Goal: Task Accomplishment & Management: Manage account settings

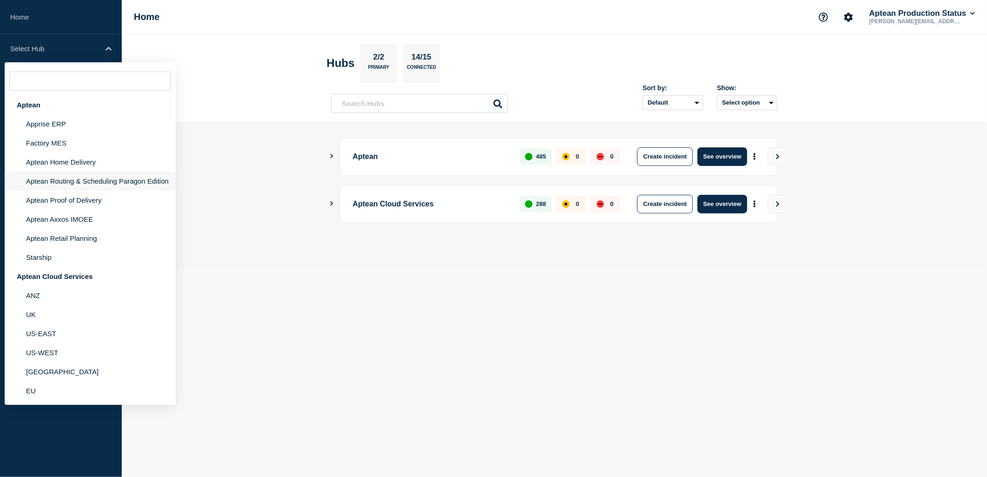
click at [100, 182] on li "Aptean Routing & Scheduling Paragon Edition" at bounding box center [90, 181] width 171 height 19
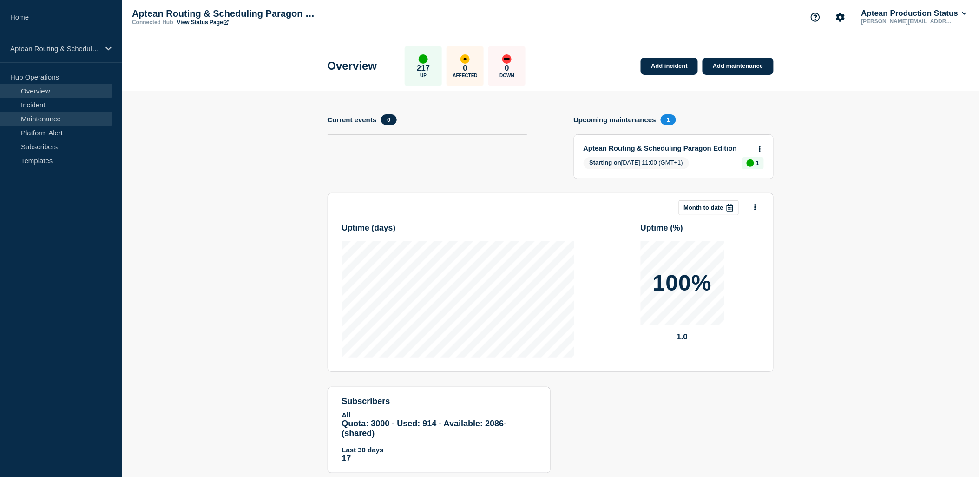
click at [50, 119] on link "Maintenance" at bounding box center [56, 119] width 112 height 14
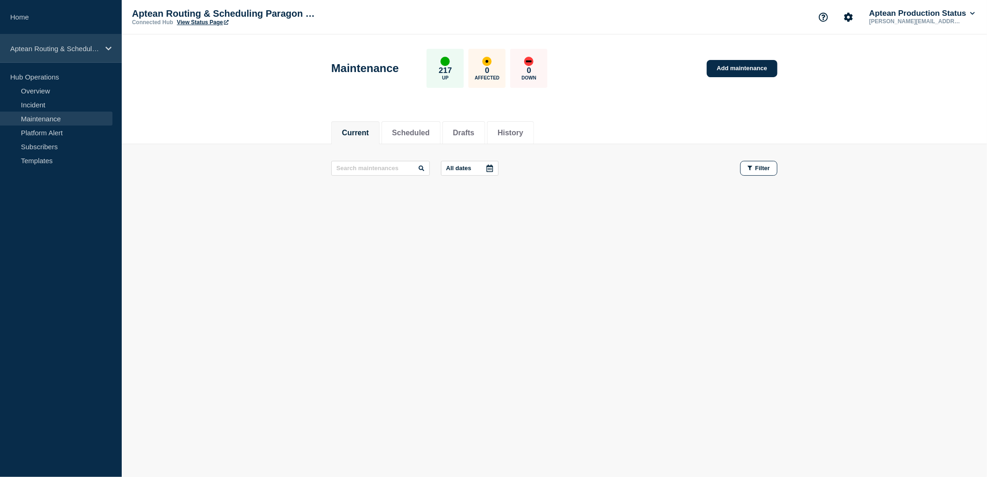
click at [68, 52] on p "Aptean Routing & Scheduling Paragon Edition" at bounding box center [54, 49] width 89 height 8
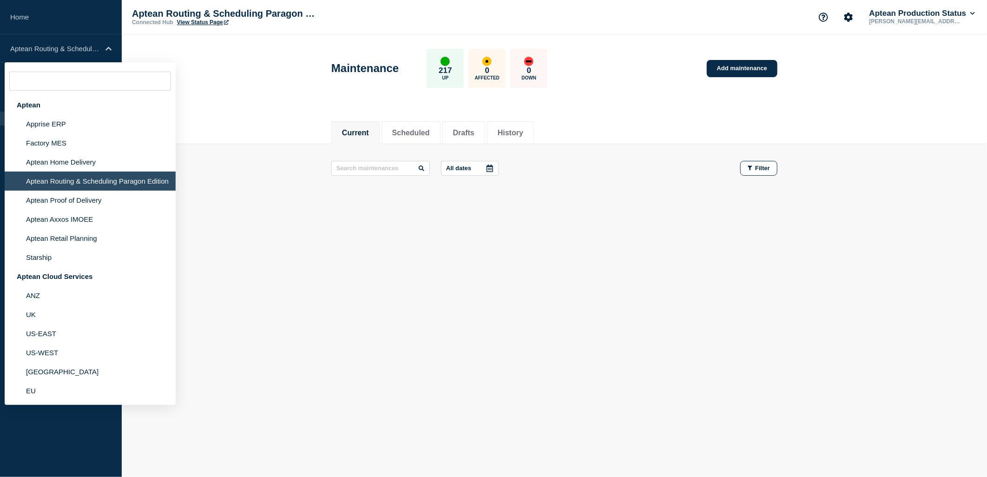
click at [292, 196] on footer at bounding box center [555, 203] width 866 height 22
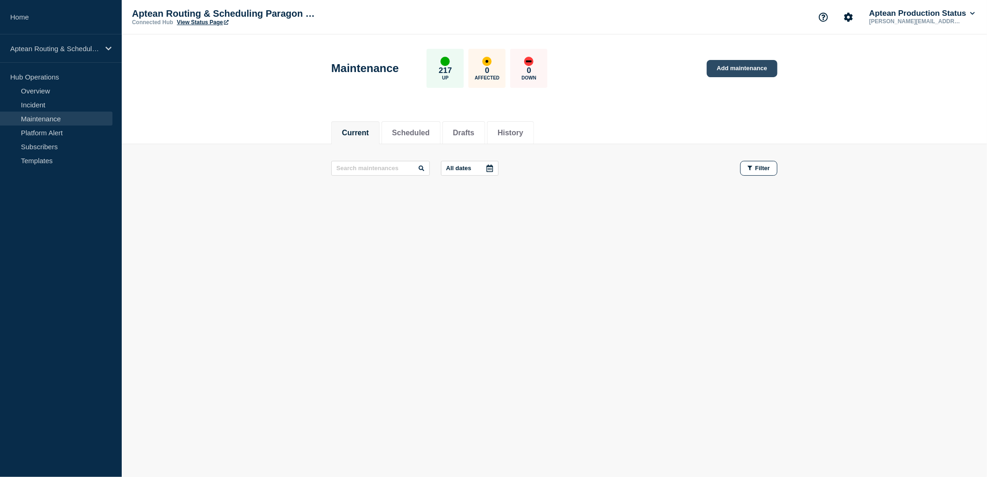
click at [761, 61] on link "Add maintenance" at bounding box center [742, 68] width 71 height 17
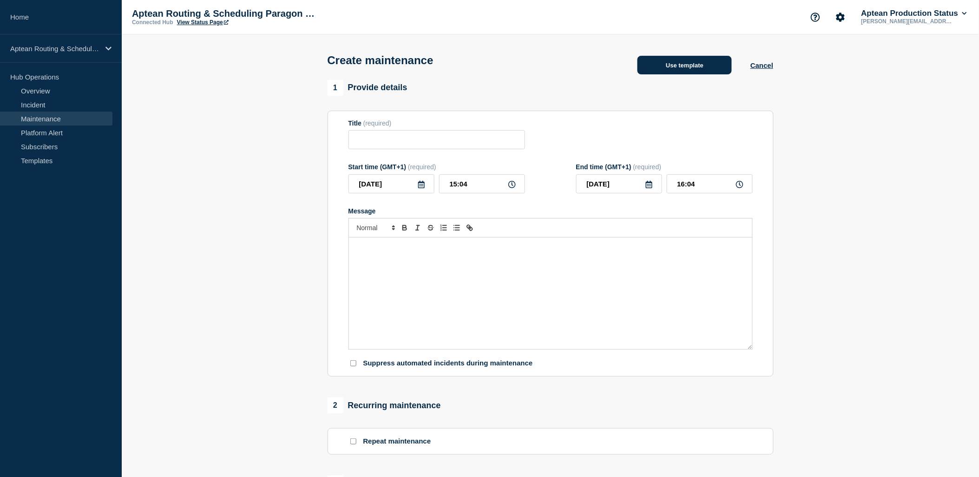
click at [678, 69] on button "Use template" at bounding box center [685, 65] width 94 height 19
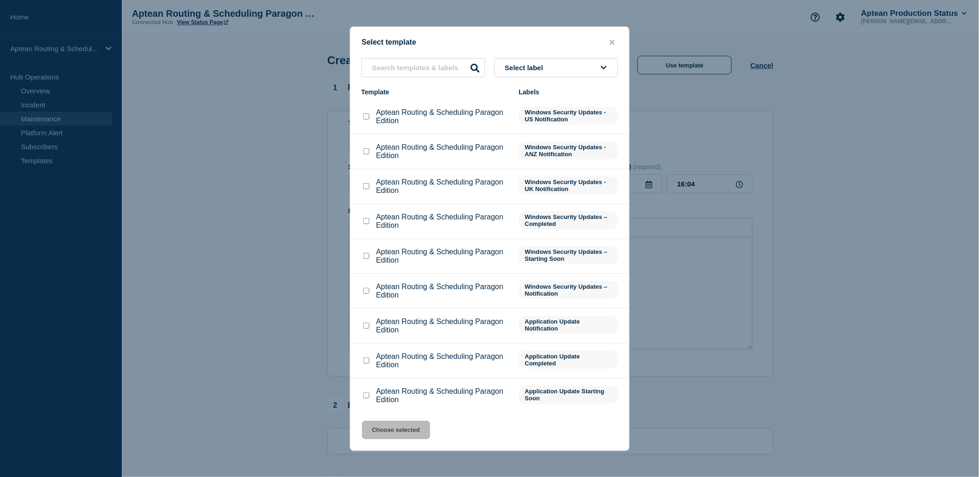
click at [364, 154] on input "Aptean Routing & Scheduling Paragon Edition checkbox" at bounding box center [367, 151] width 6 height 6
checkbox input "true"
click at [397, 428] on button "Choose selected" at bounding box center [396, 430] width 68 height 19
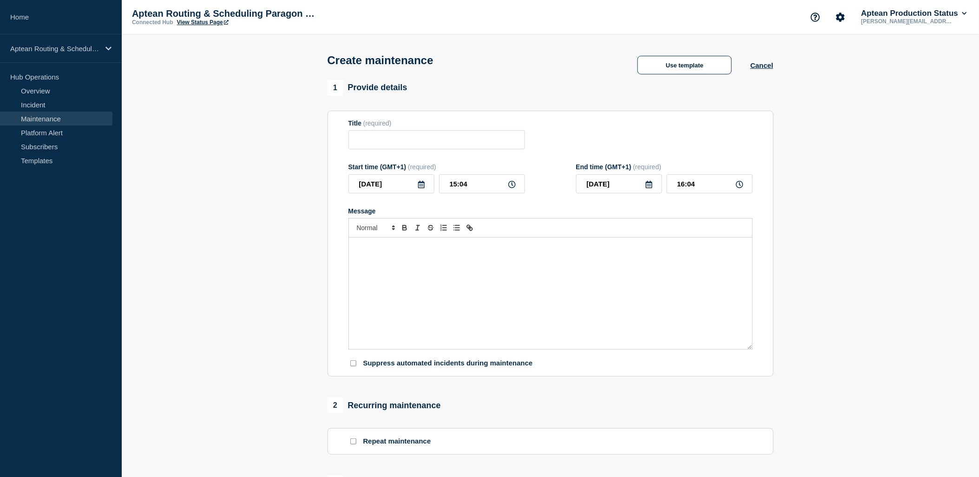
type input "Aptean Routing & Scheduling Paragon Edition"
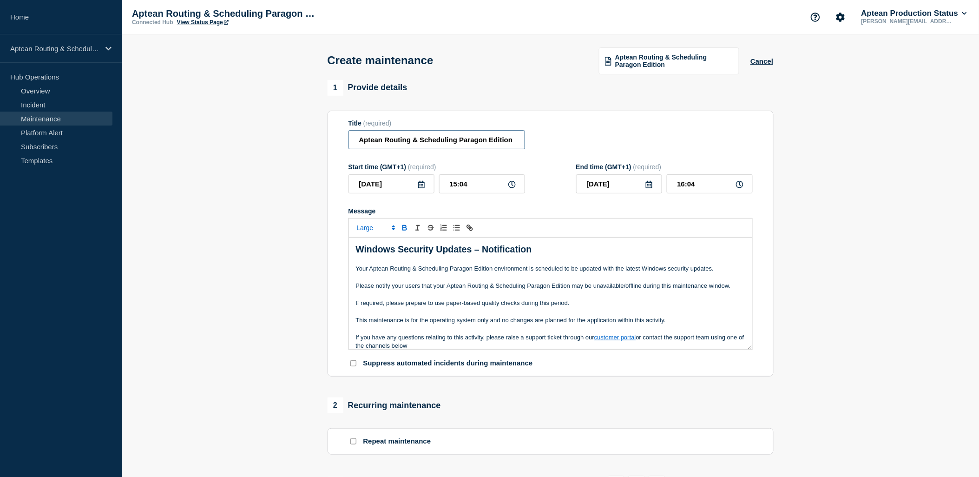
click at [482, 145] on input "Aptean Routing & Scheduling Paragon Edition" at bounding box center [437, 139] width 177 height 19
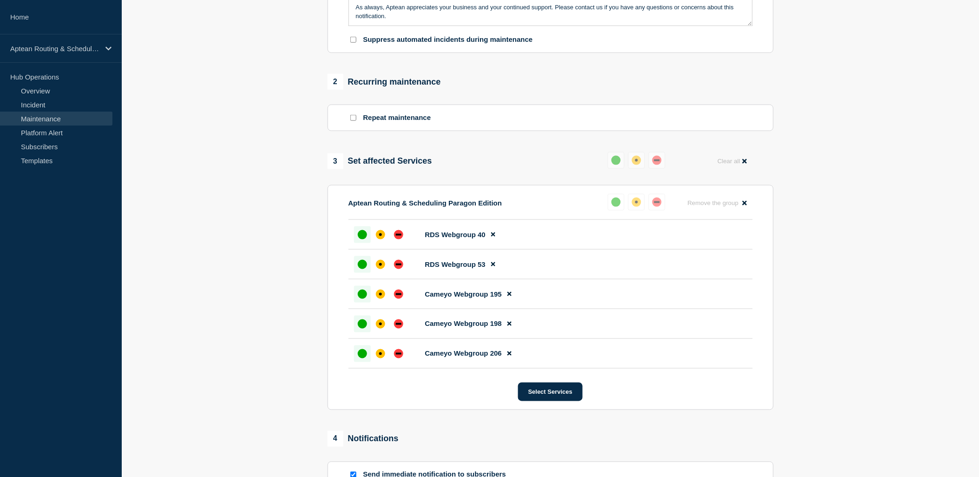
scroll to position [504, 0]
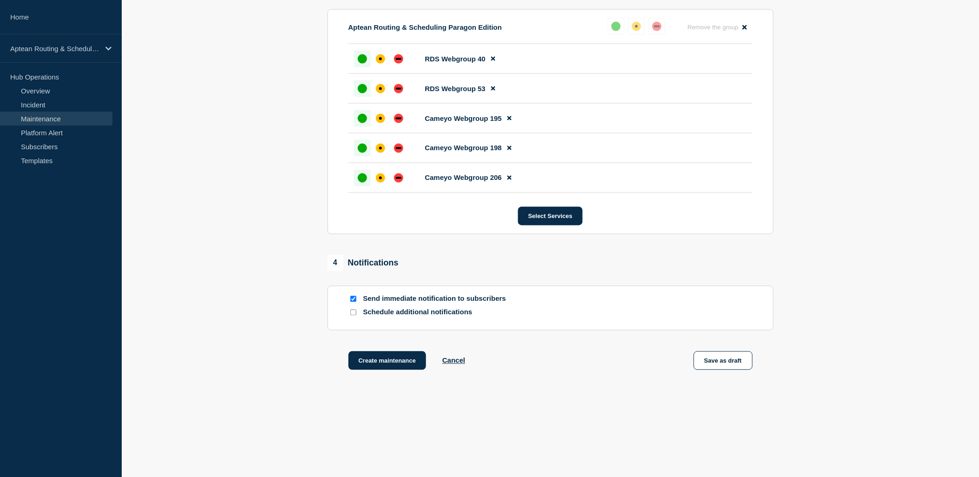
click at [352, 312] on input "Schedule additional notifications" at bounding box center [353, 313] width 6 height 6
checkbox input "true"
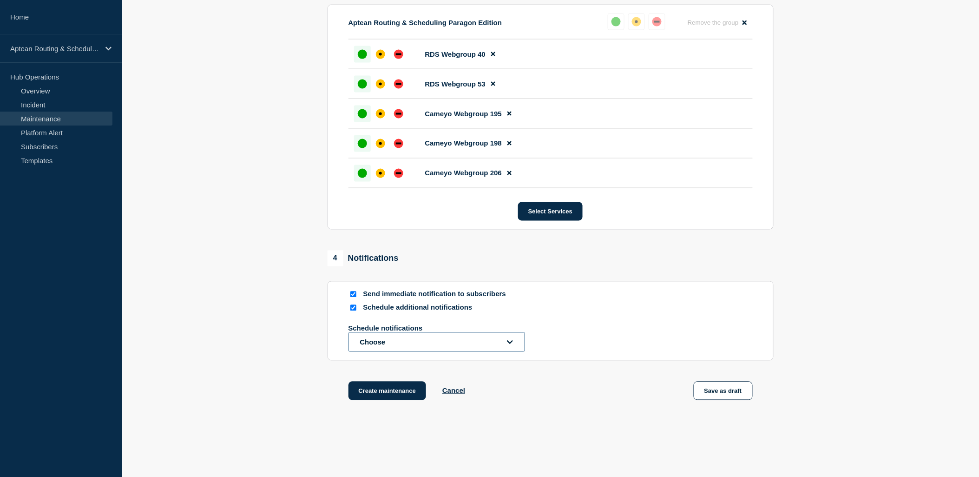
click at [437, 351] on button "Choose" at bounding box center [437, 342] width 177 height 20
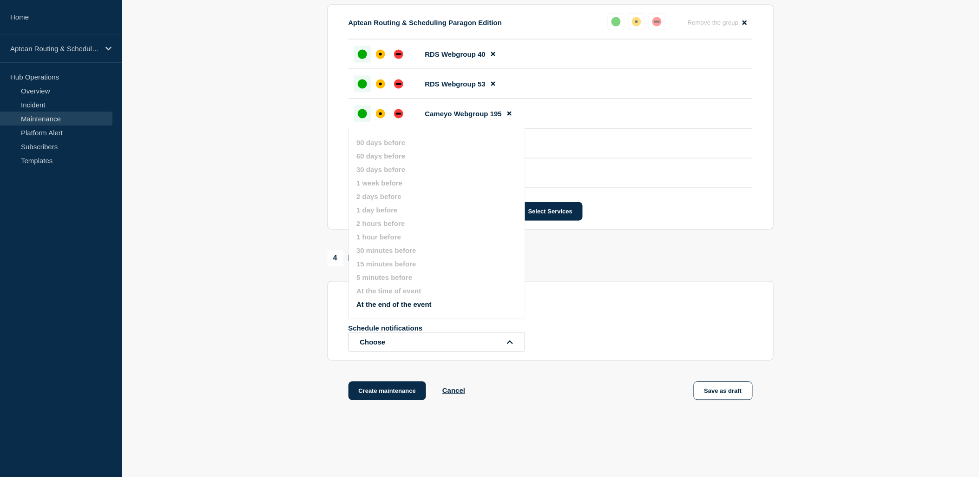
click at [796, 308] on section "1 Provide details Title (required) Aptean Routing & Scheduling Paragon Edition …" at bounding box center [551, 0] width 858 height 848
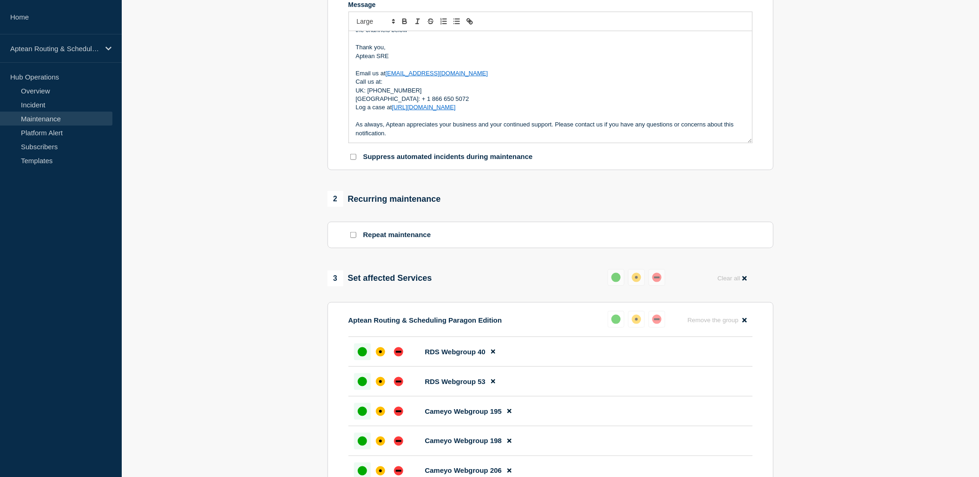
scroll to position [0, 0]
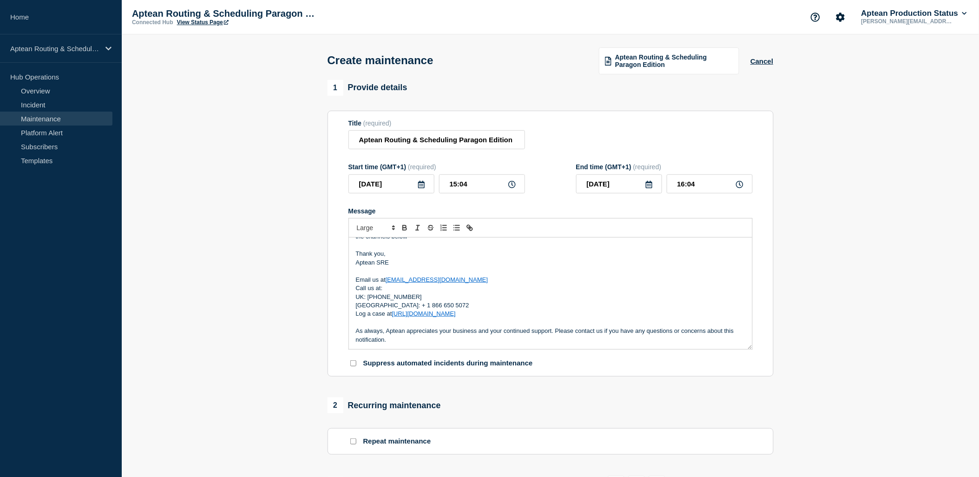
click at [421, 186] on icon at bounding box center [421, 184] width 7 height 7
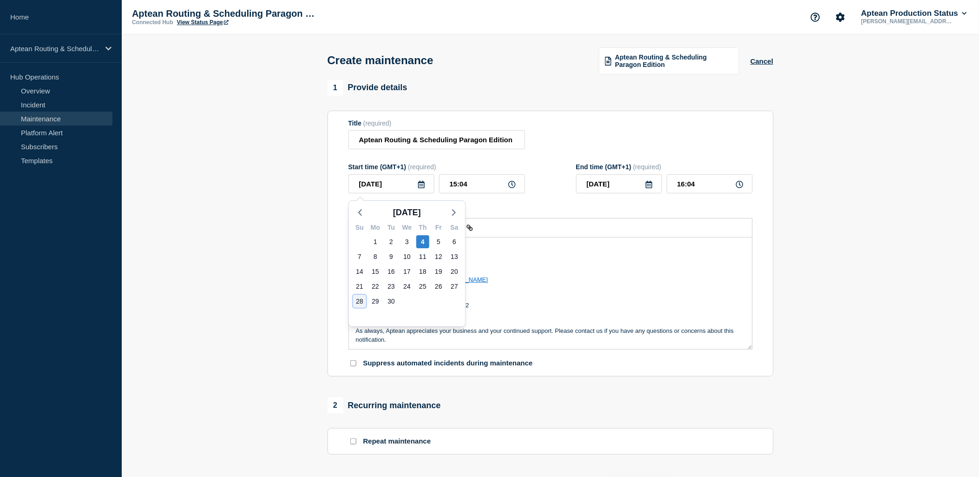
click at [361, 298] on div "28" at bounding box center [359, 301] width 13 height 13
type input "2025-09-28"
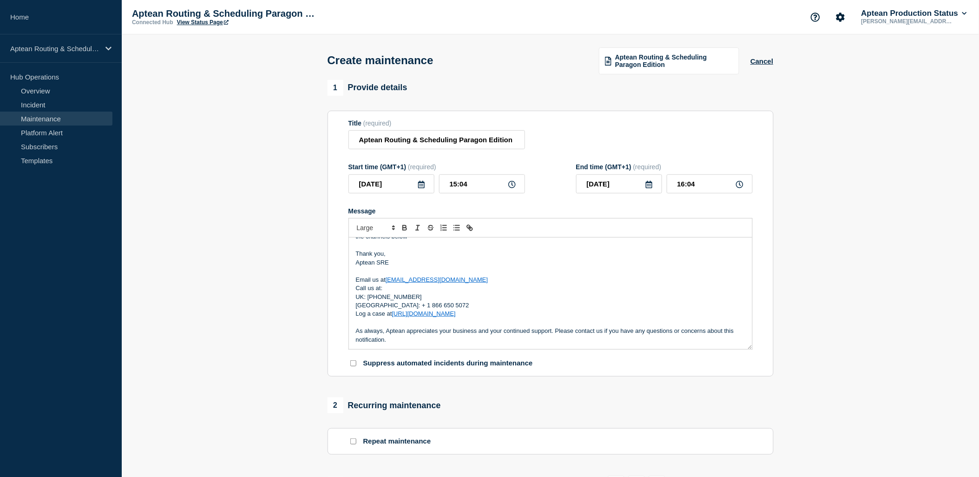
click at [511, 187] on icon at bounding box center [512, 184] width 7 height 7
drag, startPoint x: 488, startPoint y: 192, endPoint x: 434, endPoint y: 191, distance: 53.9
click at [434, 191] on div "2025-09-28 15:04" at bounding box center [437, 183] width 177 height 19
type input "07:00"
type input "08:00"
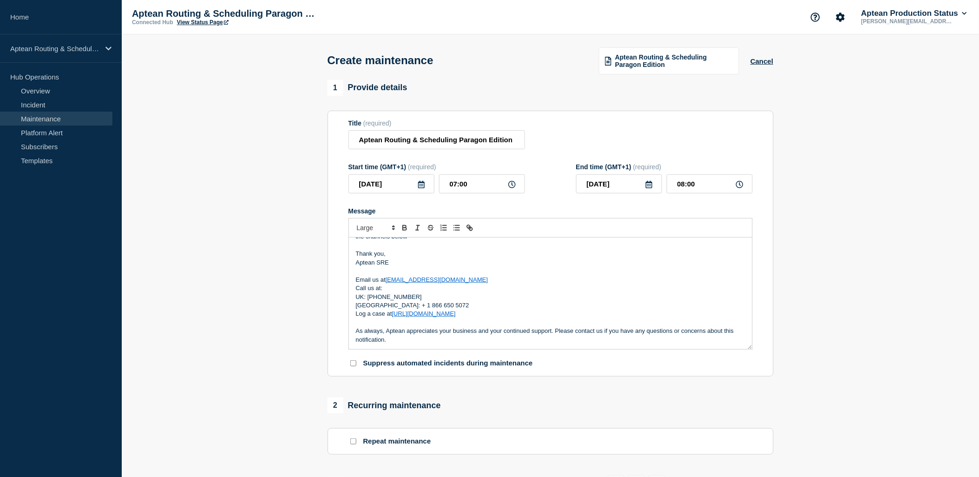
click at [681, 145] on div "Title (required) Aptean Routing & Scheduling Paragon Edition" at bounding box center [551, 134] width 404 height 30
click at [414, 275] on p "Message" at bounding box center [551, 271] width 390 height 8
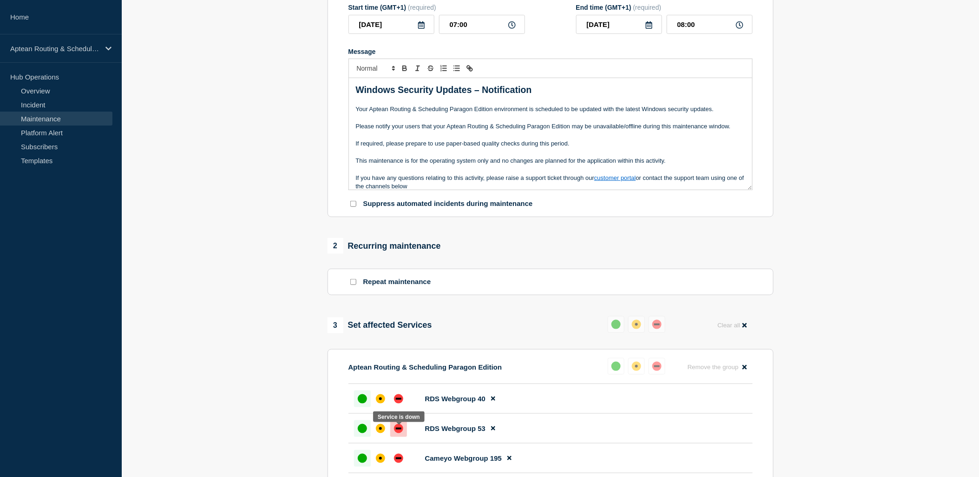
scroll to position [155, 0]
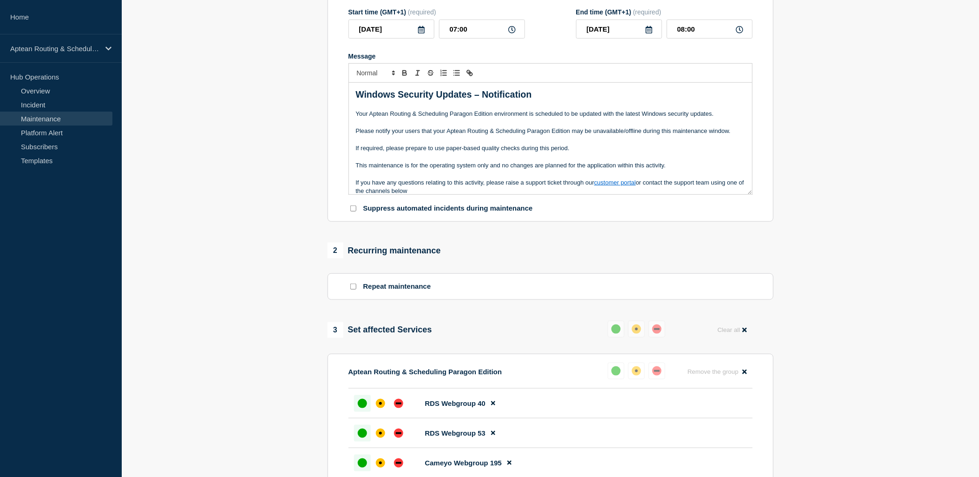
click at [475, 159] on p "Message" at bounding box center [551, 157] width 390 height 8
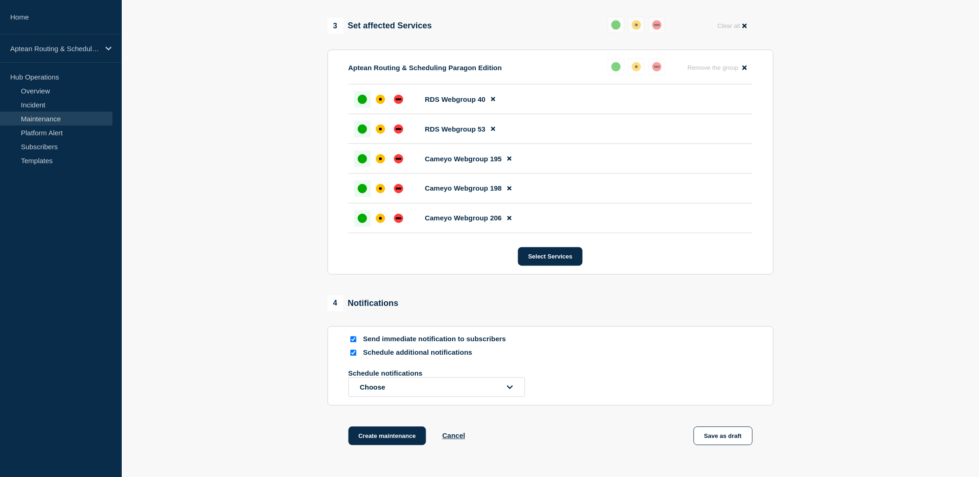
scroll to position [538, 0]
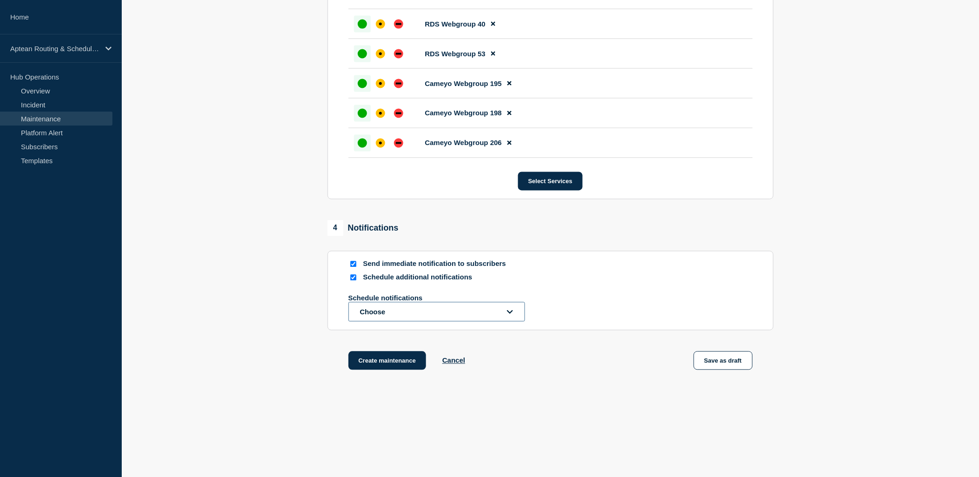
click at [358, 313] on button "Choose" at bounding box center [437, 312] width 177 height 20
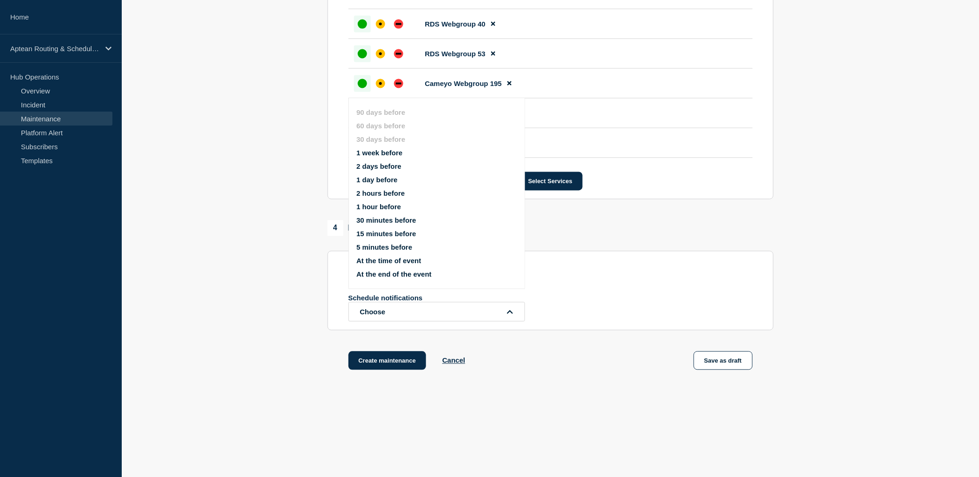
click at [387, 152] on button "1 week before" at bounding box center [380, 153] width 46 height 8
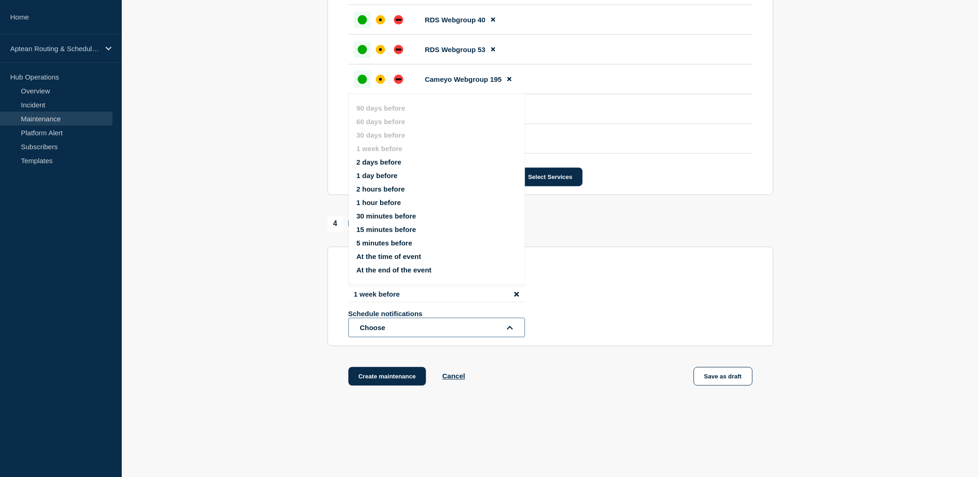
click at [387, 332] on button "Choose" at bounding box center [437, 328] width 177 height 20
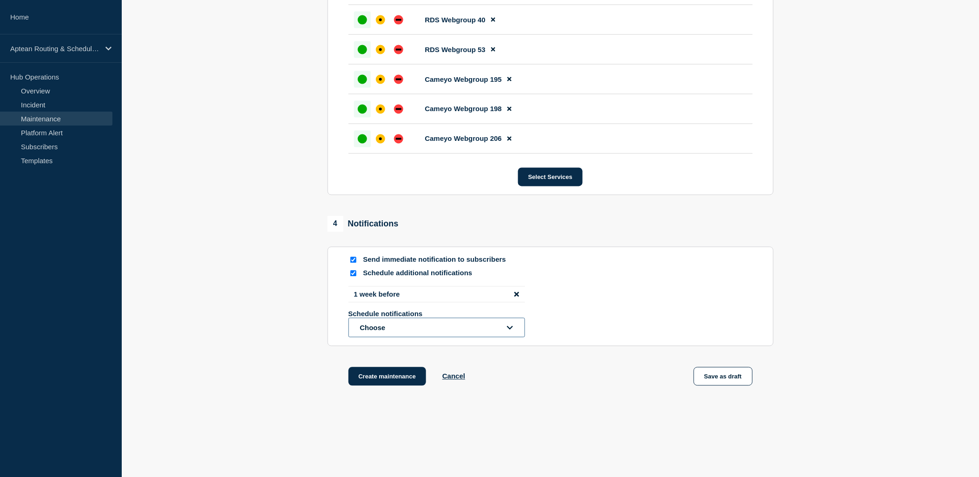
click at [378, 332] on button "Choose" at bounding box center [437, 328] width 177 height 20
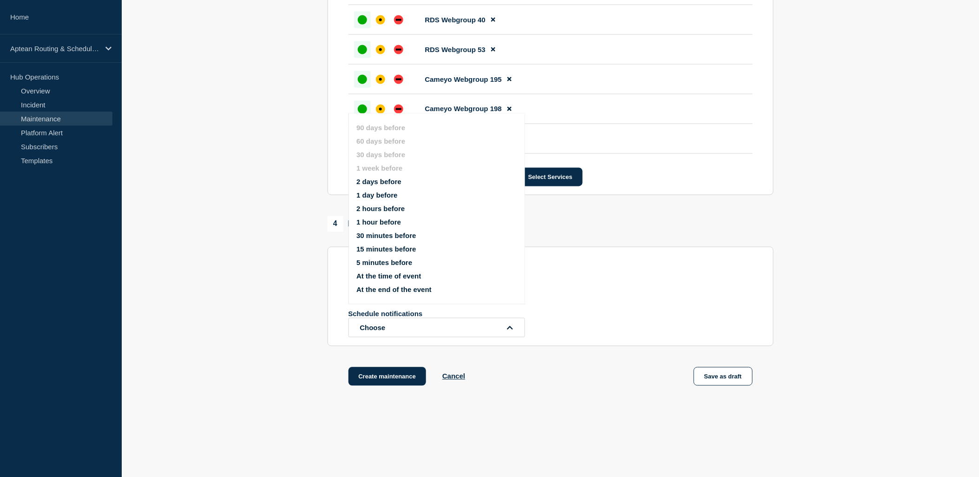
click at [368, 219] on button "1 hour before" at bounding box center [379, 222] width 45 height 8
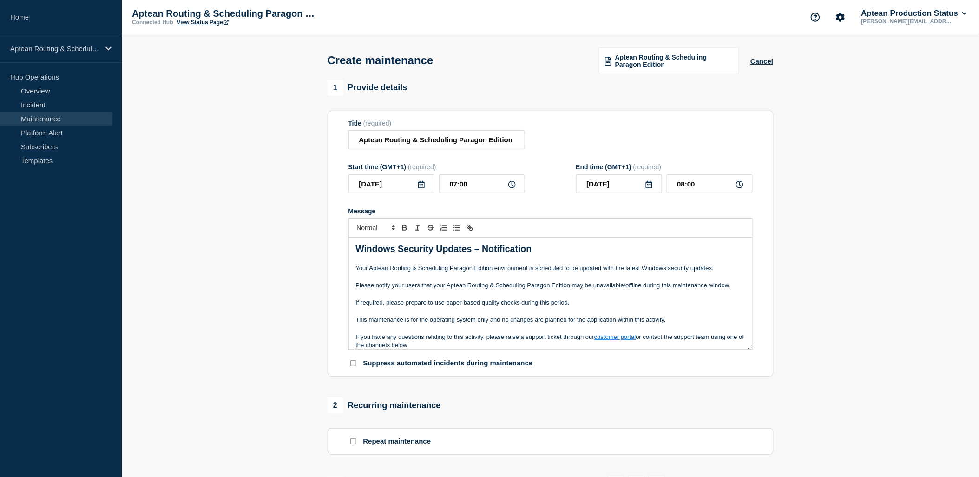
scroll to position [0, 0]
click at [620, 264] on p "Message" at bounding box center [551, 260] width 390 height 8
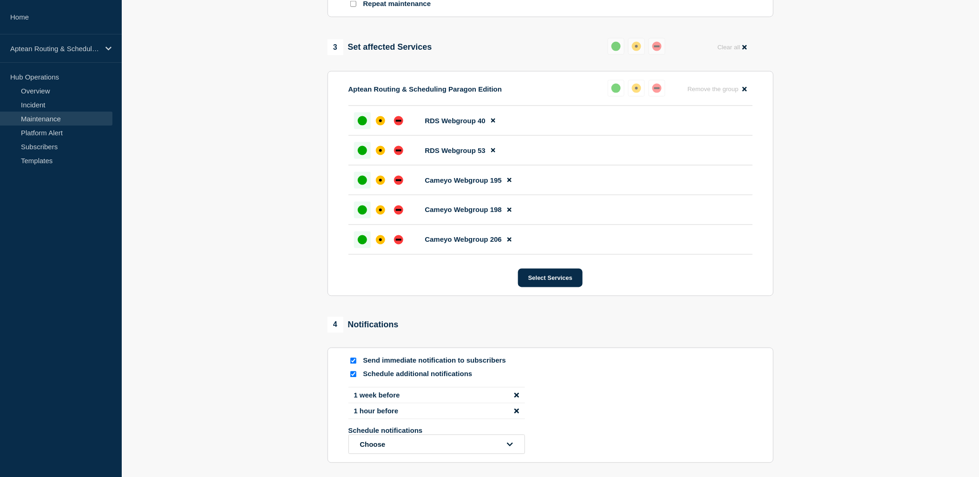
scroll to position [465, 0]
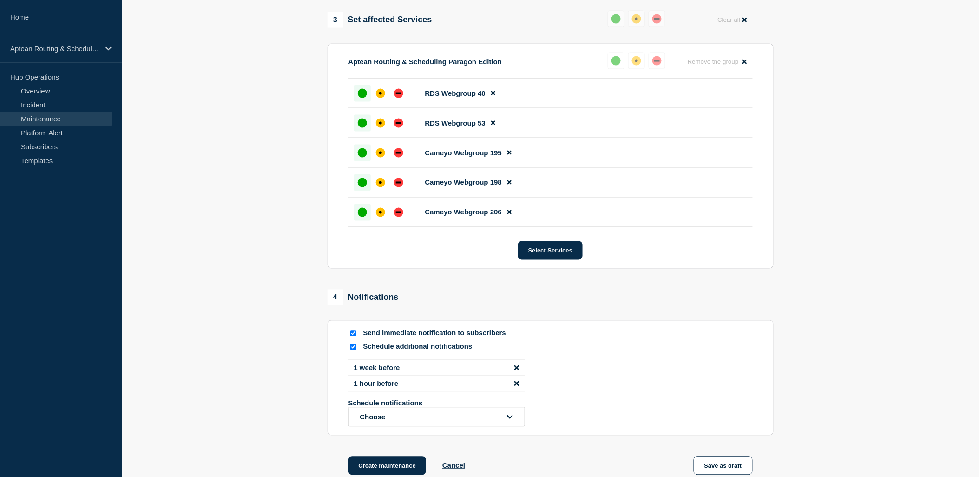
click at [415, 305] on div "4 Notifications" at bounding box center [551, 298] width 446 height 16
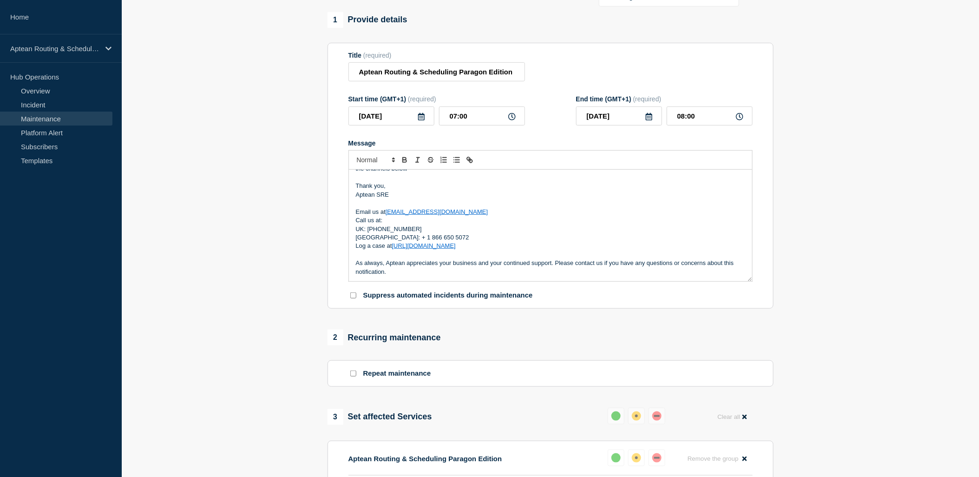
scroll to position [0, 0]
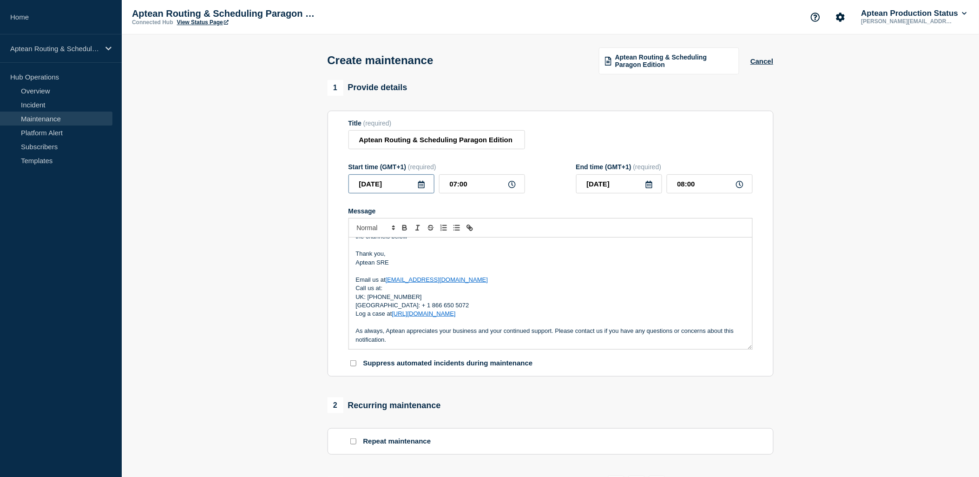
click at [424, 191] on input "2025-09-28" at bounding box center [392, 183] width 86 height 19
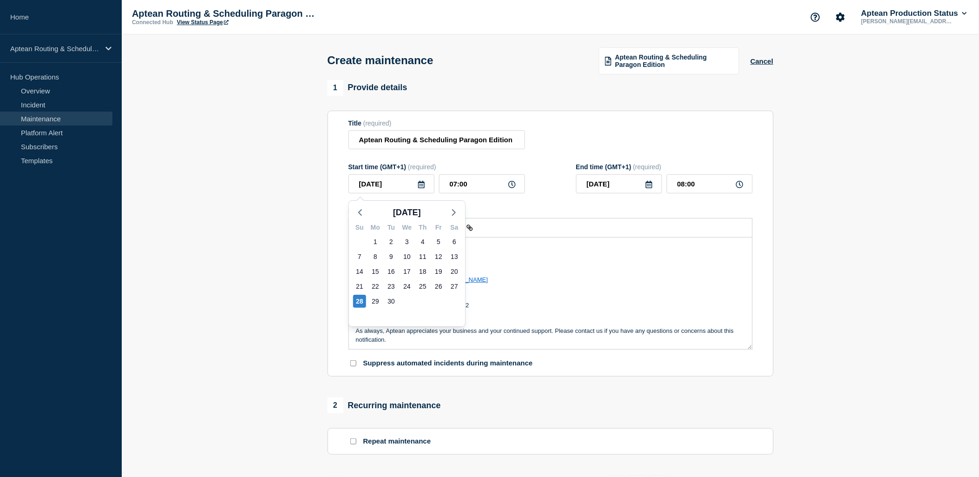
click at [421, 188] on icon at bounding box center [421, 184] width 7 height 7
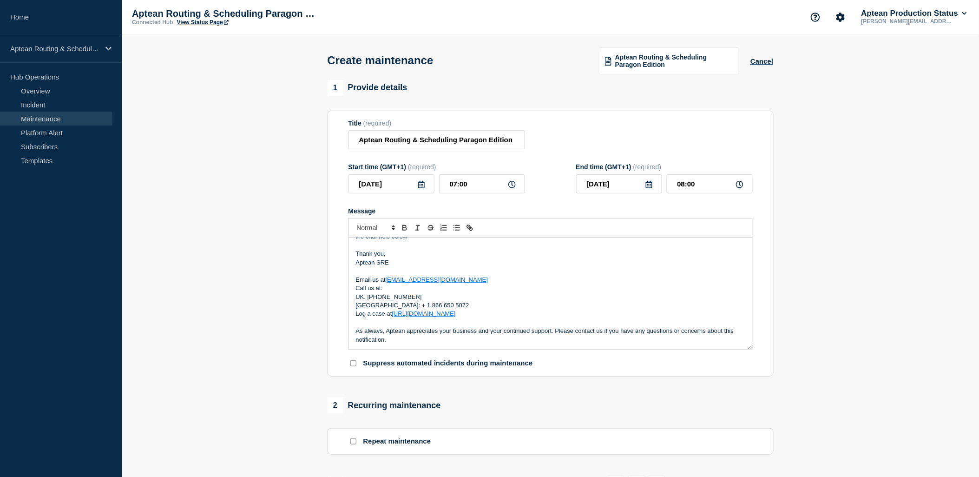
click at [421, 188] on icon at bounding box center [421, 184] width 7 height 7
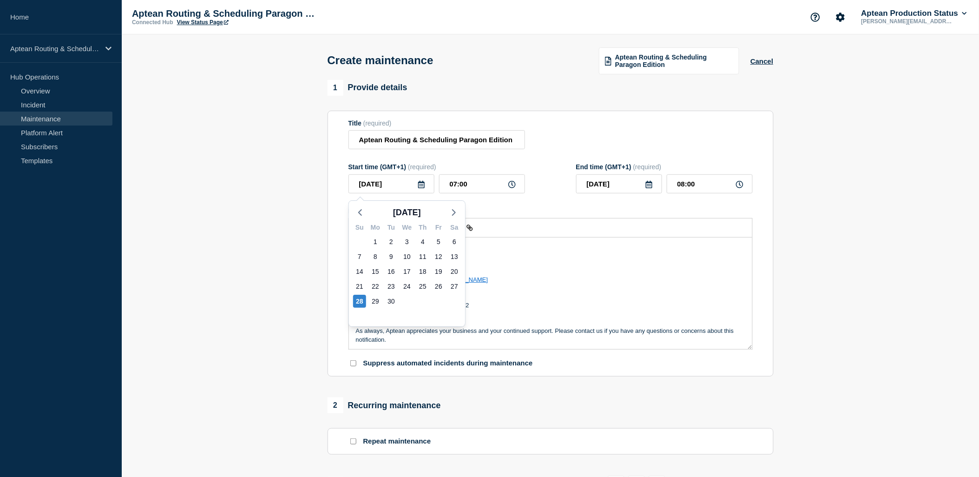
click at [558, 188] on div "Start time (GMT+1) (required) 2025-09-28 Sep 2025 Su Mo Tu We Th Fr Sa 31 1 2 3…" at bounding box center [551, 178] width 404 height 30
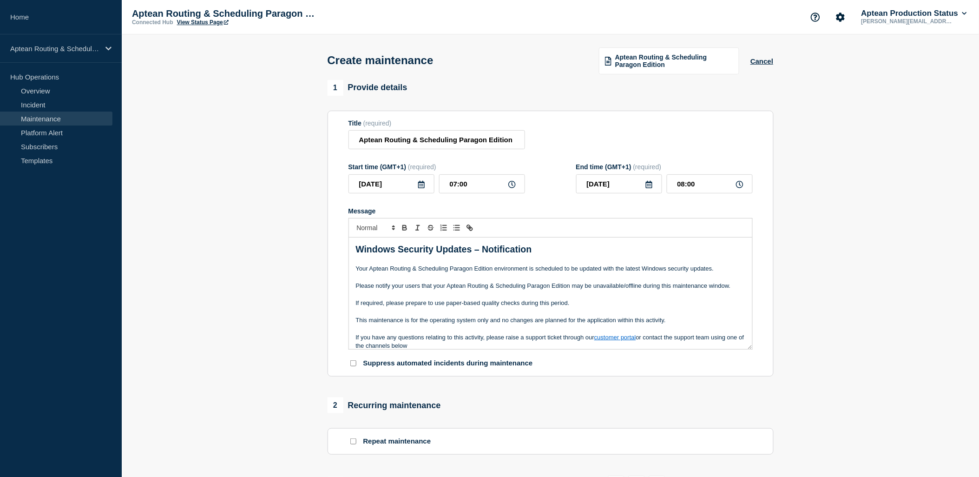
drag, startPoint x: 552, startPoint y: 323, endPoint x: 552, endPoint y: 331, distance: 8.4
drag, startPoint x: 552, startPoint y: 331, endPoint x: 457, endPoint y: 312, distance: 96.3
click at [457, 312] on p "Message" at bounding box center [551, 312] width 390 height 8
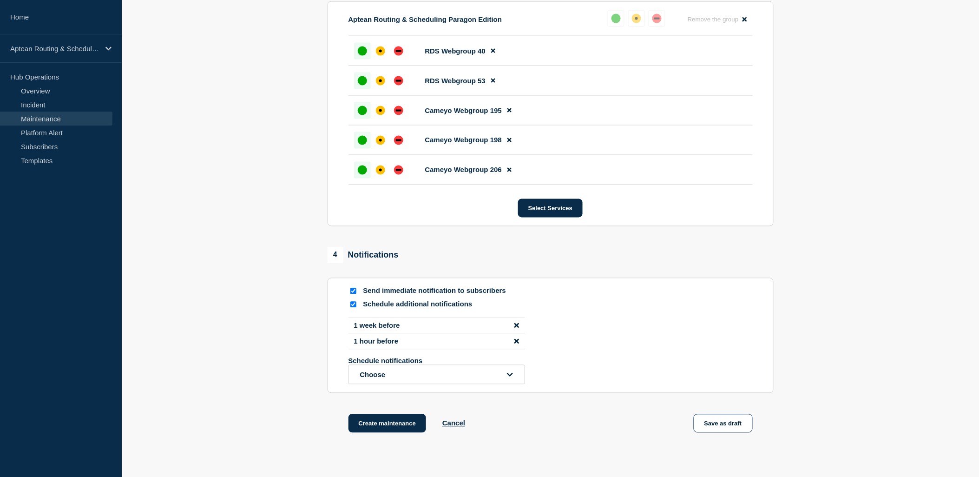
scroll to position [568, 0]
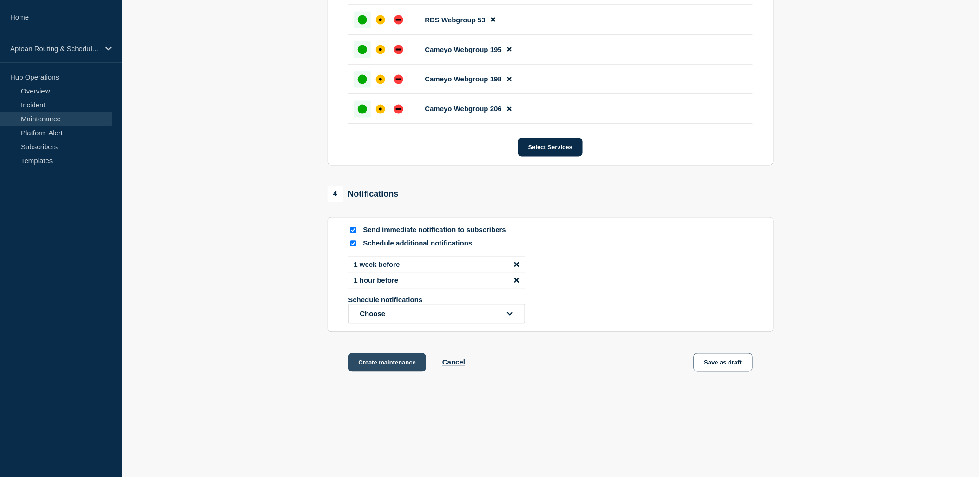
click at [394, 369] on button "Create maintenance" at bounding box center [388, 362] width 78 height 19
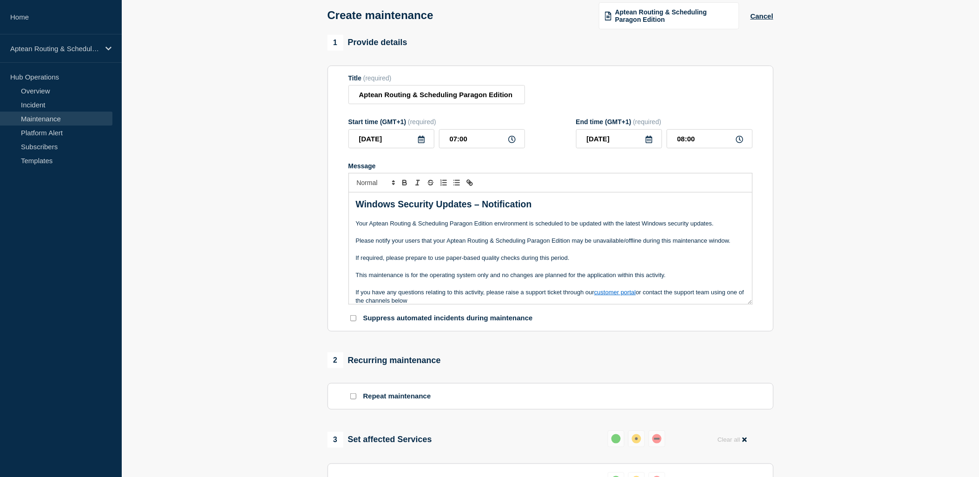
scroll to position [0, 0]
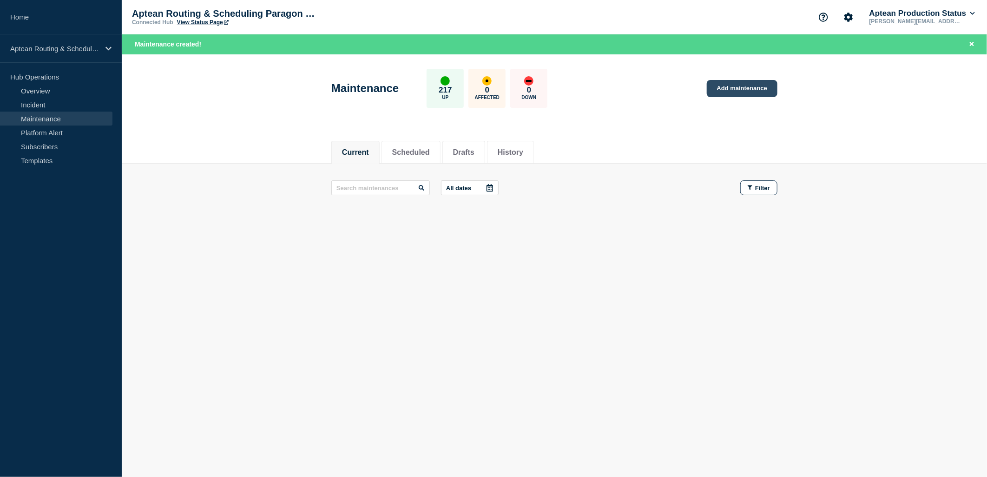
click at [762, 91] on link "Add maintenance" at bounding box center [742, 88] width 71 height 17
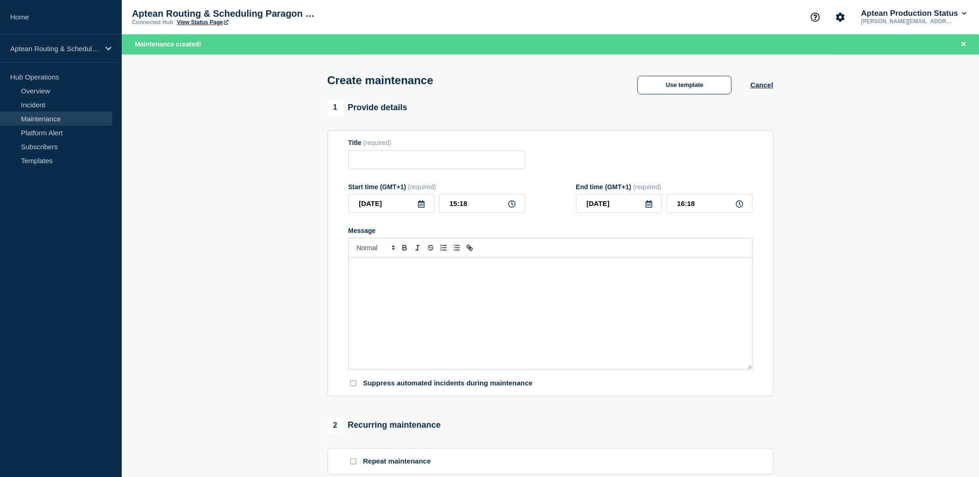
click at [670, 77] on div "Create maintenance Use template Cancel" at bounding box center [550, 77] width 467 height 46
click at [681, 91] on button "Use template" at bounding box center [685, 85] width 94 height 19
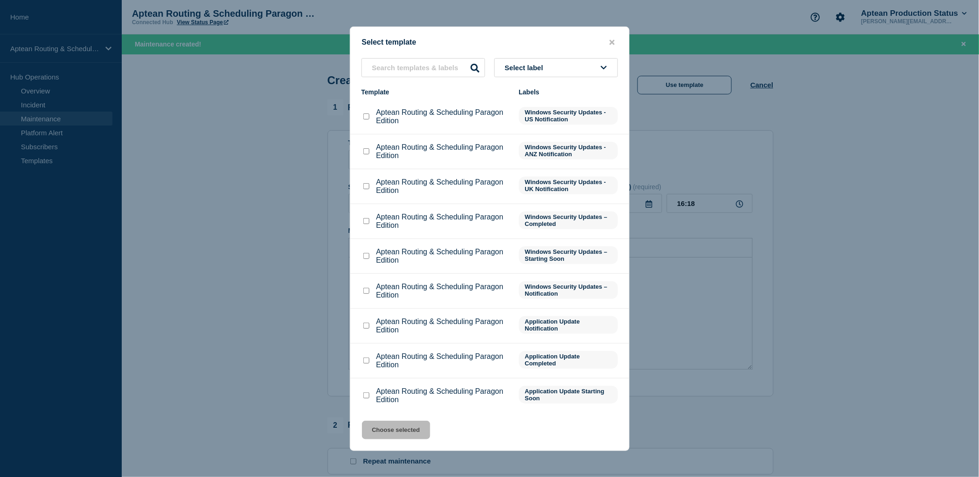
click at [369, 152] on input "Aptean Routing & Scheduling Paragon Edition checkbox" at bounding box center [367, 151] width 6 height 6
click at [365, 151] on input "Aptean Routing & Scheduling Paragon Edition checkbox" at bounding box center [367, 151] width 6 height 6
checkbox input "false"
click at [363, 290] on div at bounding box center [366, 290] width 9 height 9
click at [368, 290] on input "Aptean Routing & Scheduling Paragon Edition checkbox" at bounding box center [367, 291] width 6 height 6
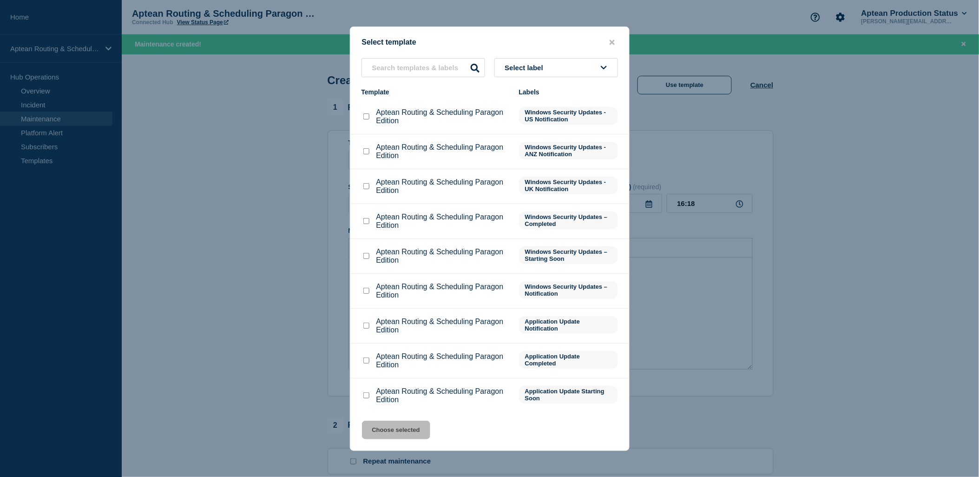
checkbox input "true"
click at [414, 429] on button "Choose selected" at bounding box center [396, 430] width 68 height 19
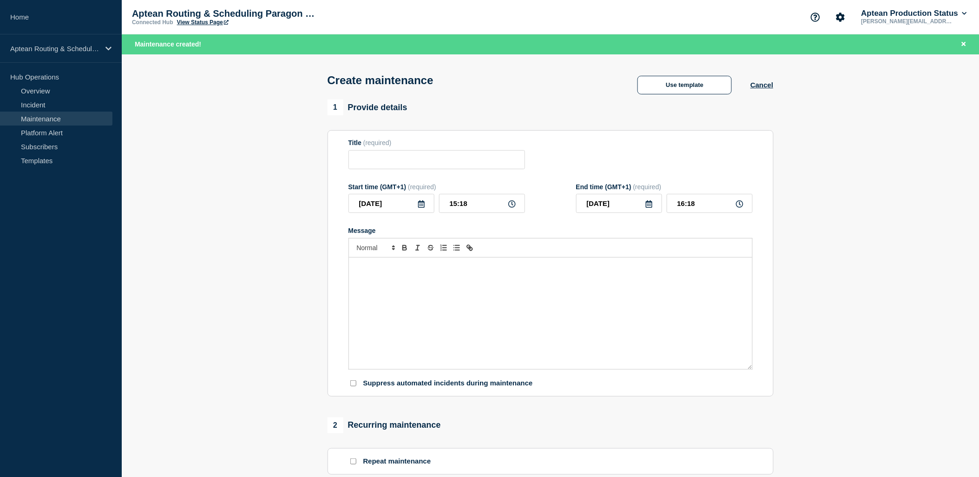
type input "Aptean Routing & Scheduling Paragon Edition"
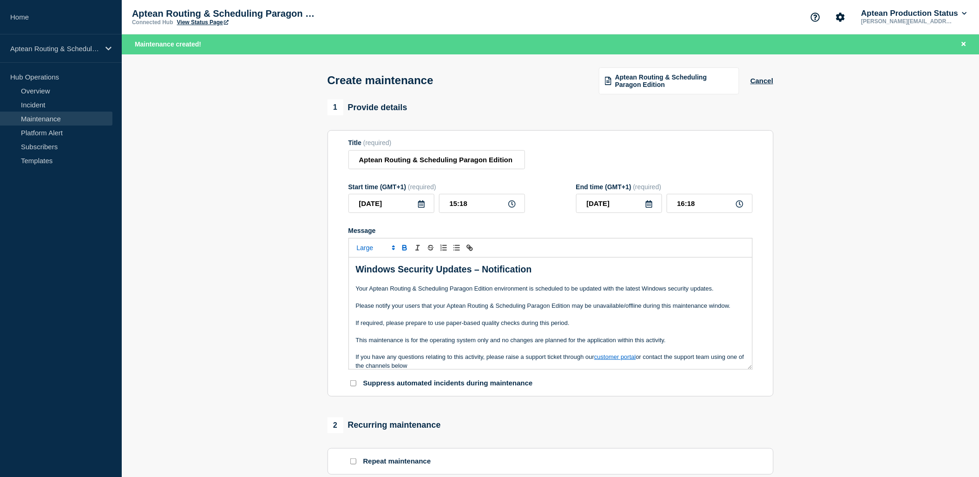
click at [421, 208] on icon at bounding box center [421, 203] width 7 height 7
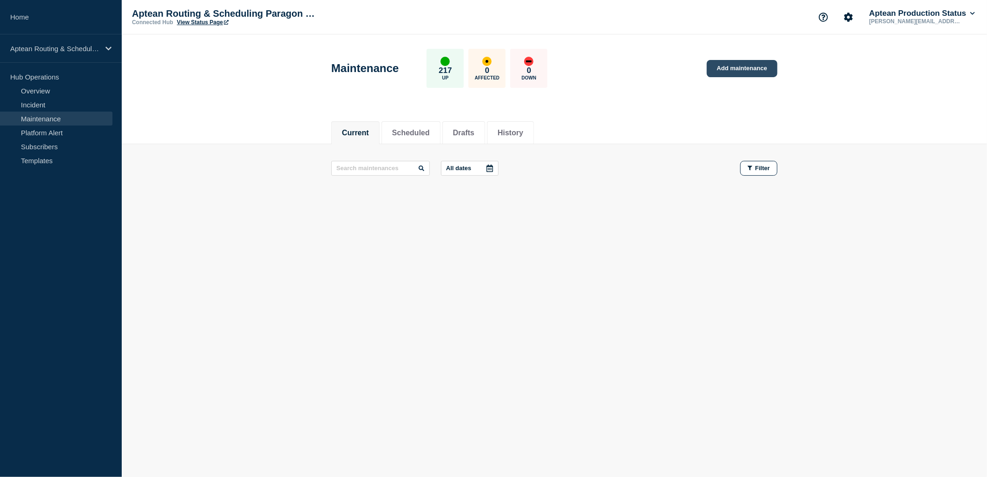
click at [730, 67] on link "Add maintenance" at bounding box center [742, 68] width 71 height 17
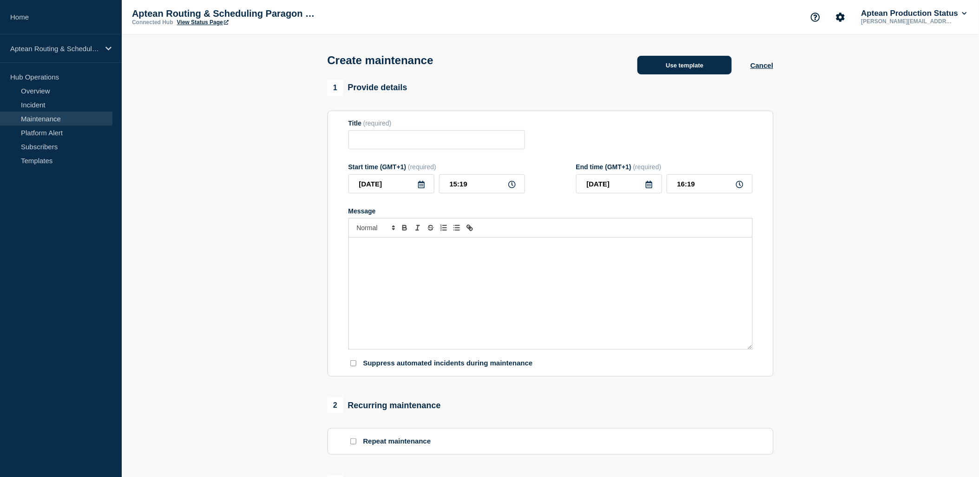
click at [712, 71] on button "Use template" at bounding box center [685, 65] width 94 height 19
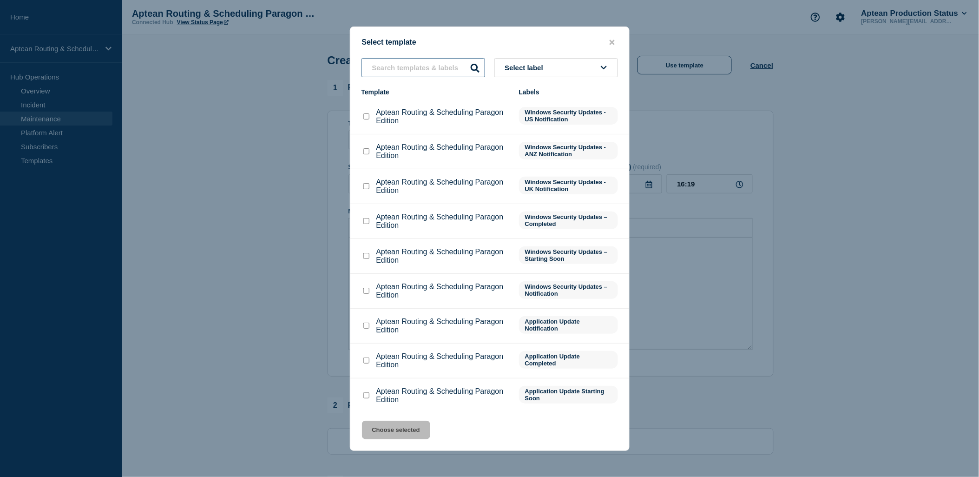
click at [403, 70] on input "text" at bounding box center [424, 67] width 124 height 19
click at [367, 291] on input "Aptean Routing & Scheduling Paragon Edition checkbox" at bounding box center [367, 291] width 6 height 6
checkbox input "true"
click at [417, 428] on button "Choose selected" at bounding box center [396, 430] width 68 height 19
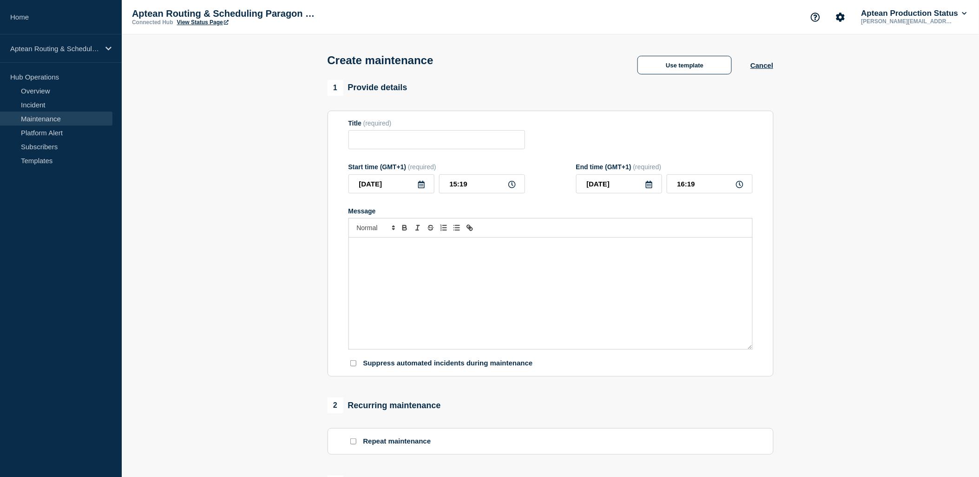
type input "Aptean Routing & Scheduling Paragon Edition"
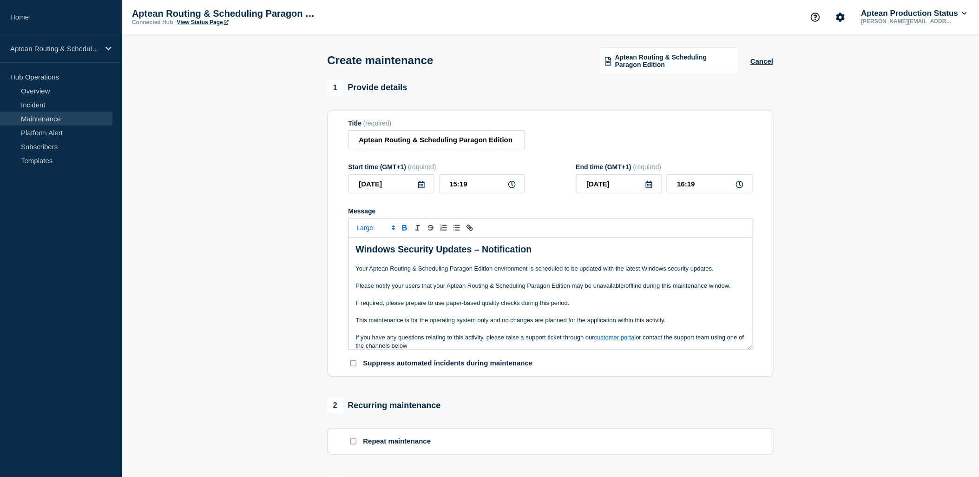
click at [418, 188] on icon at bounding box center [421, 184] width 7 height 7
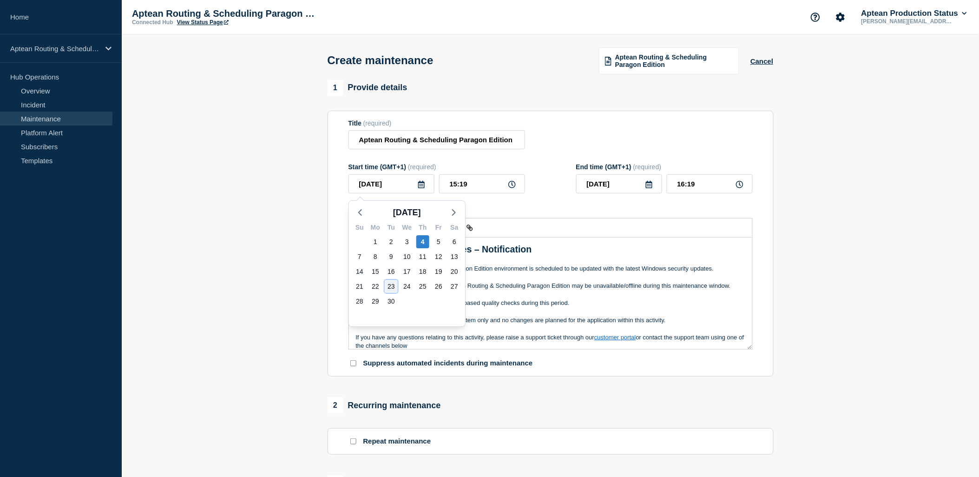
click at [389, 284] on div "23" at bounding box center [391, 286] width 13 height 13
type input "2025-09-23"
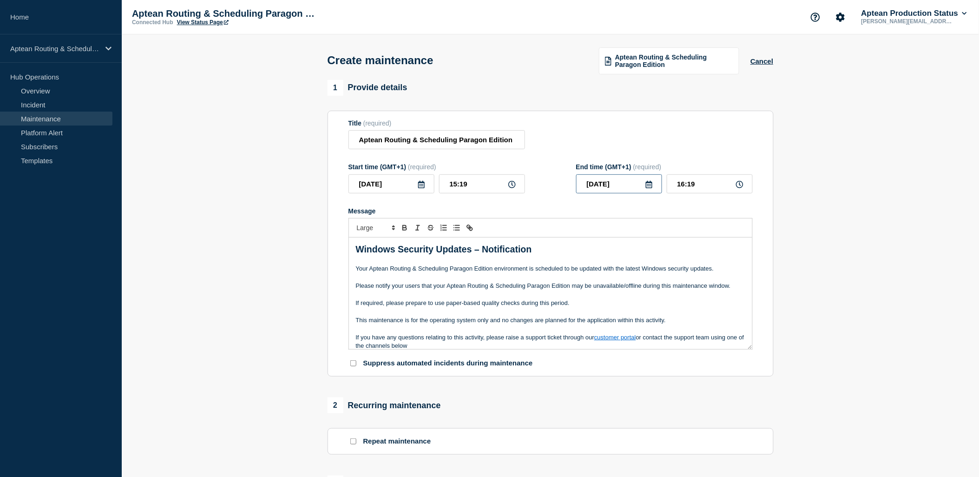
click at [649, 192] on input "2025-09-23" at bounding box center [619, 183] width 86 height 19
click at [504, 314] on p "Message" at bounding box center [551, 312] width 390 height 8
click at [507, 185] on input "15:19" at bounding box center [482, 183] width 86 height 19
drag, startPoint x: 479, startPoint y: 184, endPoint x: 406, endPoint y: 179, distance: 72.7
click at [406, 179] on div "2025-09-23 15:19" at bounding box center [437, 183] width 177 height 19
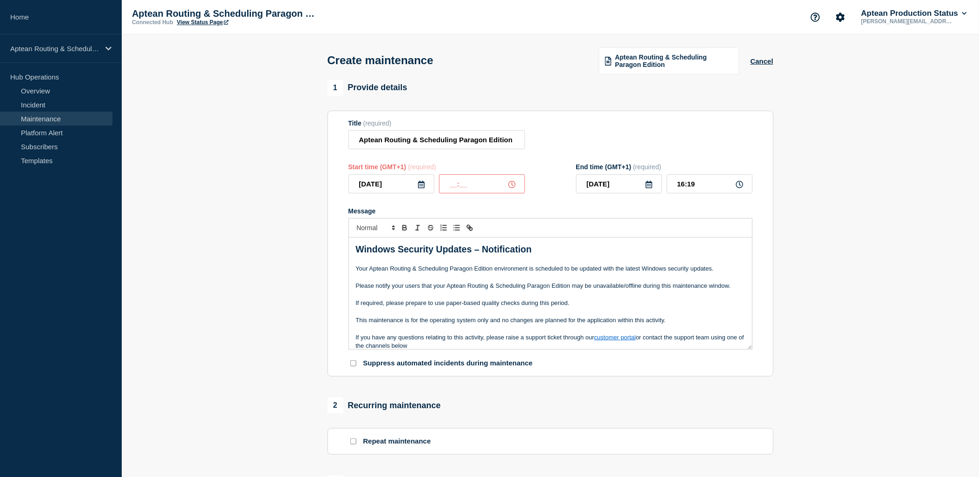
click at [507, 185] on input "__:__" at bounding box center [482, 183] width 86 height 19
type input "12:00"
type input "13:00"
click at [536, 150] on div "Title (required) Aptean Routing & Scheduling Paragon Edition" at bounding box center [551, 134] width 404 height 30
click at [423, 188] on icon at bounding box center [421, 184] width 7 height 7
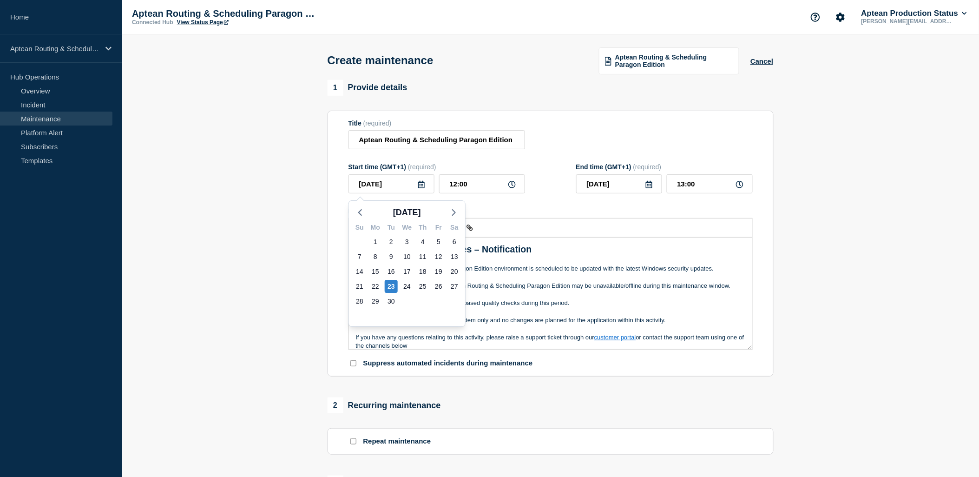
click at [543, 289] on p "Please notify your users that your Aptean Routing & Scheduling Paragon Edition …" at bounding box center [551, 286] width 390 height 8
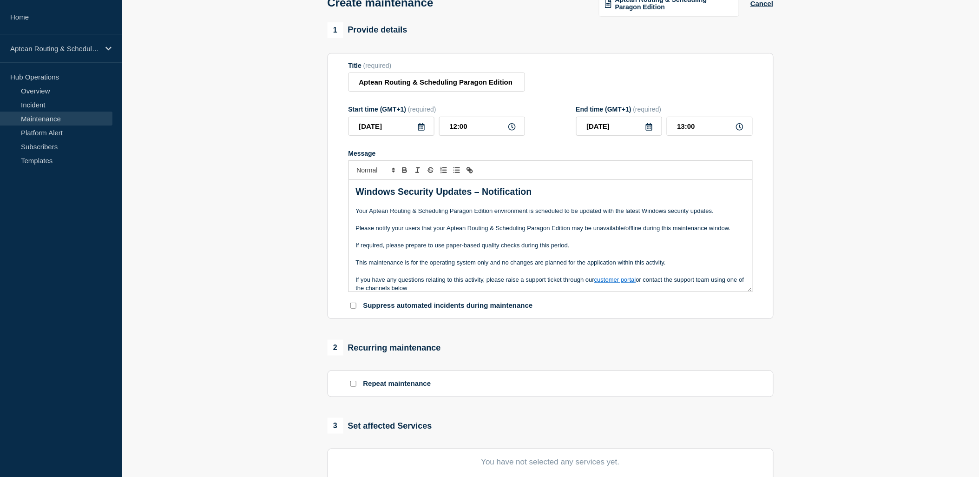
scroll to position [155, 0]
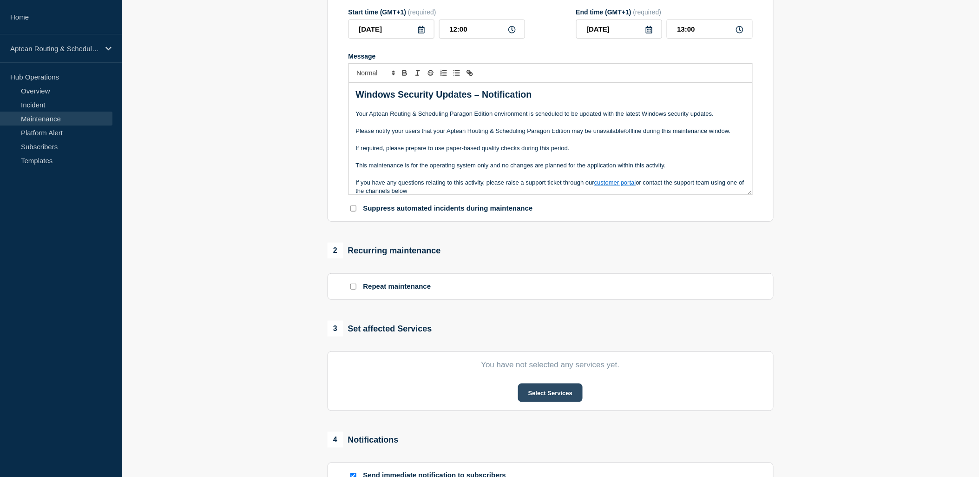
click at [567, 397] on button "Select Services" at bounding box center [550, 392] width 65 height 19
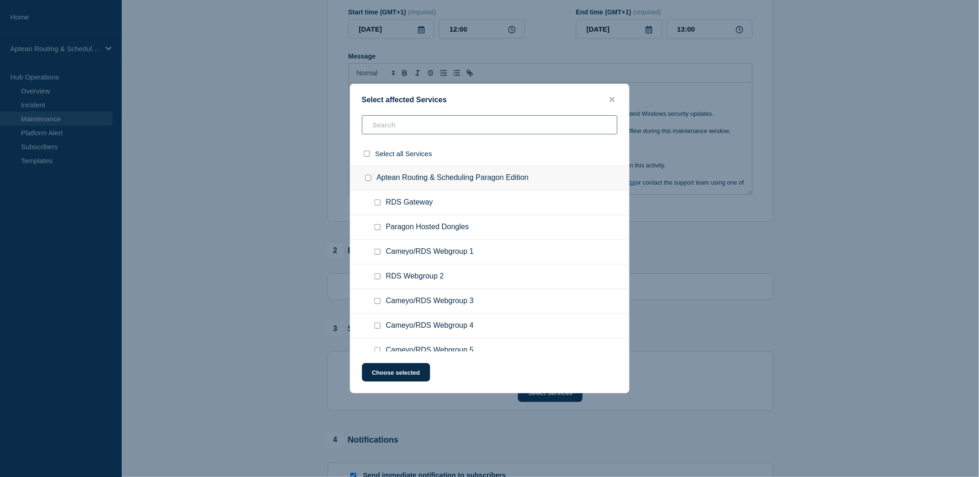
click at [508, 128] on input "text" at bounding box center [490, 124] width 256 height 19
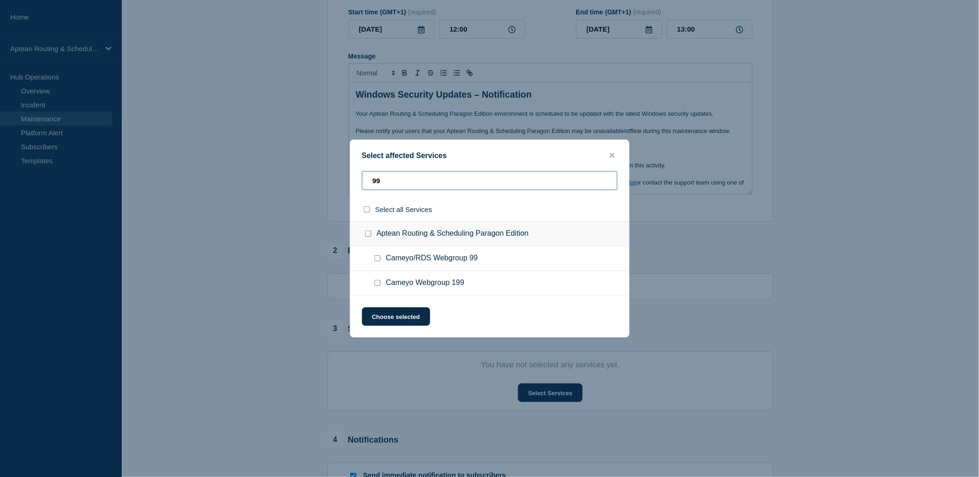
type input "99"
click at [376, 261] on input "Cameyo/RDS Webgroup 99 checkbox" at bounding box center [378, 258] width 6 height 6
checkbox input "true"
click at [418, 313] on button "Choose selected" at bounding box center [396, 316] width 68 height 19
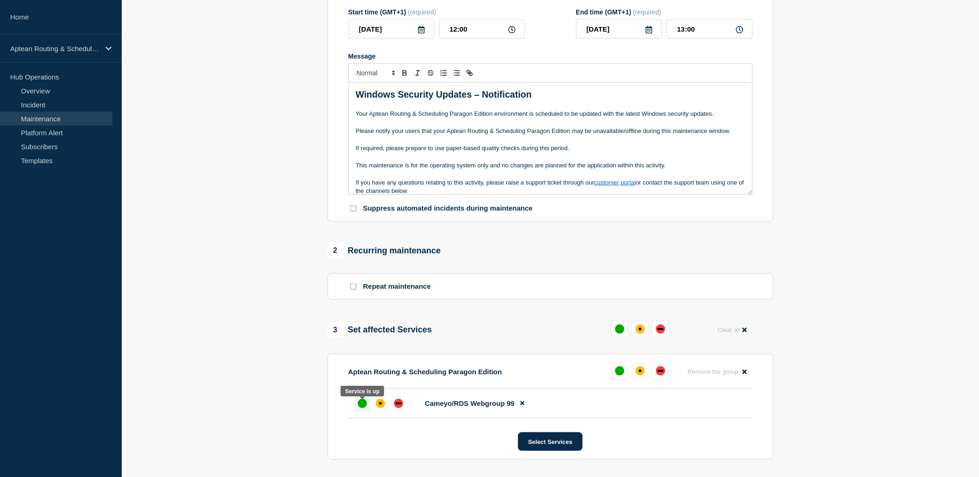
click at [363, 406] on div "up" at bounding box center [362, 403] width 9 height 9
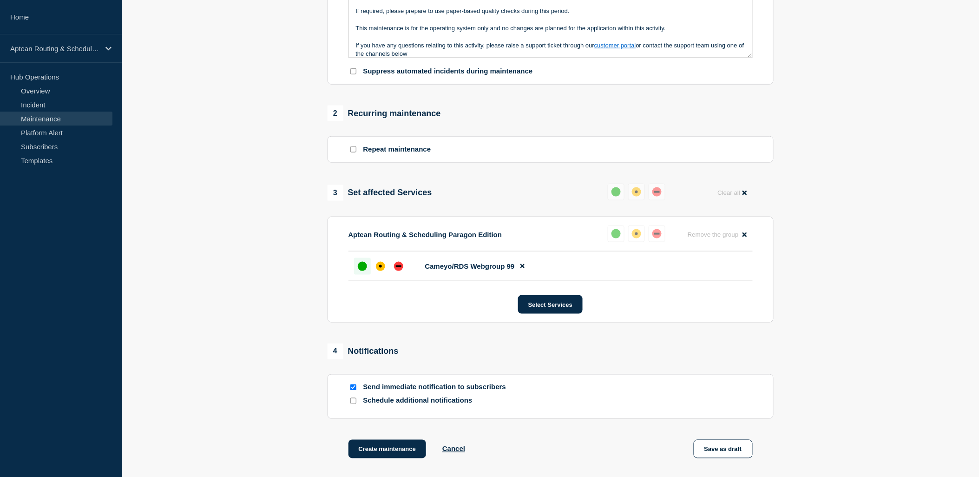
scroll to position [383, 0]
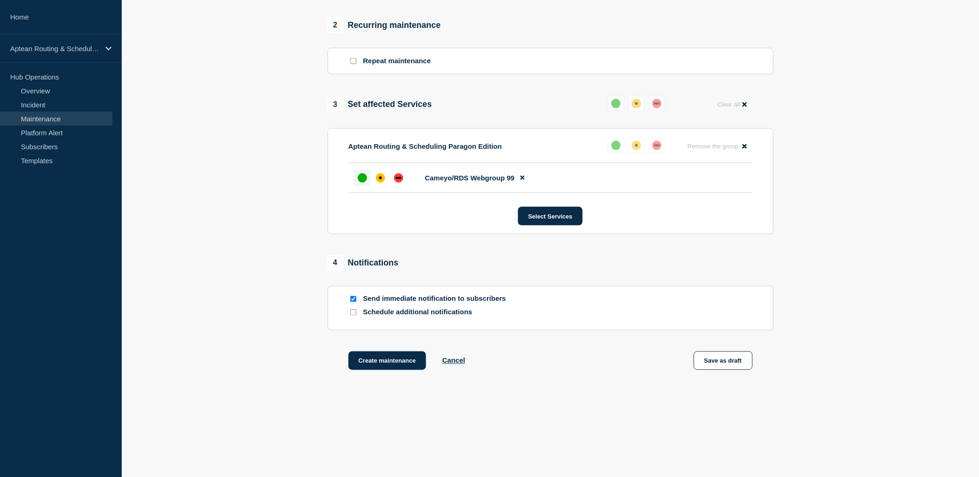
click at [354, 313] on input "Schedule additional notifications" at bounding box center [353, 313] width 6 height 6
checkbox input "true"
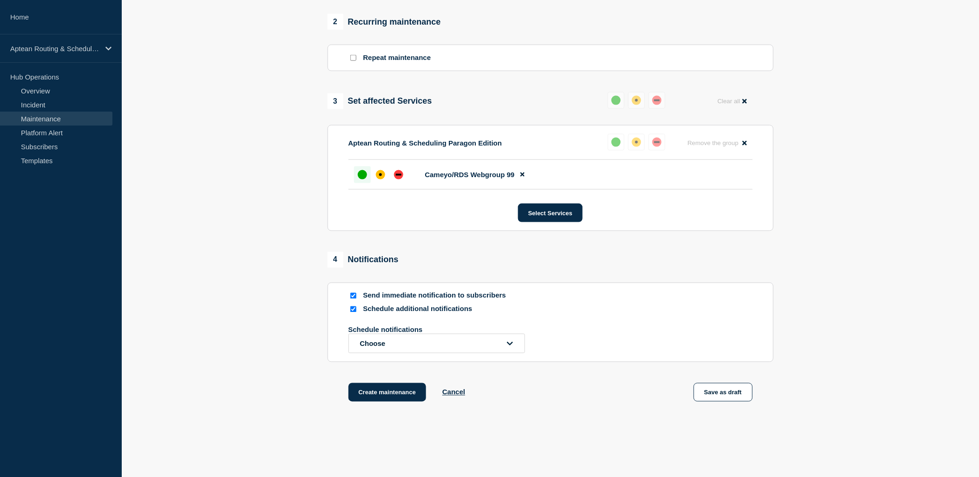
click at [408, 334] on p "Schedule notifications" at bounding box center [423, 330] width 149 height 8
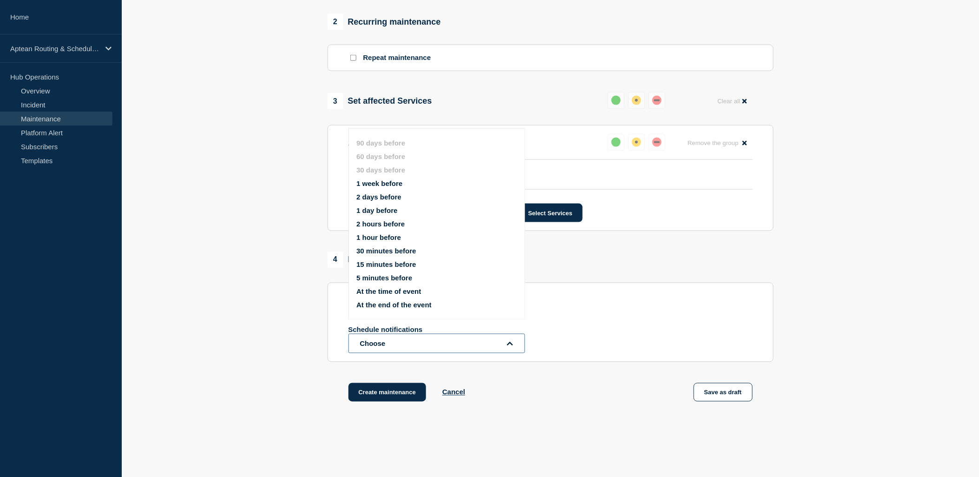
click at [407, 342] on button "Choose" at bounding box center [437, 344] width 177 height 20
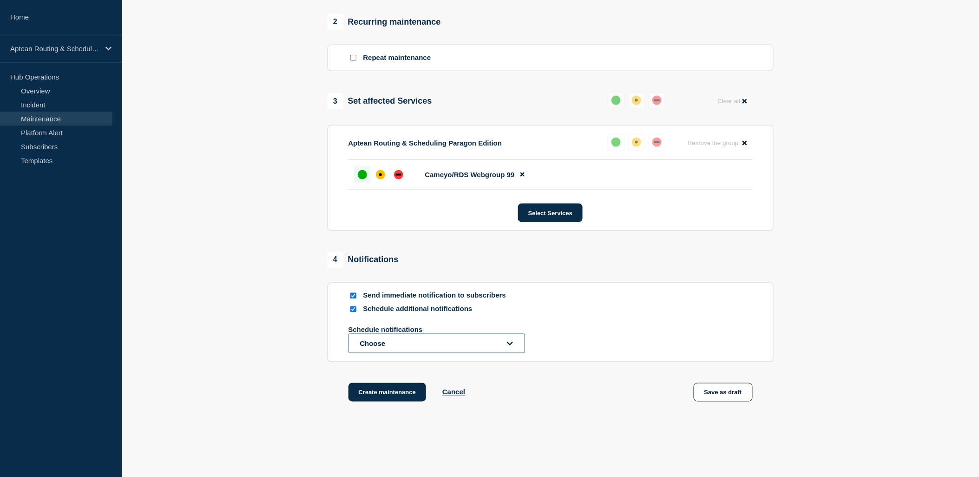
click at [407, 342] on button "Choose" at bounding box center [437, 344] width 177 height 20
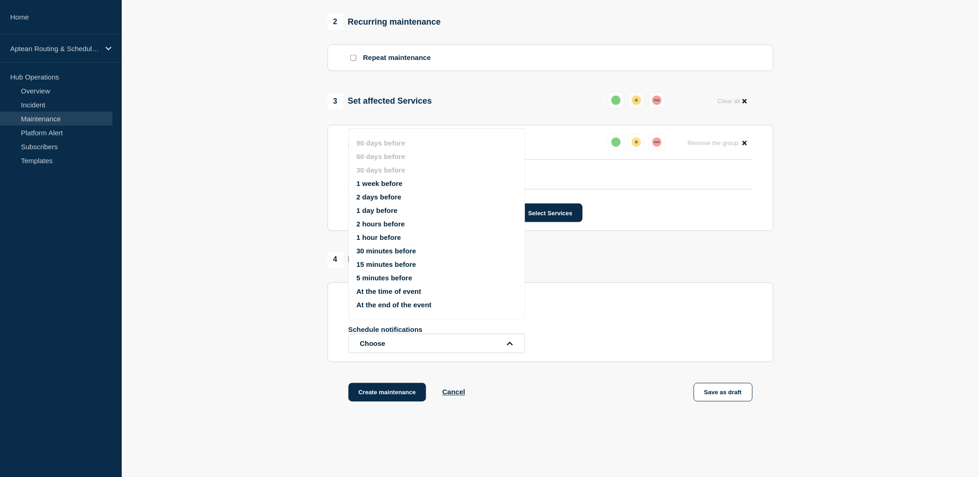
click at [393, 181] on button "1 week before" at bounding box center [380, 183] width 46 height 8
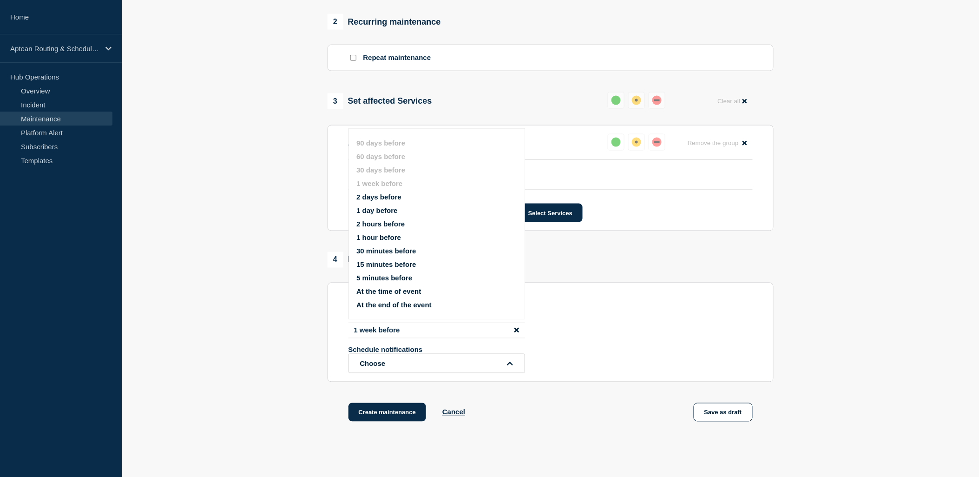
click at [393, 231] on ul "90 days before 60 days before 30 days before 1 week before 2 days before 1 day …" at bounding box center [445, 223] width 177 height 181
click at [394, 235] on button "1 hour before" at bounding box center [379, 237] width 45 height 8
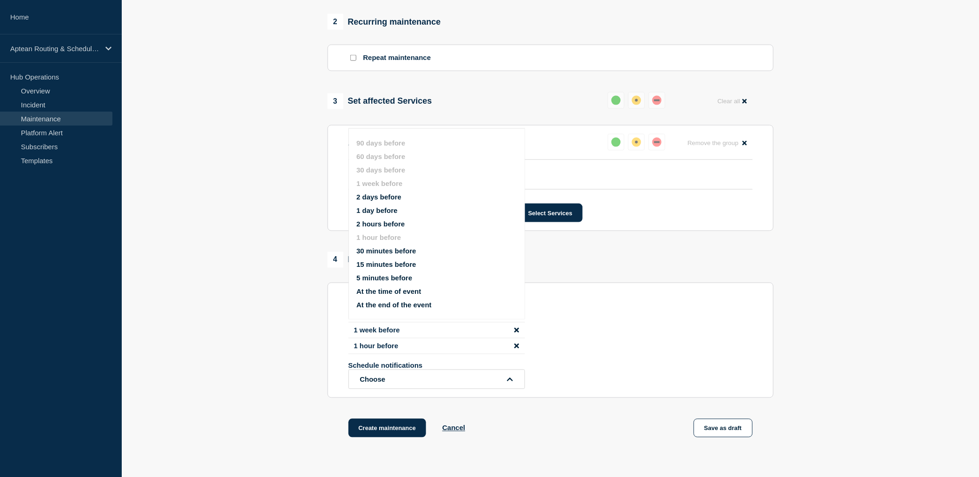
click at [733, 357] on div "1 week before 1 hour before Schedule notifications Choose 90 days before 60 day…" at bounding box center [551, 355] width 404 height 67
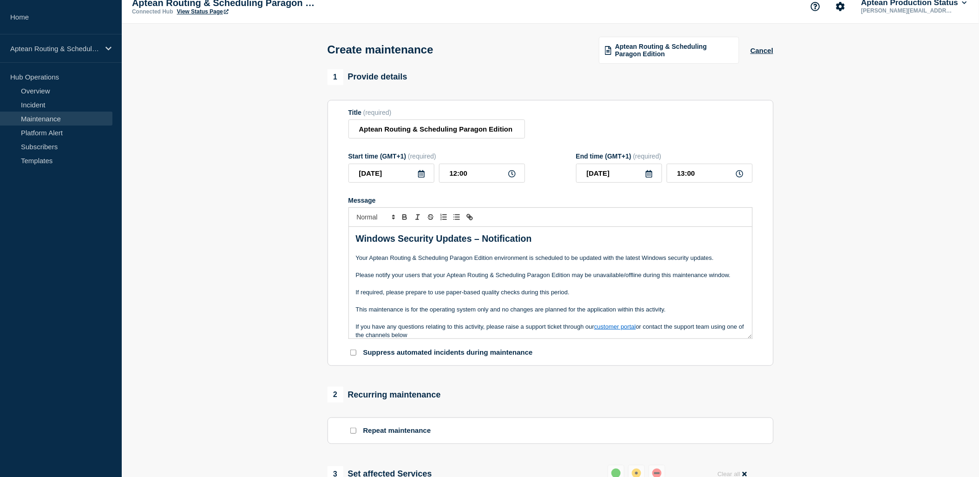
scroll to position [0, 0]
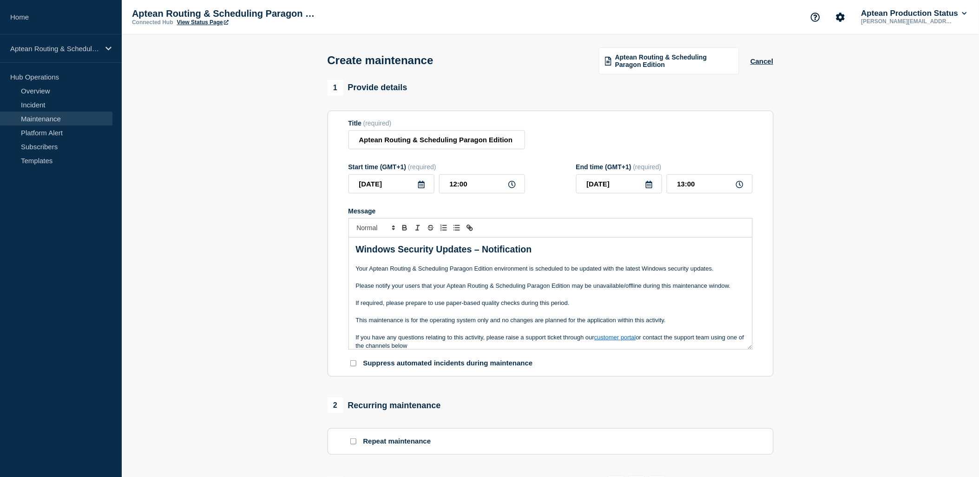
click at [421, 312] on p "Message" at bounding box center [551, 312] width 390 height 8
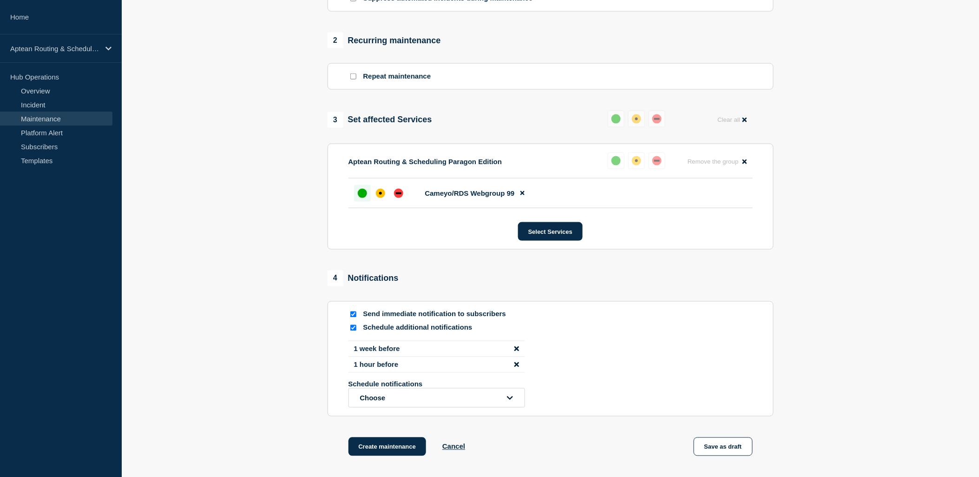
scroll to position [454, 0]
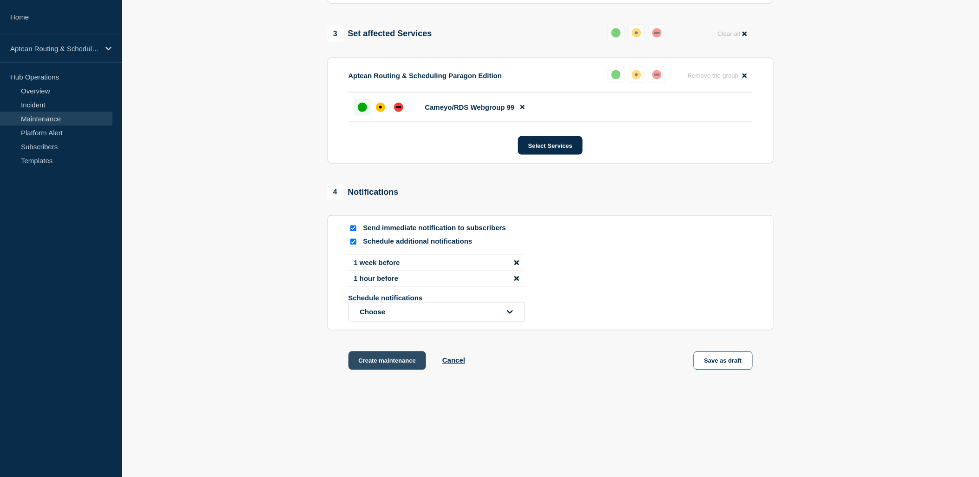
click at [385, 365] on button "Create maintenance" at bounding box center [388, 360] width 78 height 19
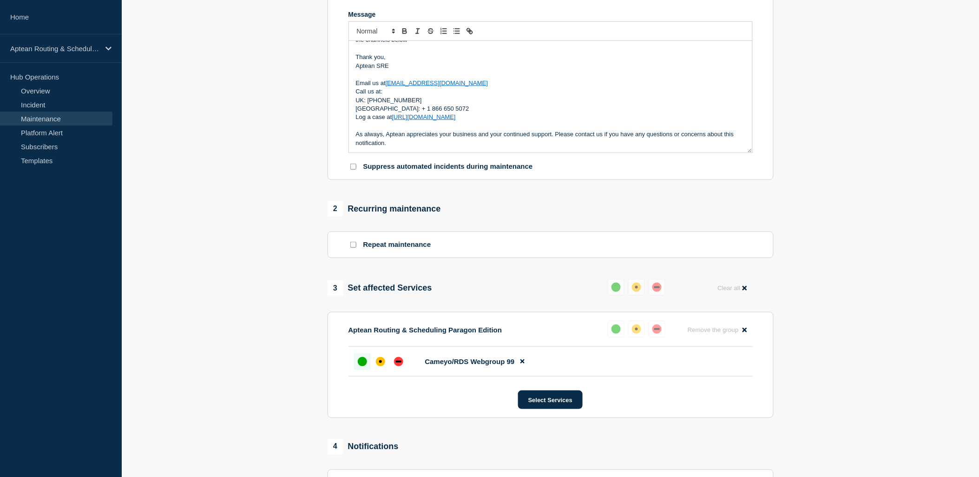
scroll to position [196, 0]
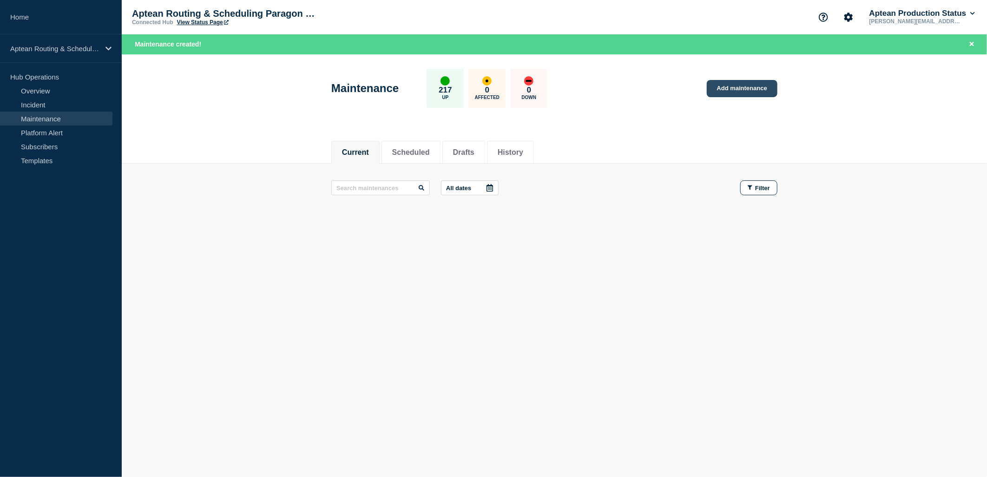
click at [735, 92] on link "Add maintenance" at bounding box center [742, 88] width 71 height 17
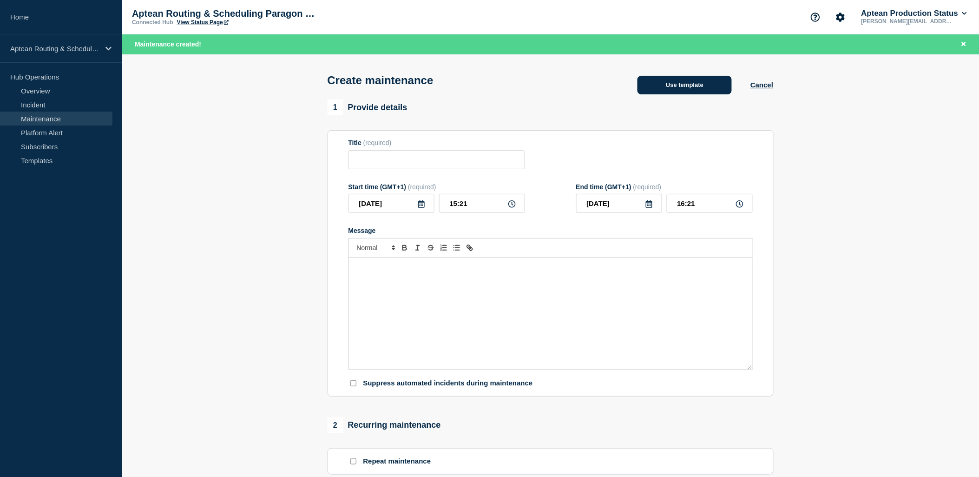
click at [697, 92] on button "Use template" at bounding box center [685, 85] width 94 height 19
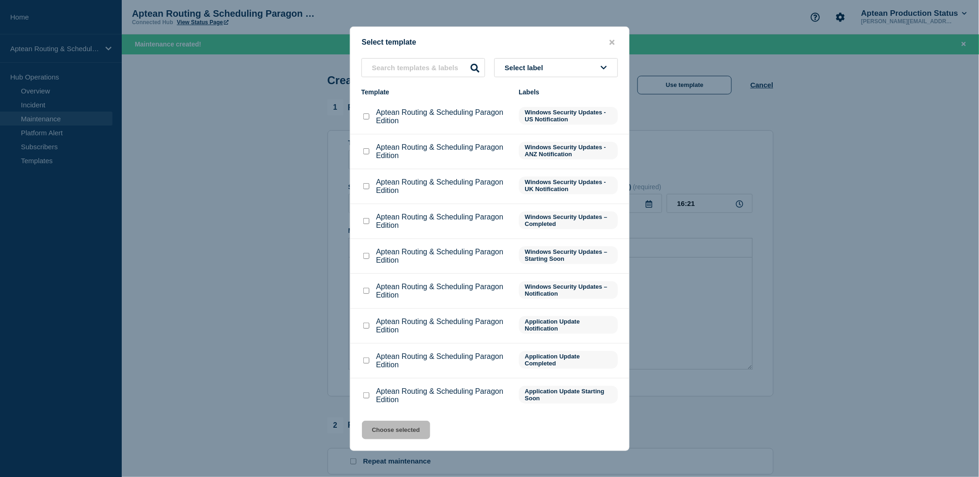
click at [363, 291] on div at bounding box center [366, 290] width 9 height 9
click at [365, 291] on input "Aptean Routing & Scheduling Paragon Edition checkbox" at bounding box center [367, 291] width 6 height 6
checkbox input "true"
click at [397, 430] on button "Choose selected" at bounding box center [396, 430] width 68 height 19
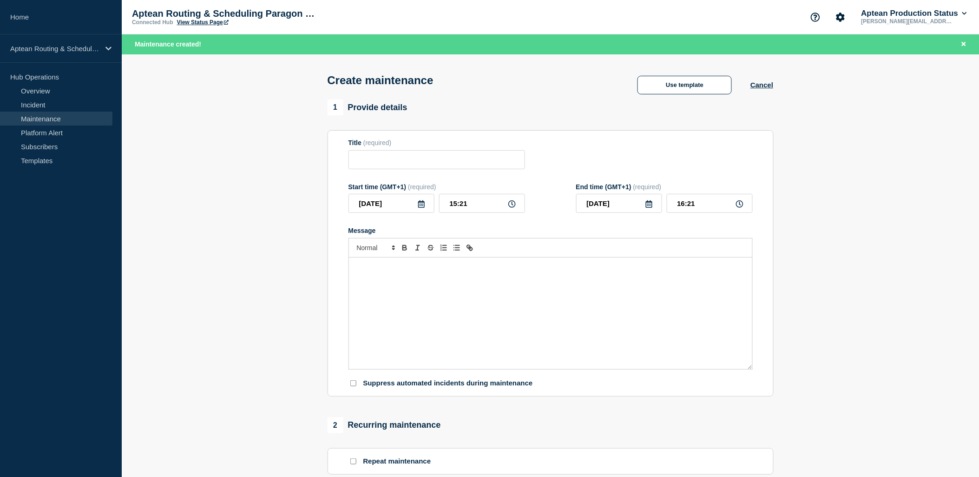
type input "Aptean Routing & Scheduling Paragon Edition"
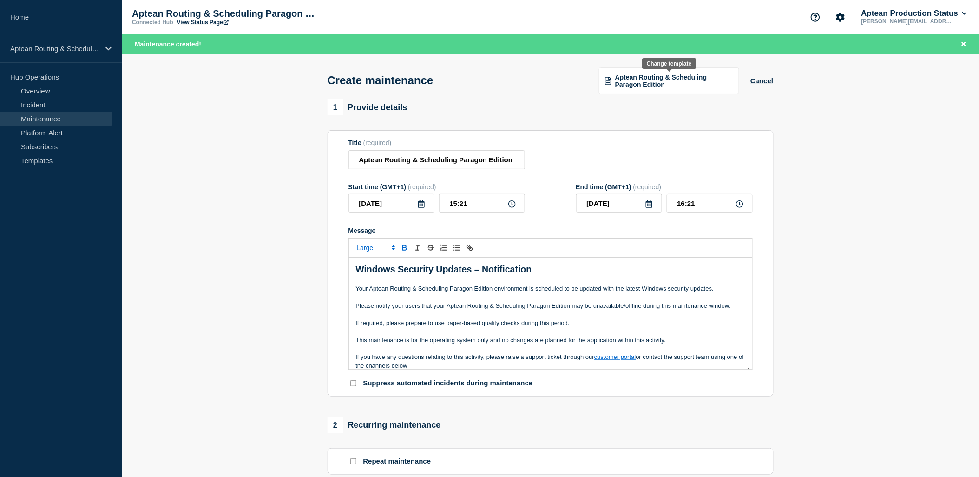
click at [695, 81] on span "Aptean Routing & Scheduling Paragon Edition" at bounding box center [674, 80] width 118 height 15
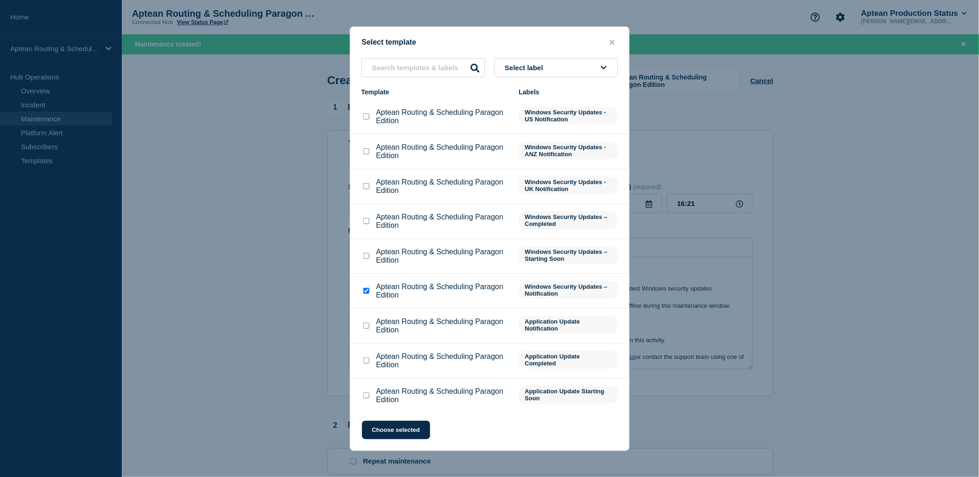
click at [364, 115] on input "Aptean Routing & Scheduling Paragon Edition checkbox" at bounding box center [367, 116] width 6 height 6
checkbox input "true"
checkbox input "false"
click at [424, 435] on button "Choose selected" at bounding box center [396, 430] width 68 height 19
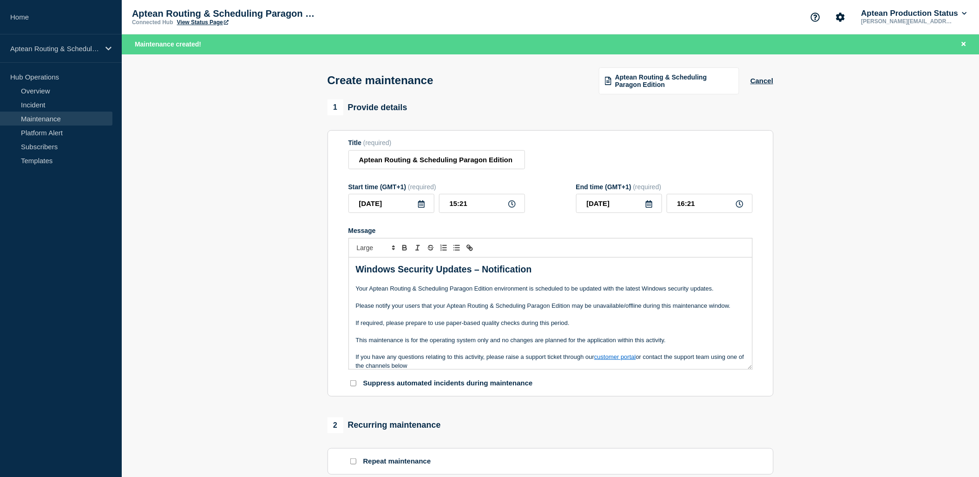
type input "18:21"
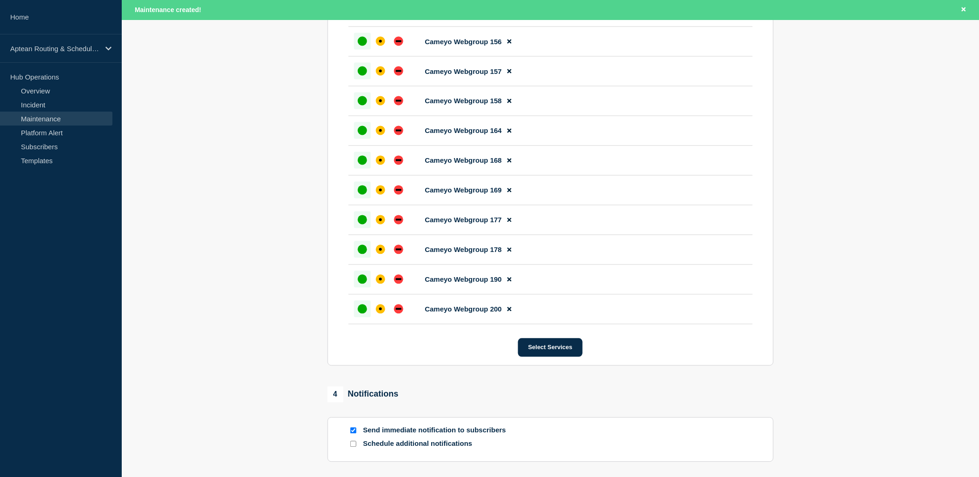
scroll to position [1966, 0]
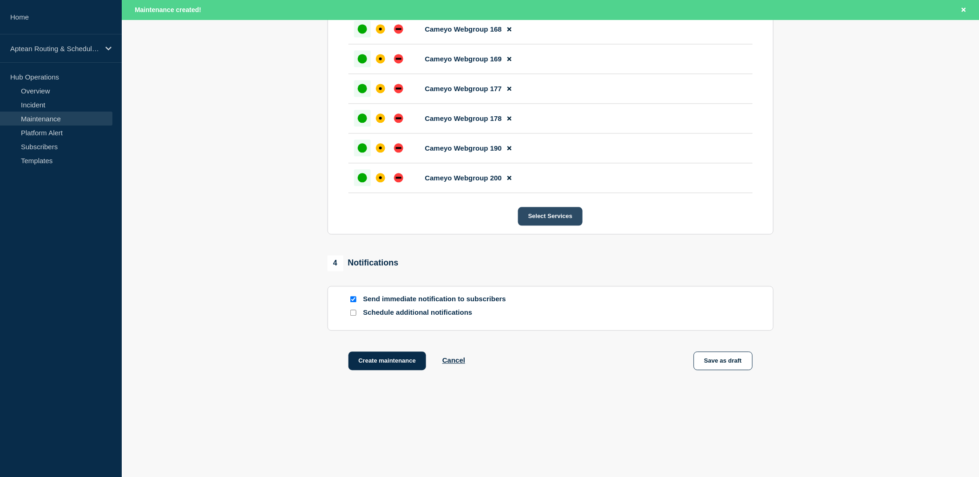
click at [532, 218] on button "Select Services" at bounding box center [550, 216] width 65 height 19
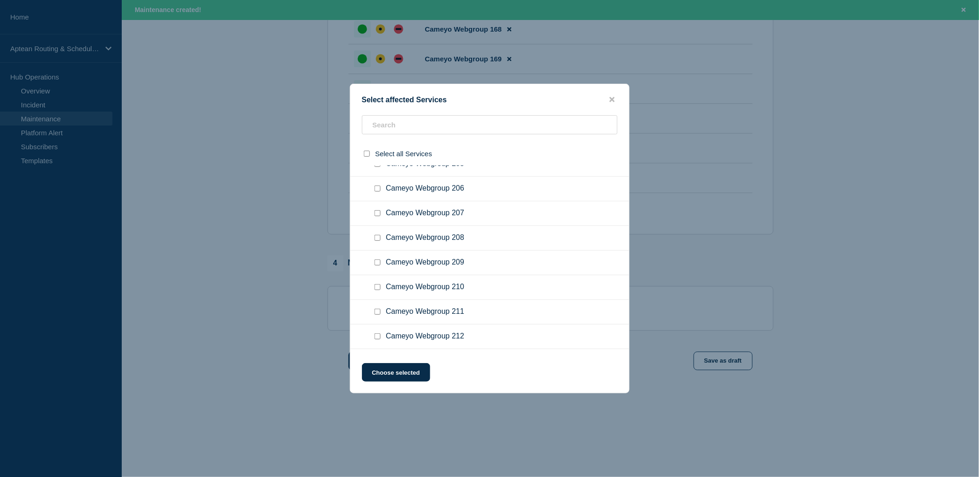
scroll to position [5124, 0]
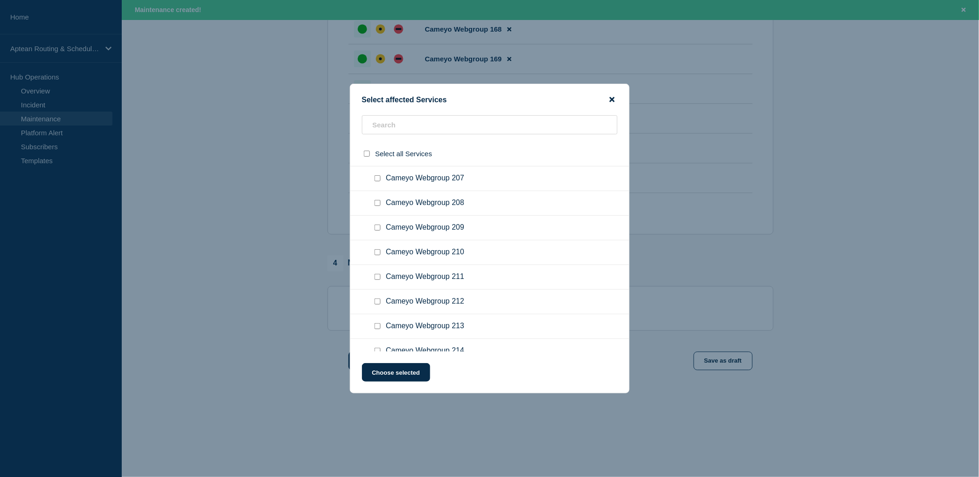
click at [612, 98] on icon "close button" at bounding box center [612, 99] width 5 height 7
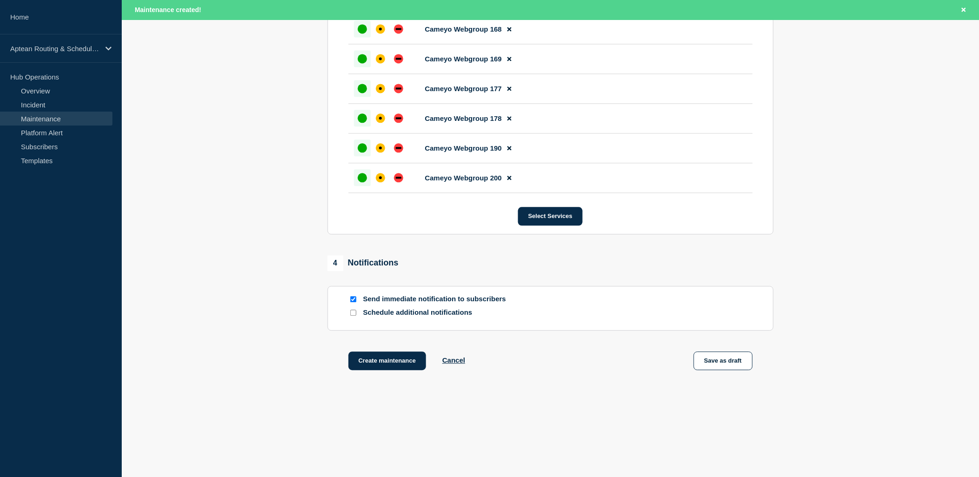
click at [355, 314] on input "Schedule additional notifications" at bounding box center [353, 313] width 6 height 6
checkbox input "true"
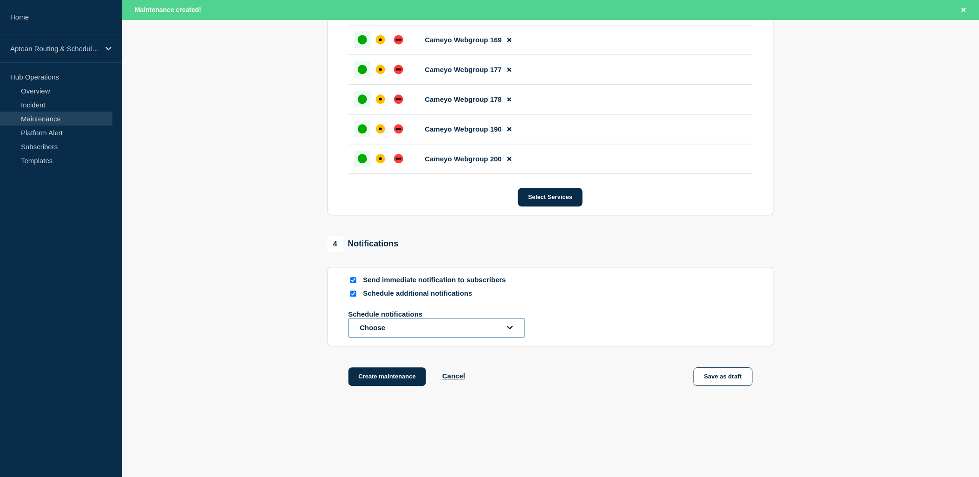
click at [375, 337] on button "Choose" at bounding box center [437, 328] width 177 height 20
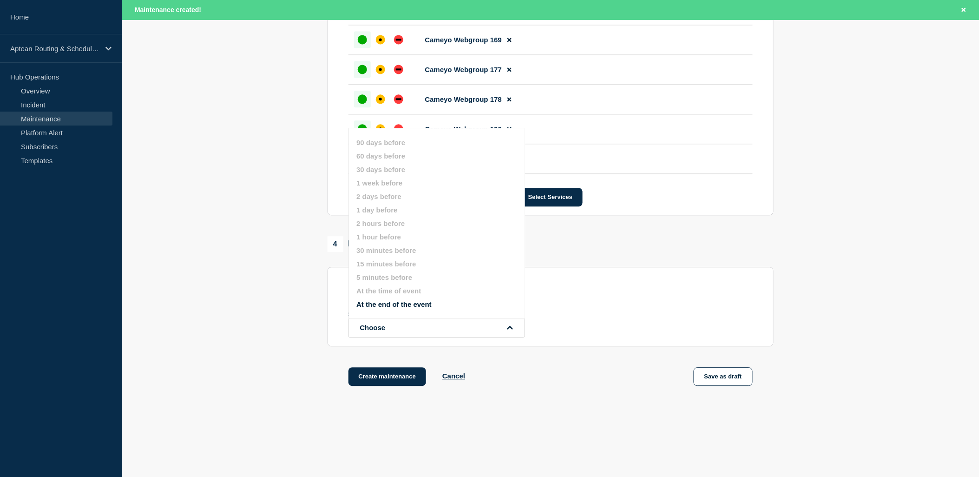
click at [648, 284] on div "4 Notifications Send immediate notification to subscribers Schedule additional …" at bounding box center [551, 291] width 446 height 110
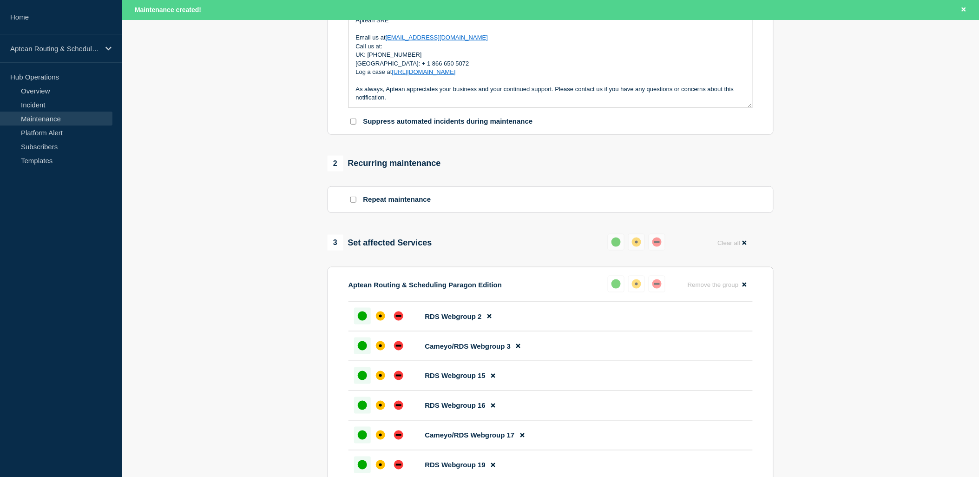
scroll to position [55, 0]
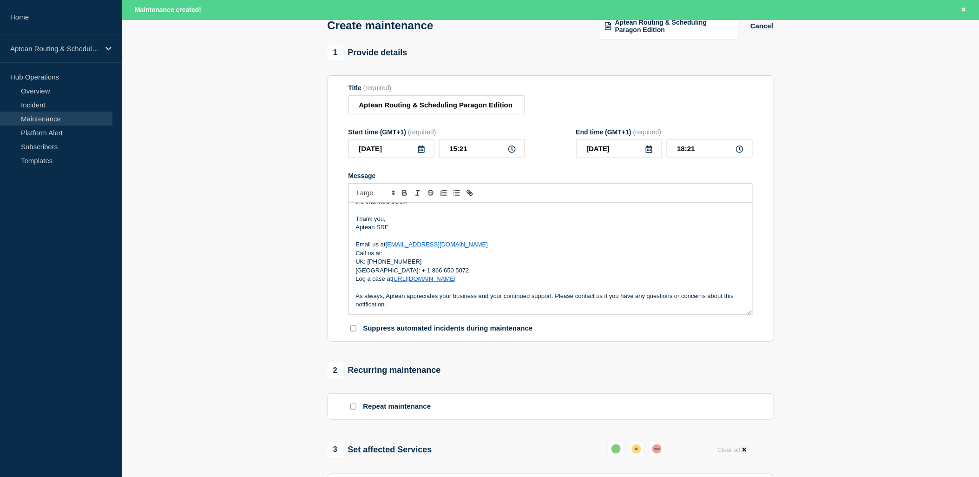
click at [422, 153] on icon at bounding box center [421, 148] width 7 height 7
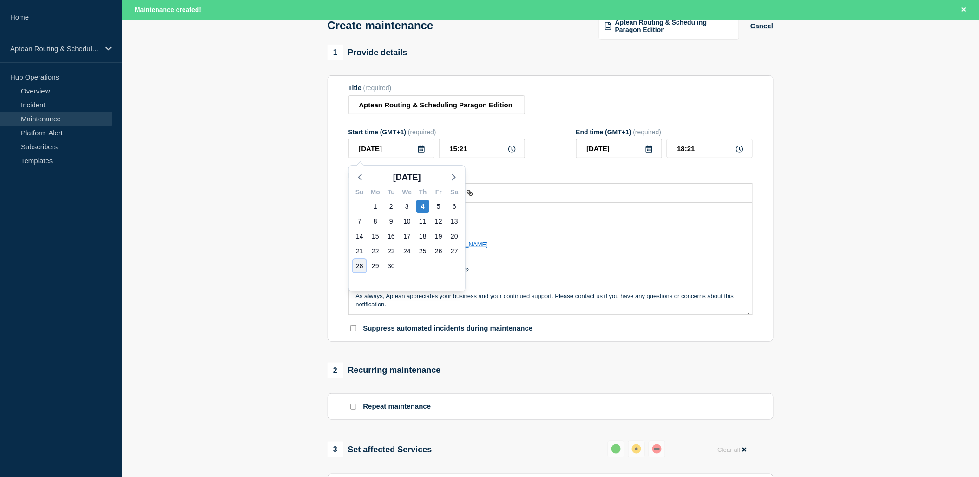
click at [358, 265] on div "28" at bounding box center [359, 265] width 13 height 13
type input "2025-09-28"
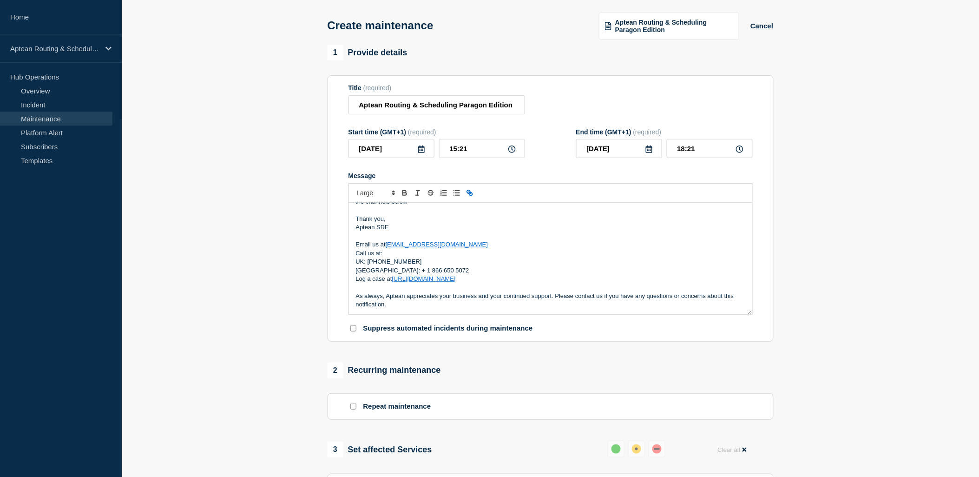
scroll to position [35, 0]
drag, startPoint x: 466, startPoint y: 150, endPoint x: 444, endPoint y: 152, distance: 22.0
click at [444, 152] on input "15:21" at bounding box center [482, 148] width 86 height 19
drag, startPoint x: 470, startPoint y: 154, endPoint x: 451, endPoint y: 153, distance: 18.6
click at [451, 153] on input "15:21" at bounding box center [482, 148] width 86 height 19
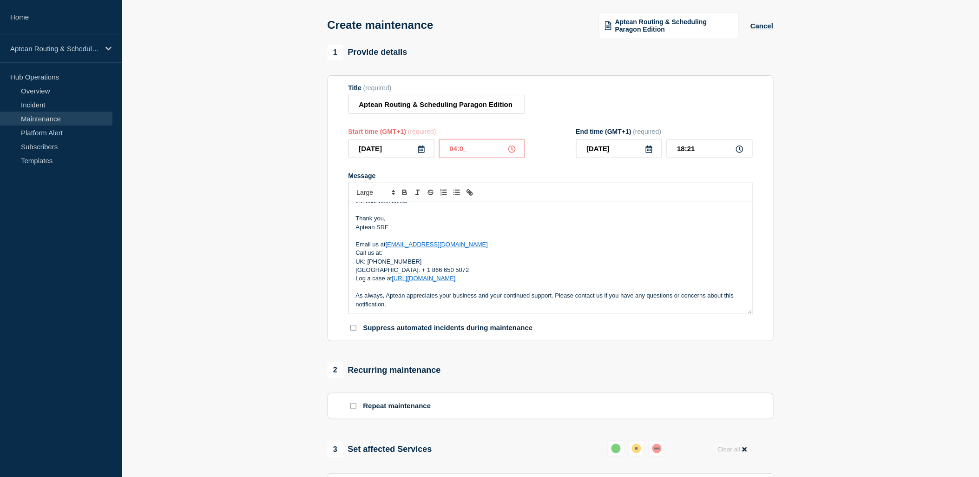
type input "04:00"
type input "07:00"
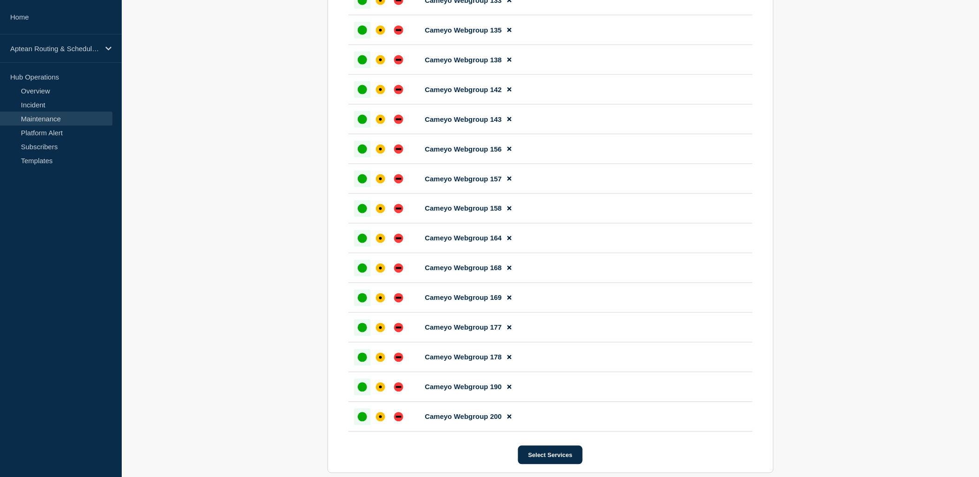
scroll to position [1946, 0]
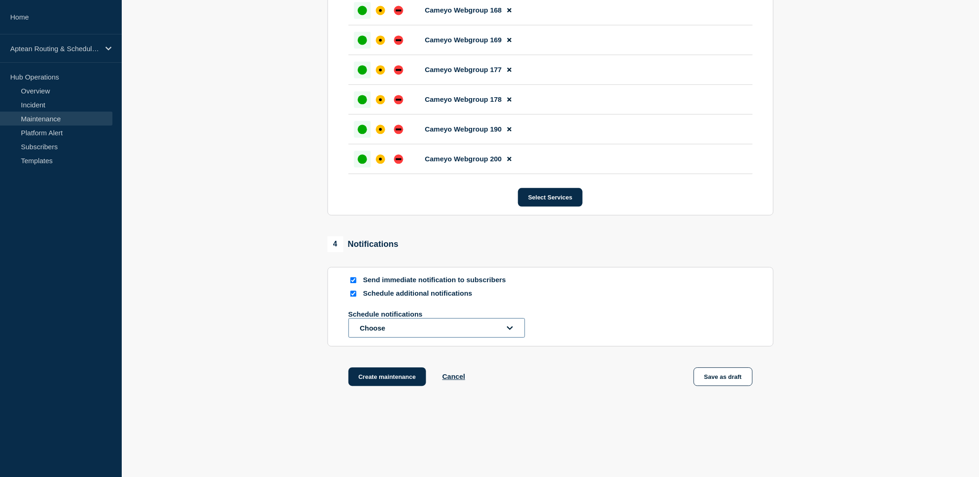
click at [365, 337] on button "Choose" at bounding box center [437, 328] width 177 height 20
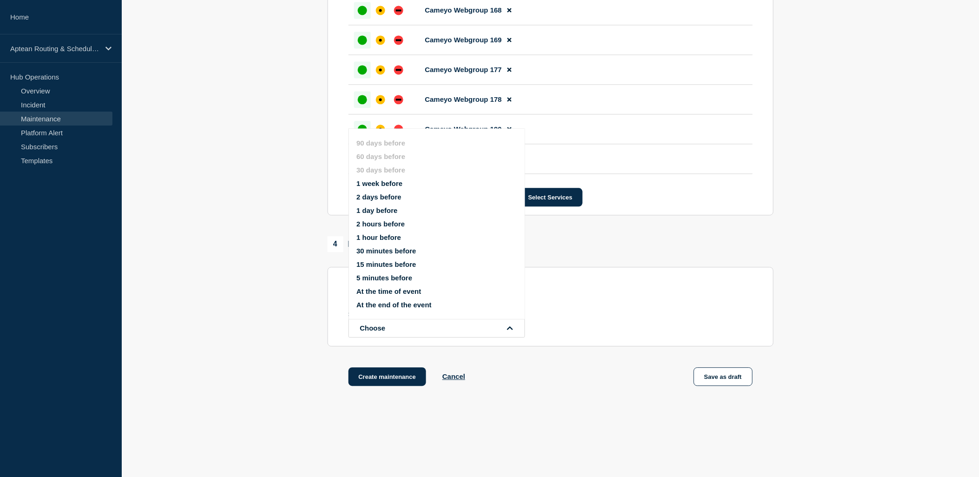
click at [368, 183] on button "1 week before" at bounding box center [380, 183] width 46 height 8
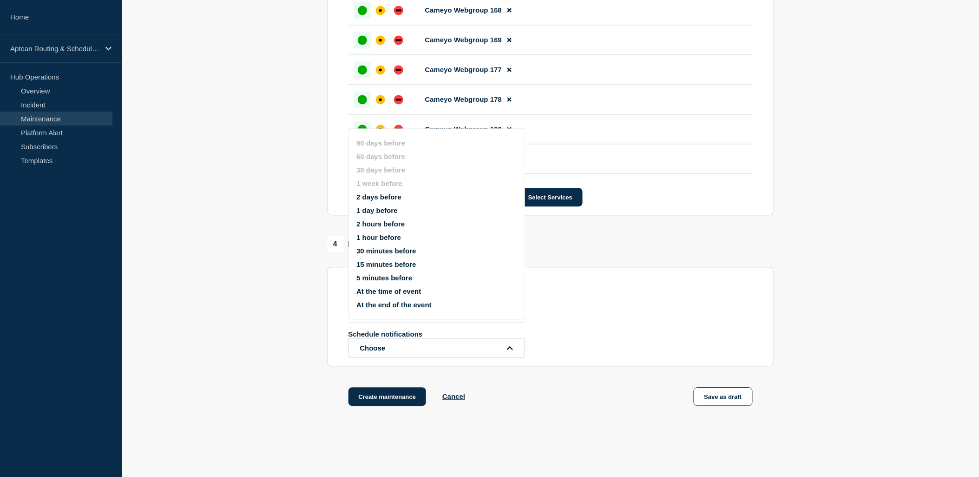
click at [370, 236] on button "1 hour before" at bounding box center [379, 237] width 45 height 8
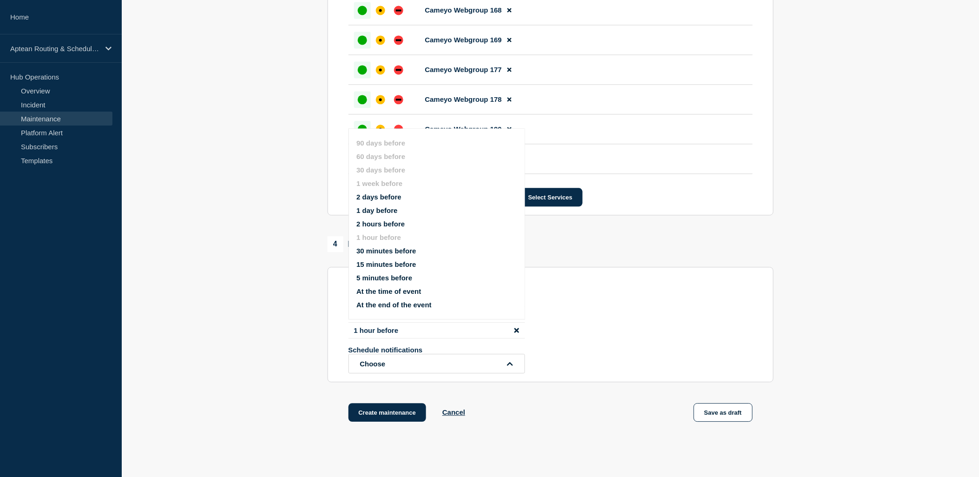
click at [625, 356] on div "1 week before 1 hour before Schedule notifications Choose 90 days before 60 day…" at bounding box center [551, 339] width 404 height 67
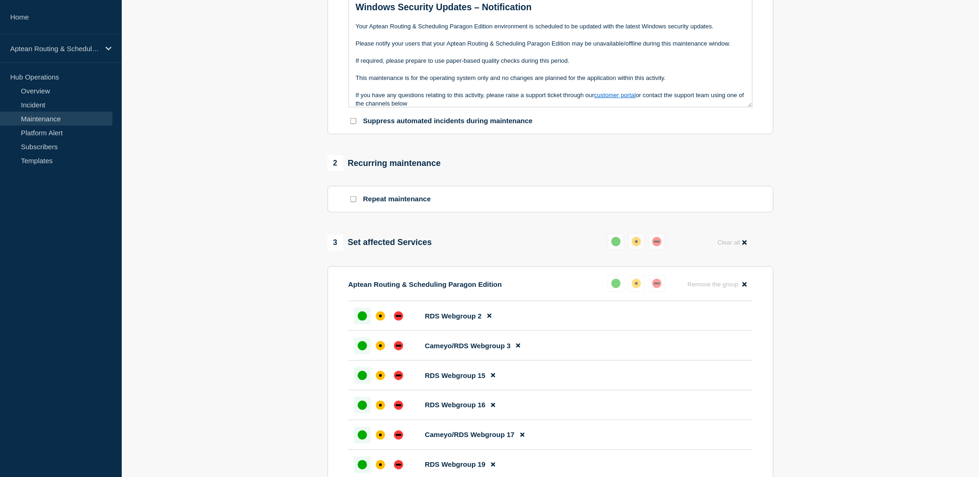
scroll to position [0, 0]
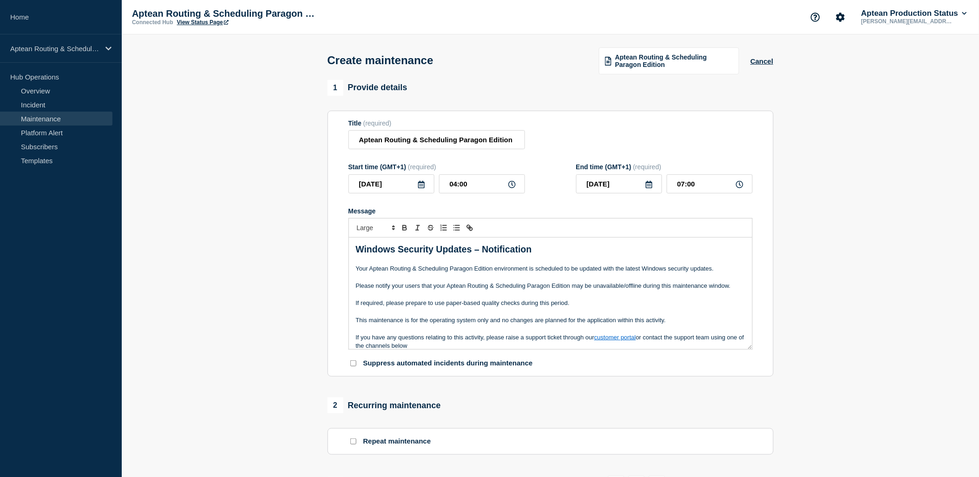
click at [570, 289] on p "Please notify your users that your Aptean Routing & Scheduling Paragon Edition …" at bounding box center [551, 286] width 390 height 8
click at [483, 187] on input "04:00" at bounding box center [482, 183] width 86 height 19
click at [484, 143] on input "Aptean Routing & Scheduling Paragon Edition" at bounding box center [437, 139] width 177 height 19
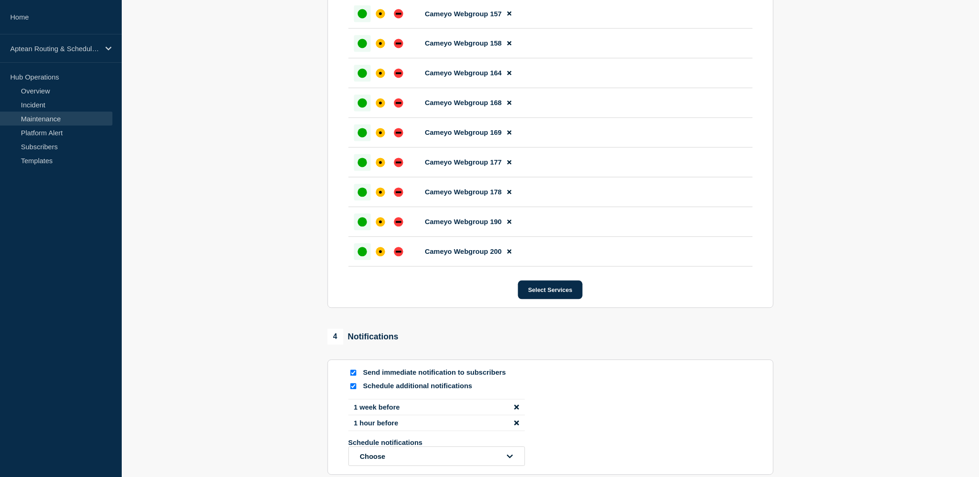
scroll to position [1756, 0]
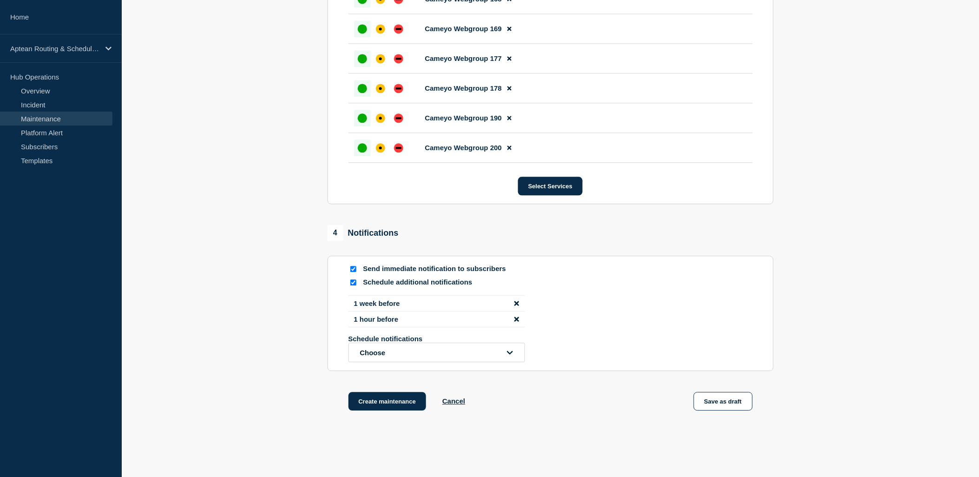
scroll to position [2017, 0]
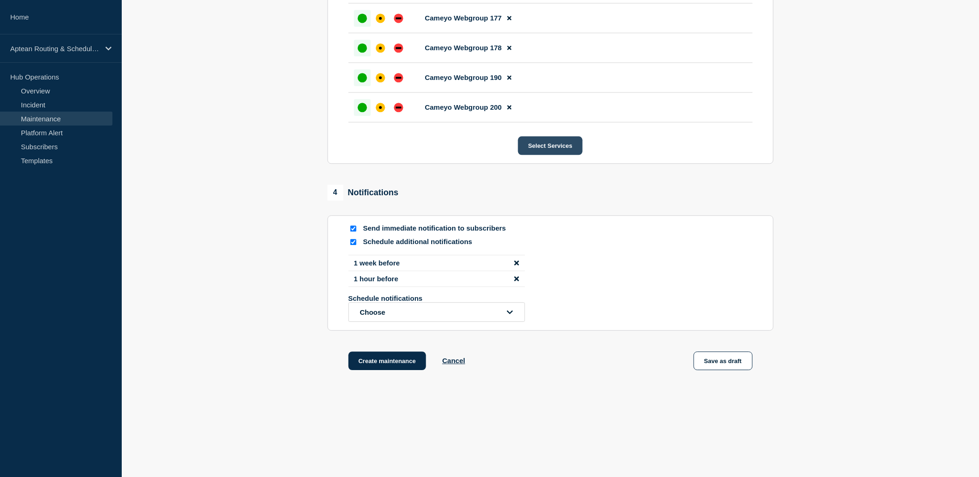
click at [567, 145] on button "Select Services" at bounding box center [550, 145] width 65 height 19
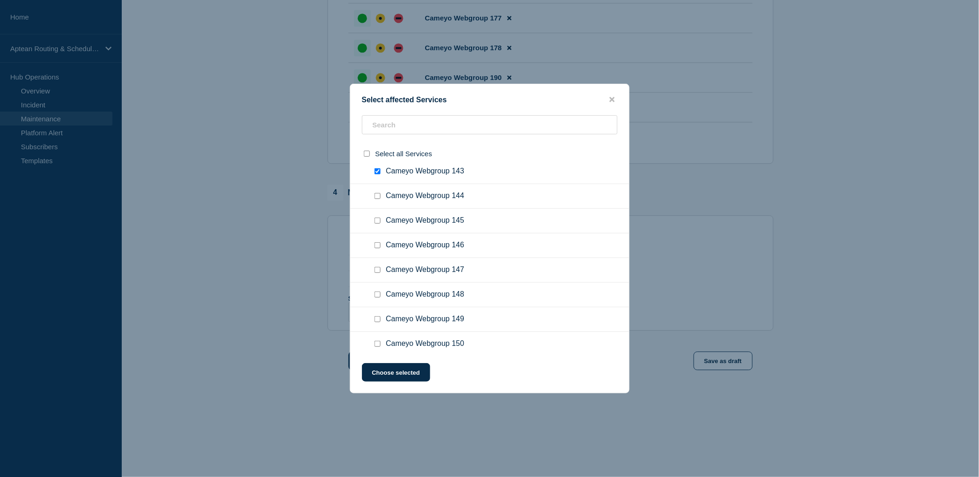
scroll to position [5124, 0]
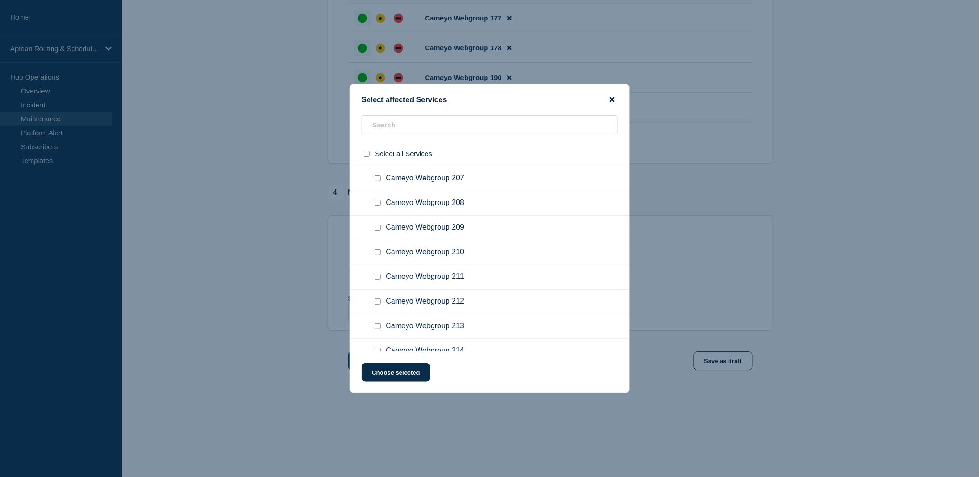
click at [613, 98] on icon "close button" at bounding box center [612, 99] width 5 height 7
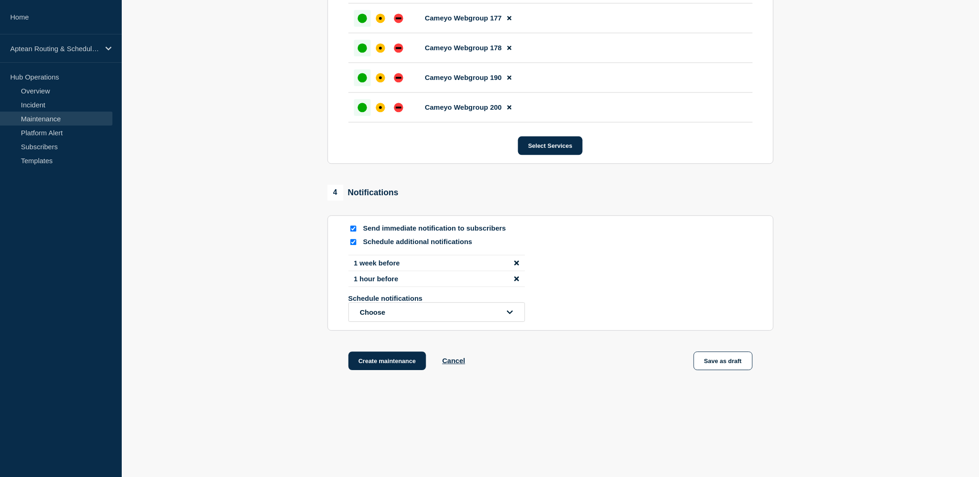
scroll to position [2017, 0]
click at [388, 364] on button "Create maintenance" at bounding box center [388, 360] width 78 height 19
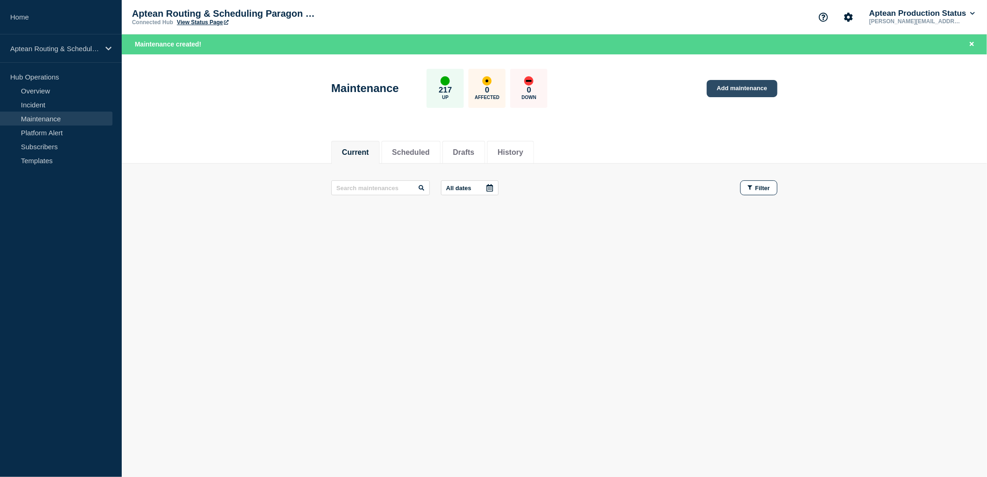
click at [742, 89] on link "Add maintenance" at bounding box center [742, 88] width 71 height 17
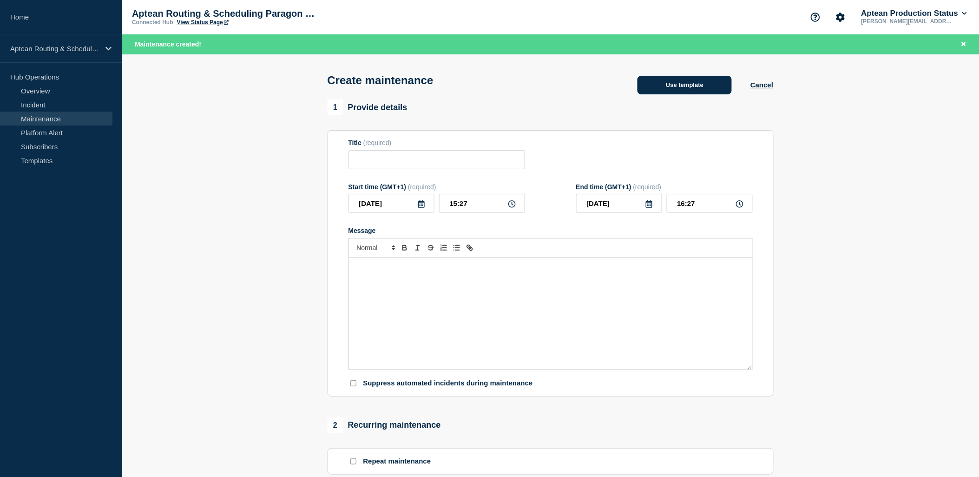
click at [681, 84] on button "Use template" at bounding box center [685, 85] width 94 height 19
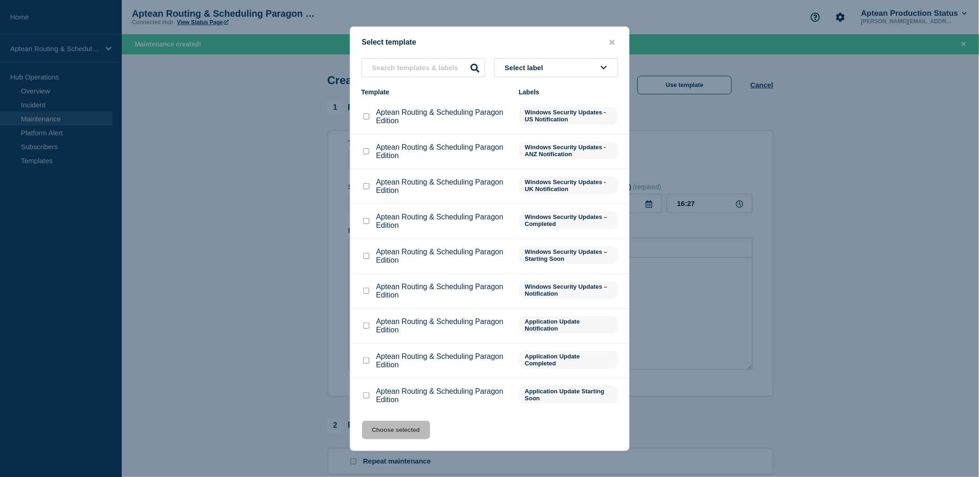
click at [364, 117] on input "Aptean Routing & Scheduling Paragon Edition checkbox" at bounding box center [367, 116] width 6 height 6
checkbox input "false"
click at [365, 185] on input "Aptean Routing & Scheduling Paragon Edition checkbox" at bounding box center [367, 186] width 6 height 6
checkbox input "true"
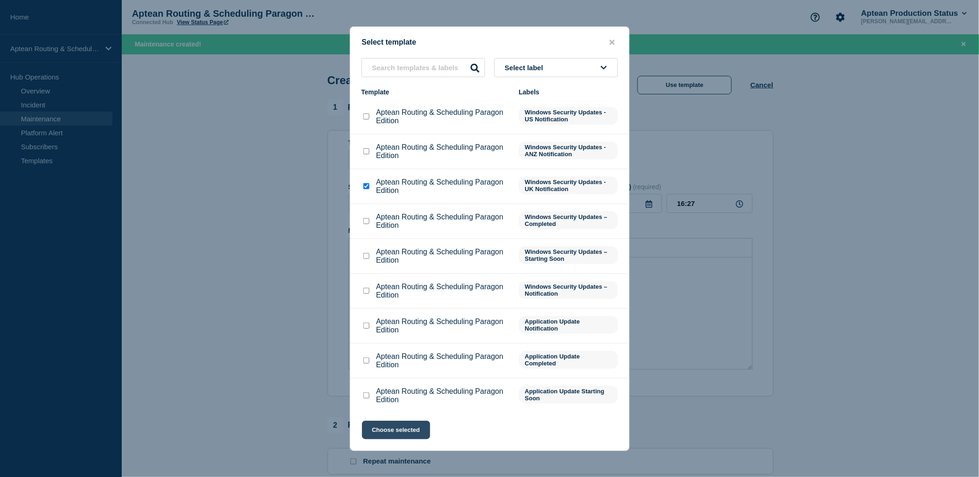
click at [415, 428] on button "Choose selected" at bounding box center [396, 430] width 68 height 19
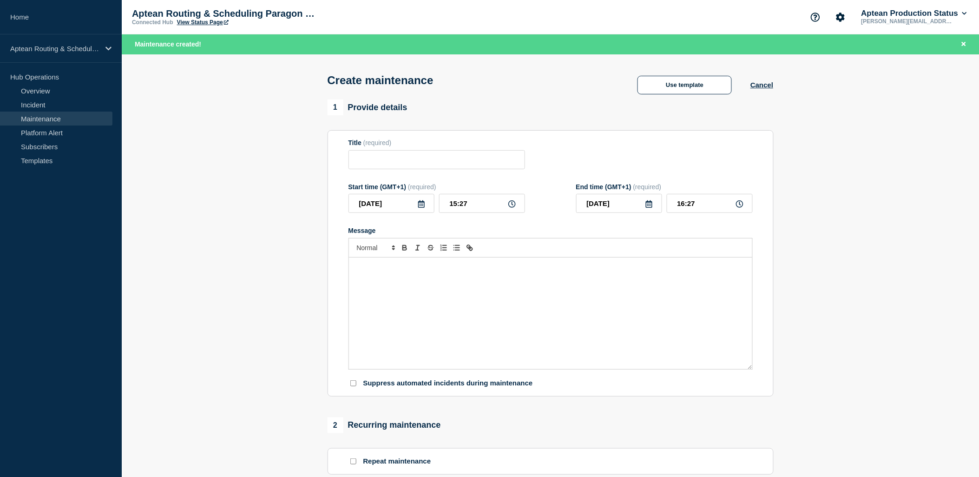
type input "Aptean Routing & Scheduling Paragon Edition"
type input "19:27"
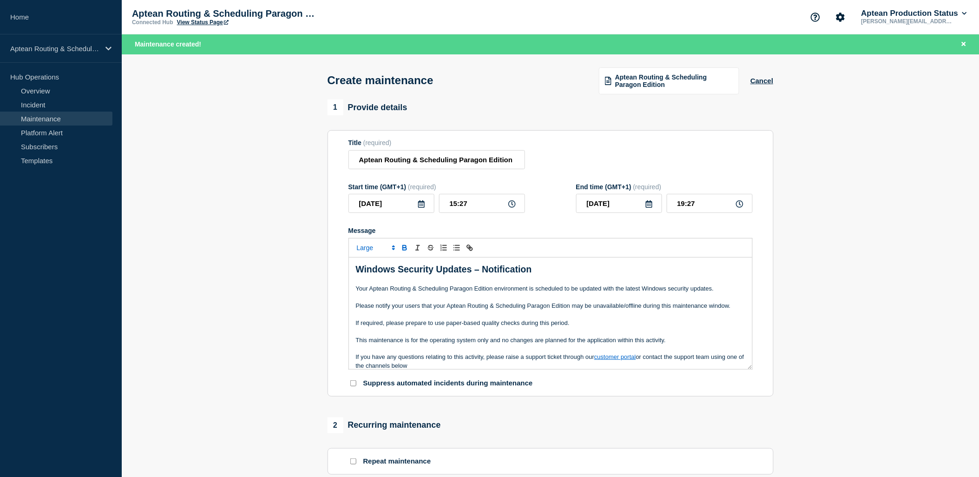
click at [421, 207] on icon at bounding box center [421, 203] width 7 height 7
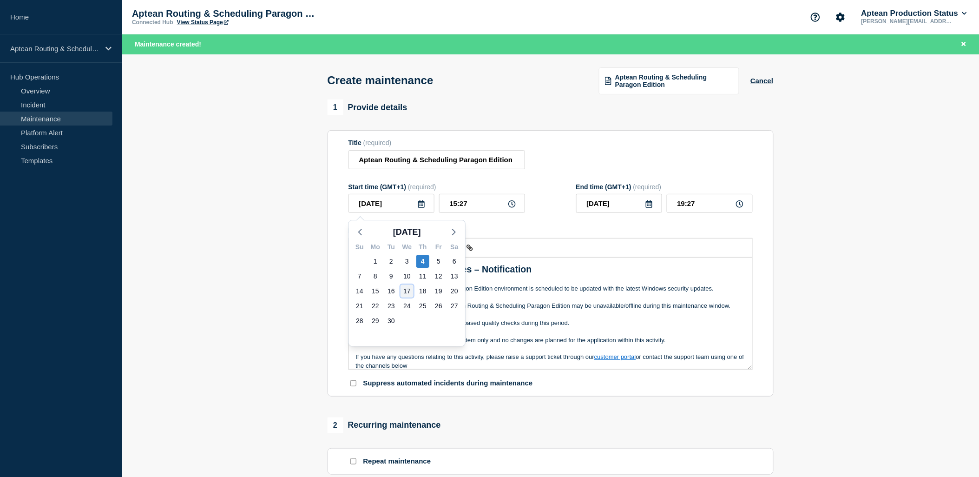
click at [403, 287] on div "17" at bounding box center [407, 290] width 13 height 13
type input "2025-09-17"
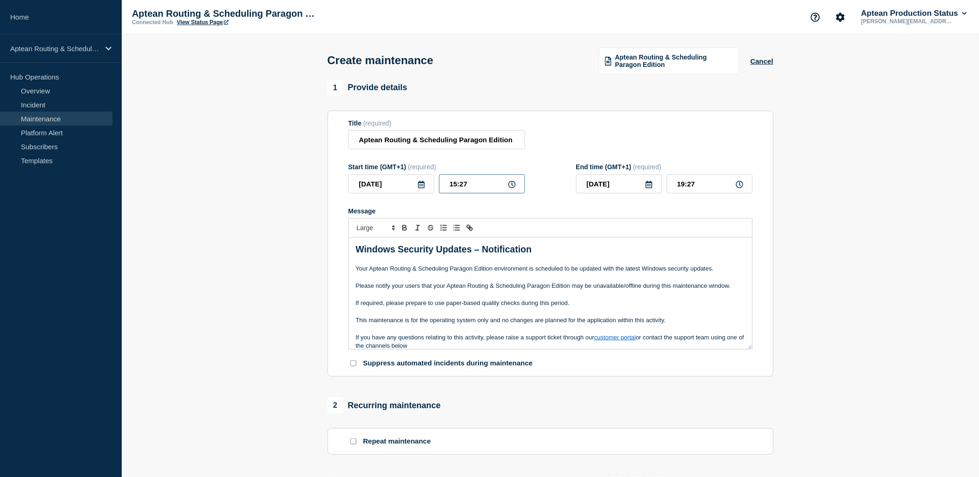
drag, startPoint x: 467, startPoint y: 188, endPoint x: 449, endPoint y: 188, distance: 18.6
click at [449, 188] on input "15:27" at bounding box center [482, 183] width 86 height 19
type input "03:30"
type input "07:30"
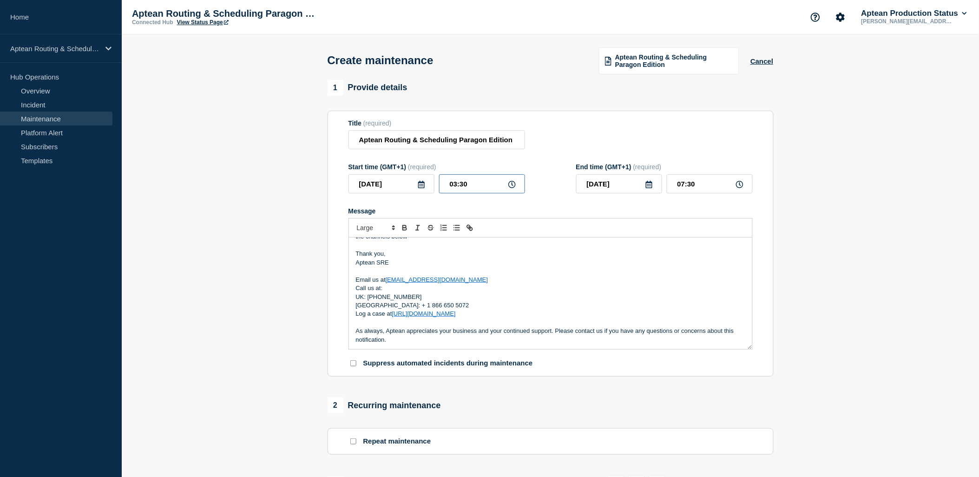
click at [459, 187] on input "03:30" at bounding box center [482, 183] width 86 height 19
click at [458, 187] on input "03:30" at bounding box center [482, 183] width 86 height 19
click at [651, 59] on span "Aptean Routing & Scheduling Paragon Edition" at bounding box center [674, 60] width 118 height 15
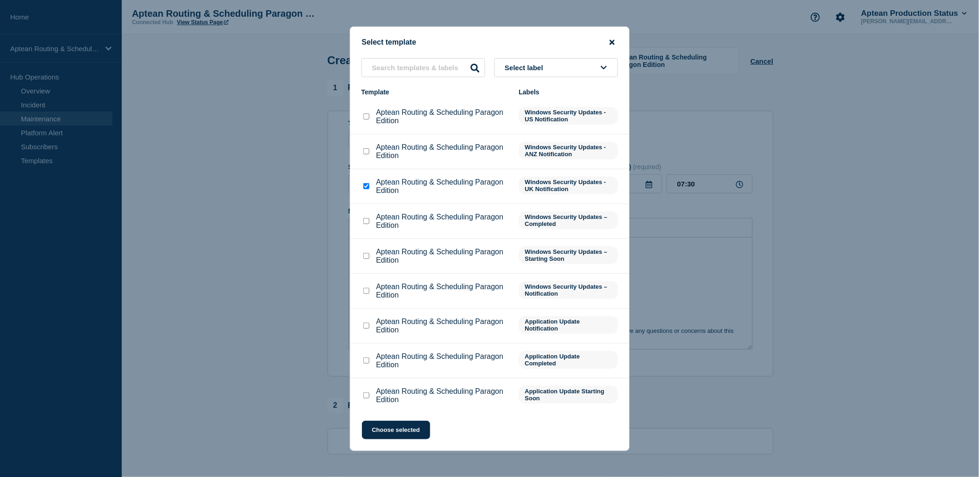
click at [612, 41] on icon "close button" at bounding box center [612, 42] width 5 height 5
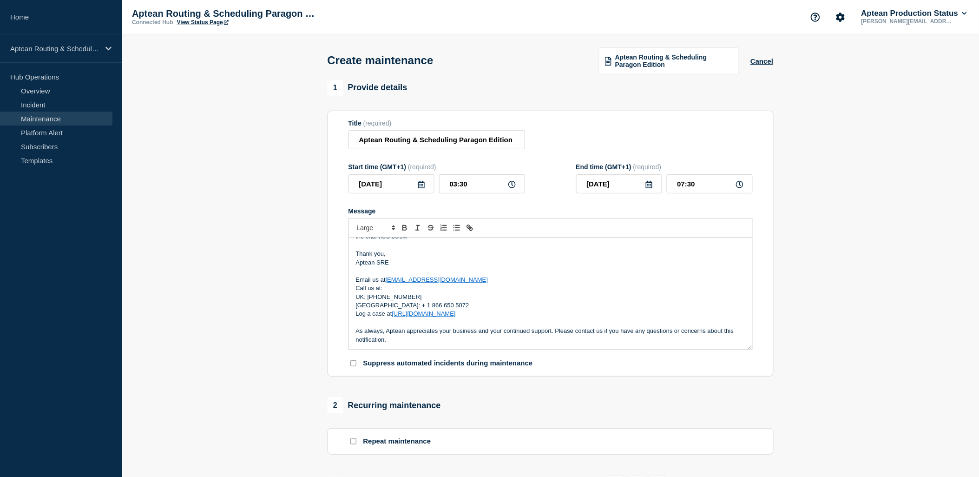
click at [420, 185] on icon at bounding box center [421, 184] width 7 height 7
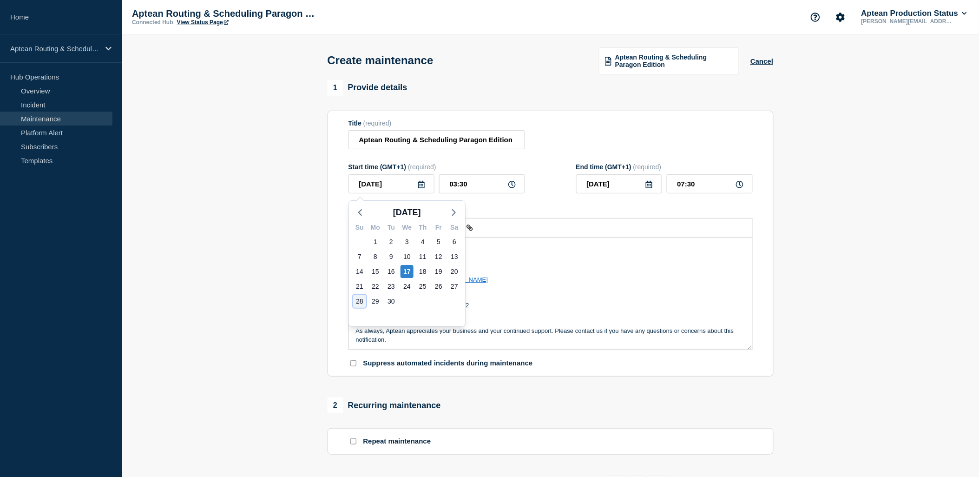
click at [359, 304] on div "28" at bounding box center [359, 301] width 13 height 13
type input "2025-09-28"
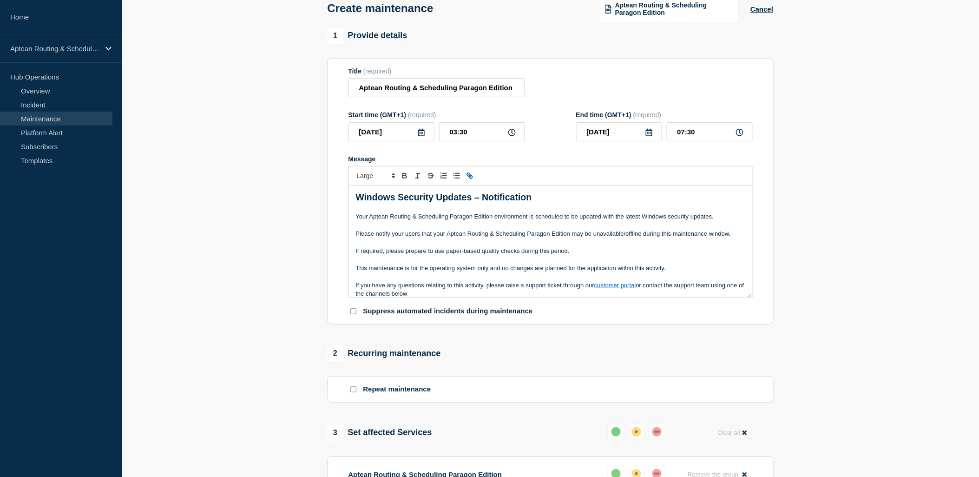
scroll to position [52, 0]
drag, startPoint x: 464, startPoint y: 133, endPoint x: 443, endPoint y: 133, distance: 21.4
click at [443, 133] on input "03:30" at bounding box center [482, 132] width 86 height 19
type input "00:00"
type input "04:00"
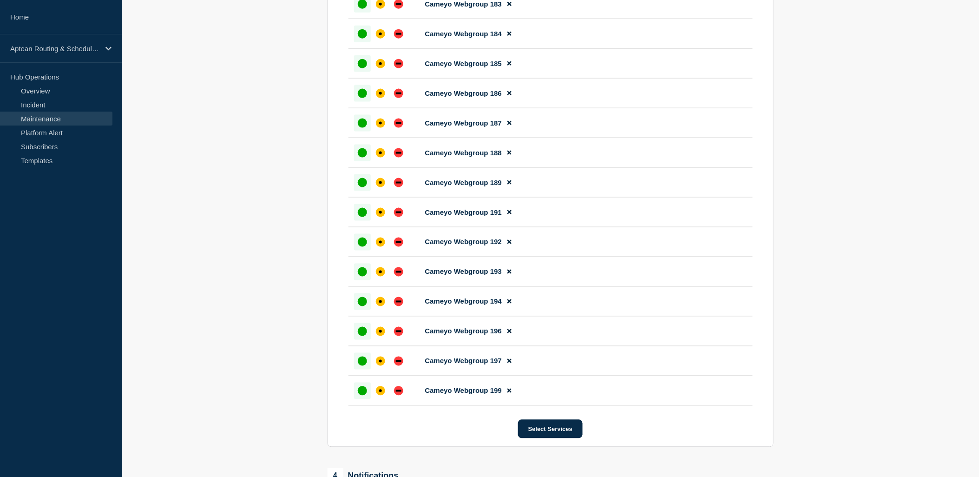
scroll to position [4441, 0]
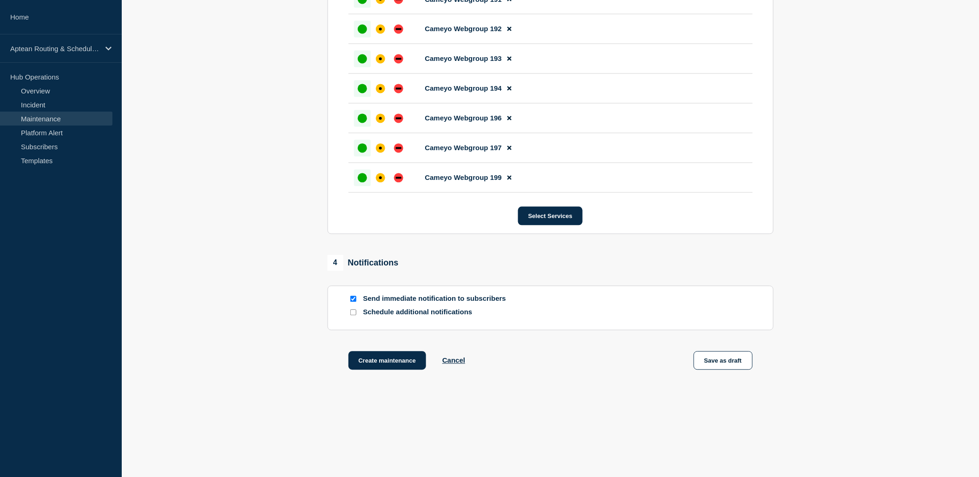
click at [351, 314] on input "Schedule additional notifications" at bounding box center [353, 313] width 6 height 6
checkbox input "true"
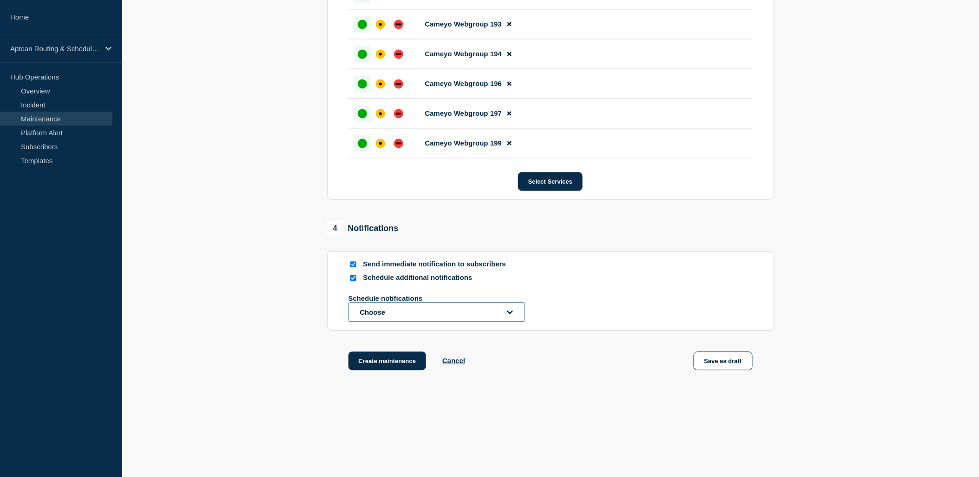
click at [381, 322] on button "Choose" at bounding box center [437, 312] width 177 height 20
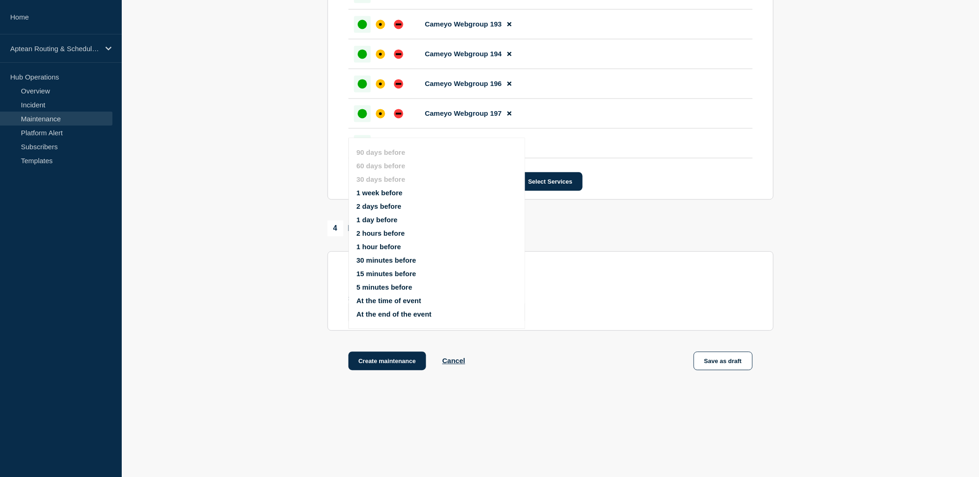
click at [366, 189] on button "1 week before" at bounding box center [380, 193] width 46 height 8
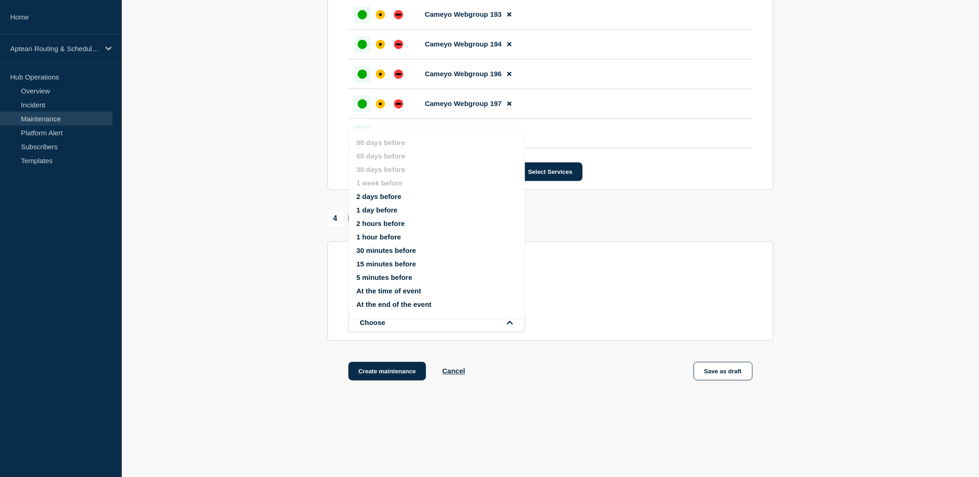
click at [370, 234] on button "1 hour before" at bounding box center [379, 237] width 45 height 8
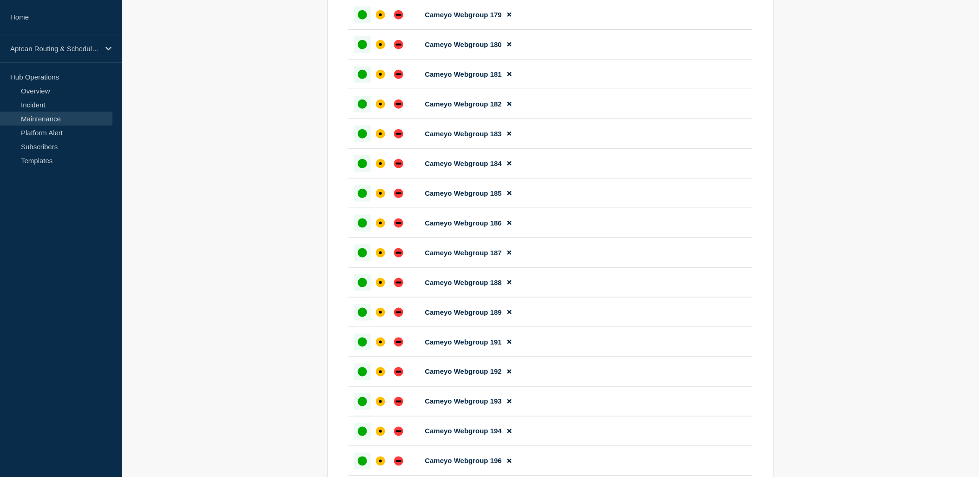
scroll to position [4079, 0]
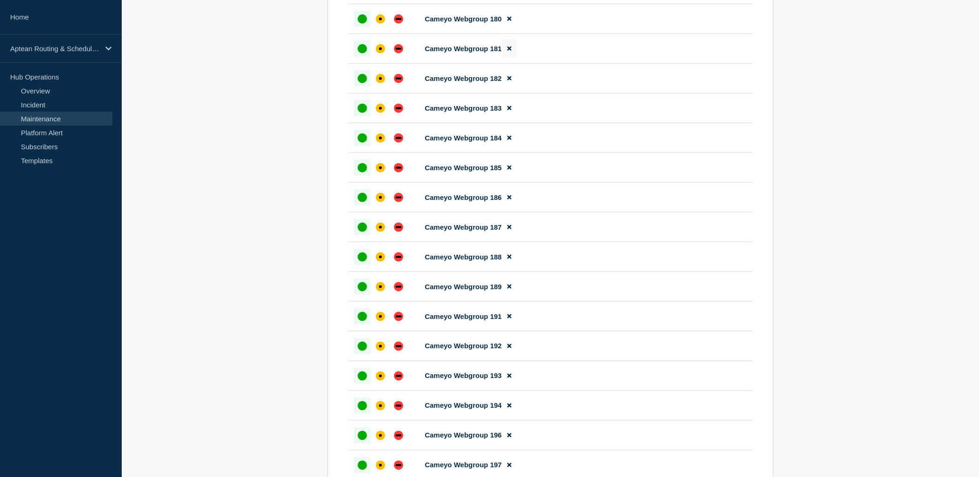
click at [509, 51] on icon at bounding box center [510, 49] width 4 height 4
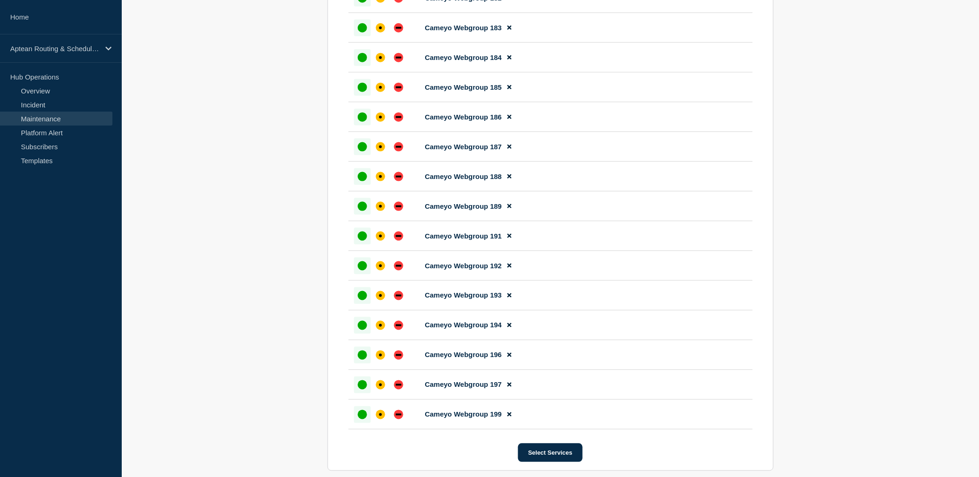
scroll to position [4249, 0]
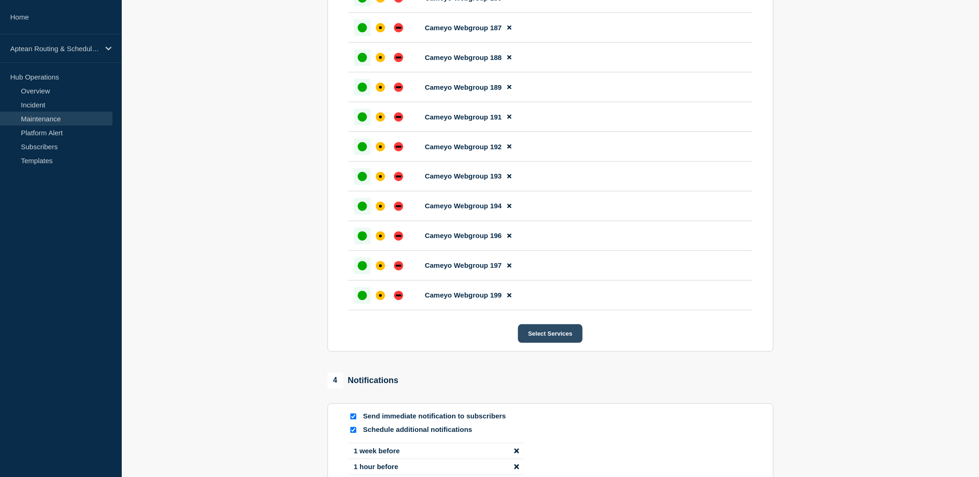
click at [547, 343] on button "Select Services" at bounding box center [550, 333] width 65 height 19
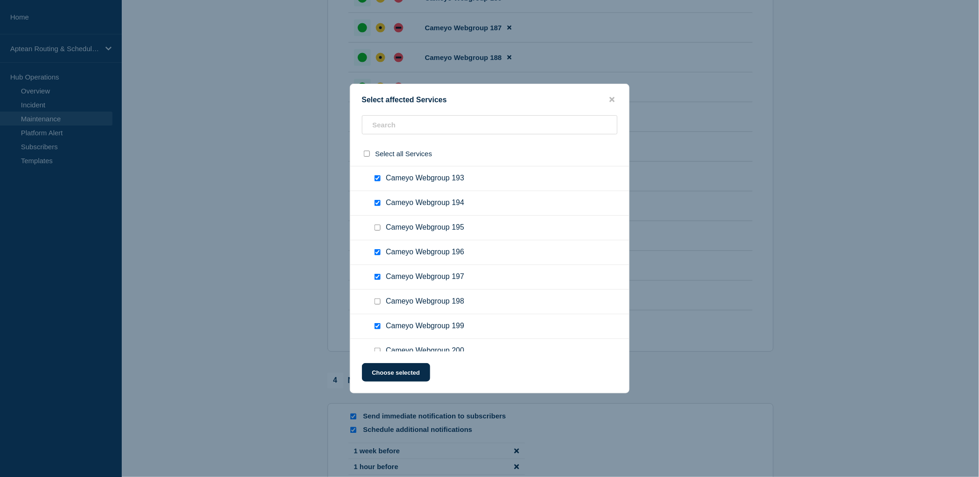
scroll to position [4813, 0]
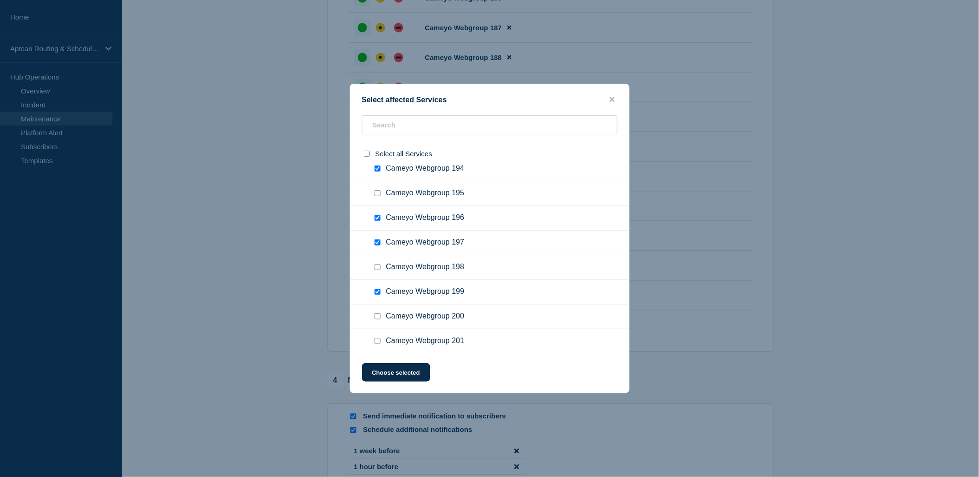
click at [379, 313] on input "Cameyo Webgroup 200 checkbox" at bounding box center [378, 316] width 6 height 6
checkbox input "false"
click at [373, 337] on div at bounding box center [379, 341] width 13 height 9
click at [377, 338] on input "Cameyo Webgroup 201 checkbox" at bounding box center [378, 341] width 6 height 6
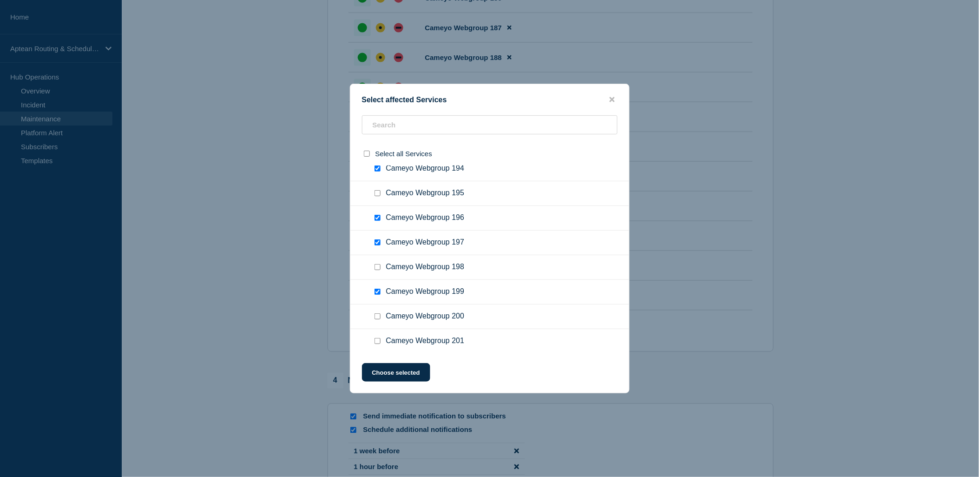
checkbox input "true"
click at [375, 363] on input "Cameyo Webgroup 202 checkbox" at bounding box center [378, 366] width 6 height 6
checkbox input "true"
click at [377, 387] on input "Cameyo Webgroup 203 checkbox" at bounding box center [378, 390] width 6 height 6
checkbox input "true"
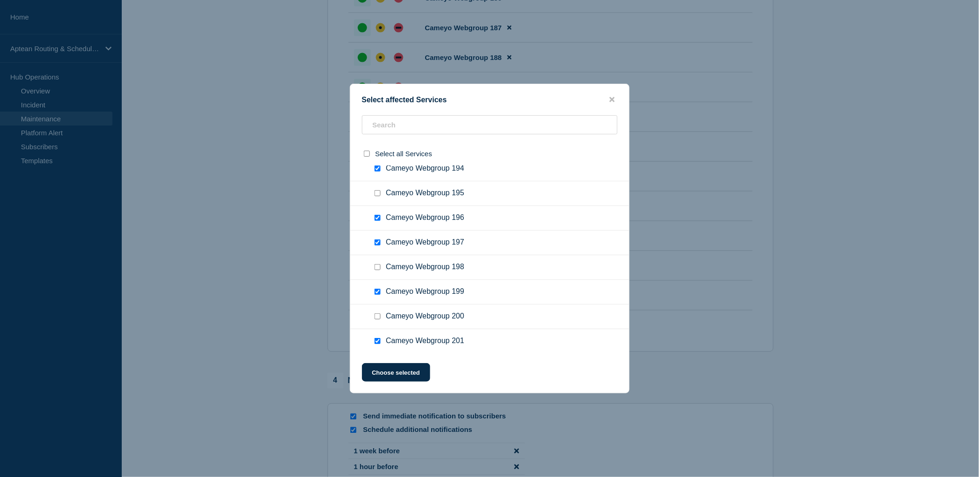
scroll to position [4865, 0]
click at [377, 360] on input "Cameyo Webgroup 204 checkbox" at bounding box center [378, 363] width 6 height 6
checkbox input "true"
click at [379, 385] on input "Cameyo Webgroup 205 checkbox" at bounding box center [378, 388] width 6 height 6
checkbox input "true"
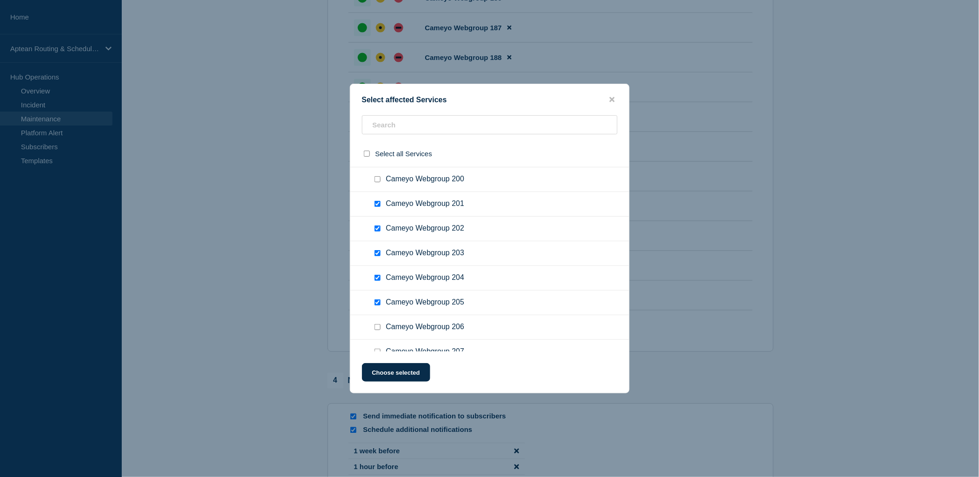
scroll to position [4968, 0]
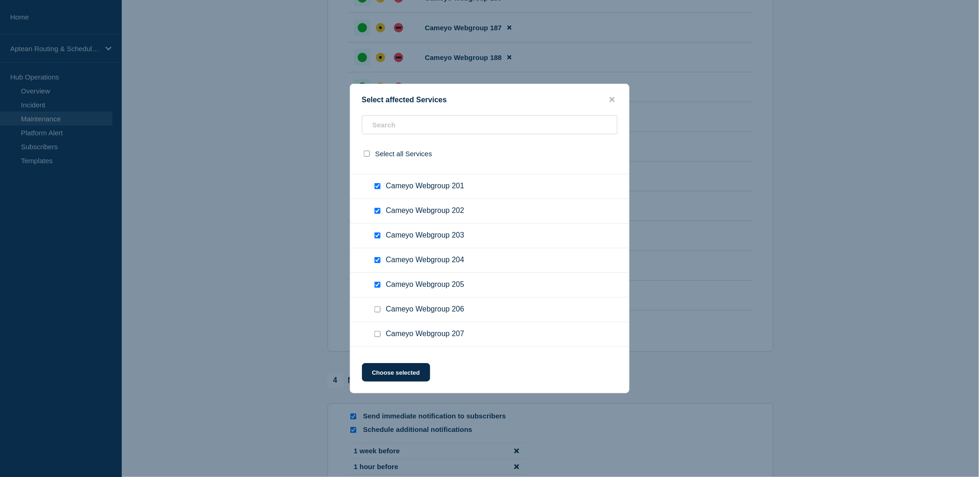
click at [377, 331] on input "Cameyo Webgroup 207 checkbox" at bounding box center [378, 334] width 6 height 6
checkbox input "true"
click at [380, 356] on input "Cameyo Webgroup 208 checkbox" at bounding box center [378, 359] width 6 height 6
checkbox input "true"
click at [383, 379] on div at bounding box center [379, 383] width 13 height 9
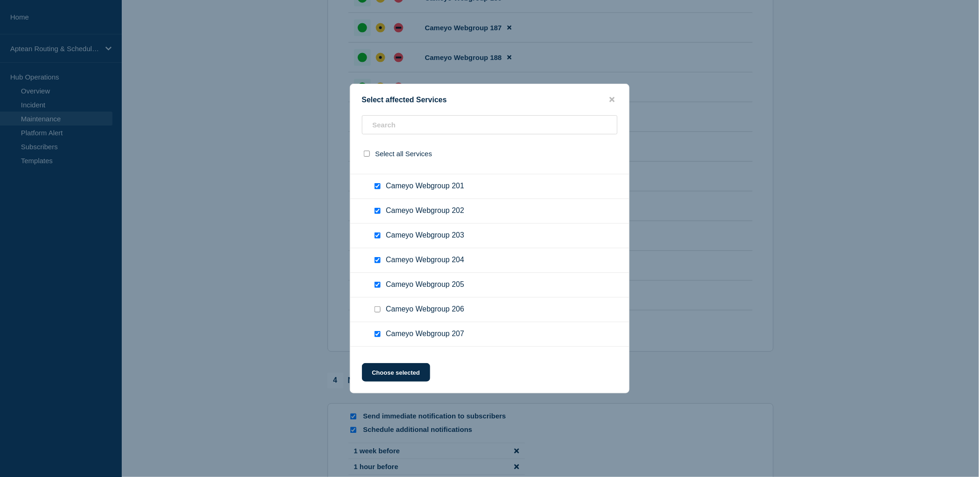
click at [375, 380] on input "Cameyo Webgroup 209 checkbox" at bounding box center [378, 383] width 6 height 6
checkbox input "true"
click at [378, 405] on input "Cameyo Webgroup 210 checkbox" at bounding box center [378, 408] width 6 height 6
checkbox input "true"
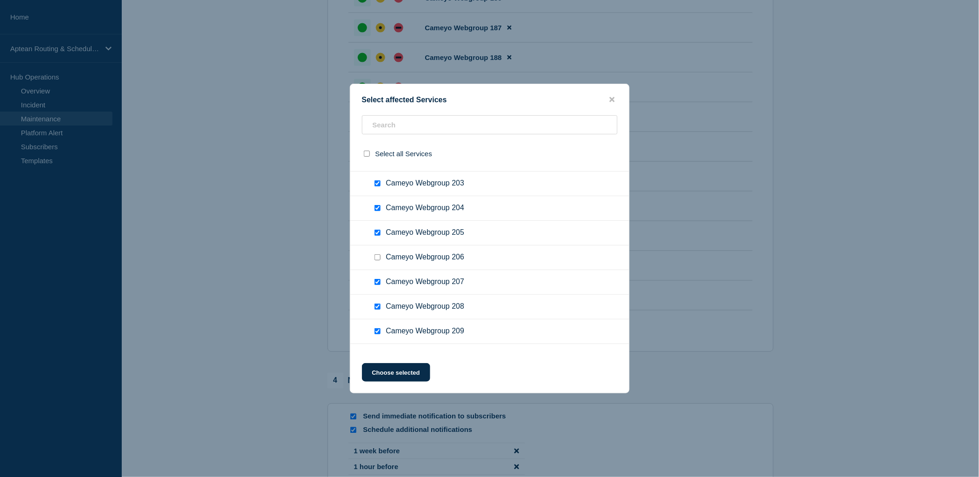
drag, startPoint x: 374, startPoint y: 322, endPoint x: 377, endPoint y: 326, distance: 6.0
click at [375, 376] on div at bounding box center [379, 380] width 13 height 9
click at [377, 377] on input "Cameyo Webgroup 211 checkbox" at bounding box center [378, 380] width 6 height 6
checkbox input "true"
click at [375, 402] on input "Cameyo Webgroup 212 checkbox" at bounding box center [378, 405] width 6 height 6
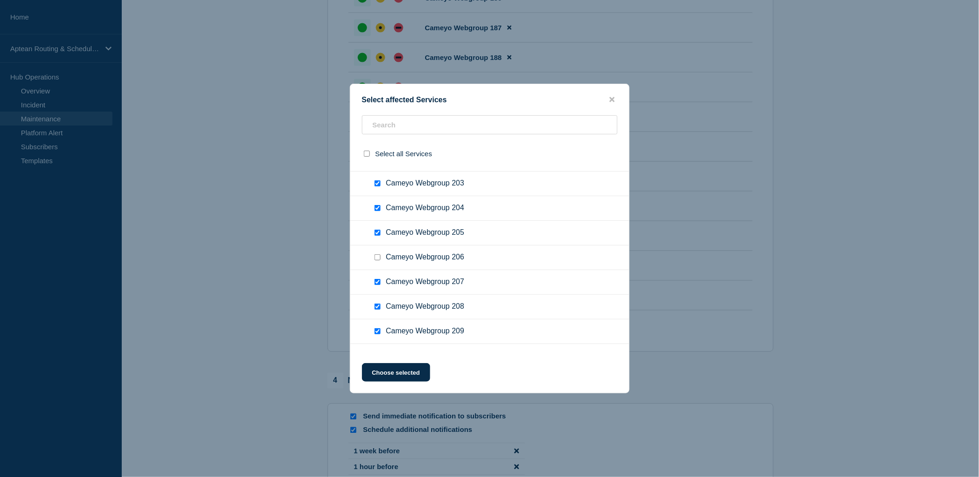
checkbox input "true"
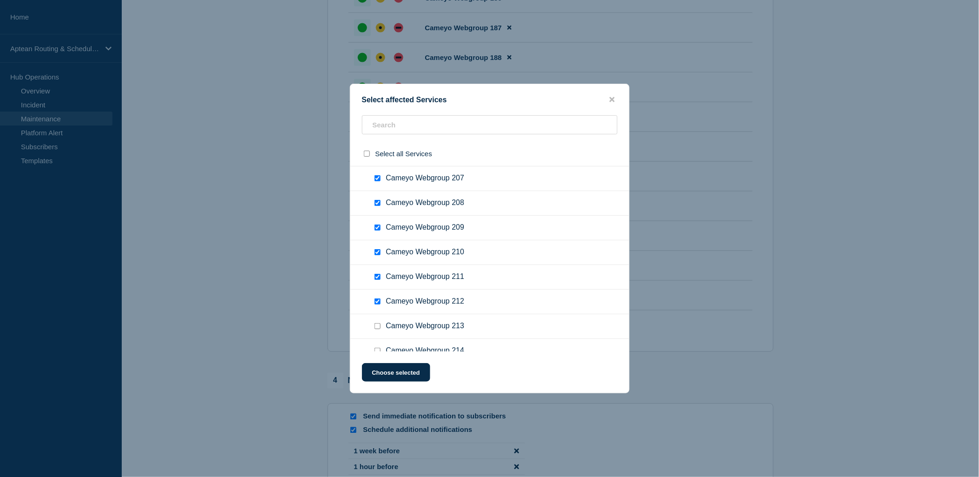
click at [377, 323] on input "Cameyo Webgroup 213 checkbox" at bounding box center [378, 326] width 6 height 6
checkbox input "true"
click at [376, 348] on input "Cameyo Webgroup 214 checkbox" at bounding box center [378, 351] width 6 height 6
checkbox input "true"
click at [378, 372] on input "Cameyo Webgroup 215 checkbox" at bounding box center [378, 375] width 6 height 6
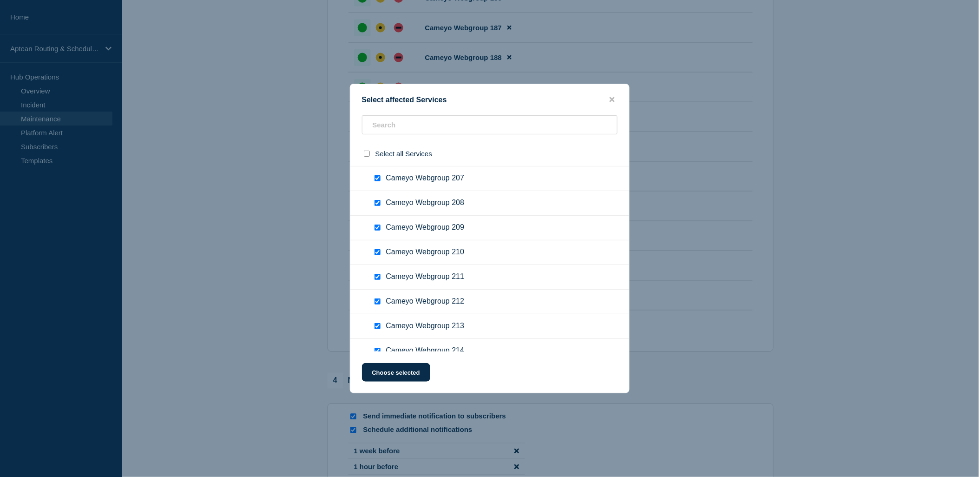
checkbox input "true"
click at [378, 397] on input "Cameyo Webgroup 216 checkbox" at bounding box center [378, 400] width 6 height 6
checkbox input "true"
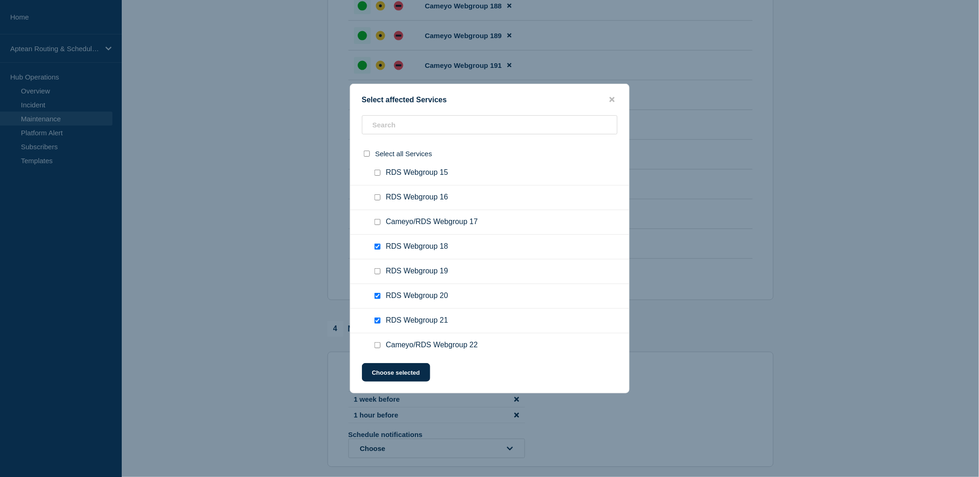
scroll to position [527, 0]
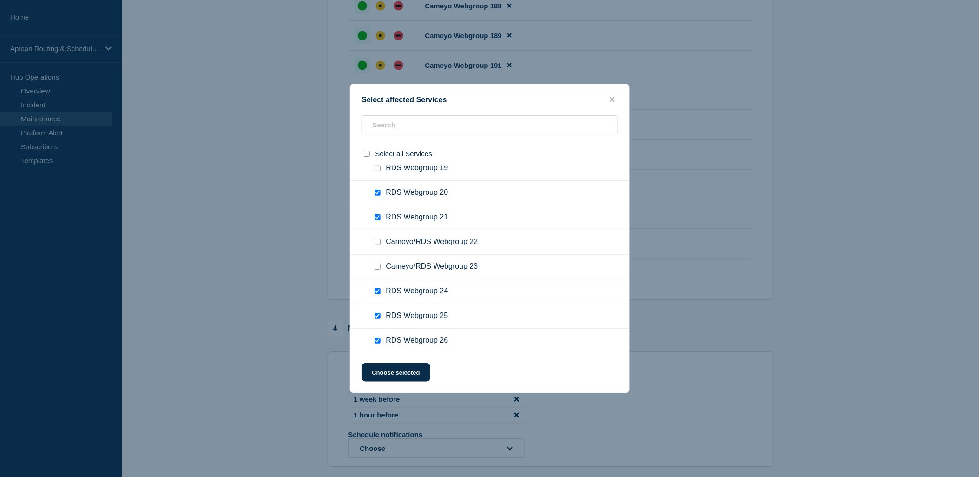
click at [377, 239] on input "Cameyo/RDS Webgroup 22 checkbox" at bounding box center [378, 242] width 6 height 6
checkbox input "true"
click at [406, 377] on button "Choose selected" at bounding box center [396, 372] width 68 height 19
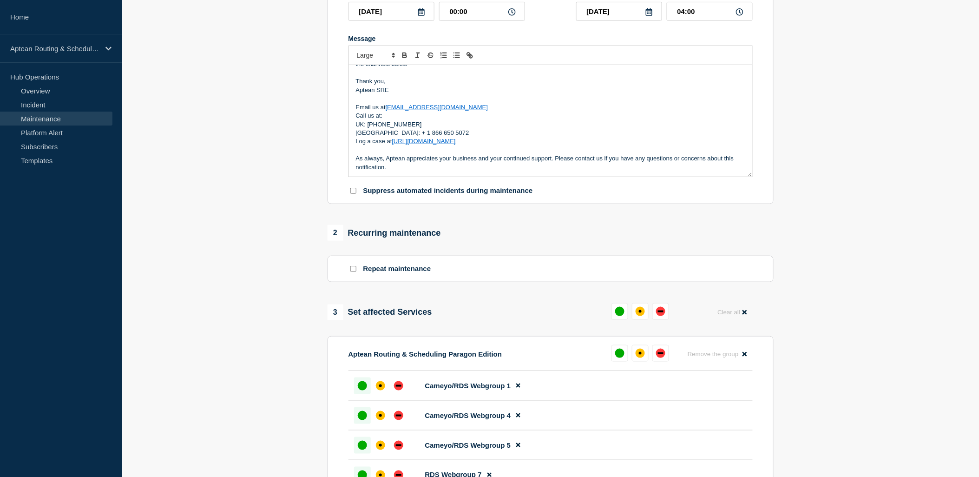
scroll to position [147, 0]
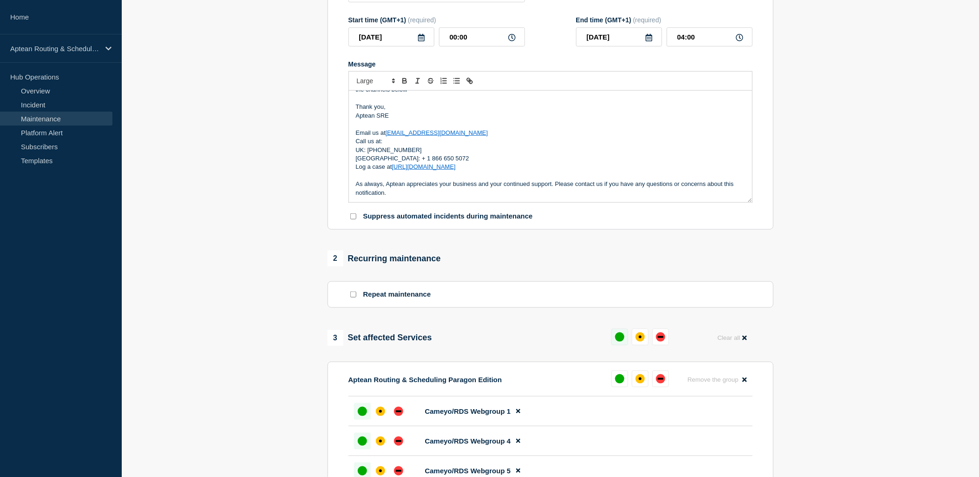
click at [623, 342] on div "up" at bounding box center [619, 336] width 9 height 9
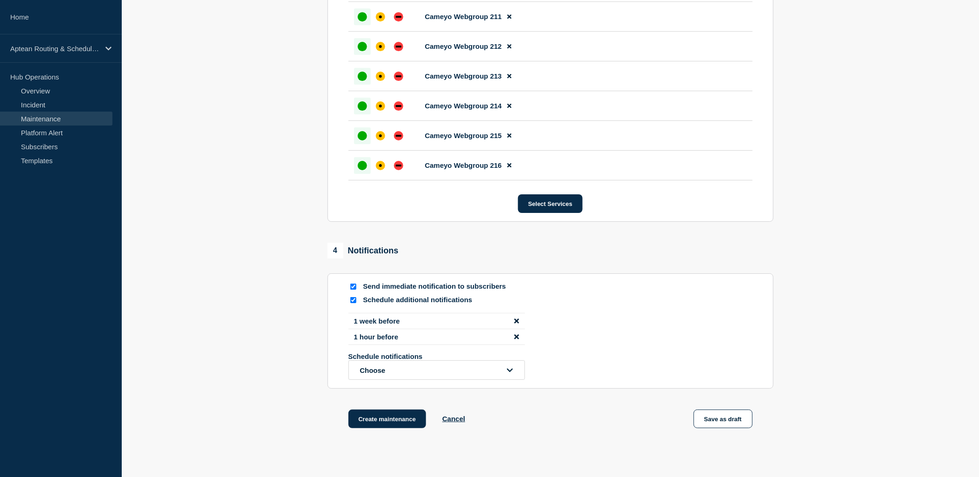
scroll to position [4899, 0]
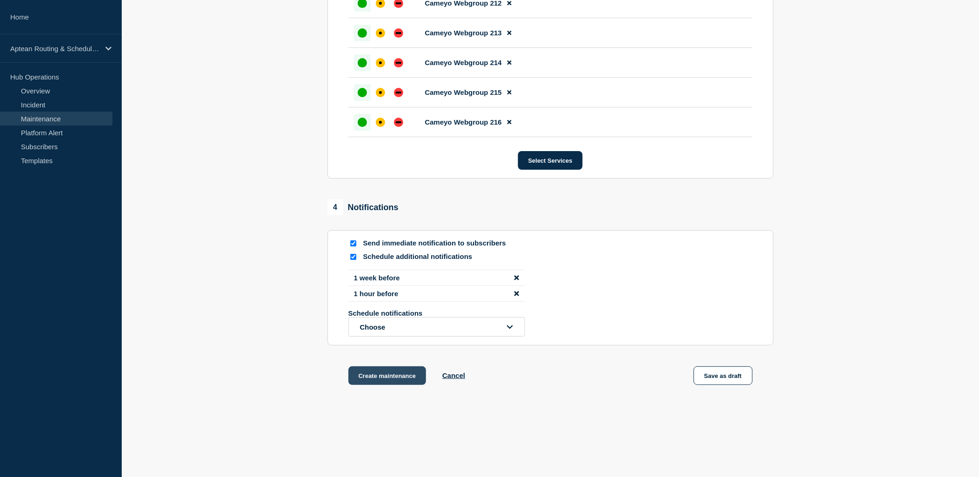
click at [400, 385] on button "Create maintenance" at bounding box center [388, 375] width 78 height 19
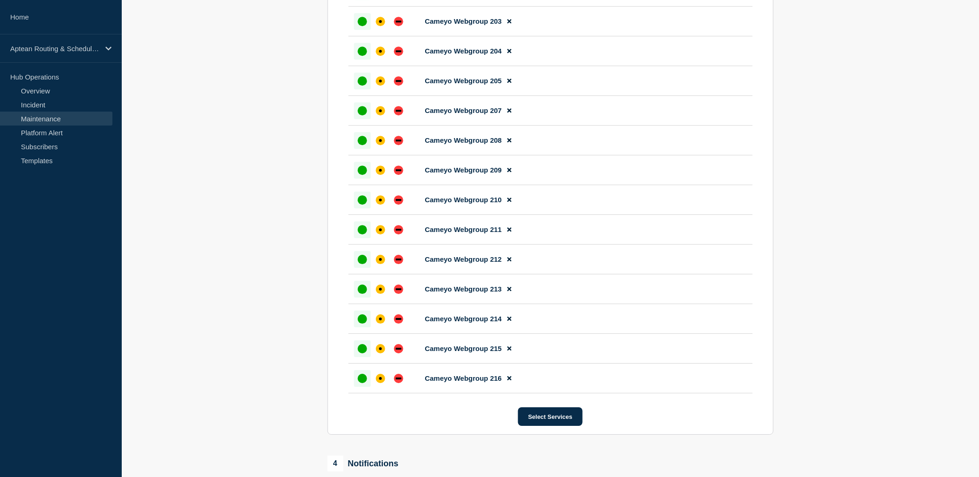
scroll to position [4641, 0]
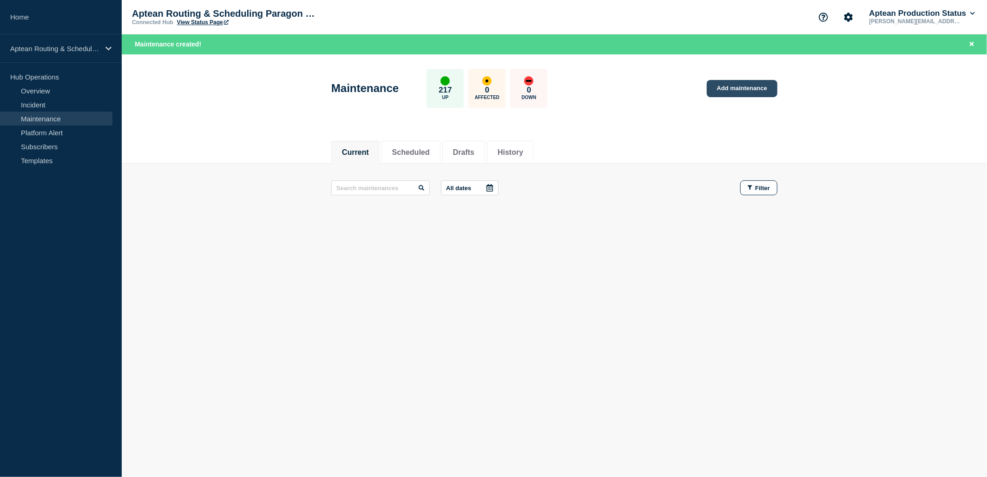
click at [719, 89] on link "Add maintenance" at bounding box center [742, 88] width 71 height 17
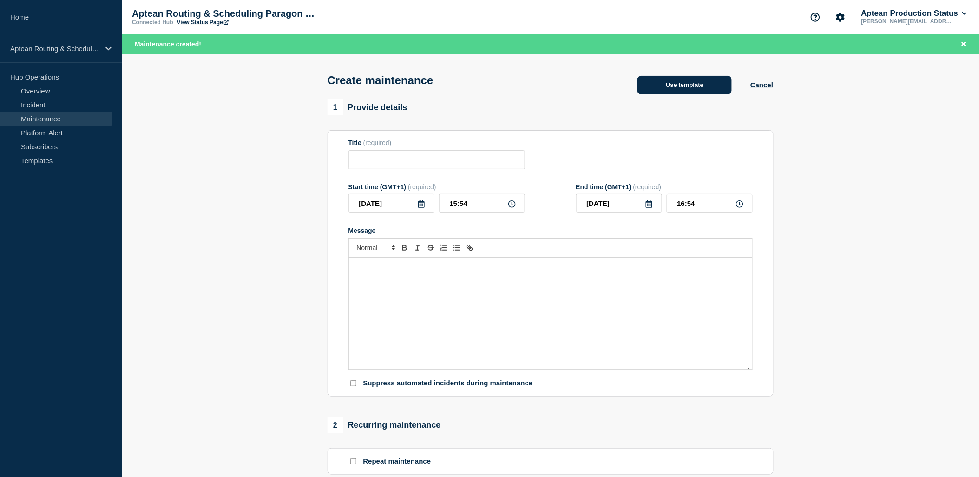
click at [708, 88] on button "Use template" at bounding box center [685, 85] width 94 height 19
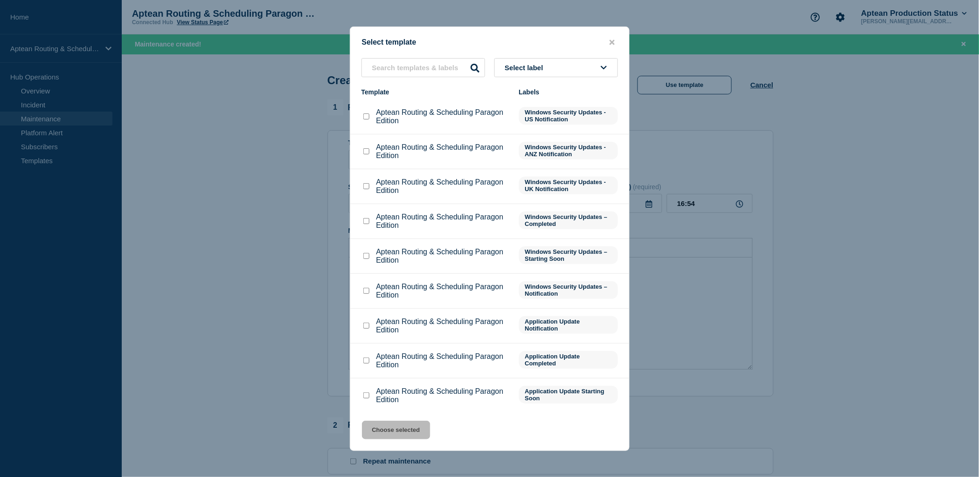
click at [369, 290] on input "Aptean Routing & Scheduling Paragon Edition checkbox" at bounding box center [367, 291] width 6 height 6
checkbox input "true"
click at [421, 432] on button "Choose selected" at bounding box center [396, 430] width 68 height 19
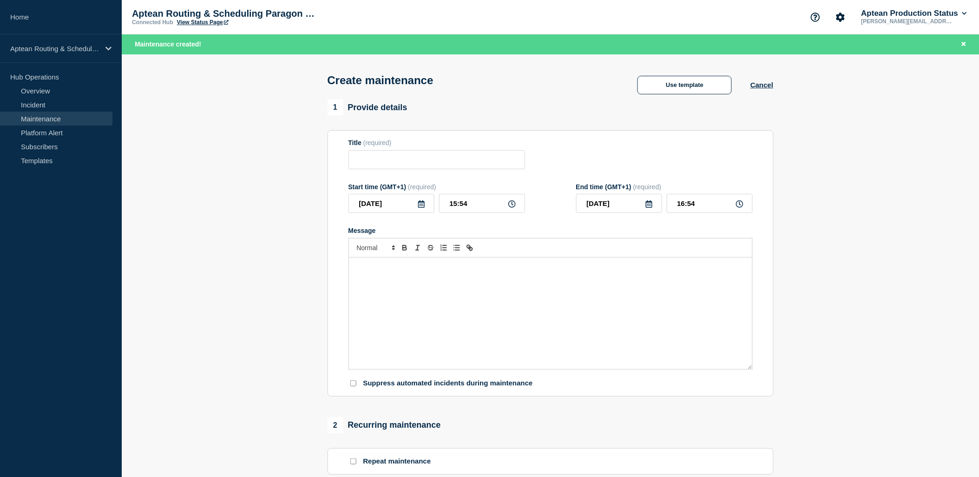
type input "Aptean Routing & Scheduling Paragon Edition"
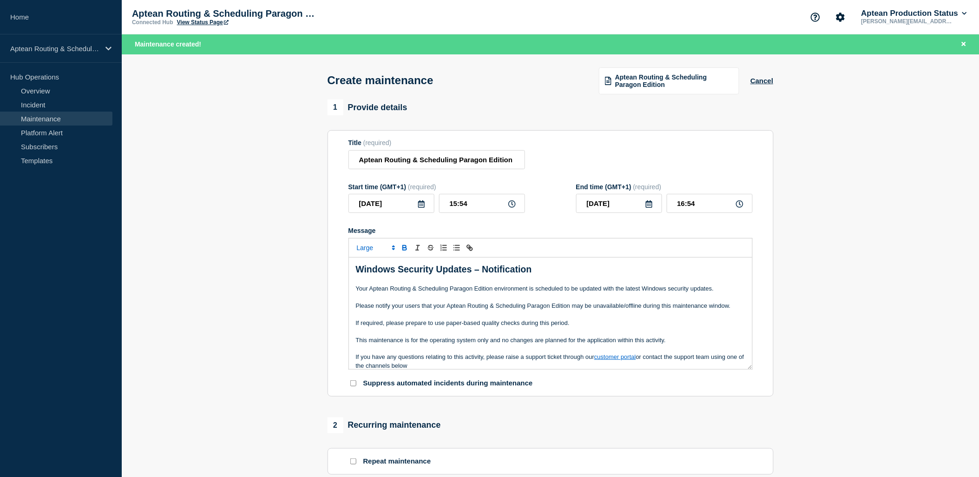
click at [420, 204] on icon at bounding box center [421, 203] width 7 height 7
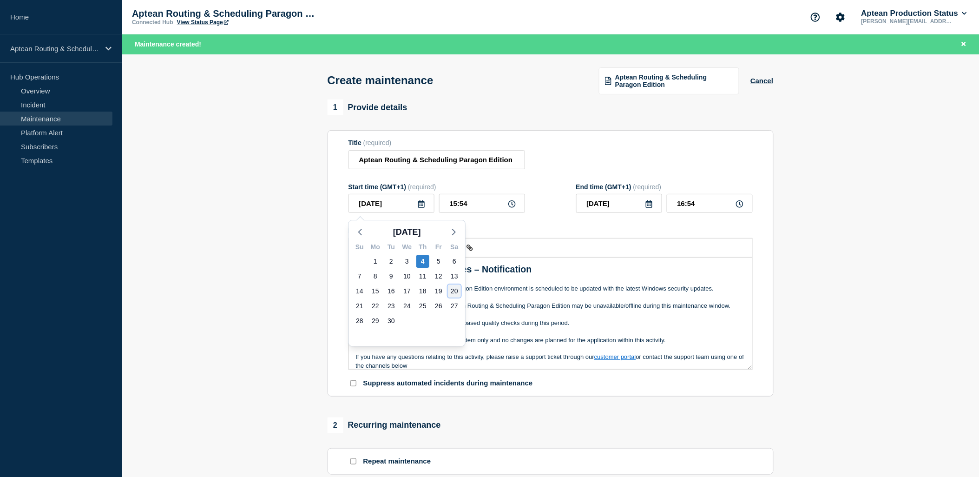
click at [451, 294] on div "20" at bounding box center [454, 290] width 13 height 13
type input "2025-09-20"
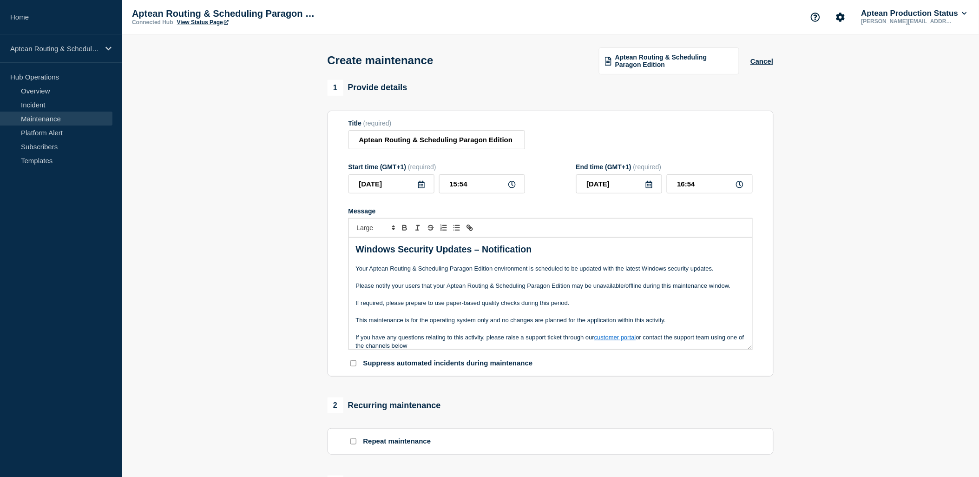
click at [424, 188] on icon at bounding box center [421, 184] width 7 height 7
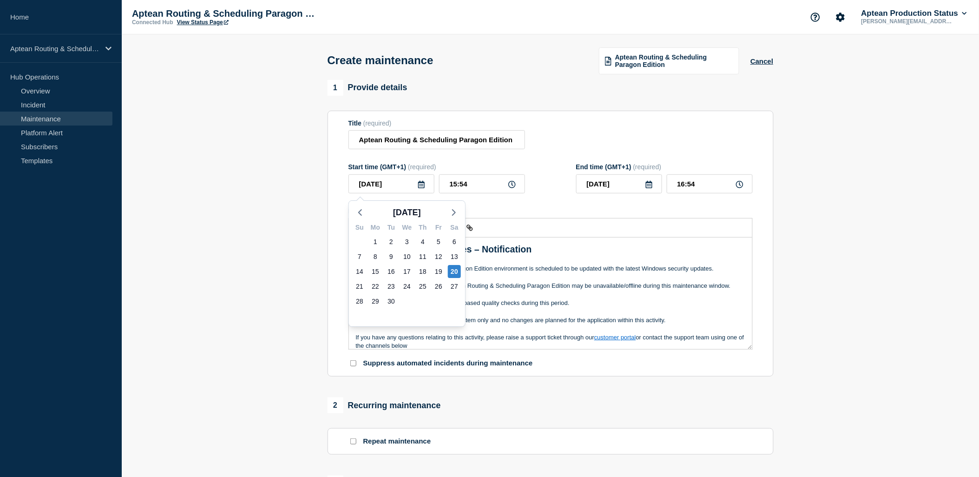
click at [564, 173] on div "Start time (GMT+1) (required) 2025-09-20 Sep 2025 Su Mo Tu We Th Fr Sa 31 1 2 3…" at bounding box center [551, 178] width 404 height 30
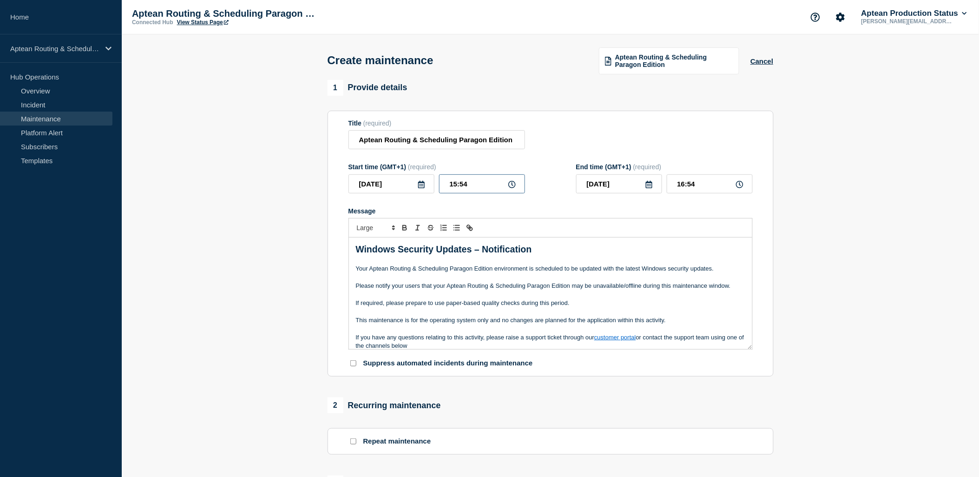
drag, startPoint x: 483, startPoint y: 191, endPoint x: 450, endPoint y: 191, distance: 33.9
click at [450, 191] on input "15:54" at bounding box center [482, 183] width 86 height 19
type input "03:30"
click at [682, 185] on input "04:30" at bounding box center [710, 183] width 86 height 19
click at [685, 186] on input "04:30" at bounding box center [710, 183] width 86 height 19
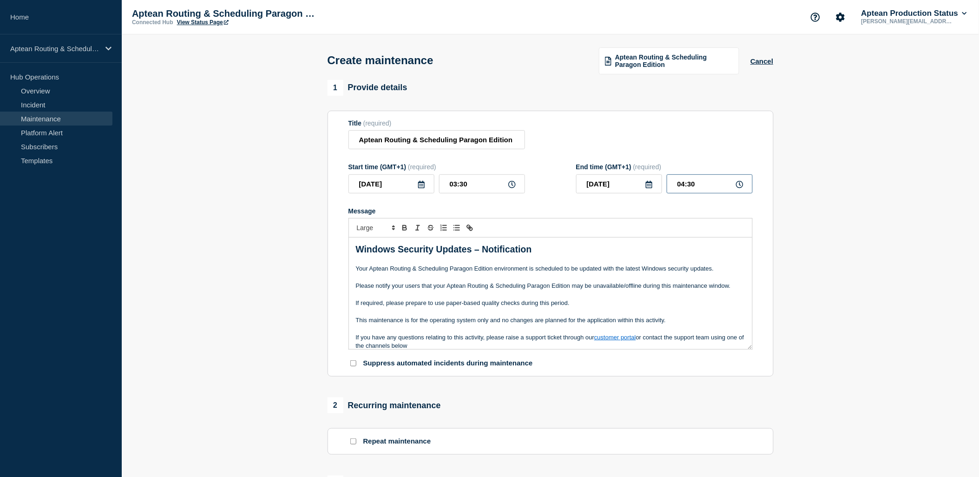
click at [681, 187] on input "04:30" at bounding box center [710, 183] width 86 height 19
type input "05:30"
click at [589, 319] on p "This maintenance is for the operating system only and no changes are planned fo…" at bounding box center [551, 320] width 390 height 8
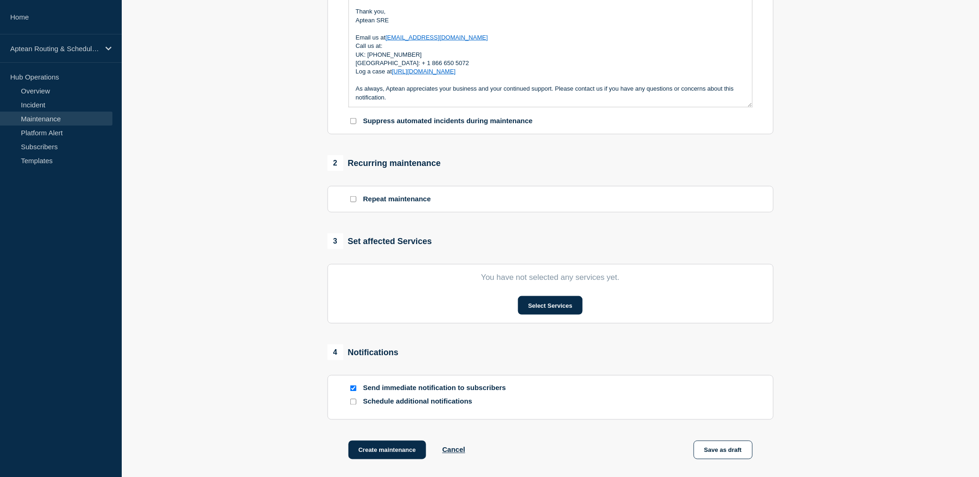
scroll to position [258, 0]
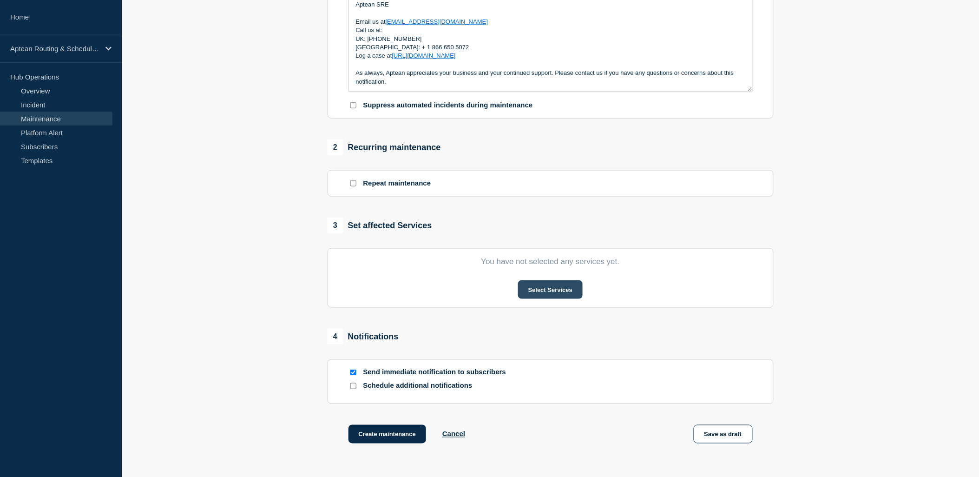
click at [545, 290] on button "Select Services" at bounding box center [550, 289] width 65 height 19
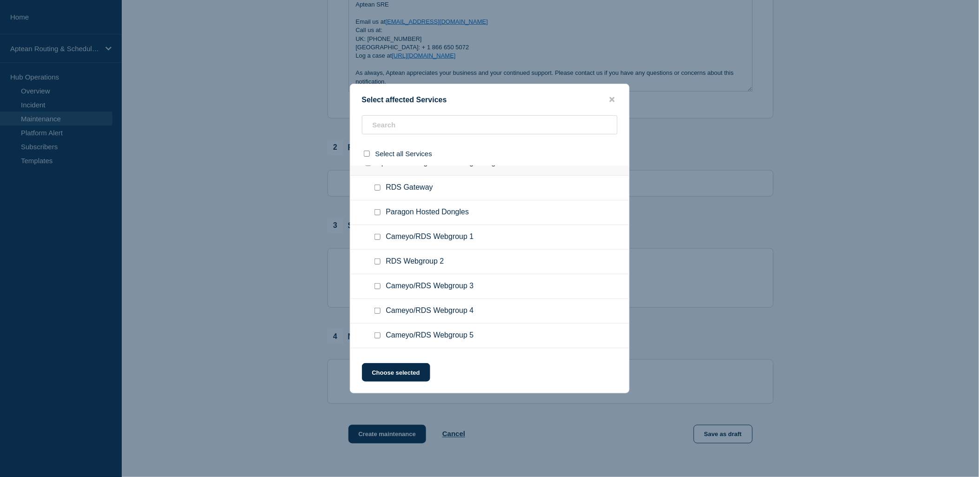
scroll to position [0, 0]
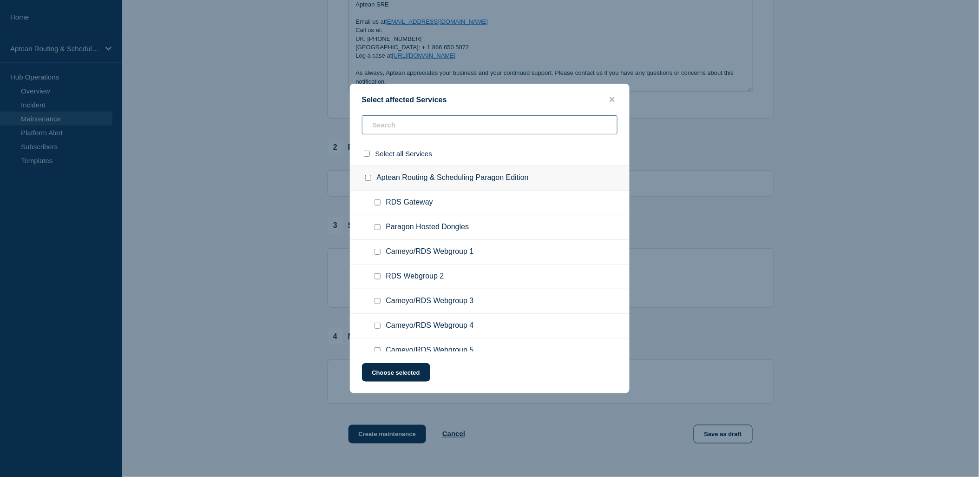
click at [444, 132] on input "text" at bounding box center [490, 124] width 256 height 19
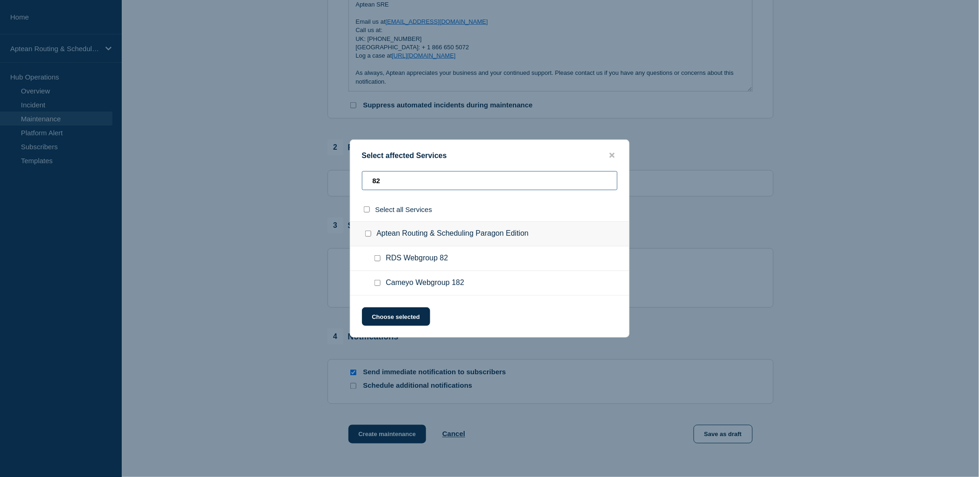
type input "82"
click at [379, 261] on input "RDS Webgroup 82 checkbox" at bounding box center [378, 258] width 6 height 6
checkbox input "true"
click at [403, 314] on button "Choose selected" at bounding box center [396, 316] width 68 height 19
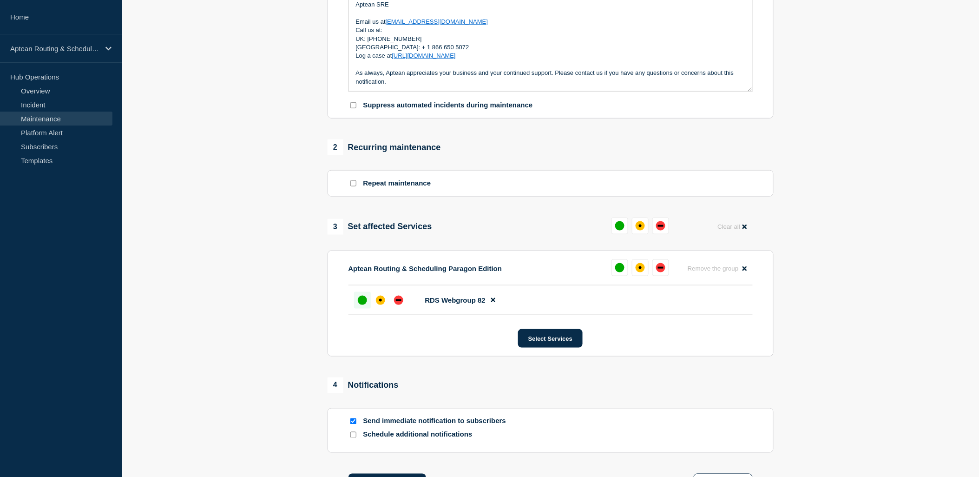
click at [365, 305] on div "up" at bounding box center [362, 300] width 9 height 9
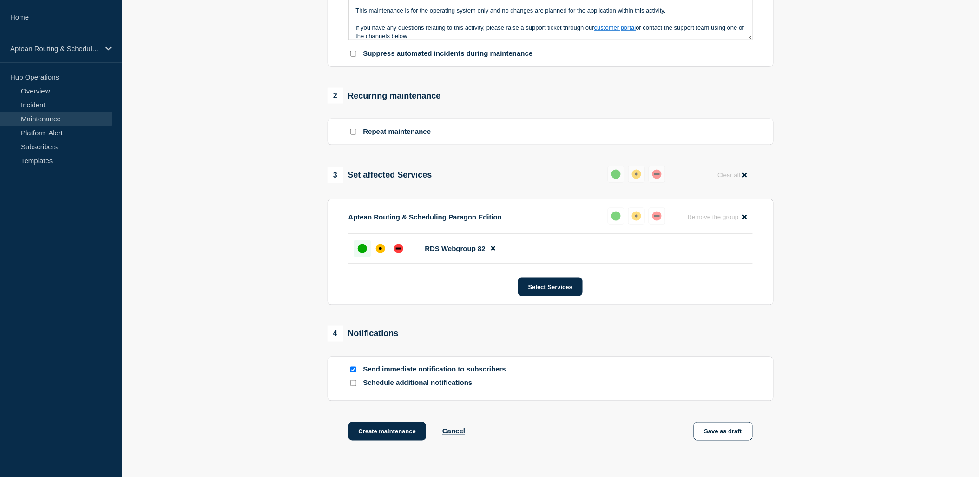
scroll to position [361, 0]
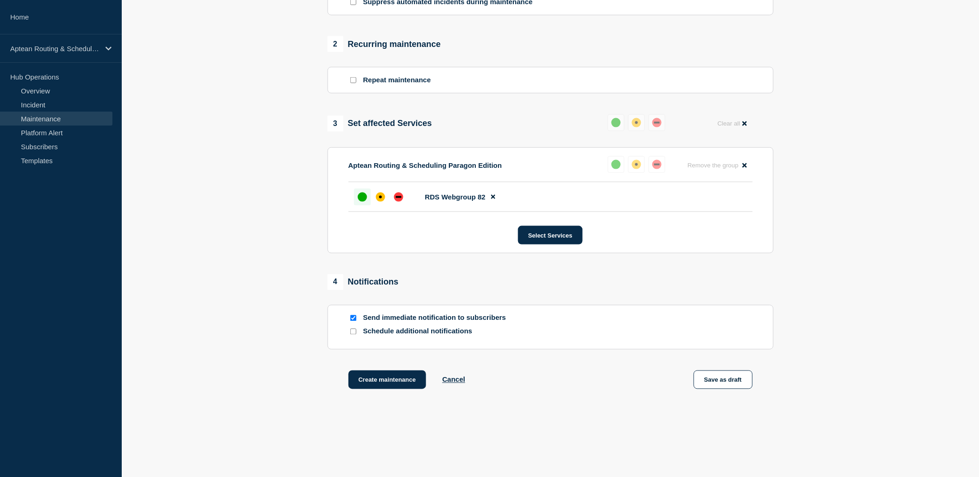
click at [355, 335] on input "Schedule additional notifications" at bounding box center [353, 332] width 6 height 6
checkbox input "true"
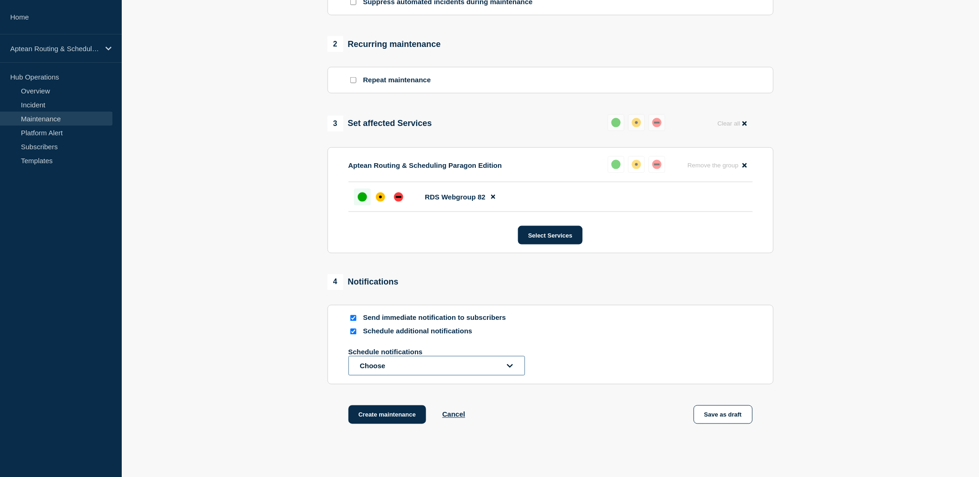
click at [378, 369] on button "Choose" at bounding box center [437, 366] width 177 height 20
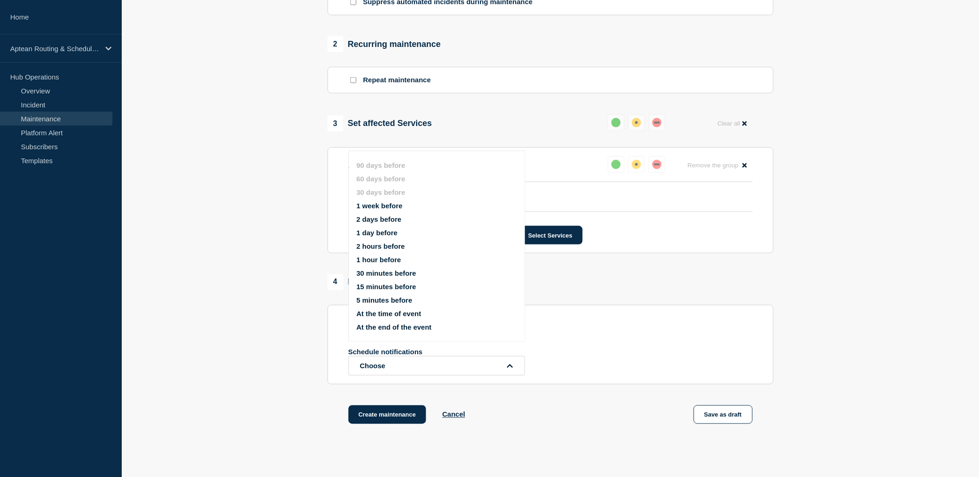
click at [377, 202] on button "1 week before" at bounding box center [380, 206] width 46 height 8
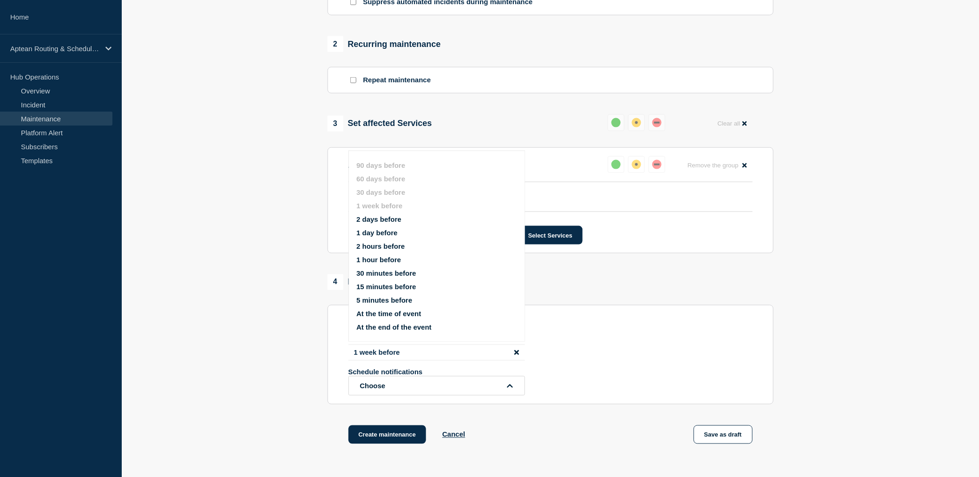
click at [373, 256] on button "1 hour before" at bounding box center [379, 260] width 45 height 8
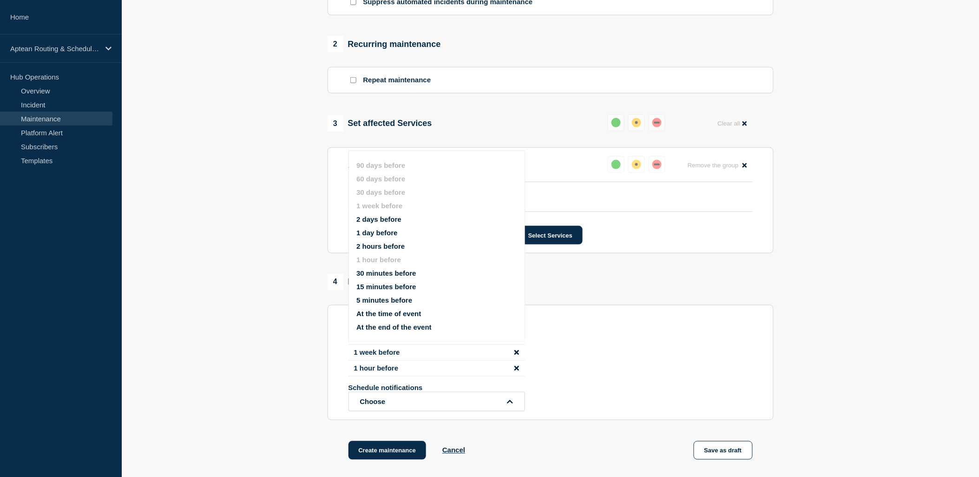
click at [596, 397] on div "Schedule notifications Choose" at bounding box center [551, 397] width 404 height 27
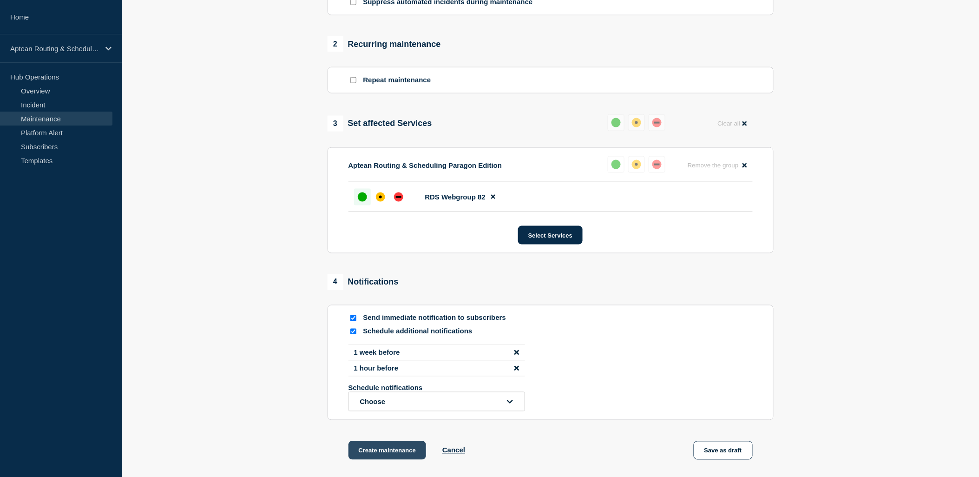
click at [408, 454] on button "Create maintenance" at bounding box center [388, 450] width 78 height 19
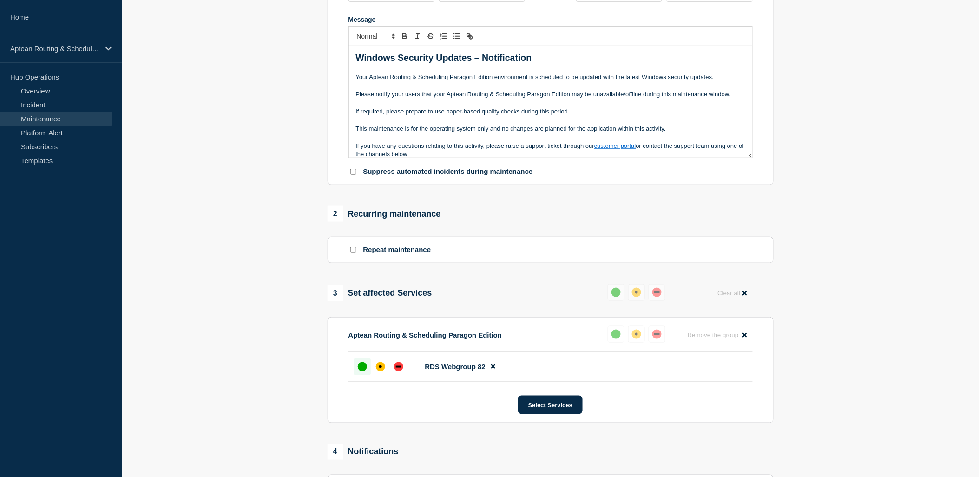
scroll to position [52, 0]
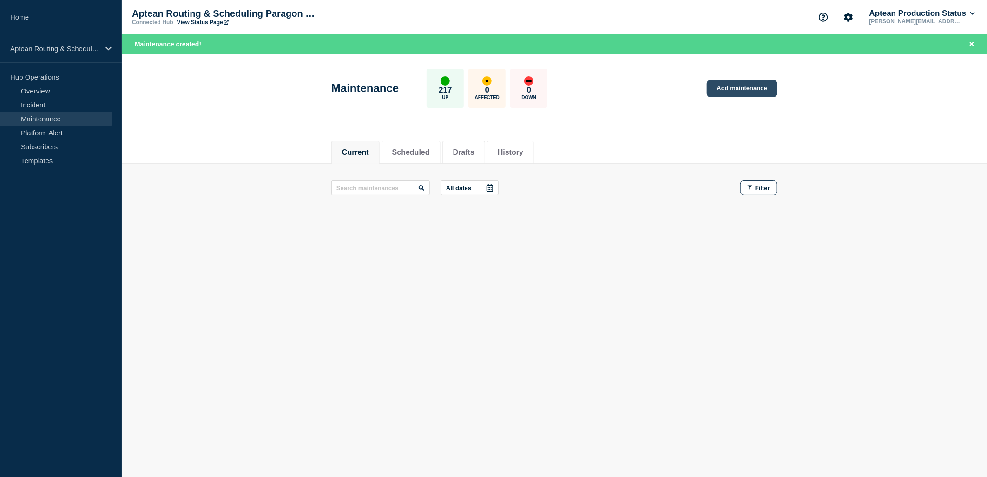
click at [746, 86] on link "Add maintenance" at bounding box center [742, 88] width 71 height 17
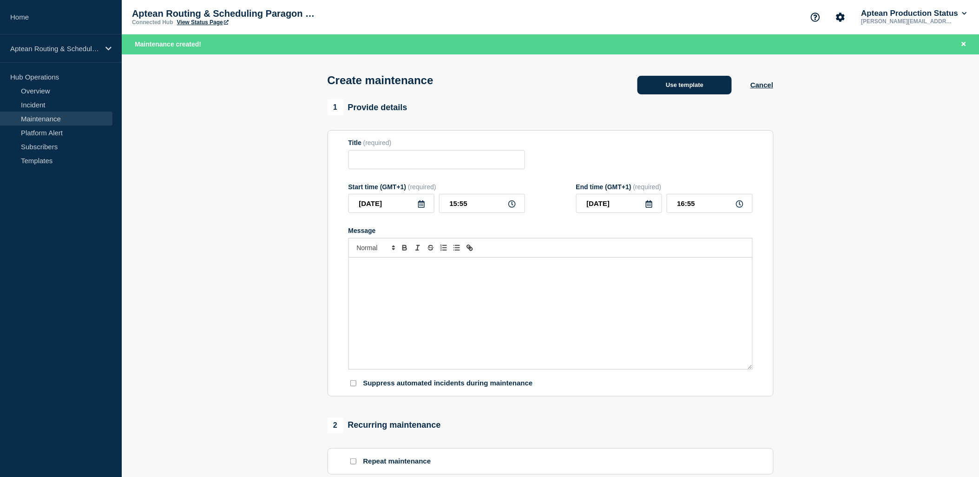
click at [672, 86] on button "Use template" at bounding box center [685, 85] width 94 height 19
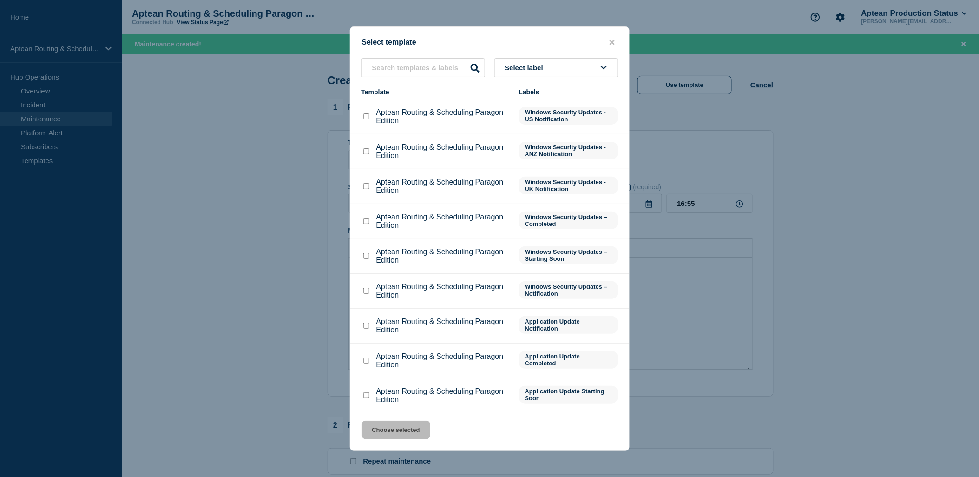
click at [366, 290] on input "Aptean Routing & Scheduling Paragon Edition checkbox" at bounding box center [367, 291] width 6 height 6
checkbox input "true"
click at [422, 431] on button "Choose selected" at bounding box center [396, 430] width 68 height 19
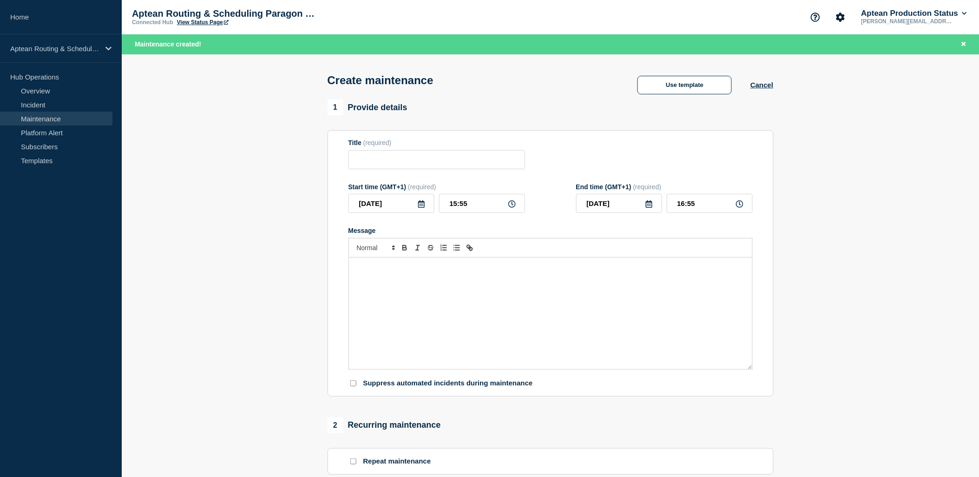
type input "Aptean Routing & Scheduling Paragon Edition"
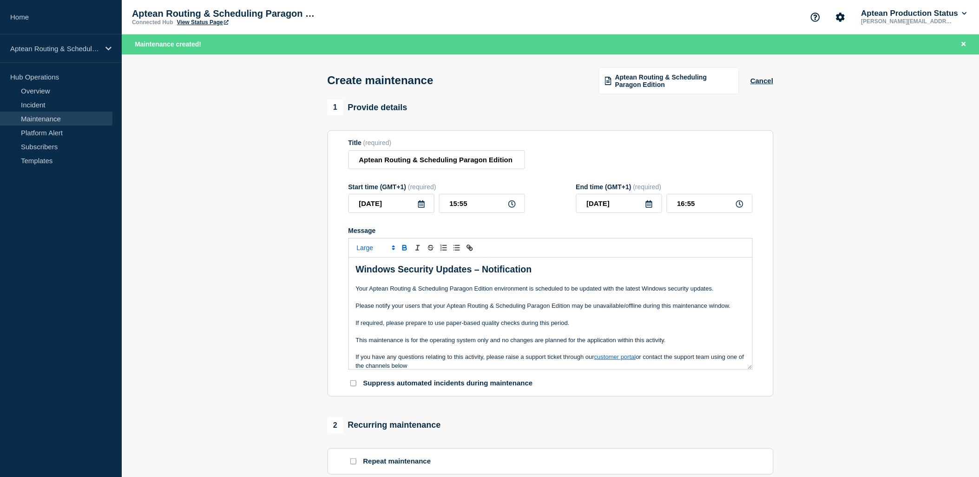
click at [422, 205] on icon at bounding box center [421, 203] width 7 height 7
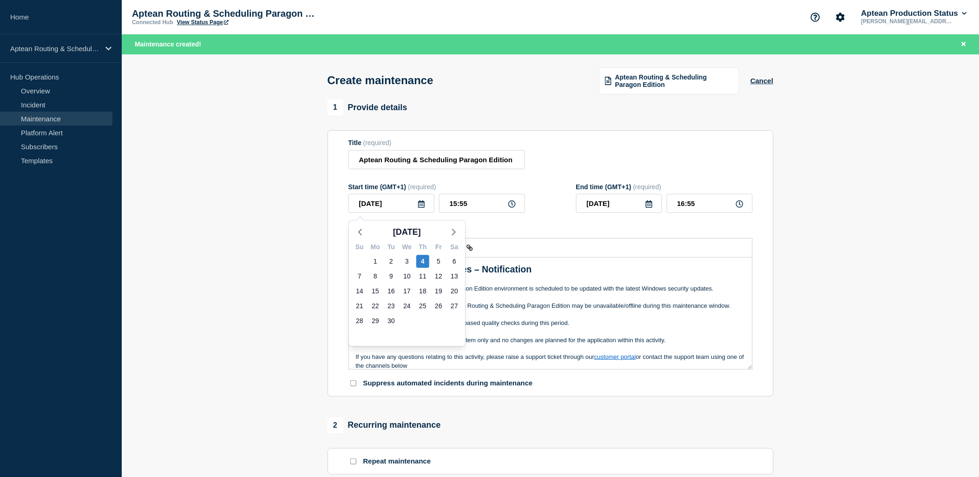
click at [408, 146] on div "Title (required)" at bounding box center [437, 142] width 177 height 7
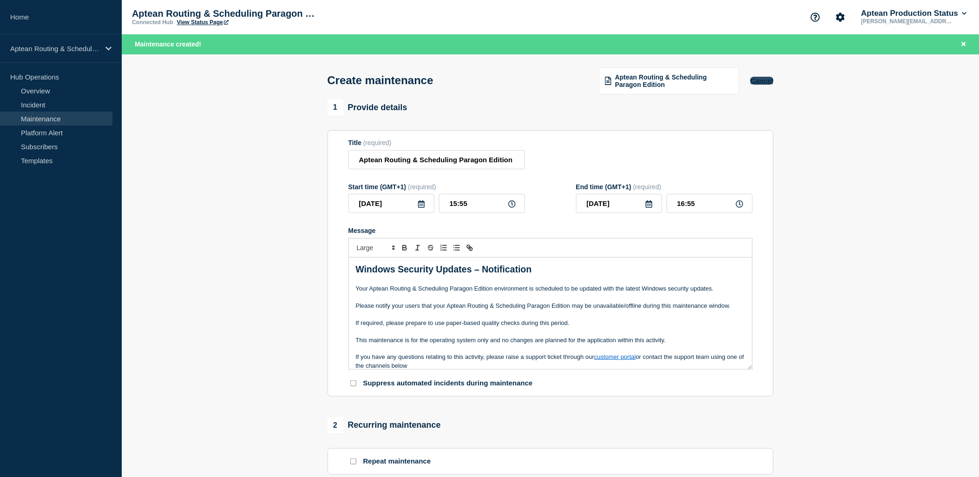
click at [771, 85] on button "Cancel" at bounding box center [762, 81] width 23 height 8
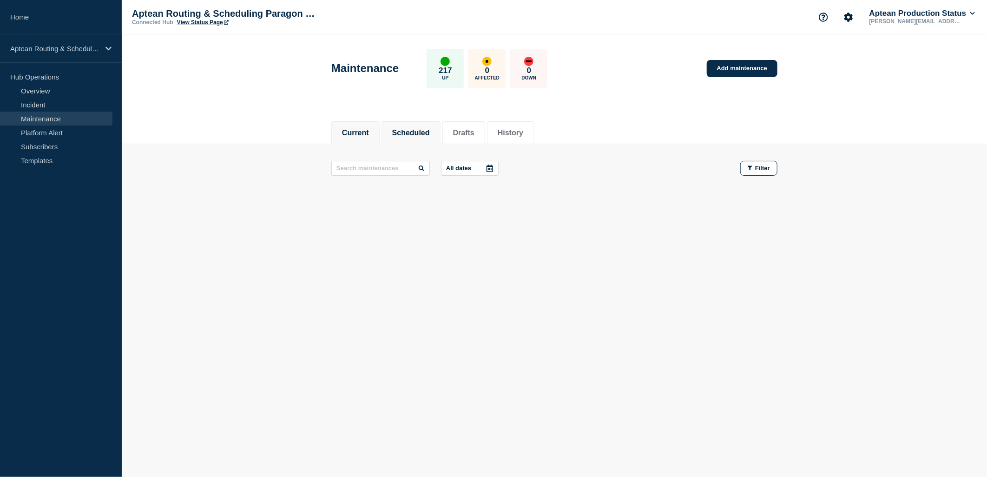
click at [424, 135] on button "Scheduled" at bounding box center [411, 133] width 38 height 8
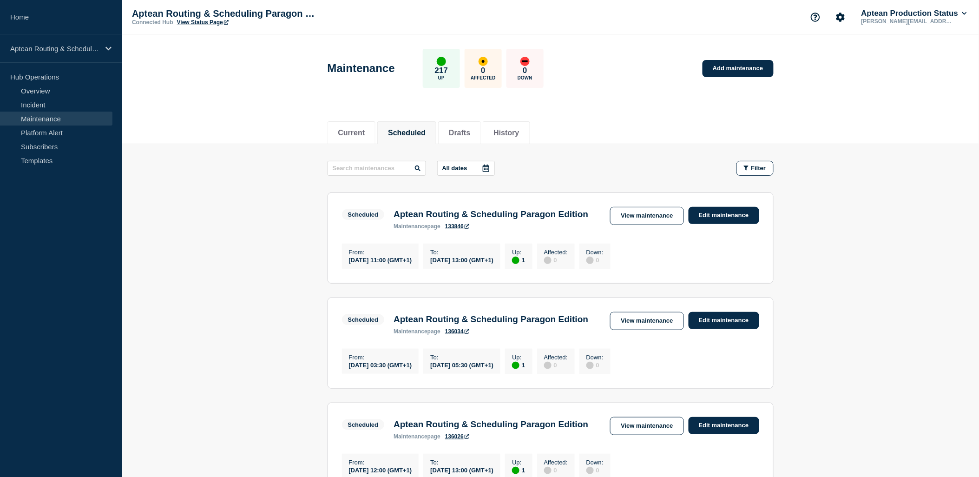
scroll to position [103, 0]
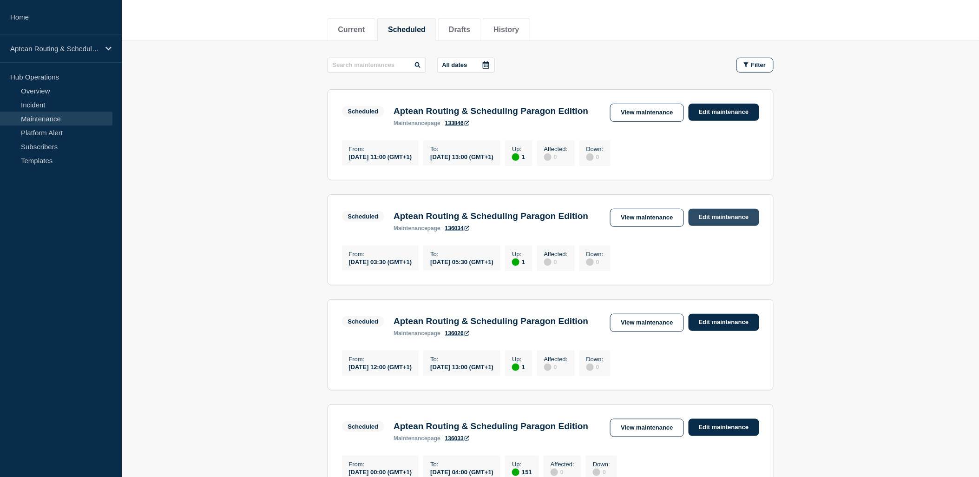
click at [704, 226] on link "Edit maintenance" at bounding box center [724, 217] width 71 height 17
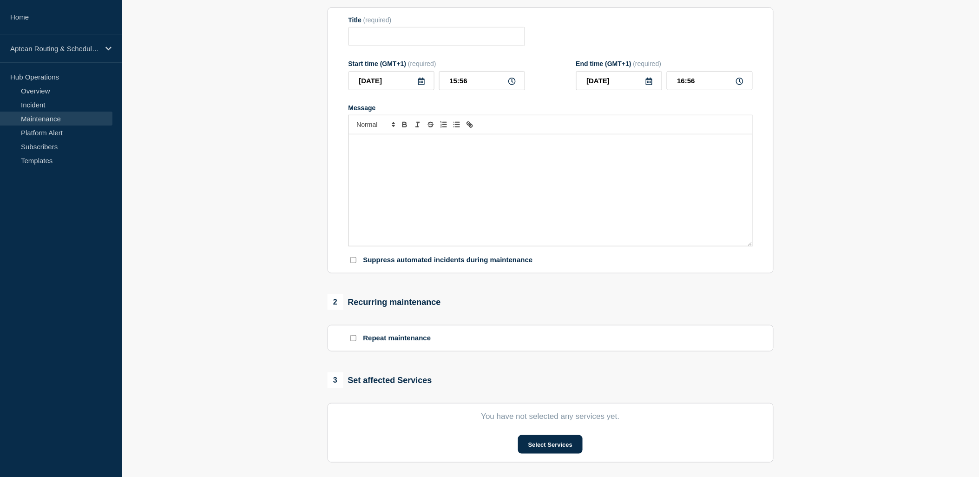
type input "Aptean Routing & Scheduling Paragon Edition"
type input "2025-09-20"
type input "03:30"
type input "2025-09-20"
type input "05:30"
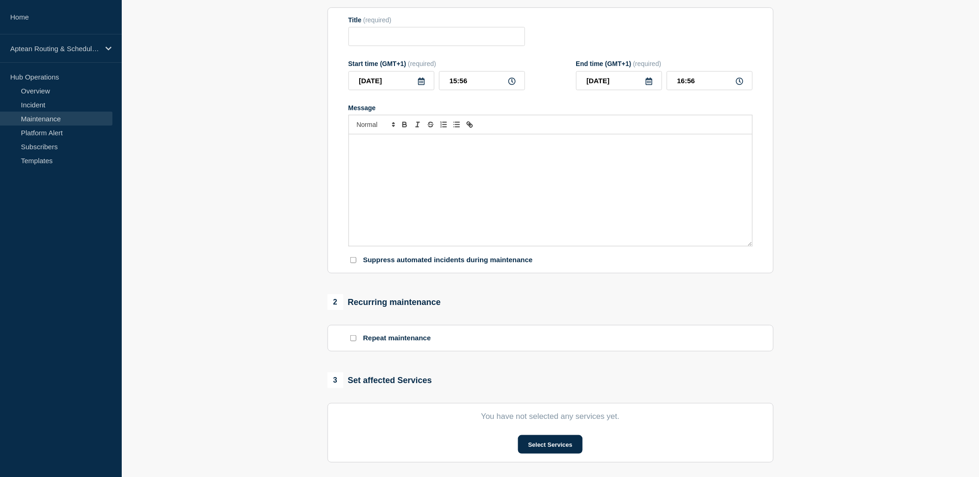
checkbox input "true"
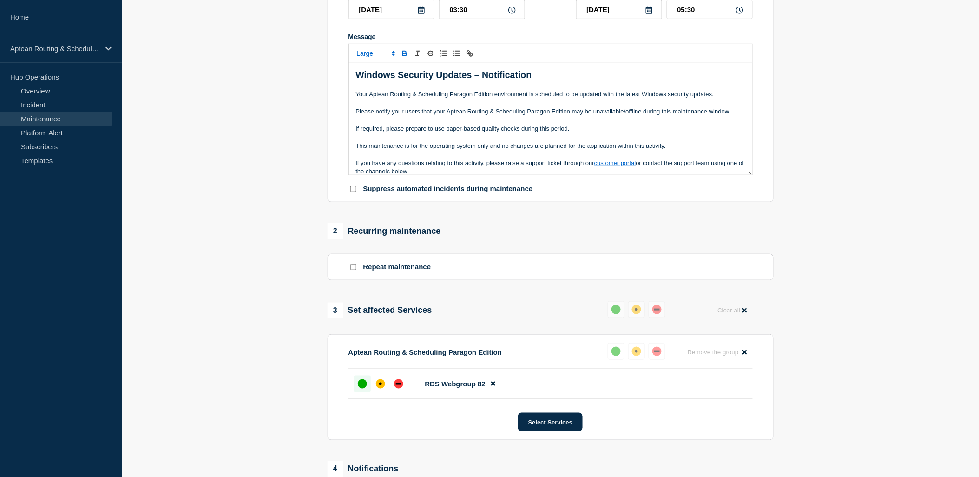
scroll to position [52, 0]
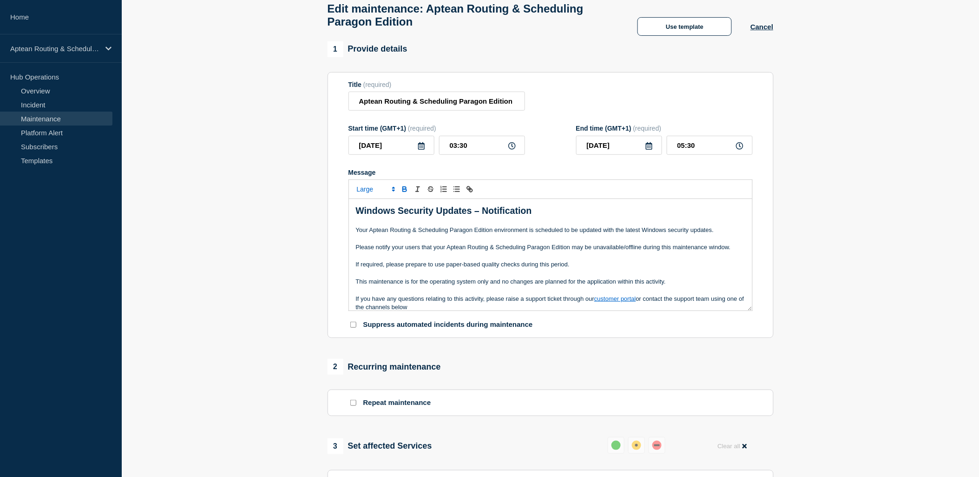
click at [512, 150] on icon at bounding box center [512, 145] width 7 height 7
click at [500, 152] on input "03:30" at bounding box center [482, 145] width 86 height 19
drag, startPoint x: 458, startPoint y: 152, endPoint x: 451, endPoint y: 152, distance: 6.5
click at [451, 152] on input "03:30" at bounding box center [482, 145] width 86 height 19
type input "10:30"
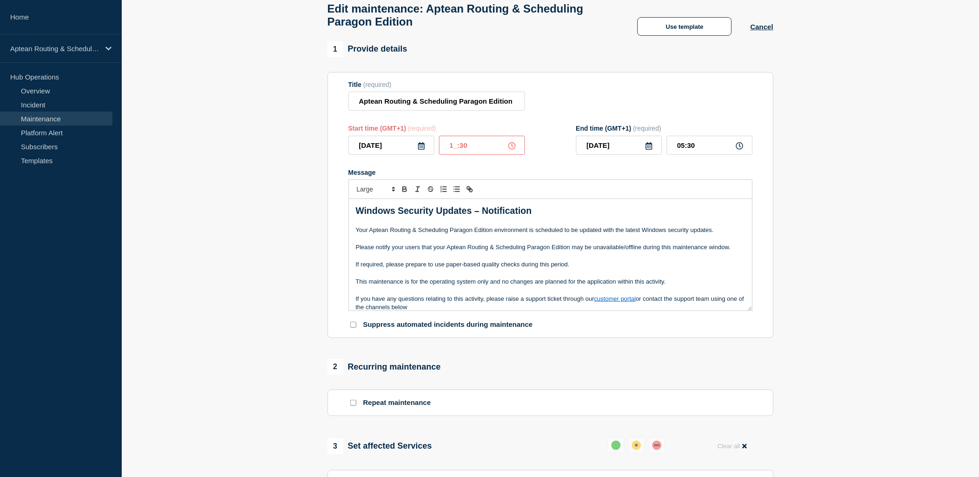
type input "12:30"
drag, startPoint x: 475, startPoint y: 150, endPoint x: 460, endPoint y: 147, distance: 15.1
click at [460, 147] on input "10:30" at bounding box center [482, 145] width 86 height 19
type input "10:00"
click at [681, 152] on input "12:00" at bounding box center [710, 145] width 86 height 19
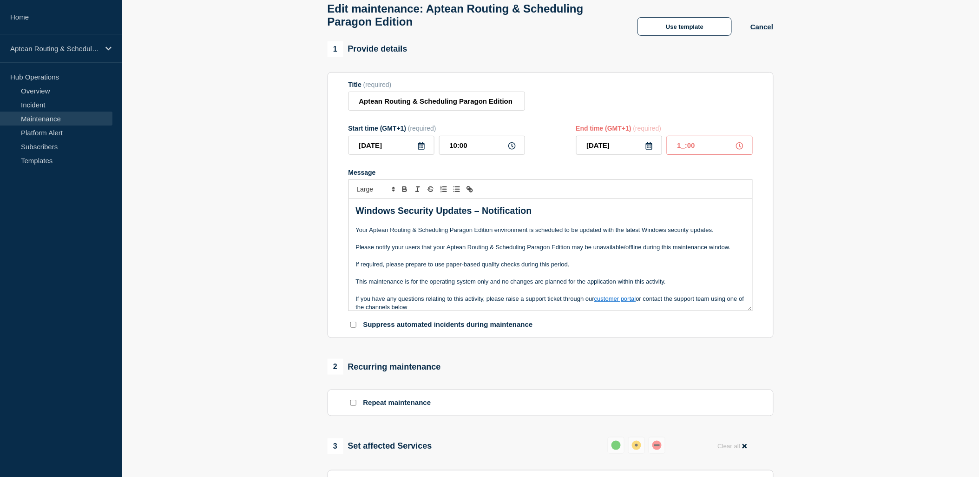
type input "11:00"
click at [569, 182] on div "Message Windows Security Updates – Notification Your Aptean Routing & Schedulin…" at bounding box center [551, 240] width 404 height 143
drag, startPoint x: 456, startPoint y: 152, endPoint x: 449, endPoint y: 151, distance: 8.0
click at [449, 151] on input "10:00" at bounding box center [482, 145] width 86 height 19
click at [456, 153] on input "10:00" at bounding box center [482, 145] width 86 height 19
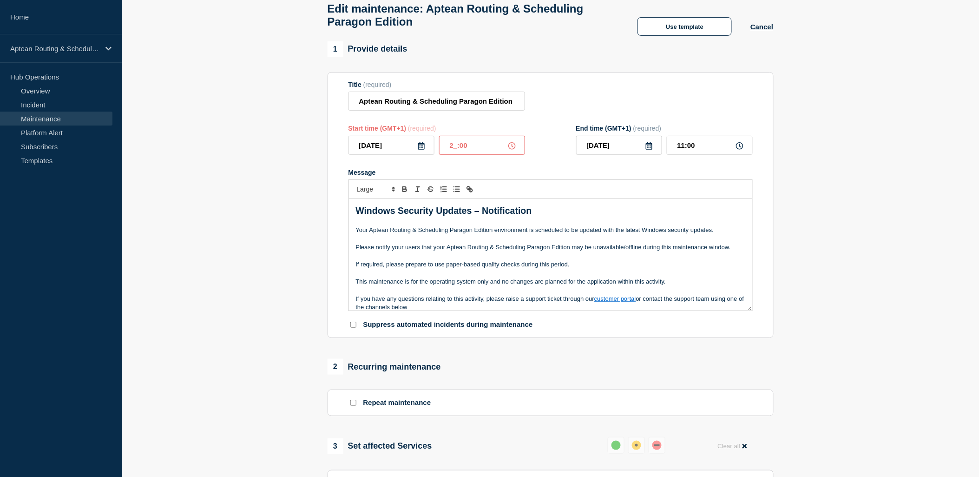
type input "22:00"
type input "23:00"
click at [527, 243] on p "Message" at bounding box center [551, 239] width 390 height 8
click at [654, 266] on p "If required, please prepare to use paper-based quality checks during this perio…" at bounding box center [551, 264] width 390 height 8
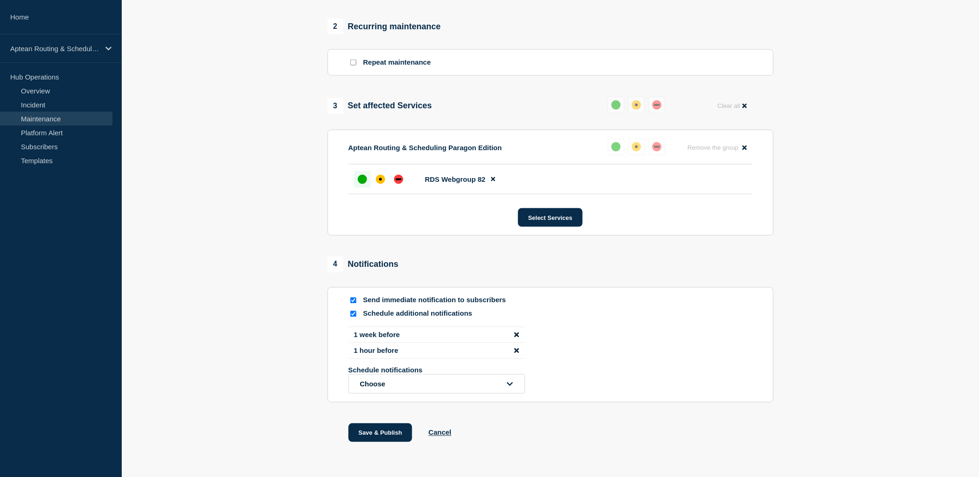
scroll to position [423, 0]
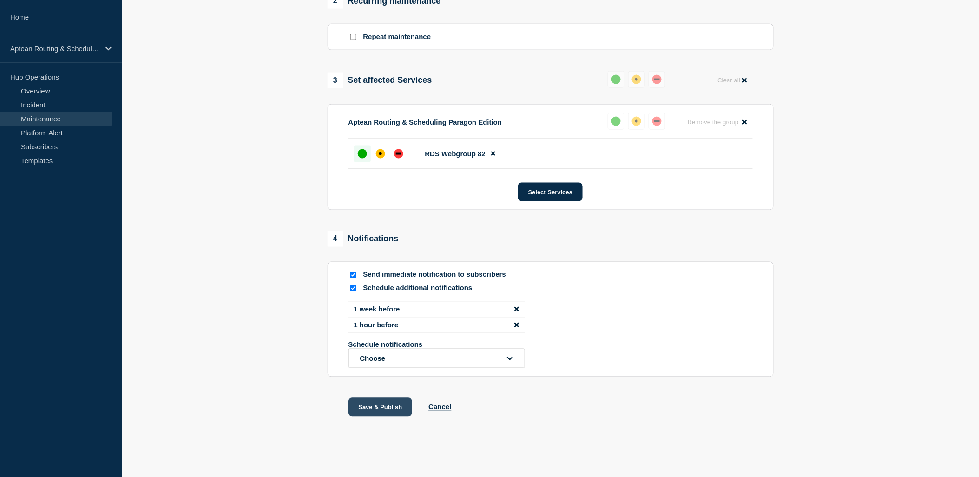
click at [382, 408] on button "Save & Publish" at bounding box center [381, 407] width 64 height 19
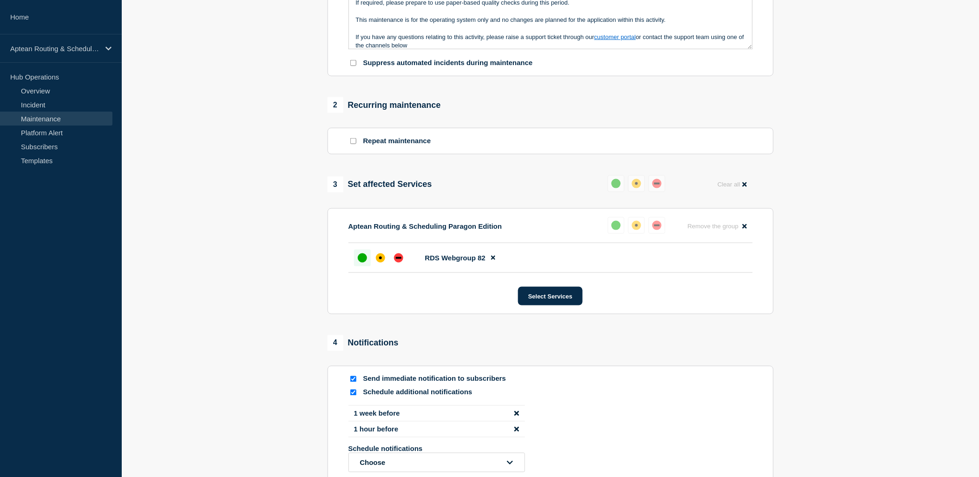
scroll to position [114, 0]
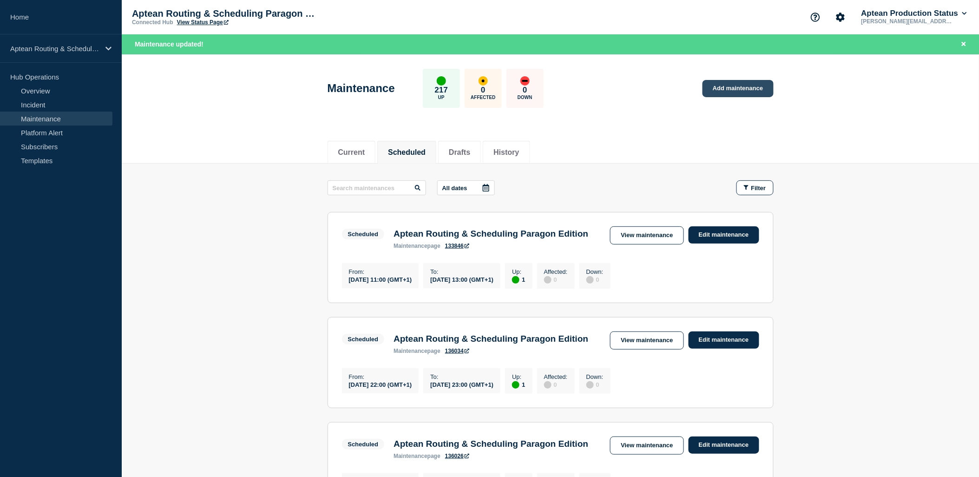
click at [747, 82] on link "Add maintenance" at bounding box center [738, 88] width 71 height 17
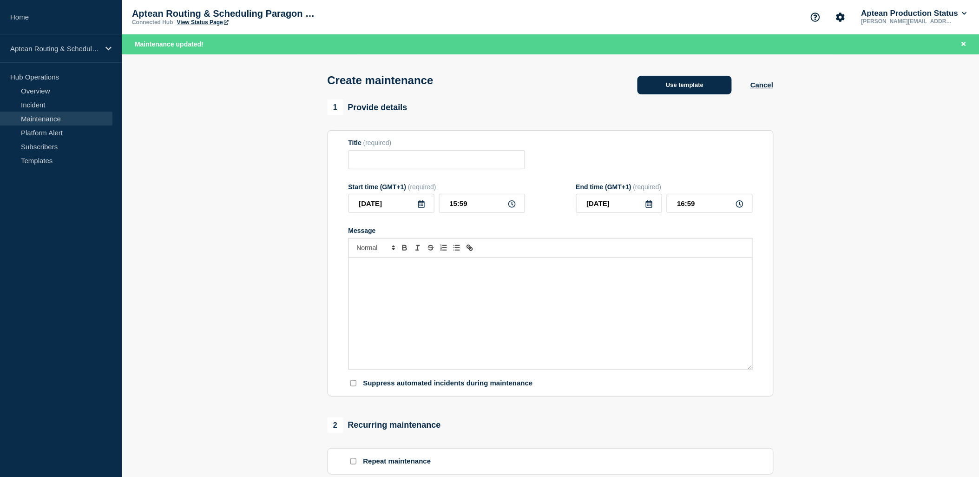
click at [661, 92] on button "Use template" at bounding box center [685, 85] width 94 height 19
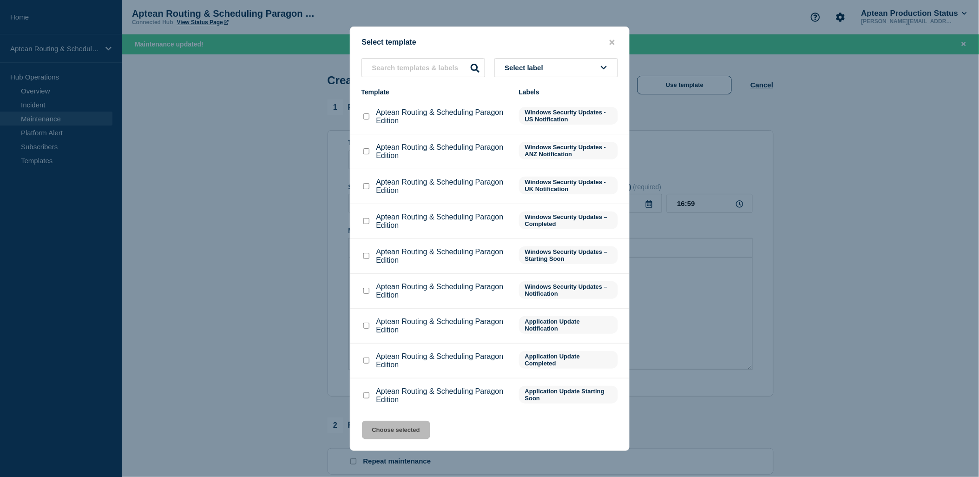
click at [365, 291] on input "Aptean Routing & Scheduling Paragon Edition checkbox" at bounding box center [367, 291] width 6 height 6
checkbox input "true"
click at [393, 431] on button "Choose selected" at bounding box center [396, 430] width 68 height 19
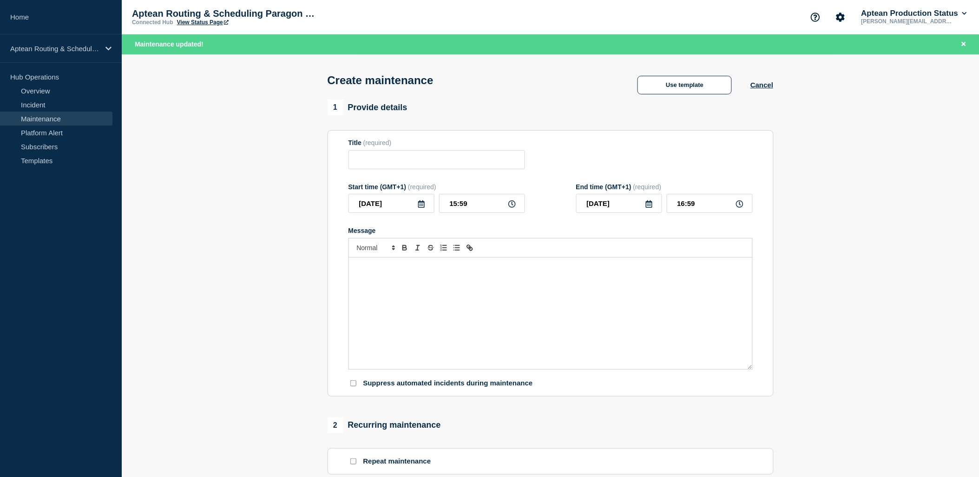
type input "Aptean Routing & Scheduling Paragon Edition"
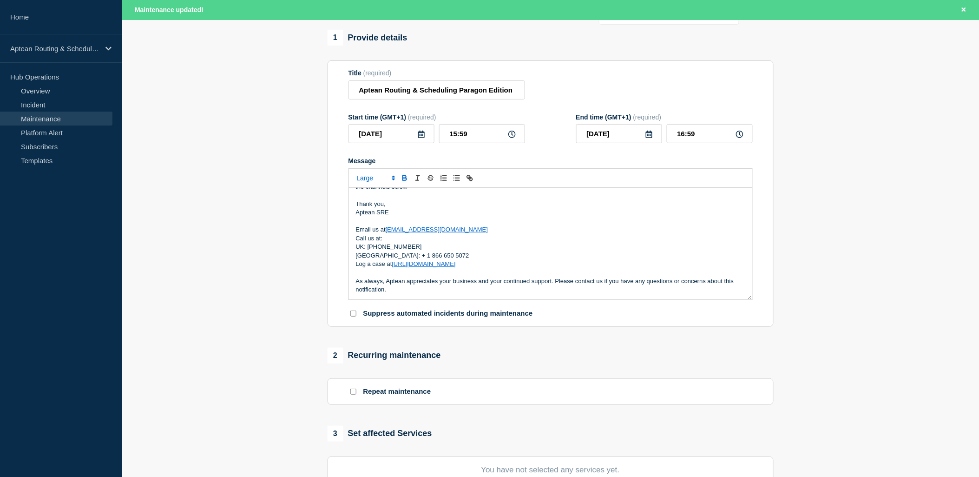
scroll to position [258, 0]
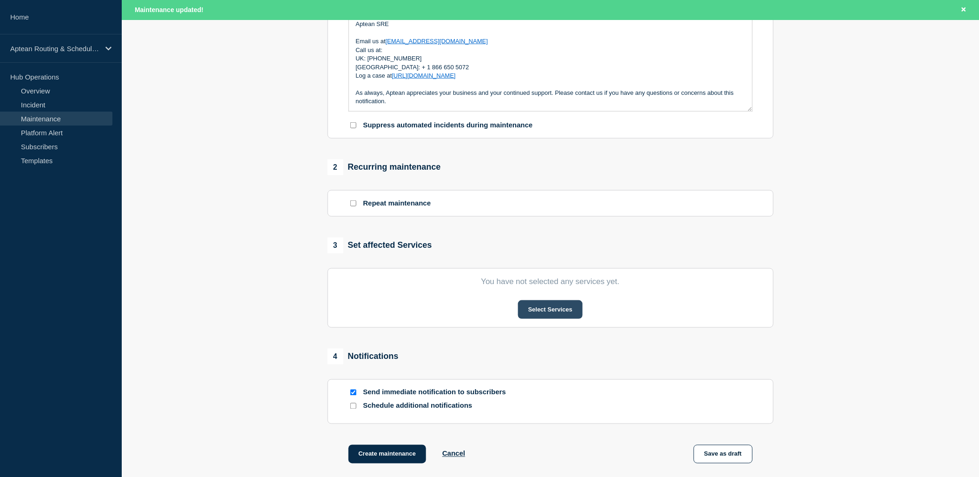
click at [546, 315] on button "Select Services" at bounding box center [550, 309] width 65 height 19
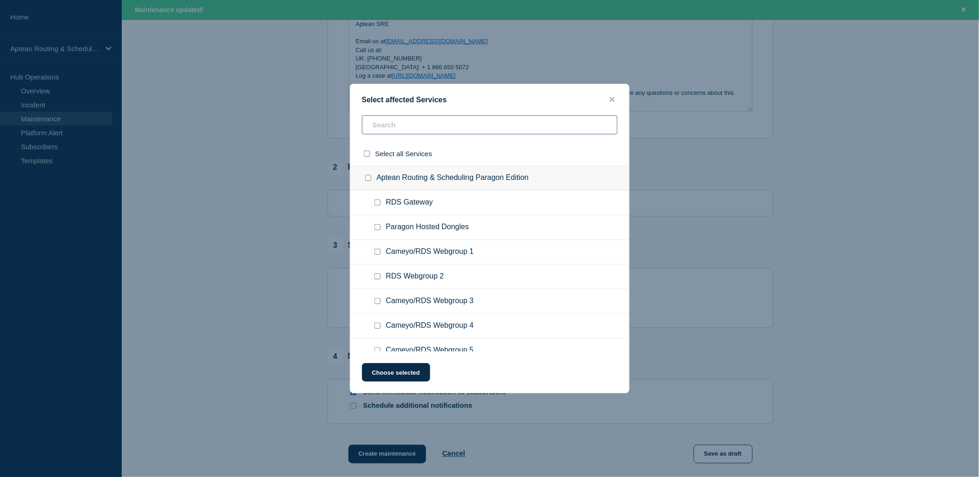
click at [418, 127] on input "text" at bounding box center [490, 124] width 256 height 19
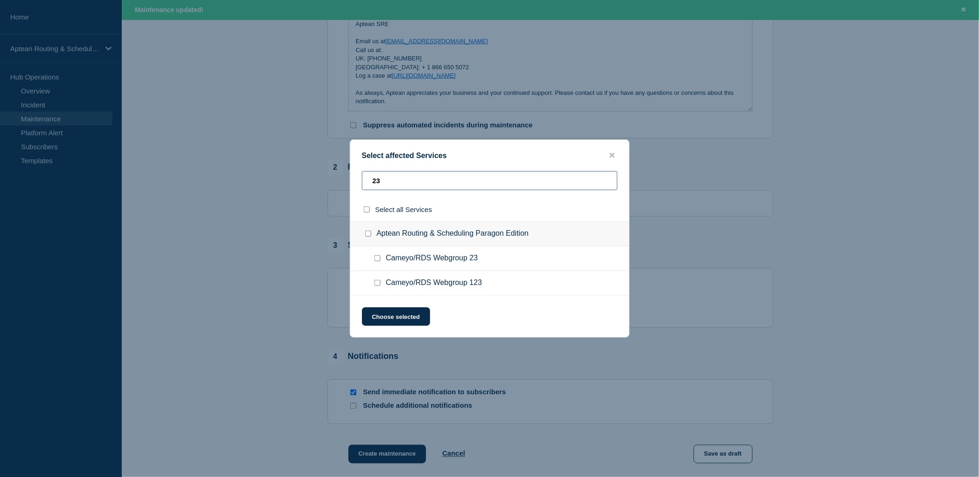
type input "23"
click at [380, 257] on input "Cameyo/RDS Webgroup 23 checkbox" at bounding box center [378, 258] width 6 height 6
checkbox input "true"
click at [390, 313] on button "Choose selected" at bounding box center [396, 316] width 68 height 19
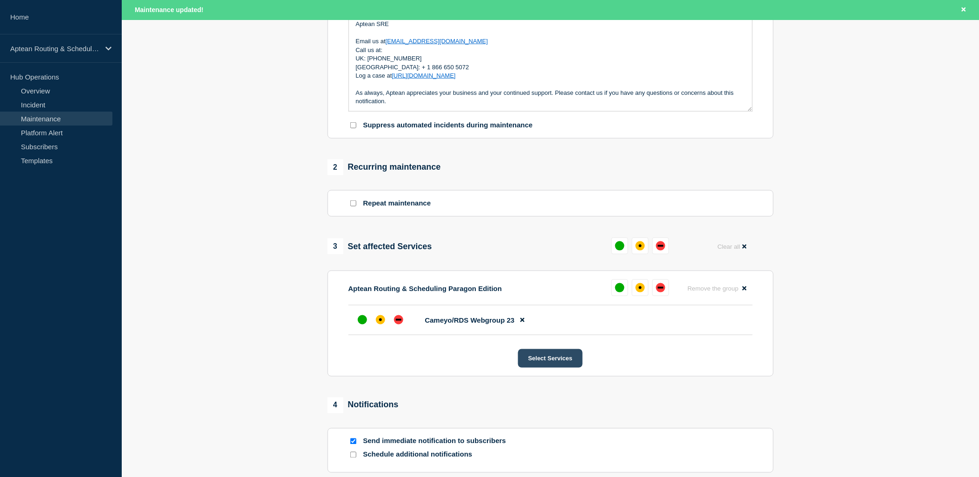
click at [542, 366] on button "Select Services" at bounding box center [550, 358] width 65 height 19
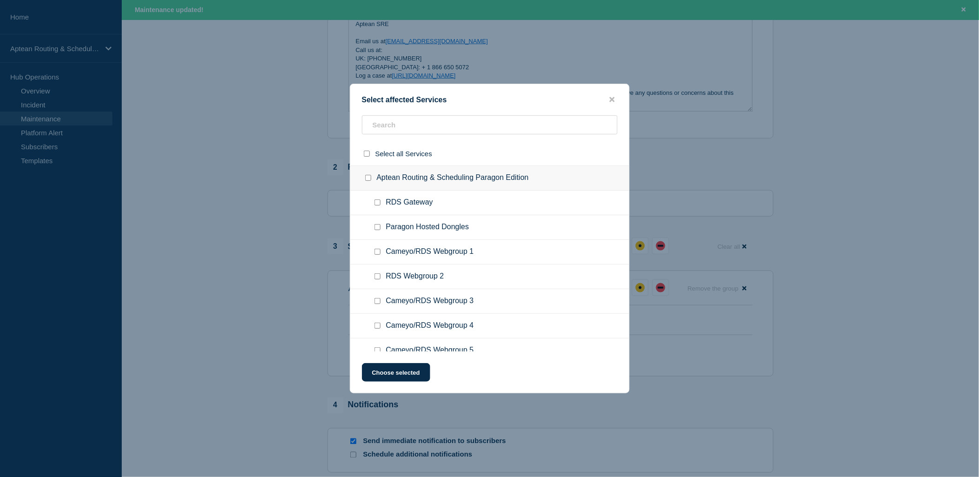
click at [424, 219] on ul "Paragon Hosted Dongles" at bounding box center [489, 227] width 279 height 25
click at [430, 128] on input "text" at bounding box center [490, 124] width 256 height 19
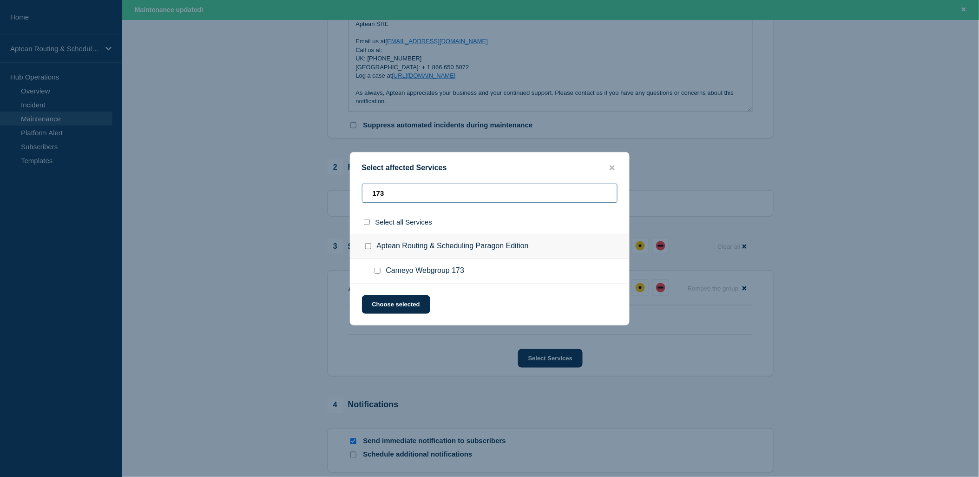
type input "173"
click at [377, 272] on input "Cameyo Webgroup 173 checkbox" at bounding box center [378, 271] width 6 height 6
checkbox input "true"
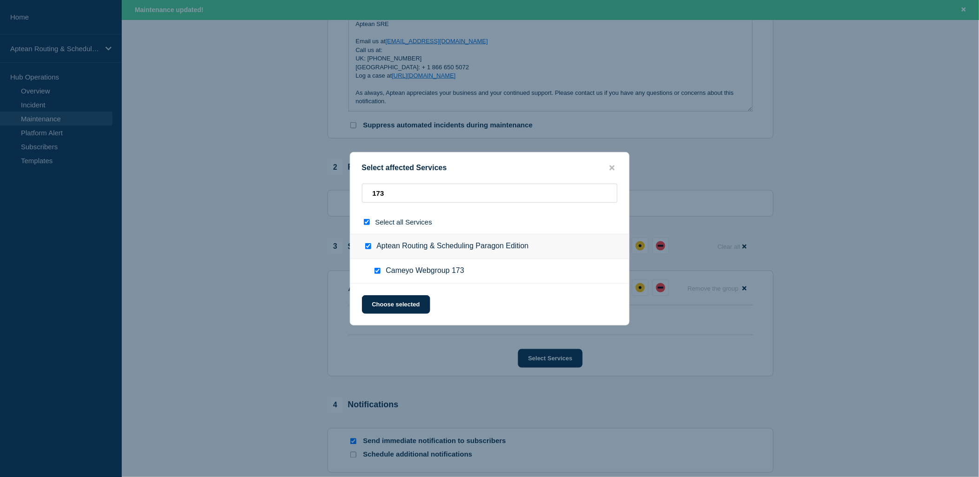
click at [377, 272] on input "Cameyo Webgroup 173 checkbox" at bounding box center [378, 271] width 6 height 6
checkbox input "false"
click at [422, 194] on input "173" at bounding box center [490, 193] width 256 height 19
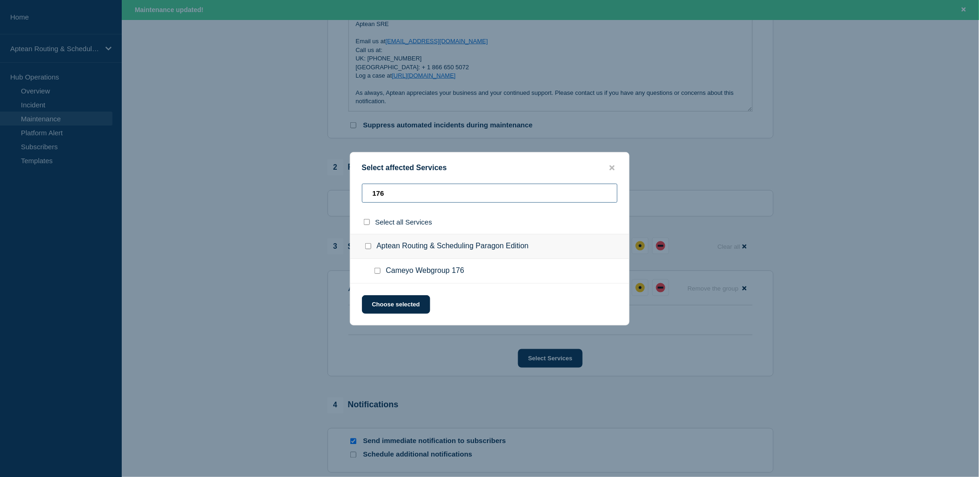
type input "176"
click at [378, 271] on input "Cameyo Webgroup 176 checkbox" at bounding box center [378, 271] width 6 height 6
checkbox input "true"
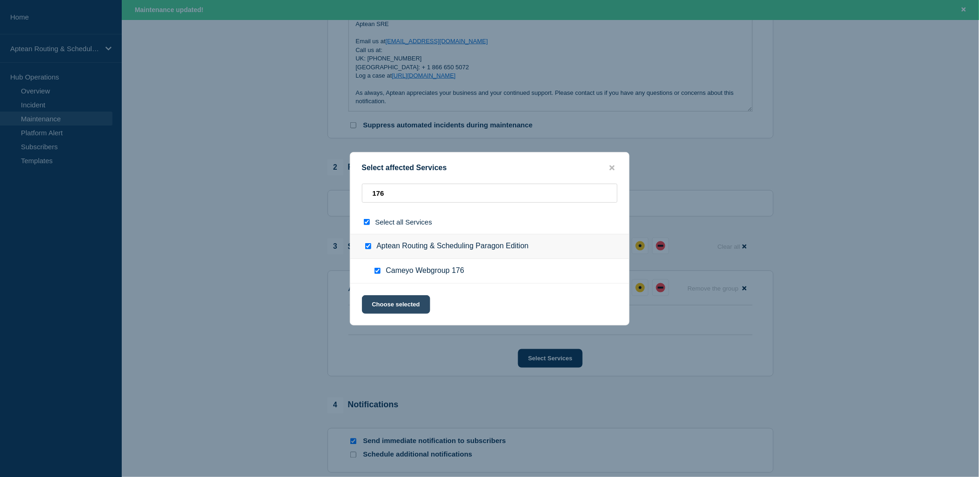
click at [379, 304] on button "Choose selected" at bounding box center [396, 304] width 68 height 19
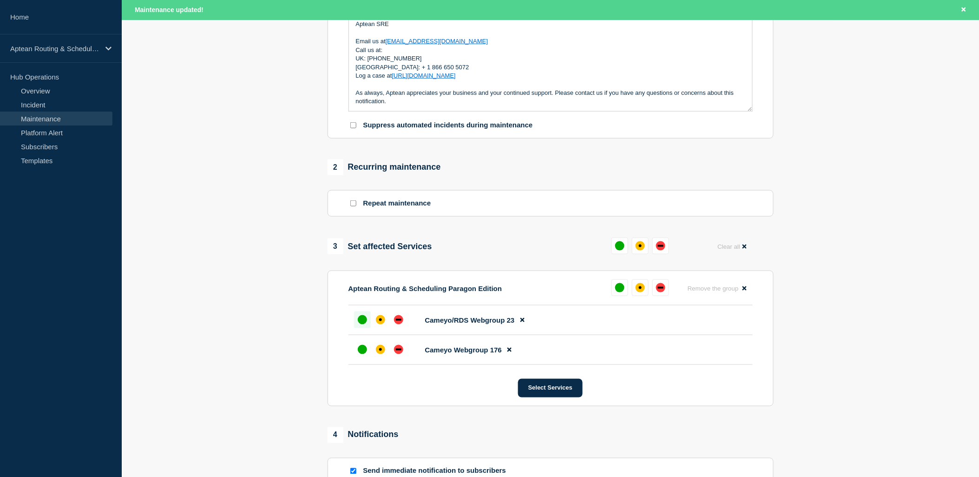
click at [366, 327] on div at bounding box center [362, 319] width 17 height 17
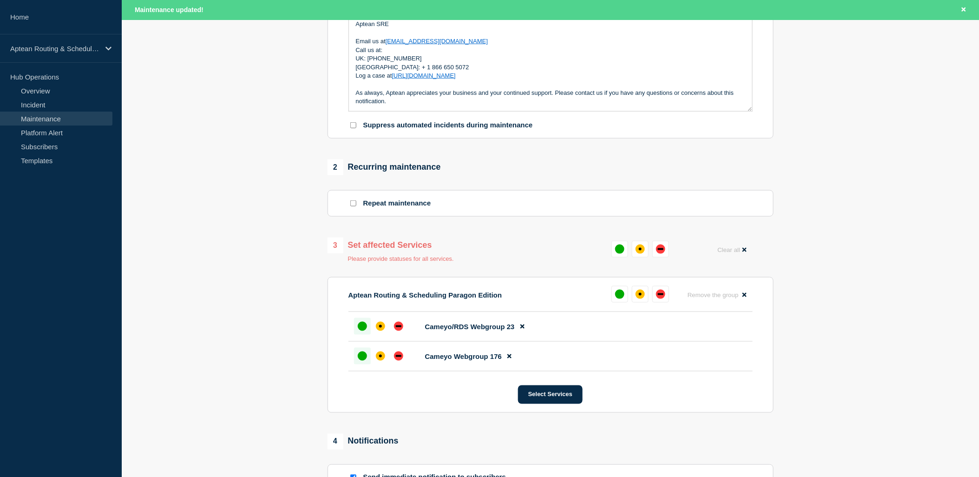
drag, startPoint x: 365, startPoint y: 349, endPoint x: 358, endPoint y: 357, distance: 10.2
click at [364, 350] on li "Cameyo Webgroup 176" at bounding box center [551, 357] width 404 height 30
click at [357, 358] on div at bounding box center [362, 356] width 17 height 17
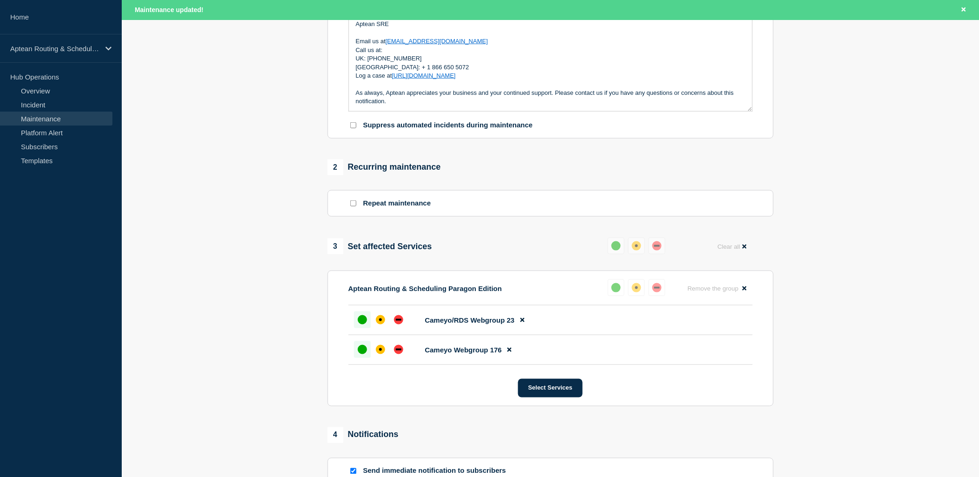
click at [302, 345] on section "1 Provide details Title (required) Aptean Routing & Scheduling Paragon Edition …" at bounding box center [551, 203] width 858 height 724
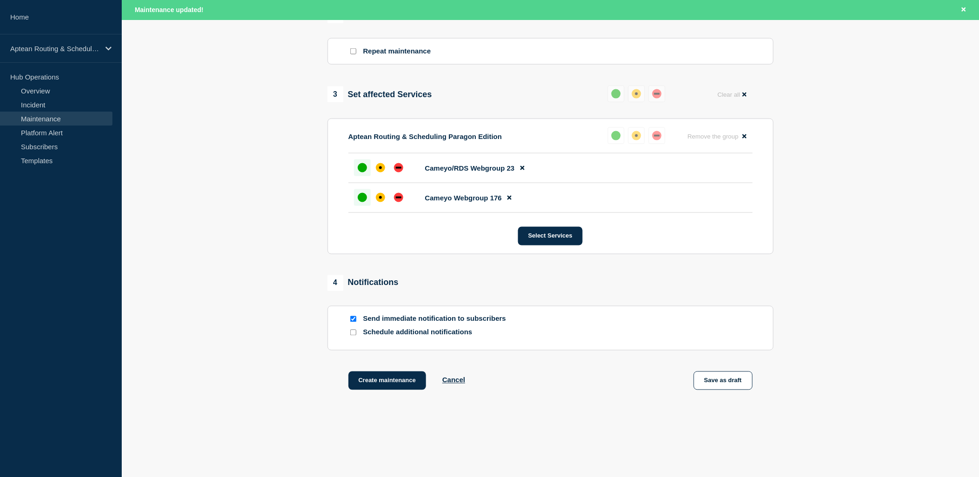
scroll to position [413, 0]
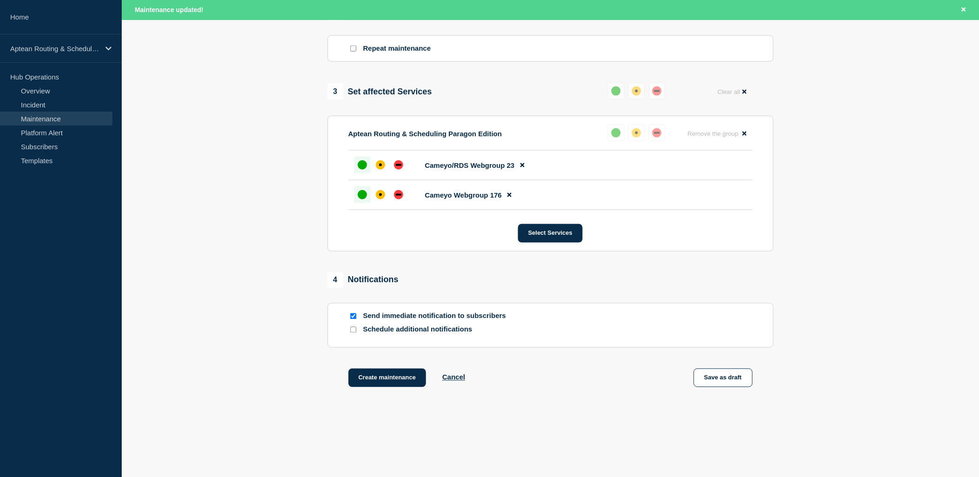
click at [353, 333] on input "Schedule additional notifications" at bounding box center [353, 330] width 6 height 6
checkbox input "true"
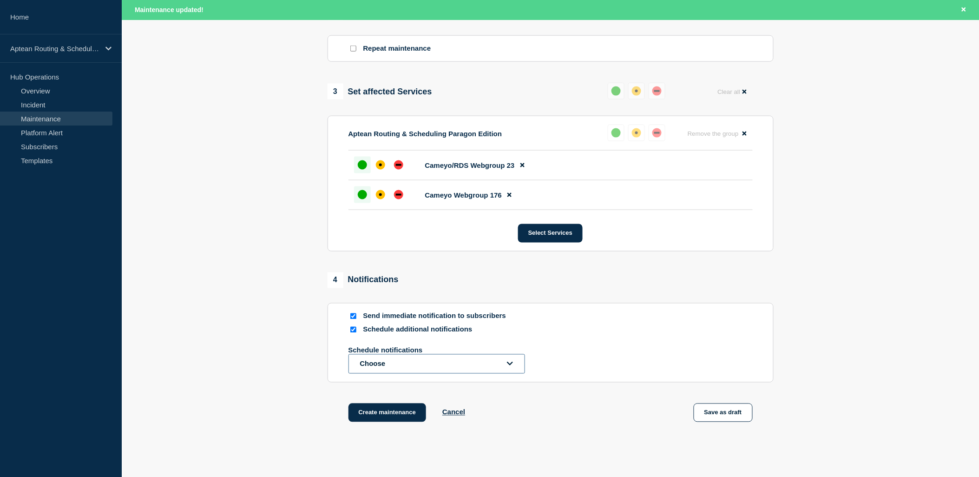
click at [393, 364] on button "Choose" at bounding box center [437, 364] width 177 height 20
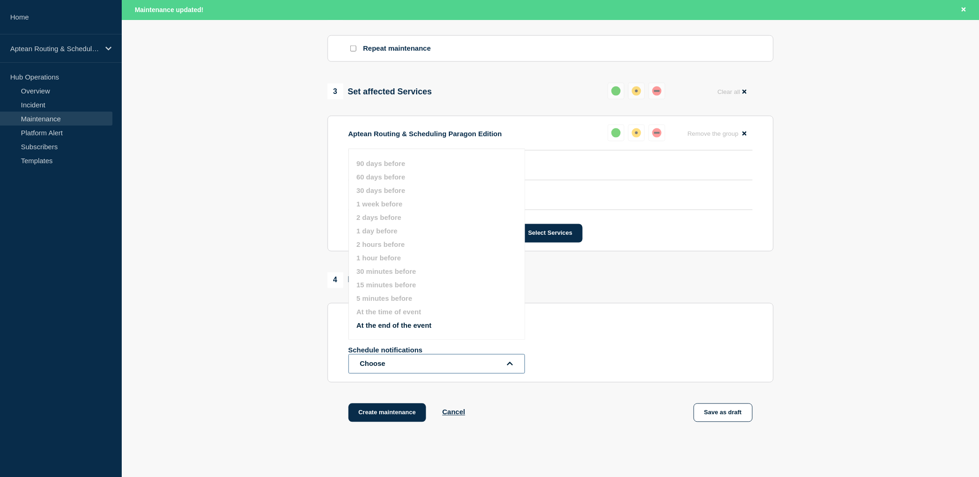
click at [392, 361] on button "Choose" at bounding box center [437, 364] width 177 height 20
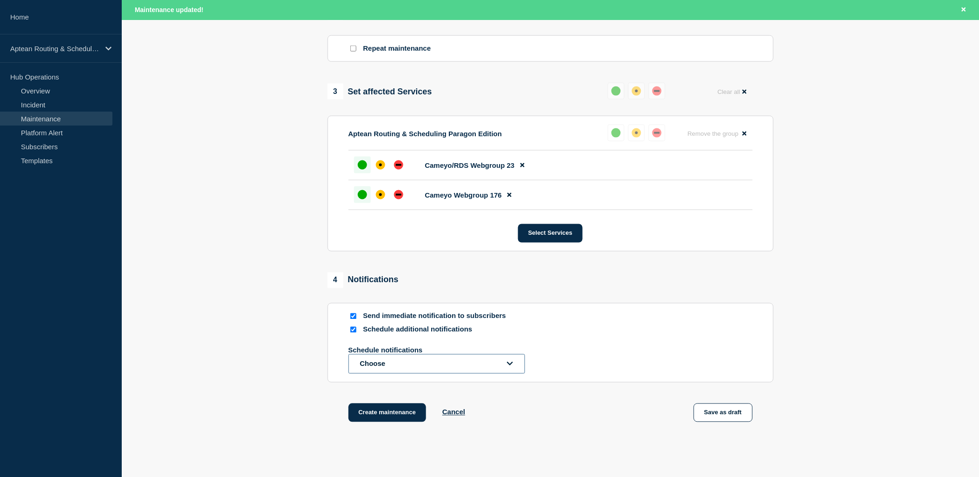
scroll to position [103, 0]
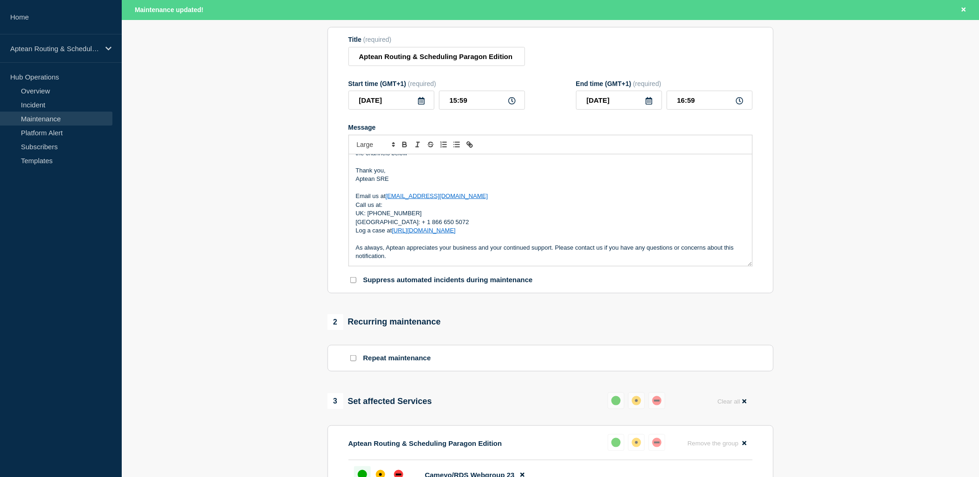
click at [420, 103] on icon at bounding box center [421, 100] width 7 height 7
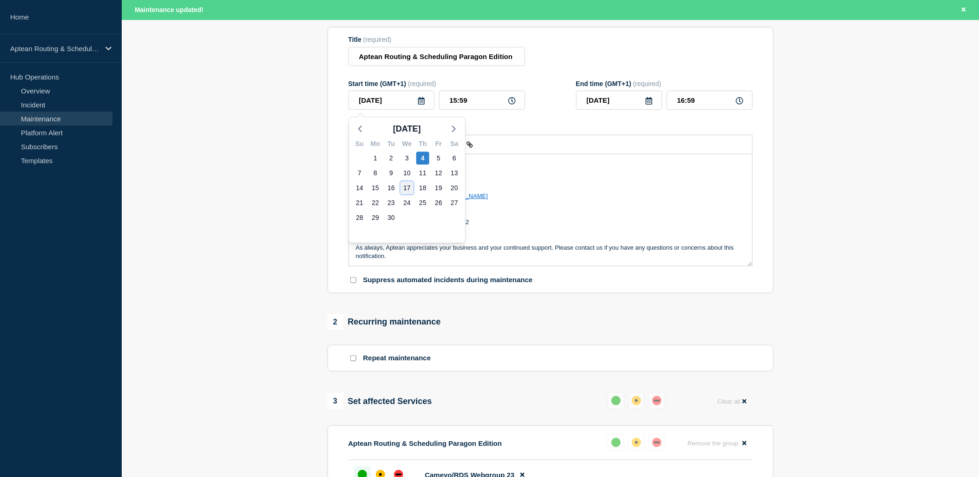
click at [408, 189] on div "17" at bounding box center [407, 187] width 13 height 13
type input "2025-09-17"
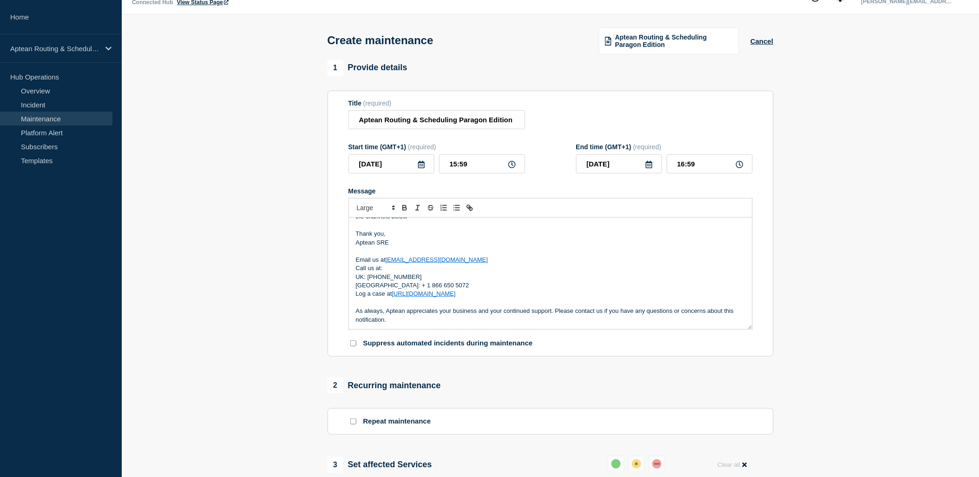
scroll to position [0, 0]
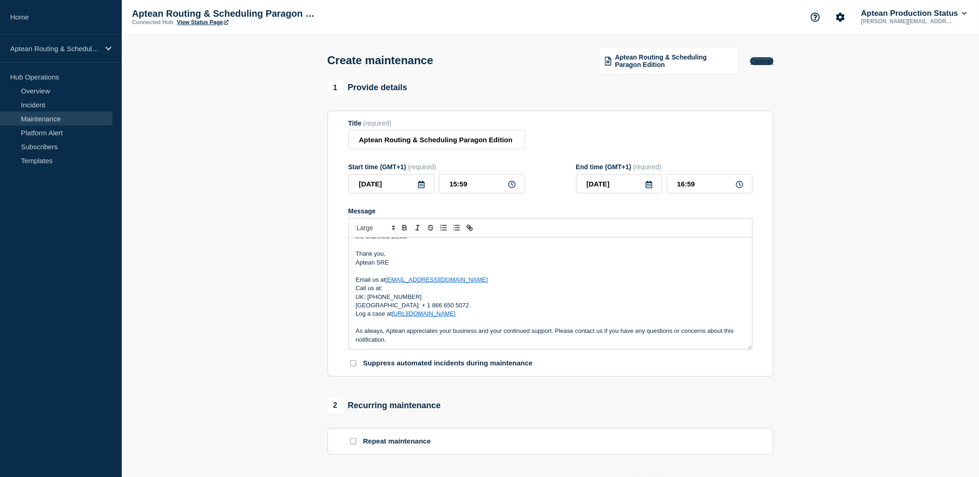
click at [773, 65] on button "Cancel" at bounding box center [762, 61] width 23 height 8
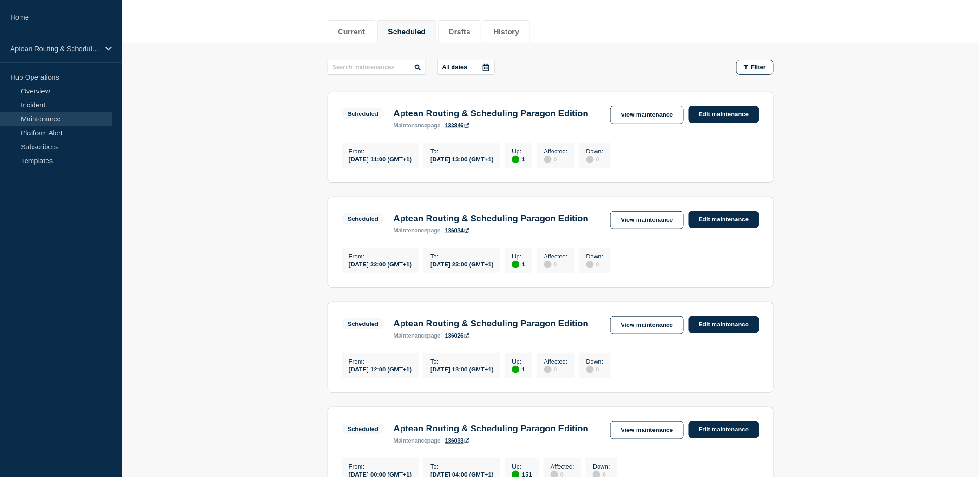
scroll to position [103, 0]
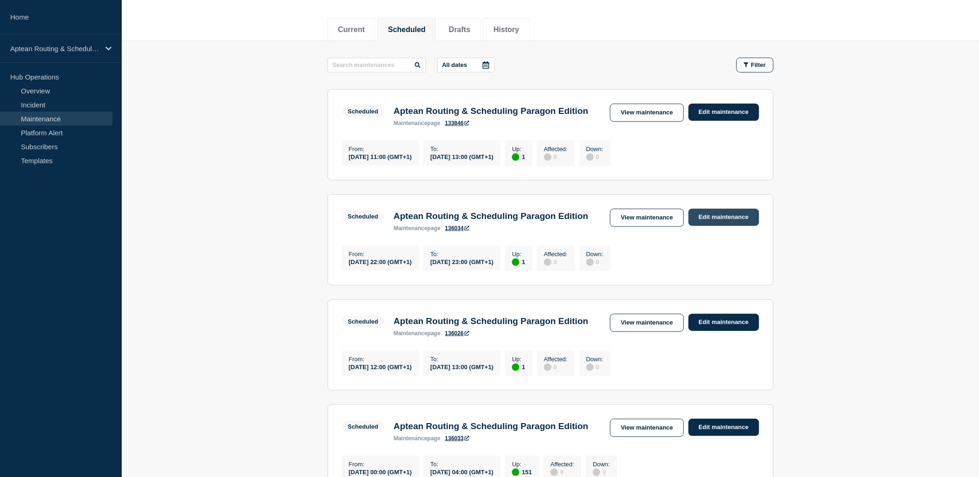
click at [720, 226] on link "Edit maintenance" at bounding box center [724, 217] width 71 height 17
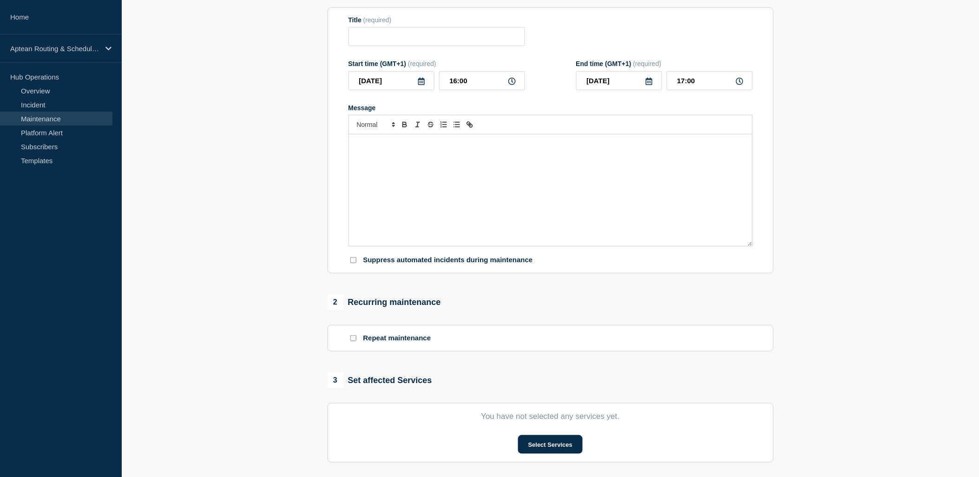
type input "Aptean Routing & Scheduling Paragon Edition"
type input "2025-09-20"
type input "22:00"
type input "2025-09-20"
type input "23:00"
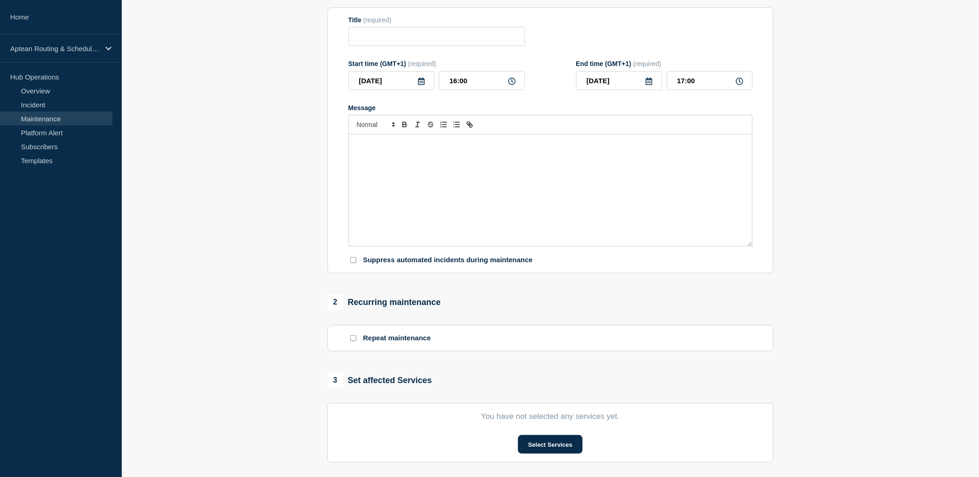
checkbox input "true"
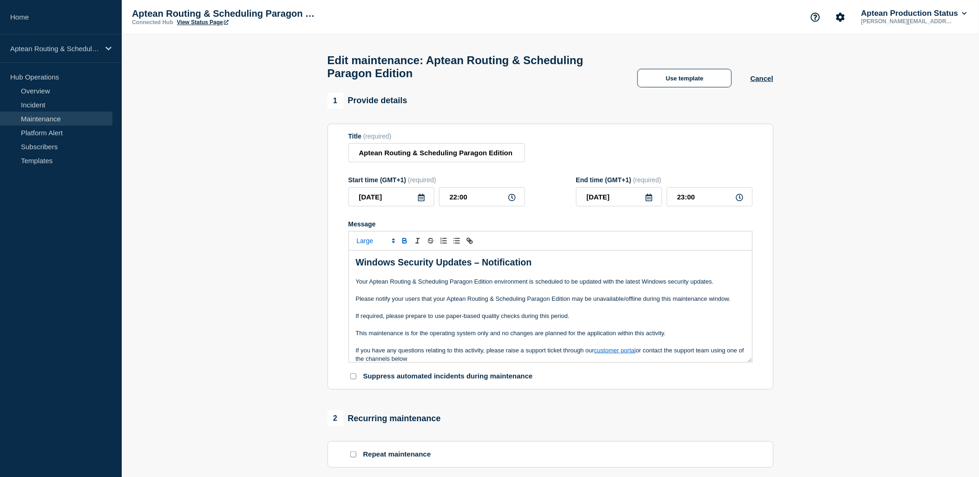
click at [422, 201] on icon at bounding box center [421, 197] width 7 height 7
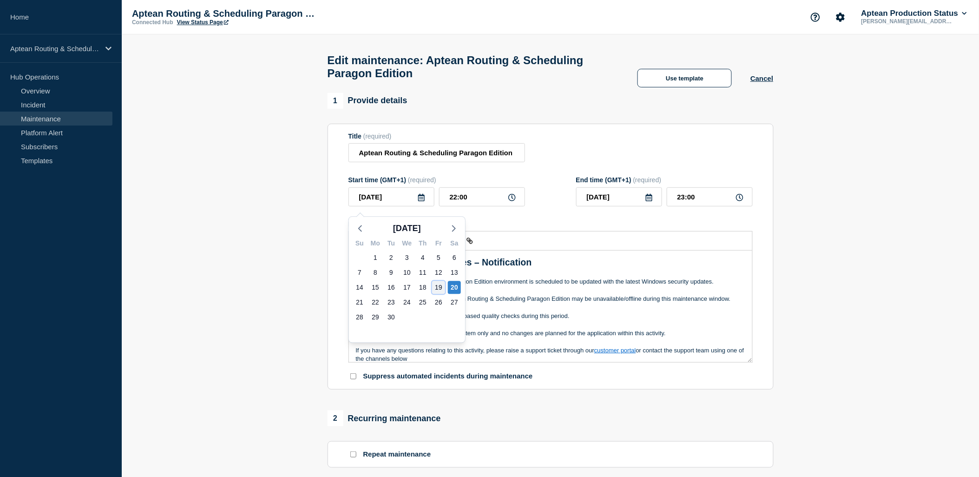
click at [436, 292] on div "19" at bounding box center [438, 287] width 13 height 13
type input "2025-09-19"
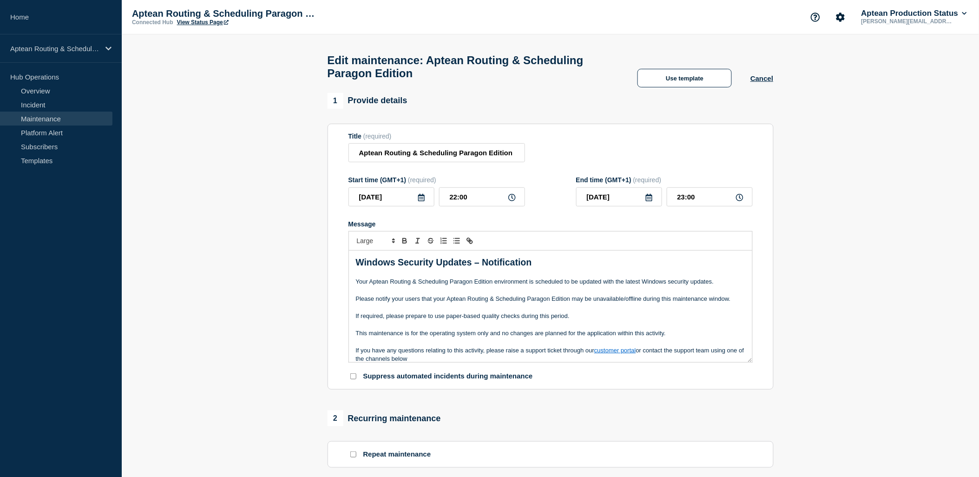
click at [568, 236] on div at bounding box center [551, 241] width 404 height 20
click at [540, 319] on p "If required, please prepare to use paper-based quality checks during this perio…" at bounding box center [551, 316] width 390 height 8
click at [555, 266] on p "Windows Security Updates – Notification" at bounding box center [551, 262] width 390 height 13
click at [353, 288] on div "Windows Security Updates – Notification Your Aptean Routing & Scheduling Parago…" at bounding box center [550, 307] width 403 height 112
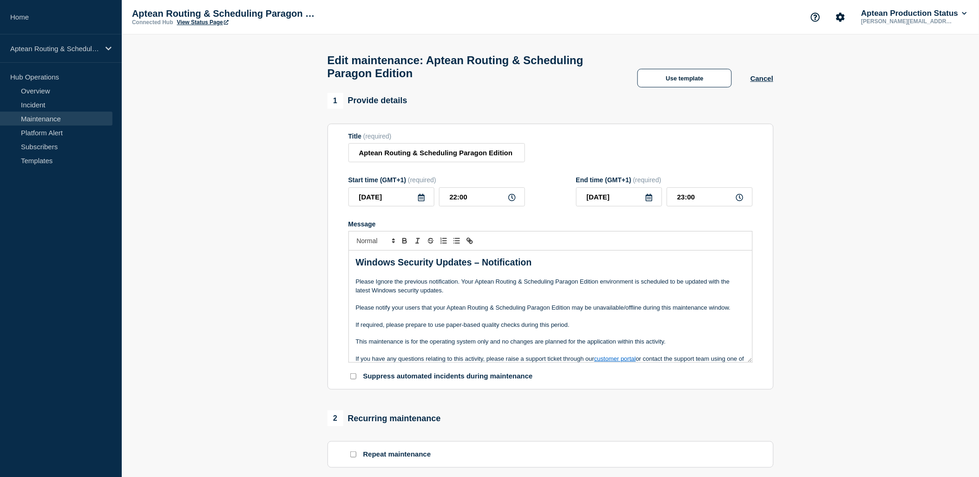
click at [458, 287] on p "Please Ignore the previous notification. Your Aptean Routing & Scheduling Parag…" at bounding box center [551, 286] width 390 height 17
click at [461, 289] on p "Please Ignore the previous notification. Your Aptean Routing & Scheduling Parag…" at bounding box center [551, 286] width 390 height 17
click at [457, 295] on p "Please Ignore the previous notification. Your Aptean Routing & Scheduling Parag…" at bounding box center [551, 286] width 390 height 17
click at [462, 288] on p "Please Ignore the previous notification. Your Aptean Routing & Scheduling Parag…" at bounding box center [551, 286] width 390 height 17
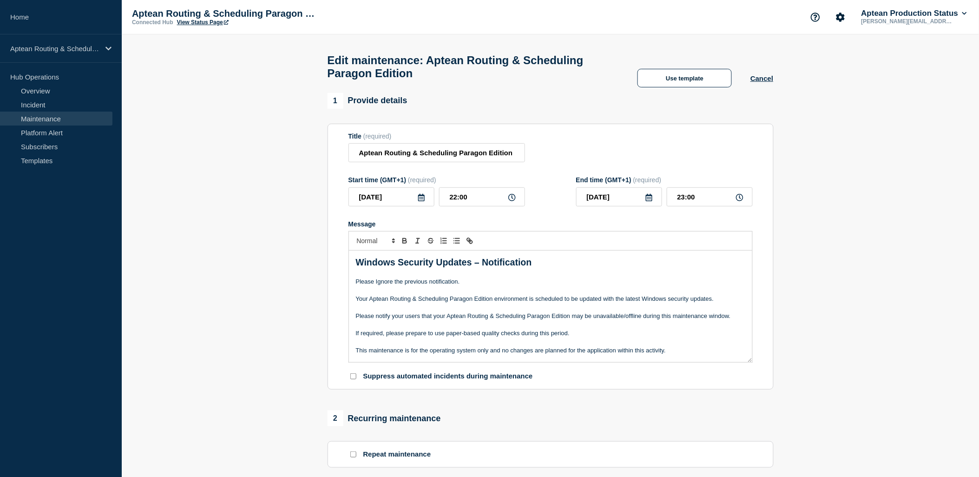
click at [463, 286] on p "Please Ignore the previous notification." at bounding box center [551, 282] width 390 height 8
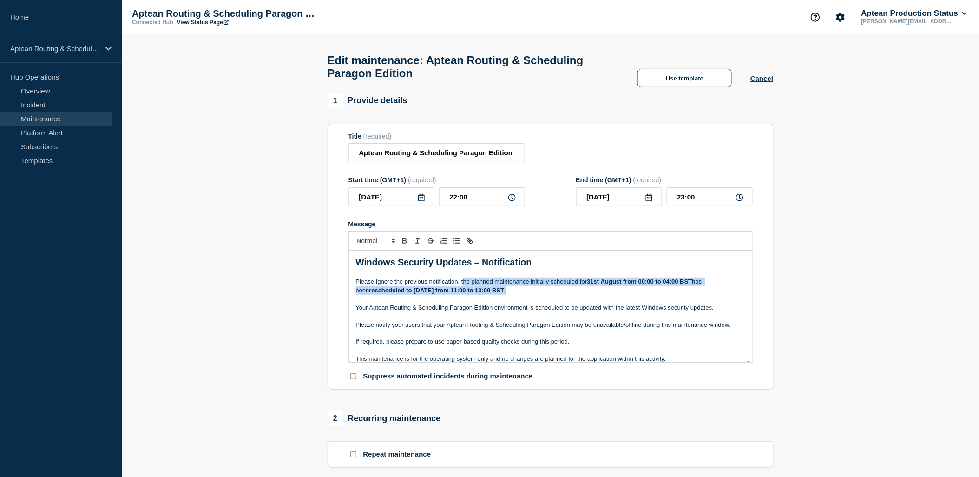
drag, startPoint x: 526, startPoint y: 298, endPoint x: 463, endPoint y: 285, distance: 64.6
click at [463, 285] on p "Please Ignore the previous notification. the planned maintenance initially sche…" at bounding box center [551, 286] width 390 height 17
click at [536, 291] on p "Please Ignore the previous notification. the planned maintenance initially sche…" at bounding box center [551, 286] width 390 height 17
drag, startPoint x: 533, startPoint y: 299, endPoint x: 460, endPoint y: 285, distance: 74.2
click at [460, 285] on p "Please Ignore the previous notification. the planned maintenance initially sche…" at bounding box center [551, 286] width 390 height 17
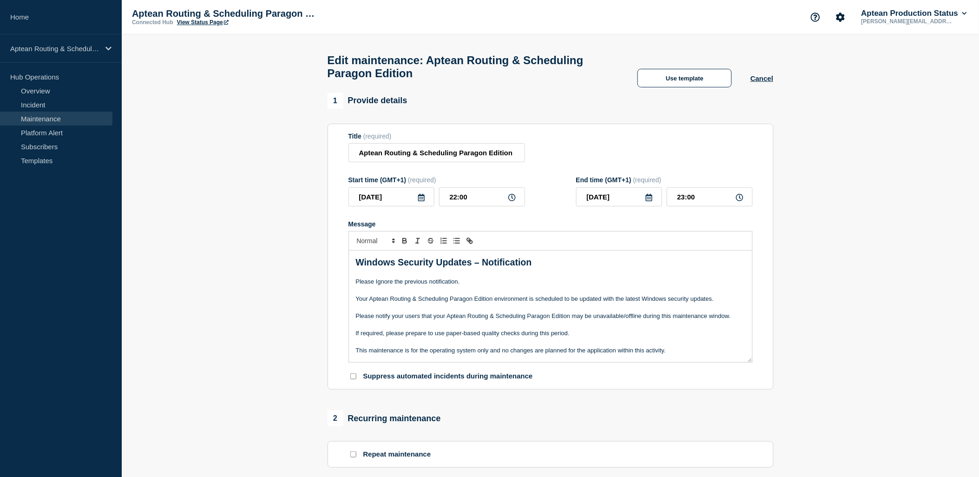
click at [455, 295] on p "Message" at bounding box center [551, 290] width 390 height 8
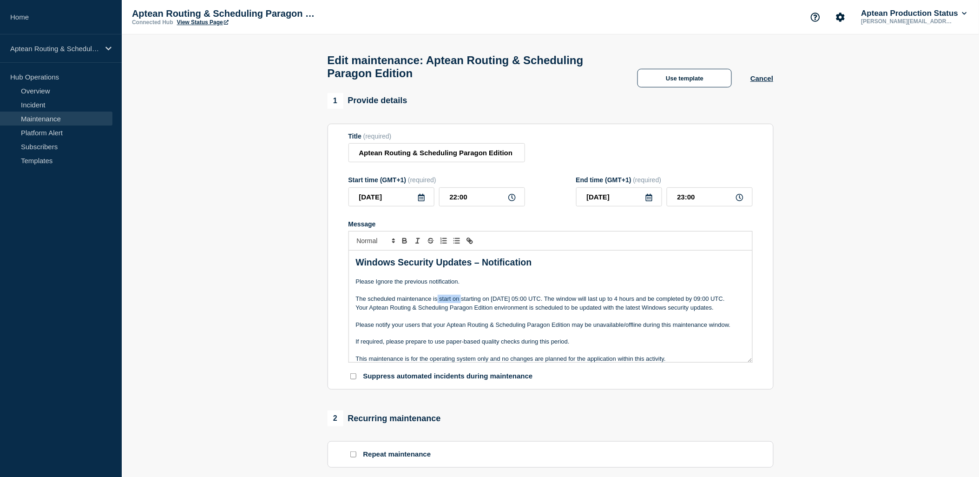
drag, startPoint x: 462, startPoint y: 304, endPoint x: 438, endPoint y: 304, distance: 23.2
click at [438, 303] on p "The scheduled maintenance is start on starting on 2025-09-15 at 05:00 UTC. The …" at bounding box center [551, 299] width 390 height 8
drag, startPoint x: 440, startPoint y: 304, endPoint x: 539, endPoint y: 305, distance: 99.0
click at [539, 303] on p "The scheduled maintenance is starting on 2025-09-15 at 05:00 UTC. The window wi…" at bounding box center [551, 299] width 390 height 8
click at [477, 295] on p "Message" at bounding box center [551, 290] width 390 height 8
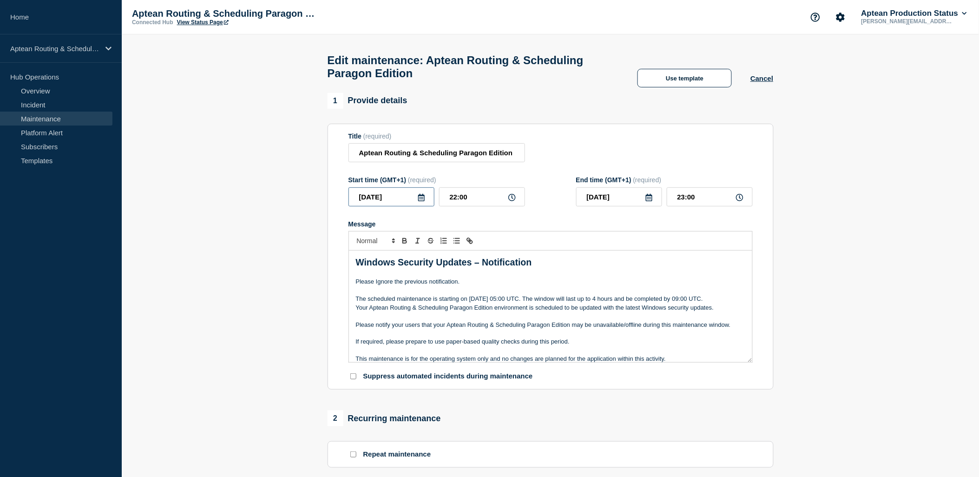
drag, startPoint x: 401, startPoint y: 201, endPoint x: 355, endPoint y: 202, distance: 46.5
click at [355, 202] on input "2025-09-19" at bounding box center [392, 196] width 86 height 19
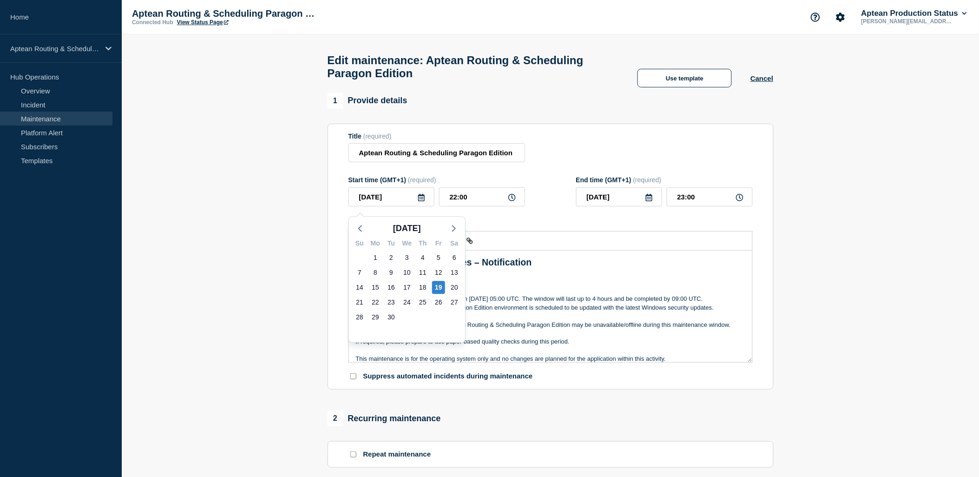
click at [501, 303] on p "The scheduled maintenance is starting on 2025-09-15 at 05:00 UTC. The window wi…" at bounding box center [551, 299] width 390 height 8
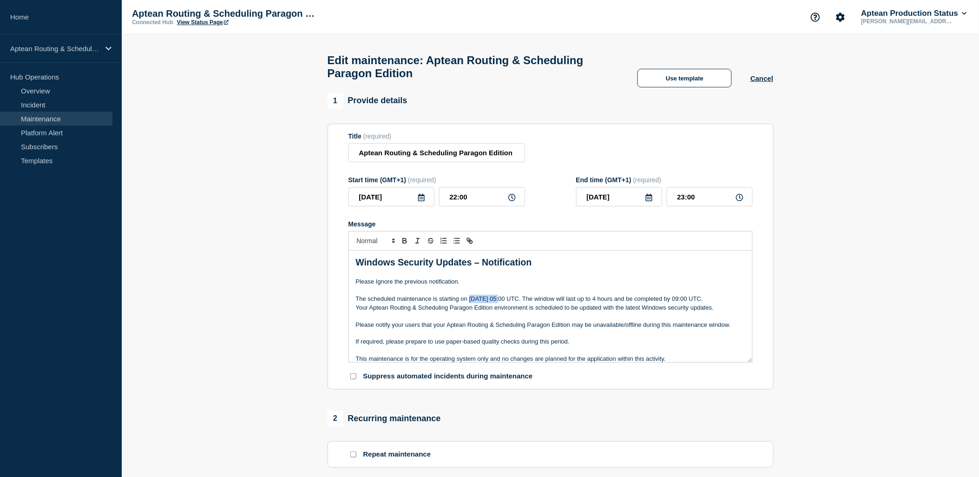
drag, startPoint x: 499, startPoint y: 304, endPoint x: 470, endPoint y: 303, distance: 29.3
click at [470, 303] on p "The scheduled maintenance is starting on 2025-09-15 at 05:00 UTC. The window wi…" at bounding box center [551, 299] width 390 height 8
click at [731, 303] on p "The scheduled maintenance is starting on 2025-09-19 at 05:00 UTC. The window wi…" at bounding box center [551, 299] width 390 height 8
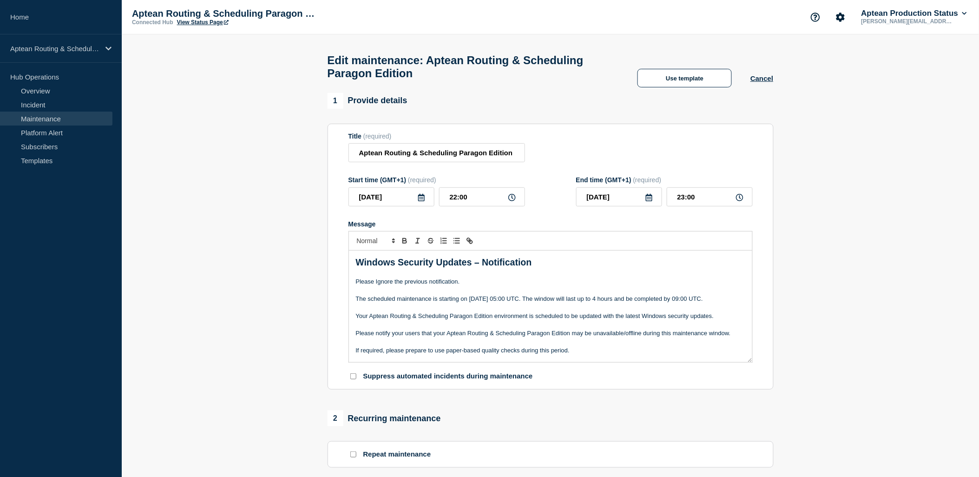
drag, startPoint x: 537, startPoint y: 305, endPoint x: 732, endPoint y: 305, distance: 194.8
click at [732, 303] on p "The scheduled maintenance is starting on 2025-09-19 at 05:00 UTC. The window wi…" at bounding box center [551, 299] width 390 height 8
click at [514, 303] on p "The scheduled maintenance is starting on 2025-09-19 at 05:00 UTC to" at bounding box center [551, 299] width 390 height 8
drag, startPoint x: 537, startPoint y: 304, endPoint x: 525, endPoint y: 304, distance: 11.6
click at [525, 303] on p "The scheduled maintenance is starting on 2025-09-19 at 22:00 UTC to" at bounding box center [551, 299] width 390 height 8
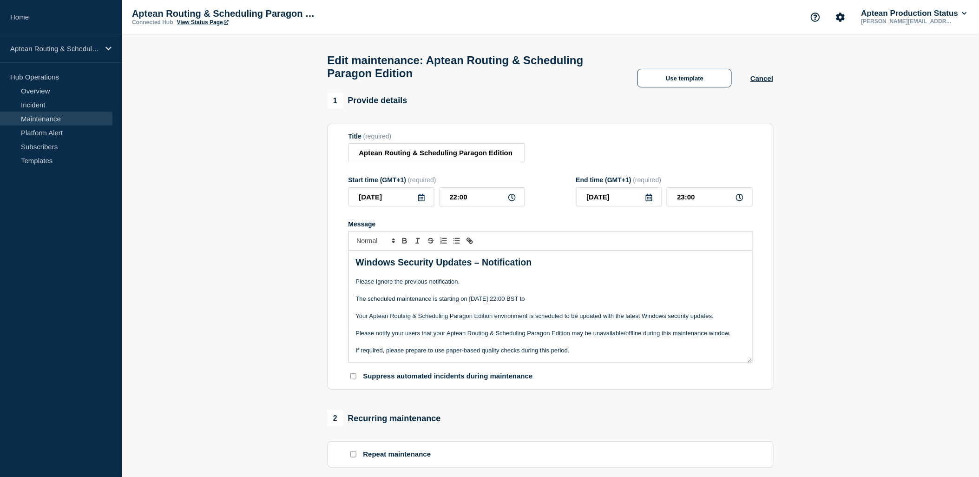
click at [559, 303] on p "The scheduled maintenance is starting on 2025-09-19 at 22:00 BST to" at bounding box center [551, 299] width 390 height 8
click at [356, 305] on div "Windows Security Updates – Notification Please Ignore the previous notification…" at bounding box center [550, 307] width 403 height 112
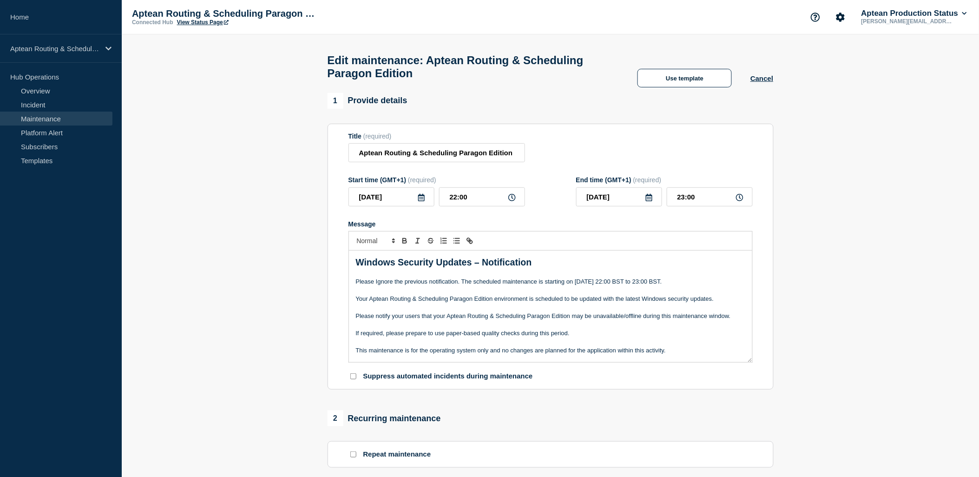
drag, startPoint x: 361, startPoint y: 291, endPoint x: 710, endPoint y: 289, distance: 349.6
click at [710, 289] on div "Windows Security Updates – Notification Please Ignore the previous notification…" at bounding box center [550, 307] width 403 height 112
copy p "Please Ignore the previous notification. The scheduled maintenance is starting …"
click at [710, 293] on p "Message" at bounding box center [551, 290] width 390 height 8
drag, startPoint x: 681, startPoint y: 291, endPoint x: 356, endPoint y: 288, distance: 325.4
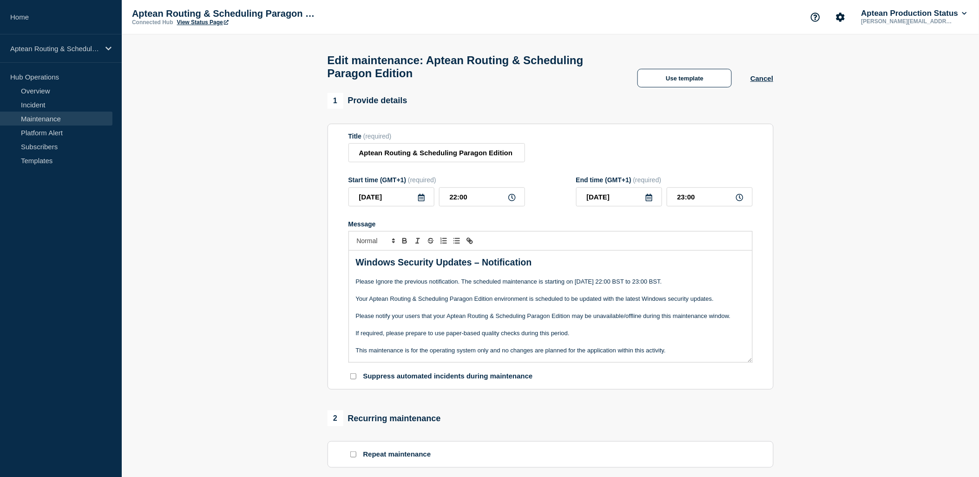
click at [356, 286] on p "Please Ignore the previous notification. The scheduled maintenance is starting …" at bounding box center [551, 282] width 390 height 8
click at [457, 286] on p "Please ignore the previous notification. The scheduled maintenance will take pl…" at bounding box center [551, 282] width 390 height 8
click at [592, 286] on p "Please ignore the previous notification. The scheduled maintenance will take pl…" at bounding box center [551, 282] width 390 height 8
click at [734, 286] on p "Please ignore the previous notification. The scheduled maintenance will take pl…" at bounding box center [551, 282] width 390 height 8
click at [569, 354] on p "This maintenance is for the operating system only and no changes are planned fo…" at bounding box center [551, 350] width 390 height 8
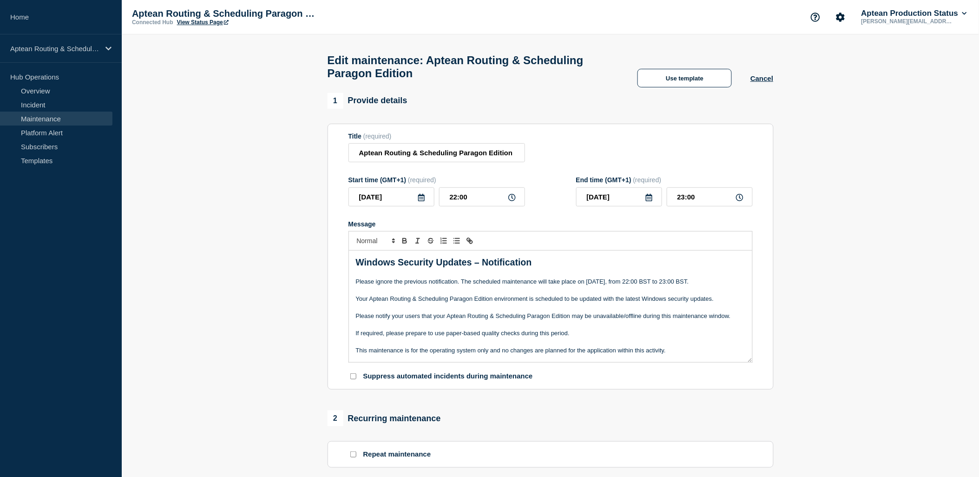
click at [537, 295] on p "Message" at bounding box center [551, 290] width 390 height 8
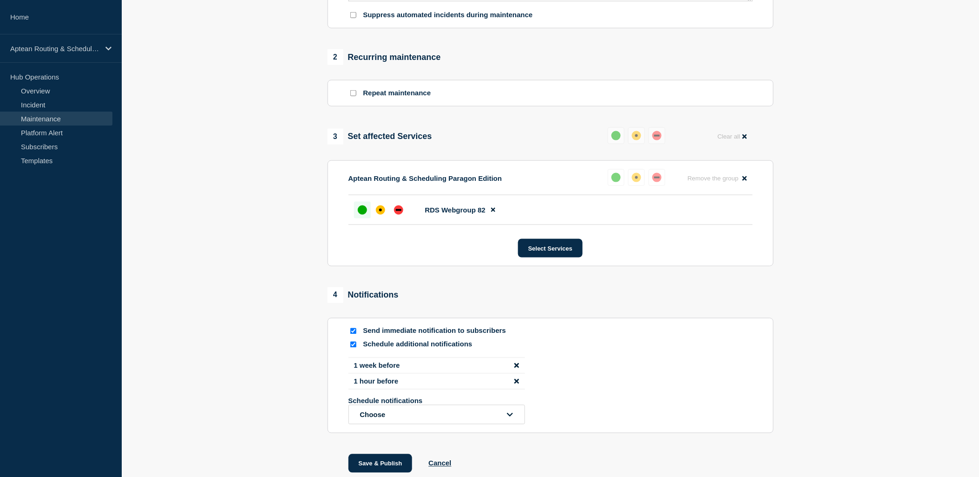
scroll to position [423, 0]
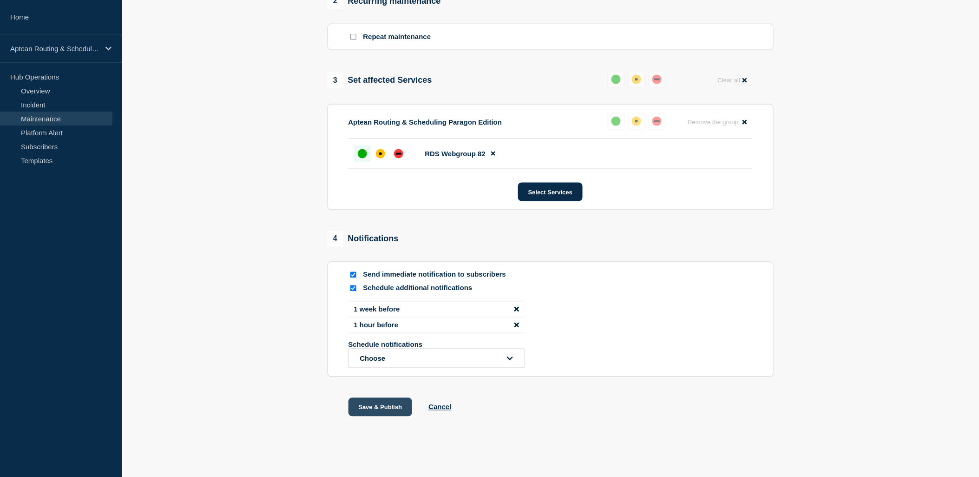
click at [391, 410] on button "Save & Publish" at bounding box center [381, 407] width 64 height 19
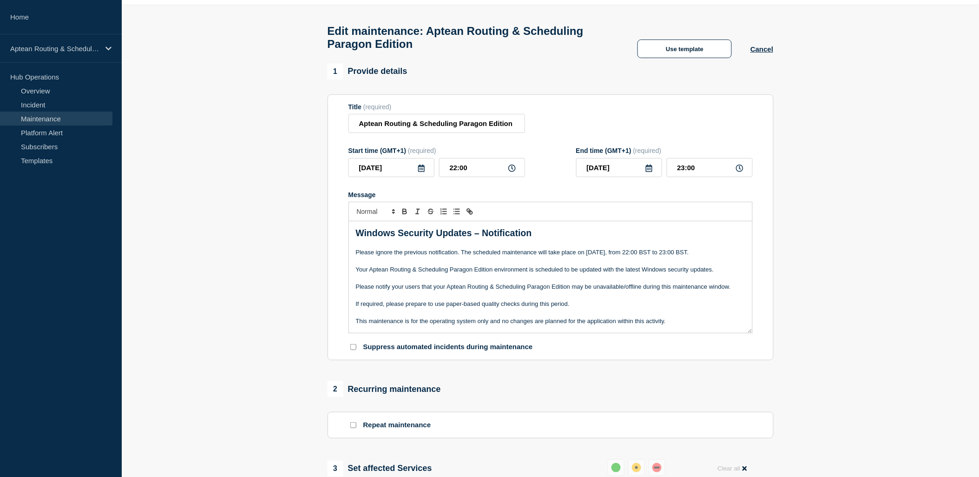
scroll to position [0, 0]
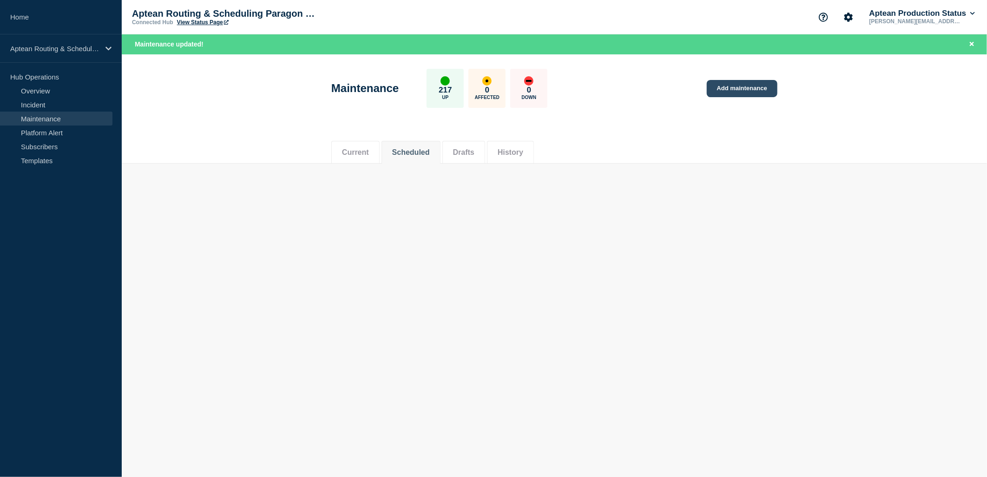
click at [727, 87] on link "Add maintenance" at bounding box center [742, 88] width 71 height 17
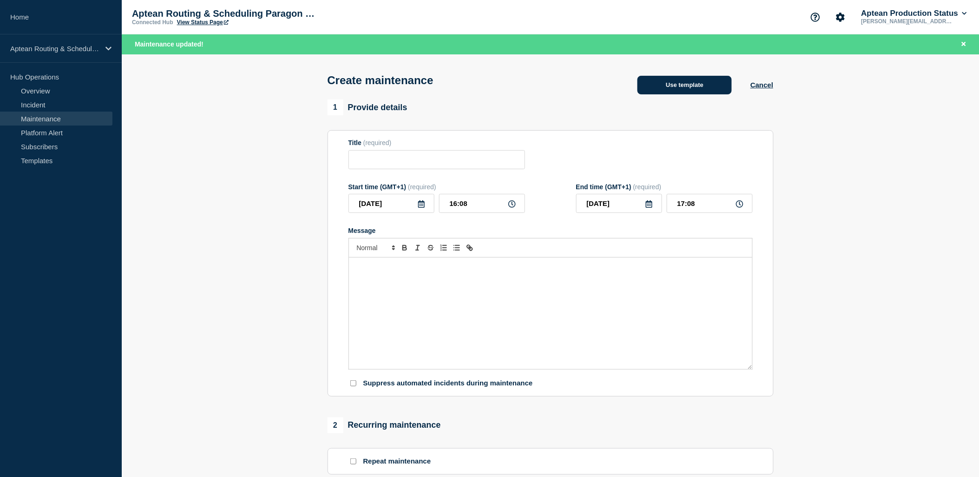
click at [684, 86] on button "Use template" at bounding box center [685, 85] width 94 height 19
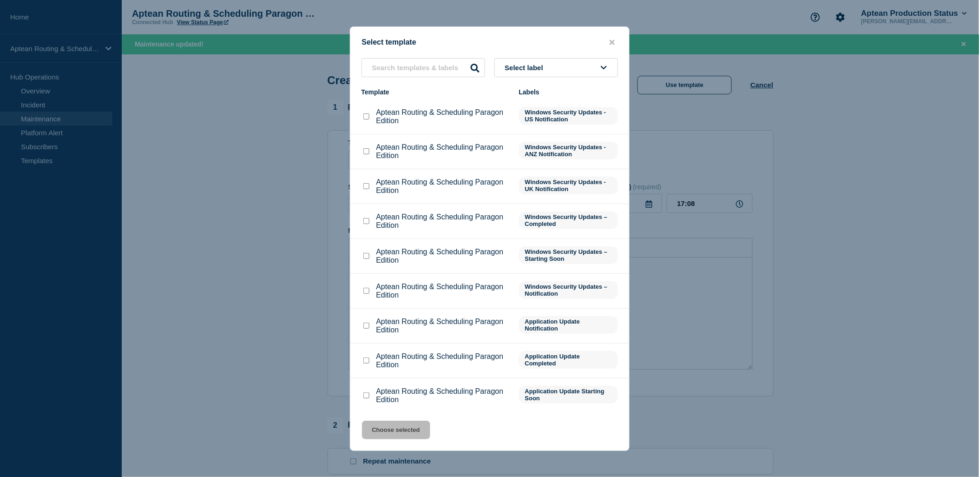
click at [366, 186] on input "Aptean Routing & Scheduling Paragon Edition checkbox" at bounding box center [367, 186] width 6 height 6
click at [366, 188] on input "Aptean Routing & Scheduling Paragon Edition checkbox" at bounding box center [367, 186] width 6 height 6
checkbox input "false"
click at [369, 291] on input "Aptean Routing & Scheduling Paragon Edition checkbox" at bounding box center [367, 291] width 6 height 6
checkbox input "true"
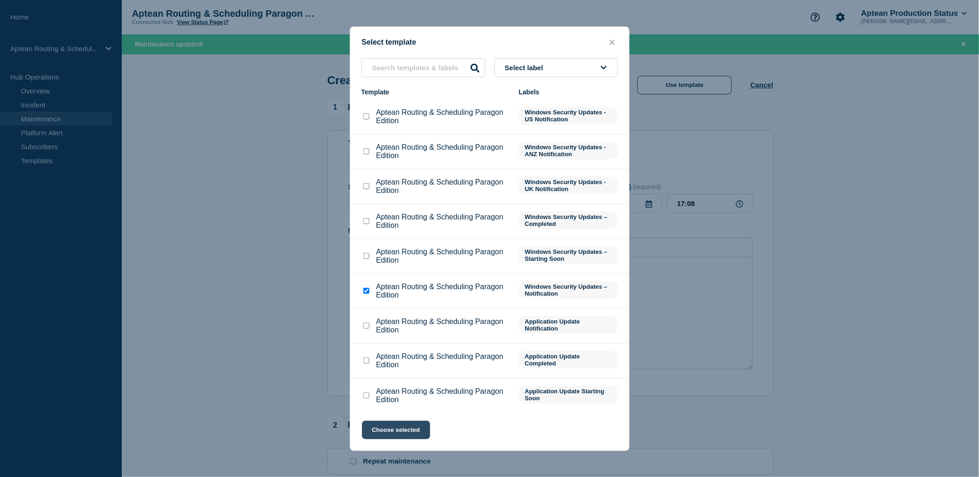
click at [410, 431] on button "Choose selected" at bounding box center [396, 430] width 68 height 19
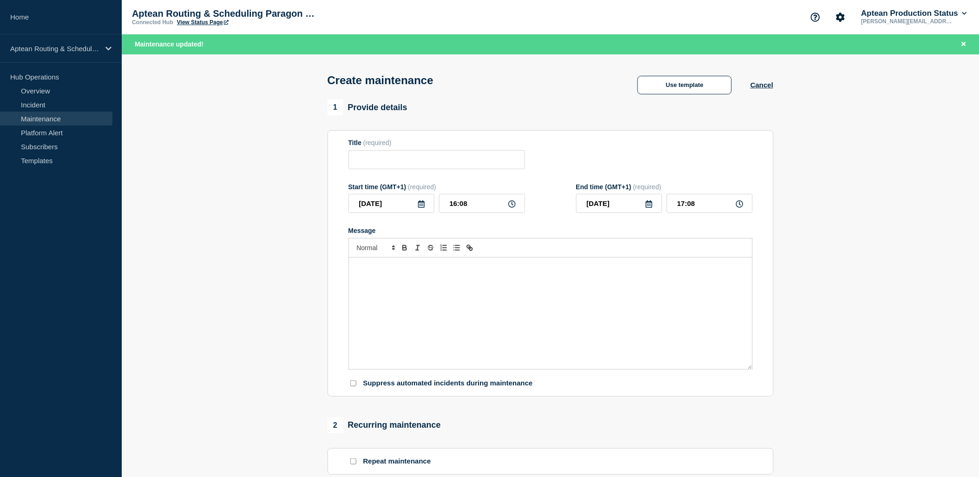
type input "Aptean Routing & Scheduling Paragon Edition"
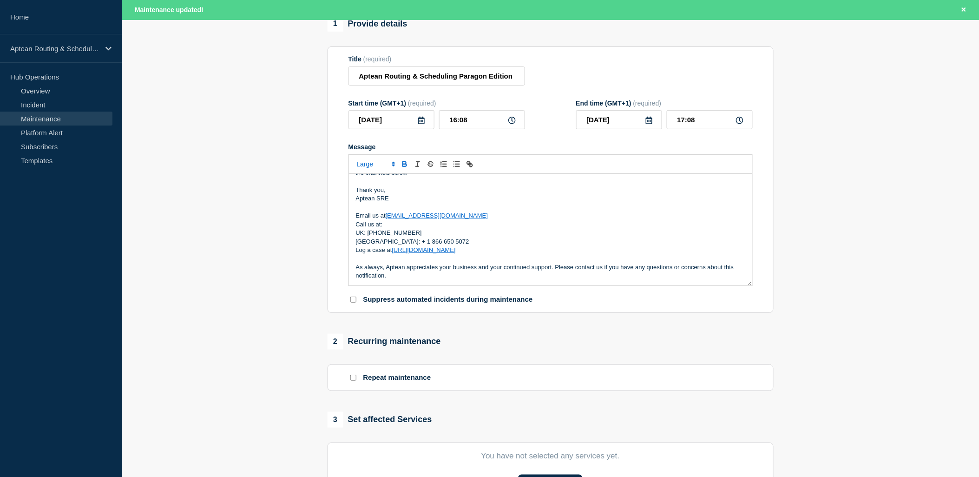
scroll to position [206, 0]
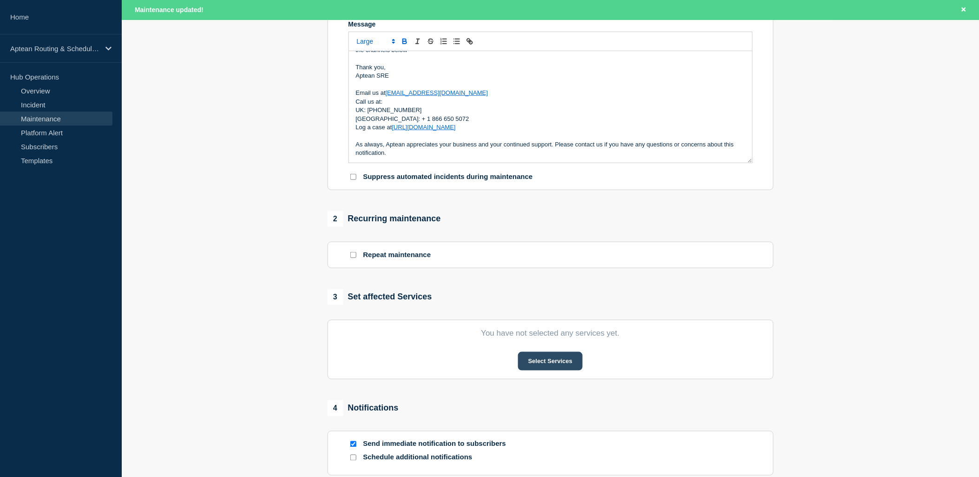
click at [562, 365] on button "Select Services" at bounding box center [550, 361] width 65 height 19
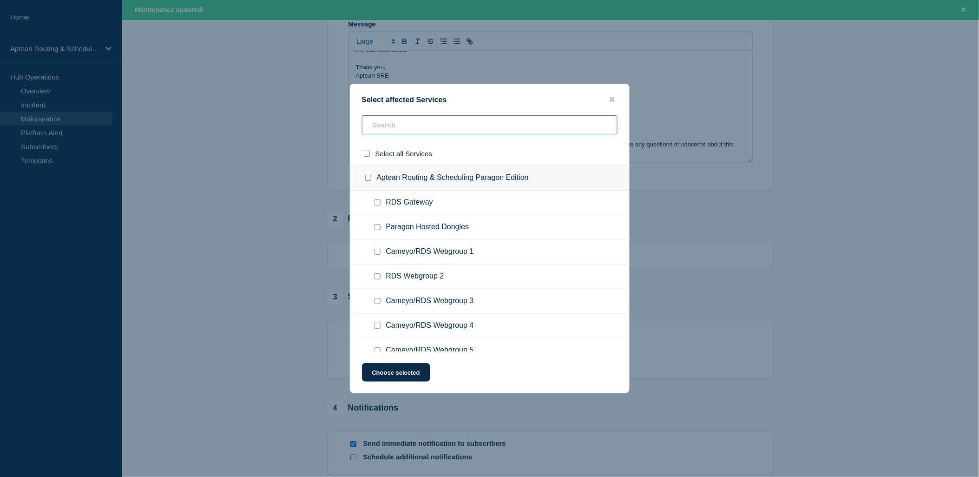
click at [415, 127] on input "text" at bounding box center [490, 124] width 256 height 19
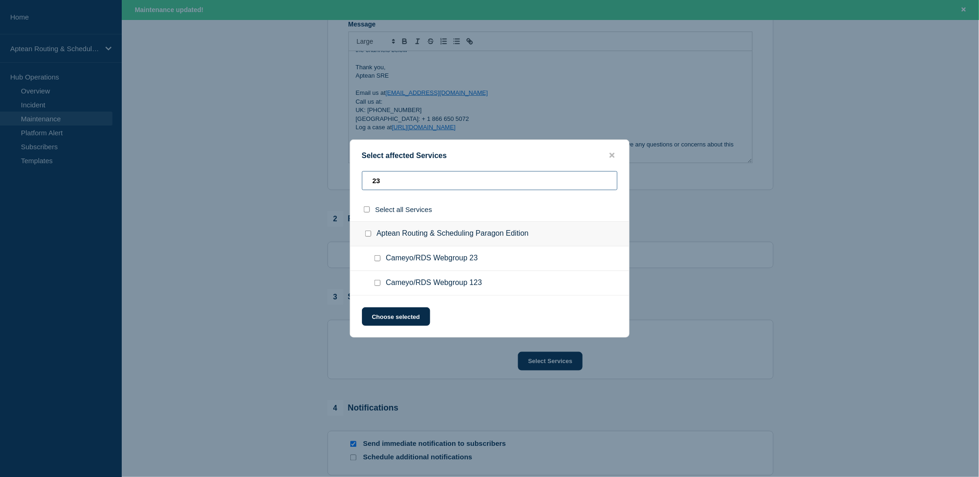
type input "23"
click at [378, 261] on input "Cameyo/RDS Webgroup 23 checkbox" at bounding box center [378, 258] width 6 height 6
checkbox input "true"
click at [397, 317] on button "Choose selected" at bounding box center [396, 316] width 68 height 19
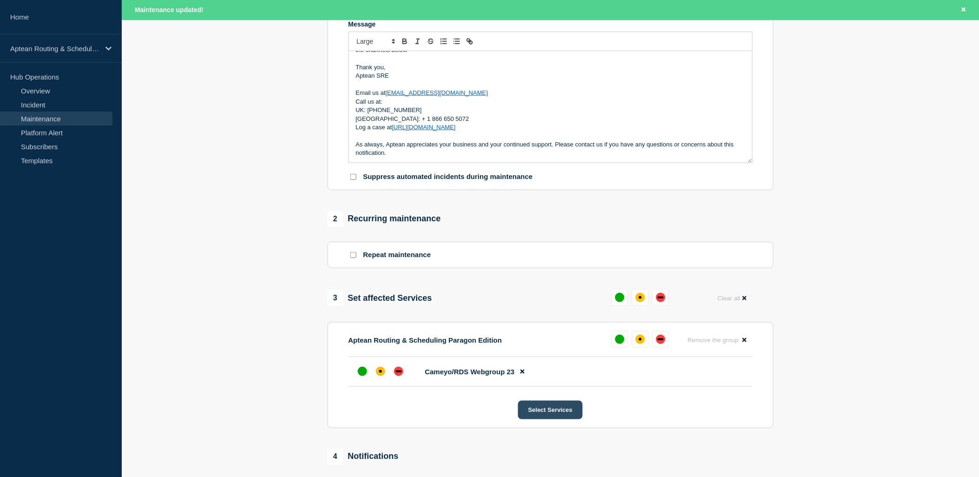
click at [537, 415] on button "Select Services" at bounding box center [550, 410] width 65 height 19
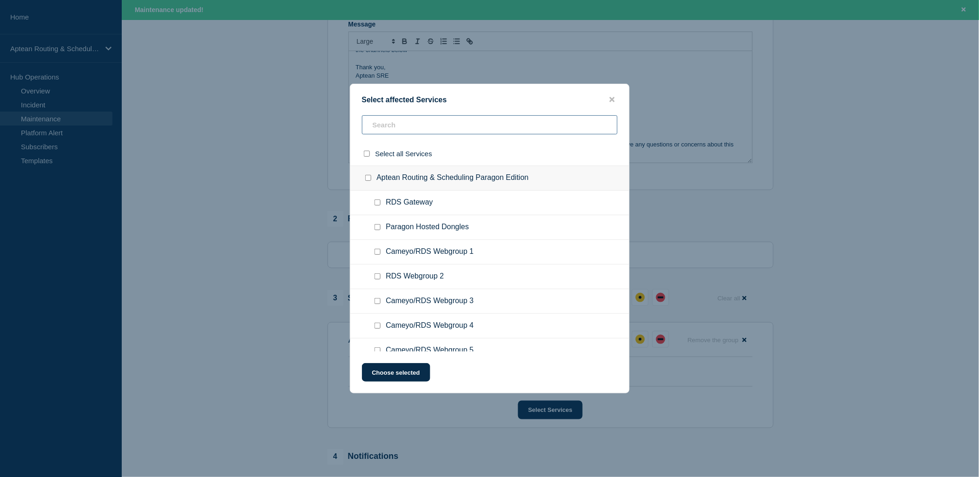
click at [444, 129] on input "text" at bounding box center [490, 124] width 256 height 19
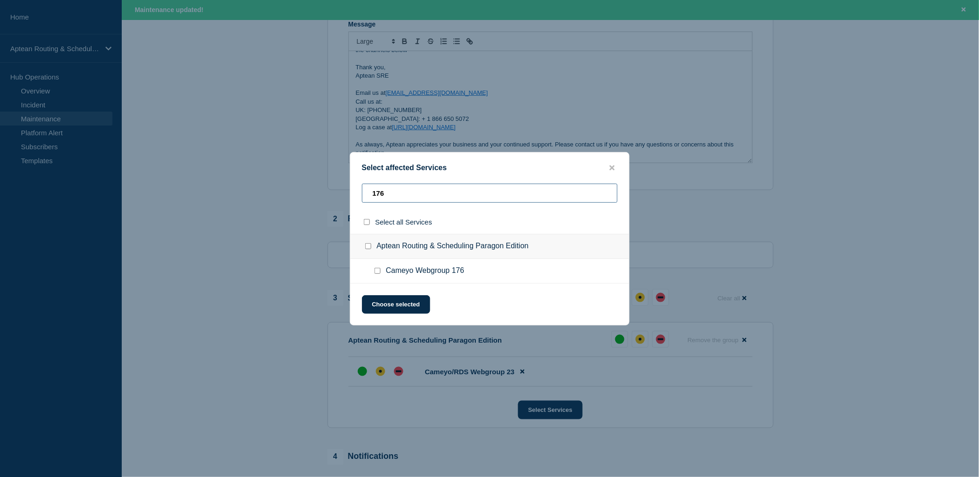
type input "176"
click at [379, 275] on div at bounding box center [379, 270] width 13 height 9
click at [379, 272] on input "Cameyo Webgroup 176 checkbox" at bounding box center [378, 271] width 6 height 6
checkbox input "true"
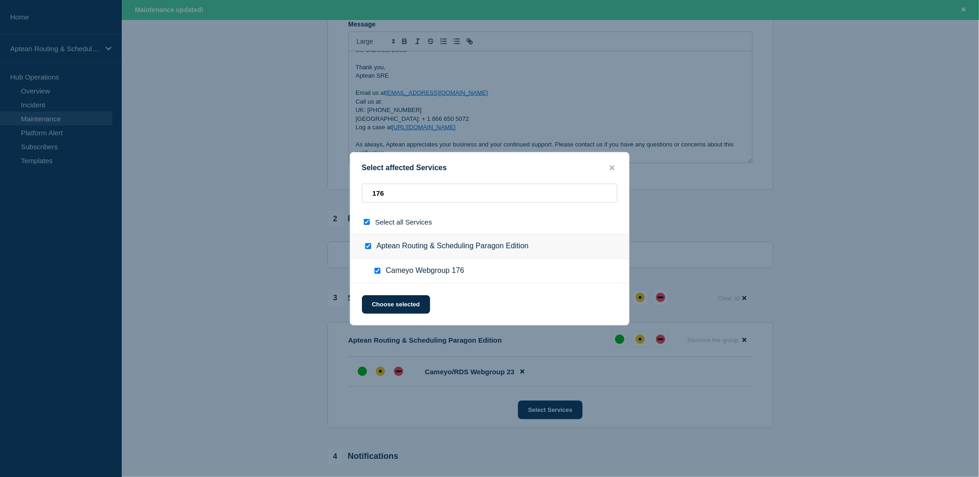
checkbox input "true"
click at [391, 308] on button "Choose selected" at bounding box center [396, 304] width 68 height 19
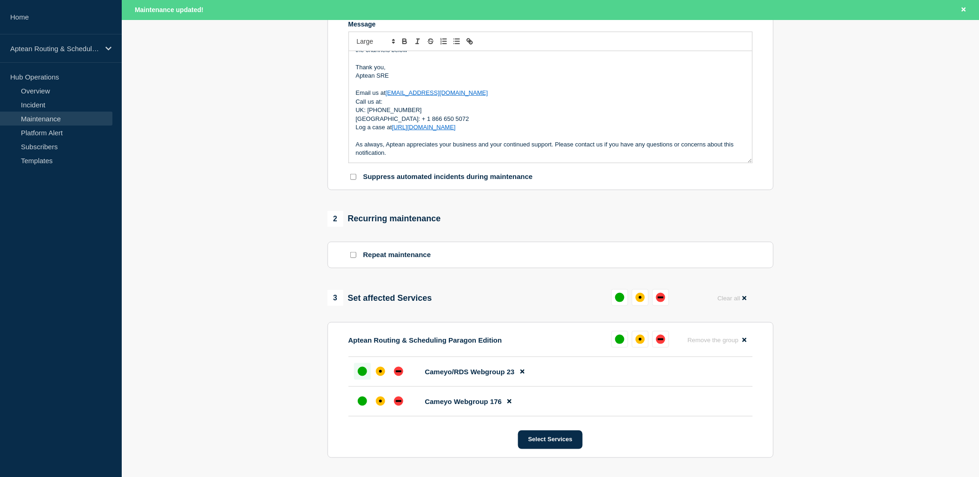
click at [363, 380] on div at bounding box center [362, 371] width 17 height 17
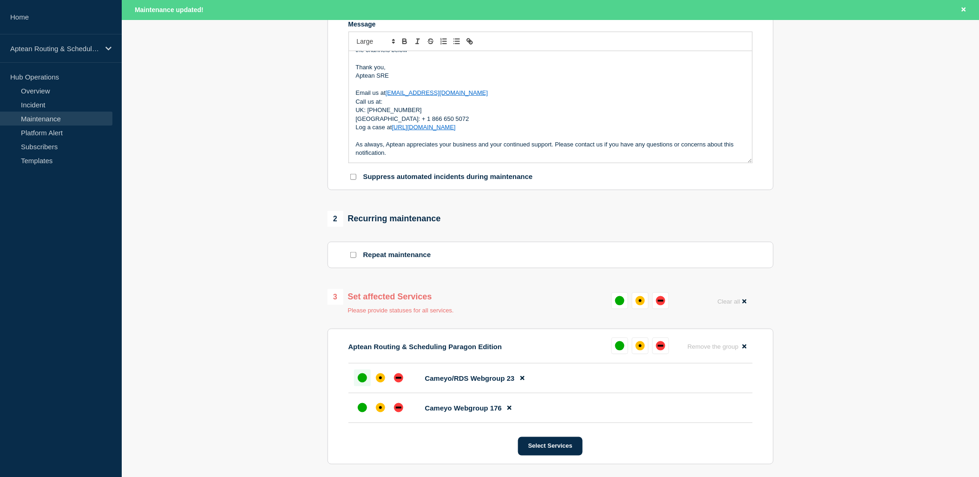
click at [364, 400] on li "Cameyo Webgroup 176" at bounding box center [551, 408] width 404 height 30
click at [364, 416] on div at bounding box center [362, 407] width 17 height 17
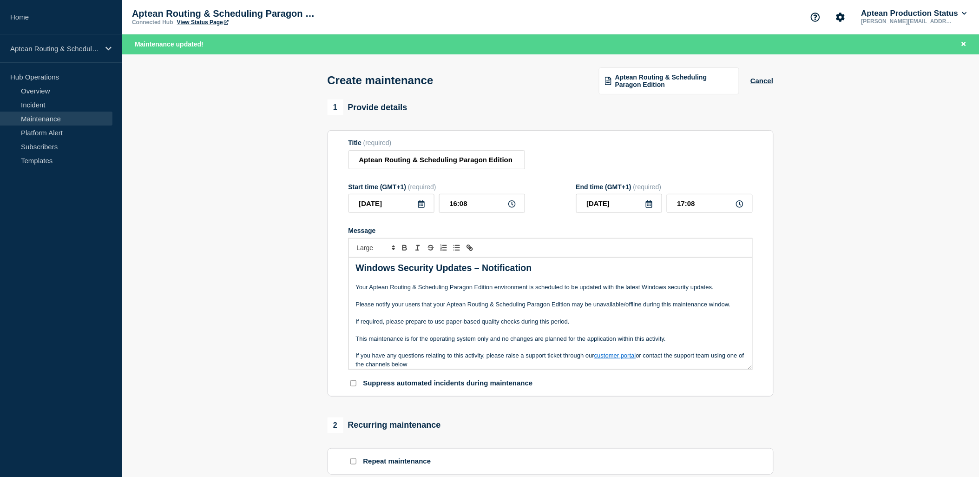
scroll to position [0, 0]
click at [424, 208] on icon at bounding box center [421, 203] width 7 height 7
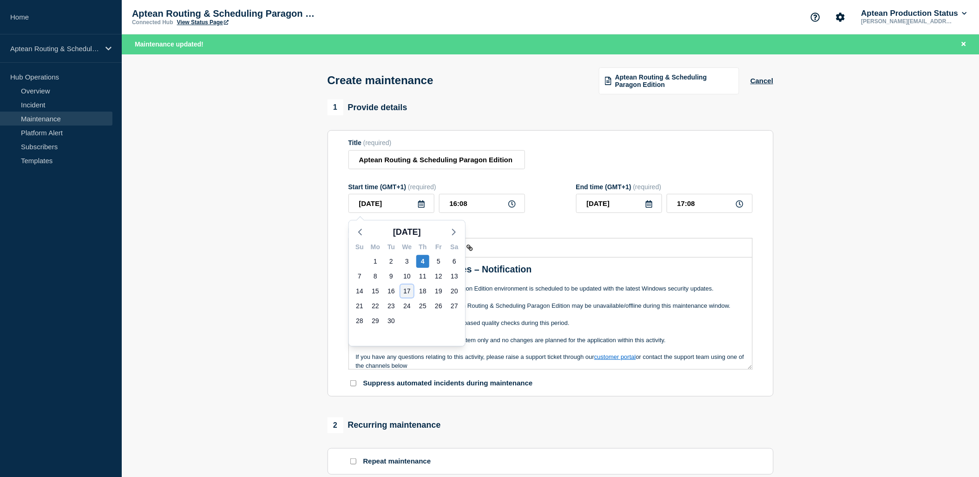
click at [405, 296] on div "17" at bounding box center [407, 290] width 13 height 13
type input "2025-09-17"
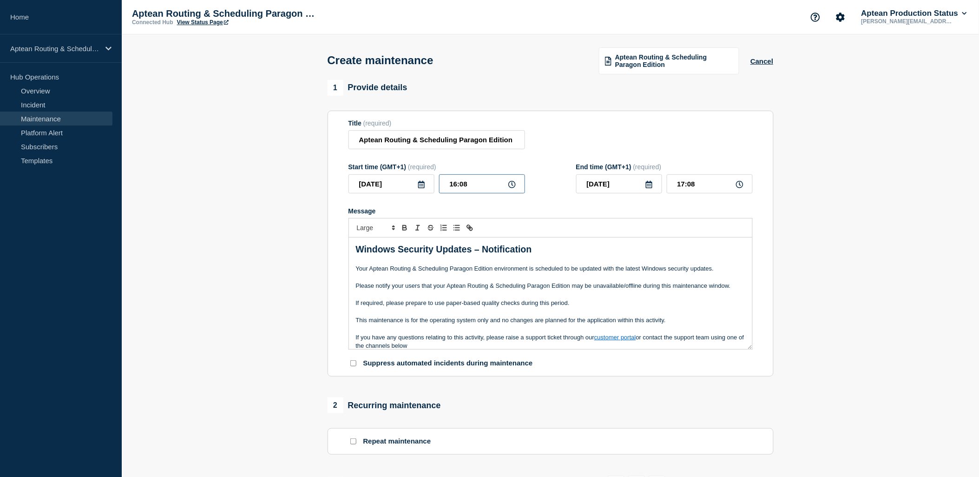
drag, startPoint x: 475, startPoint y: 186, endPoint x: 448, endPoint y: 187, distance: 27.0
click at [448, 187] on input "16:08" at bounding box center [482, 183] width 86 height 19
type input "03:30"
click at [685, 188] on input "04:30" at bounding box center [710, 183] width 86 height 19
type input "05:30"
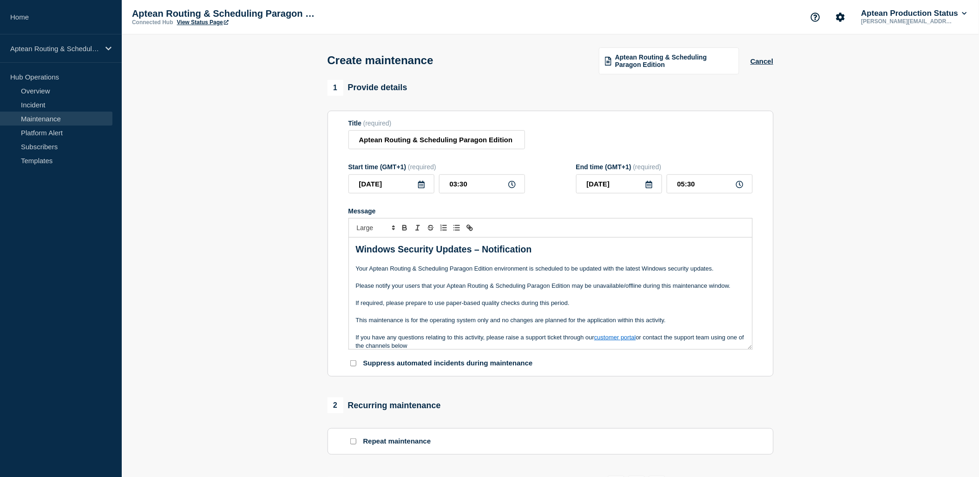
click at [589, 277] on p "Message" at bounding box center [551, 277] width 390 height 8
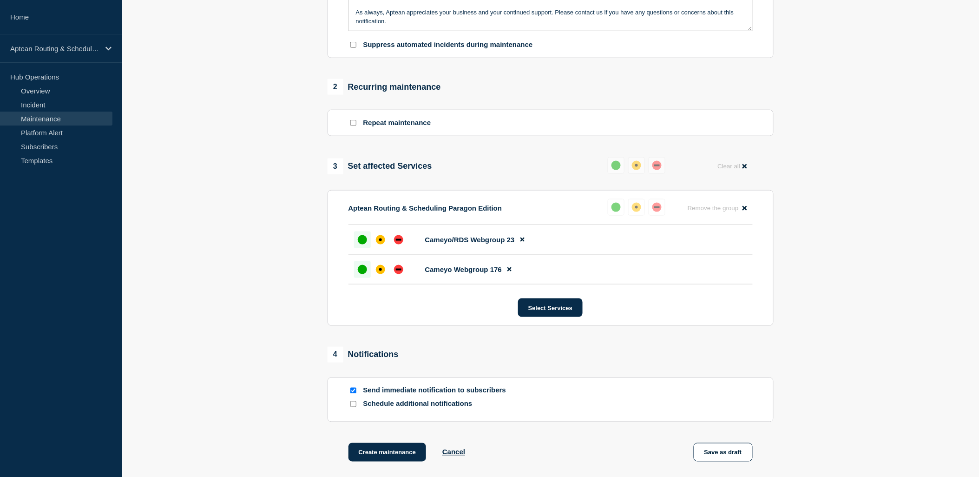
scroll to position [361, 0]
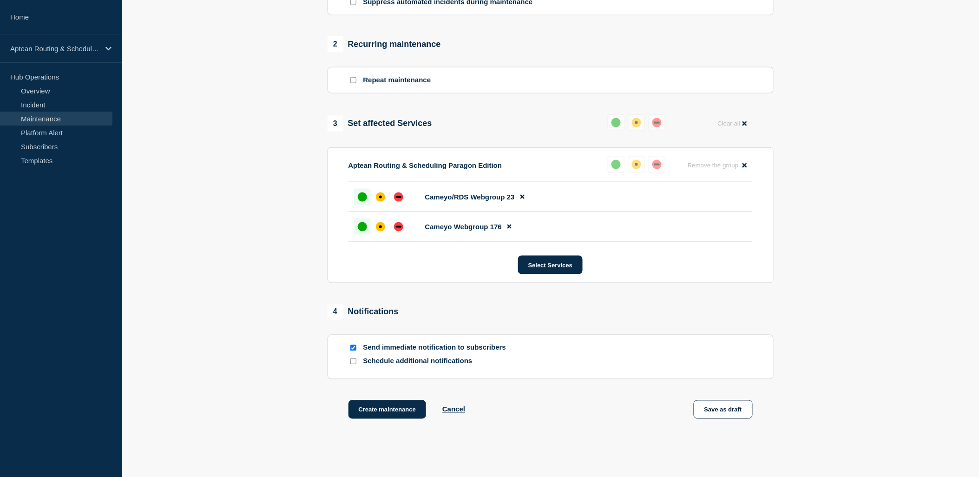
click at [353, 364] on input "Schedule additional notifications" at bounding box center [353, 361] width 6 height 6
checkbox input "true"
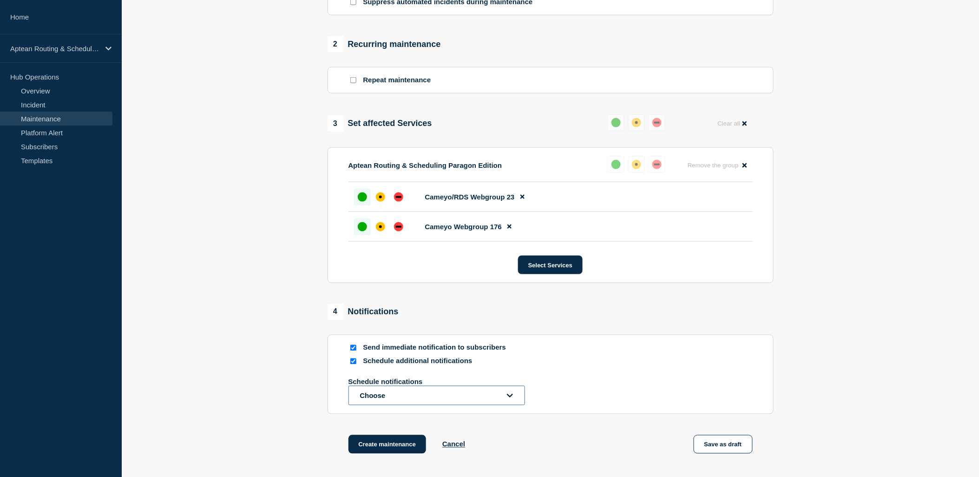
click at [390, 402] on button "Choose" at bounding box center [437, 396] width 177 height 20
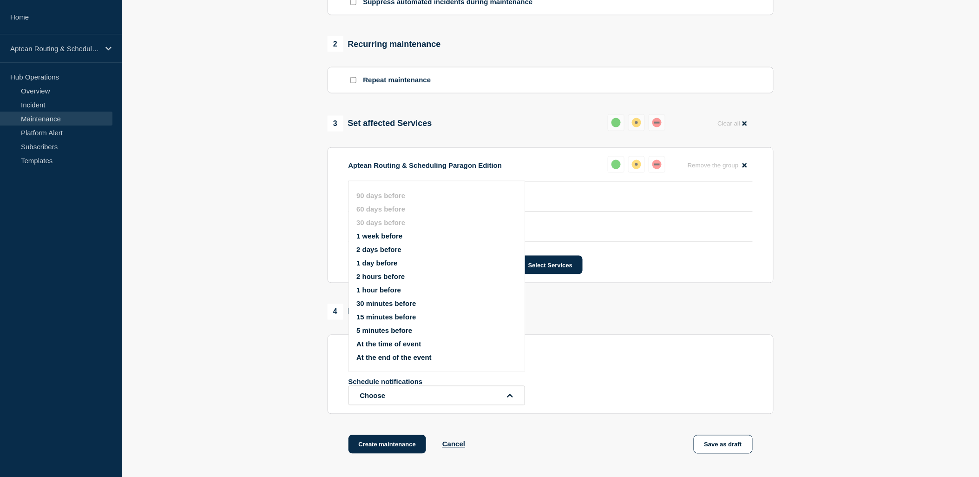
click at [400, 234] on button "1 week before" at bounding box center [380, 236] width 46 height 8
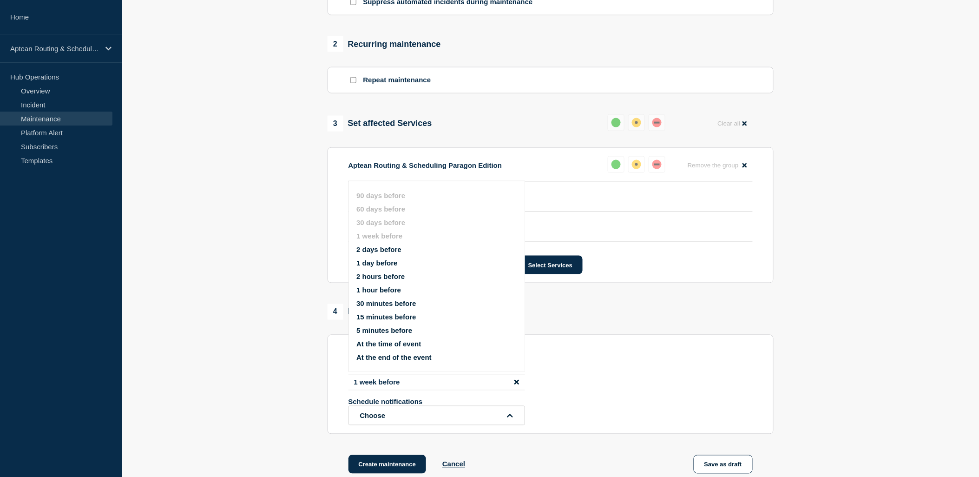
click at [380, 288] on button "1 hour before" at bounding box center [379, 290] width 45 height 8
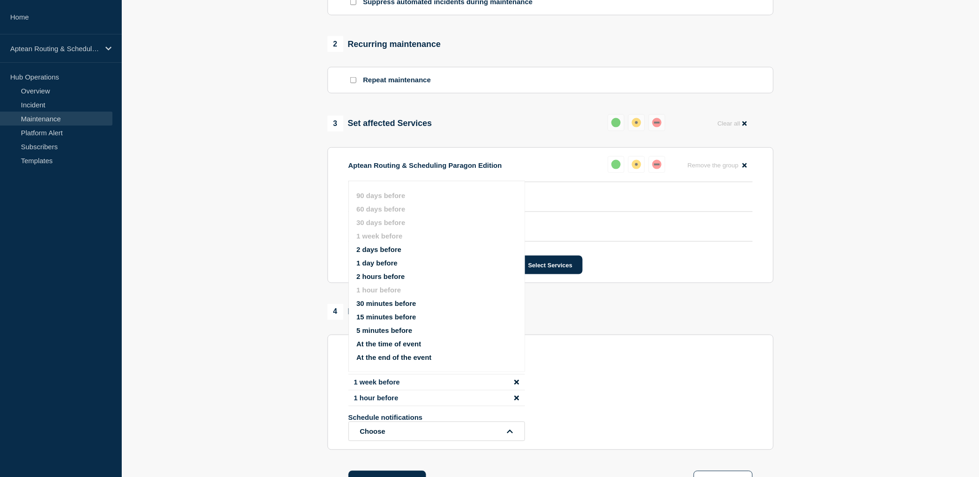
click at [292, 337] on section "1 Provide details Title (required) Aptean Routing & Scheduling Paragon Edition …" at bounding box center [551, 116] width 858 height 794
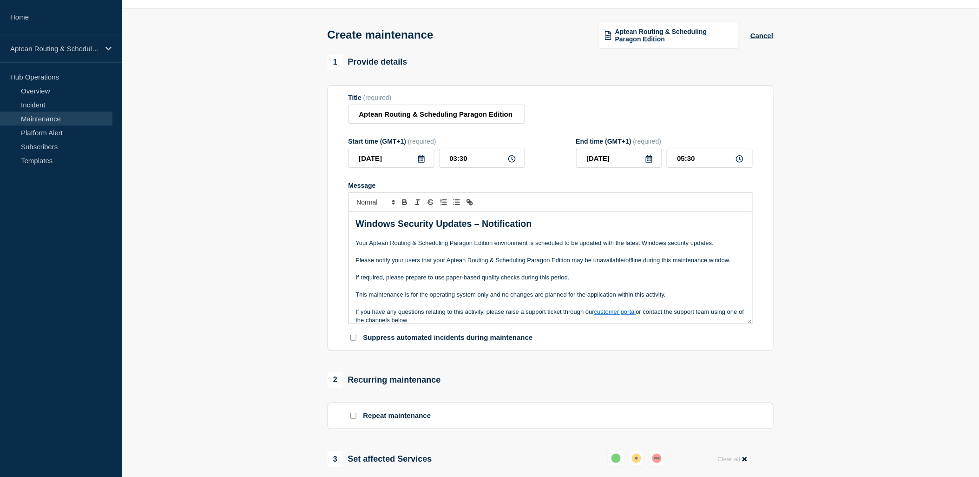
scroll to position [0, 0]
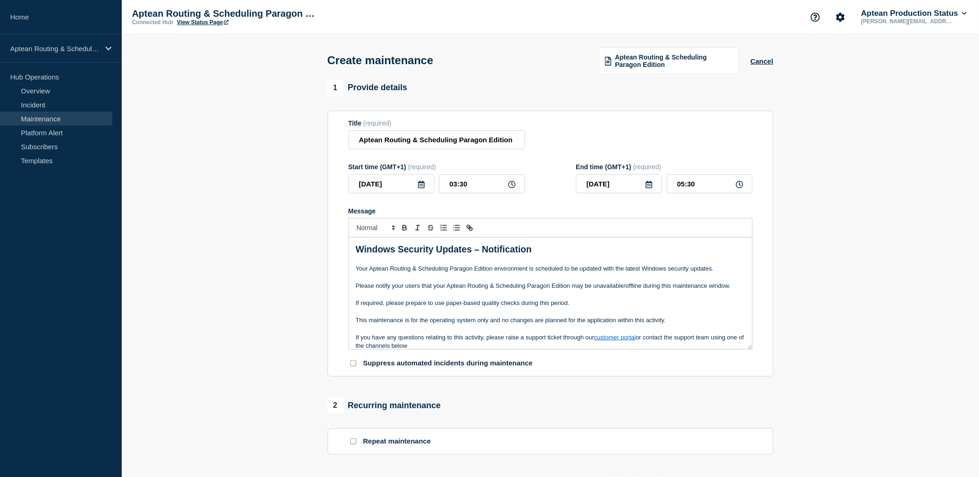
click at [423, 188] on icon at bounding box center [421, 184] width 7 height 7
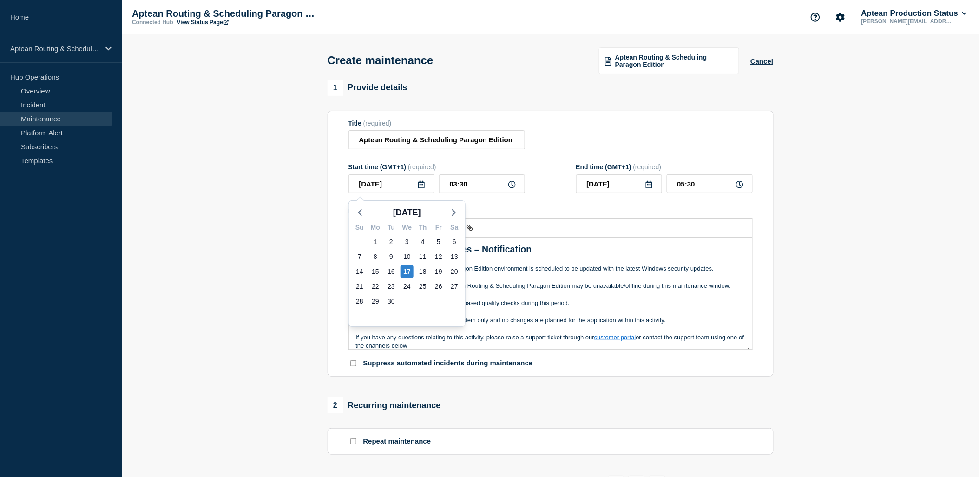
click at [242, 303] on section "1 Provide details Title (required) Aptean Routing & Scheduling Paragon Edition …" at bounding box center [551, 477] width 858 height 794
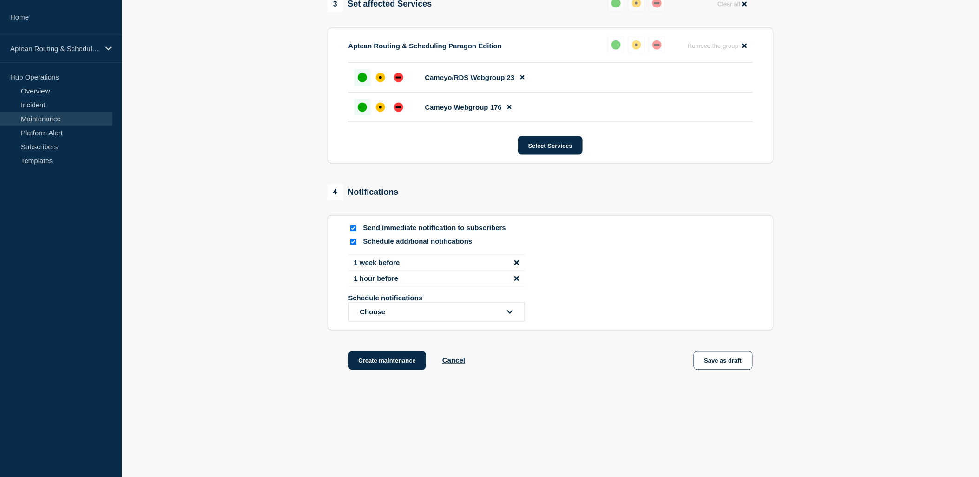
scroll to position [484, 0]
click at [370, 361] on button "Create maintenance" at bounding box center [388, 360] width 78 height 19
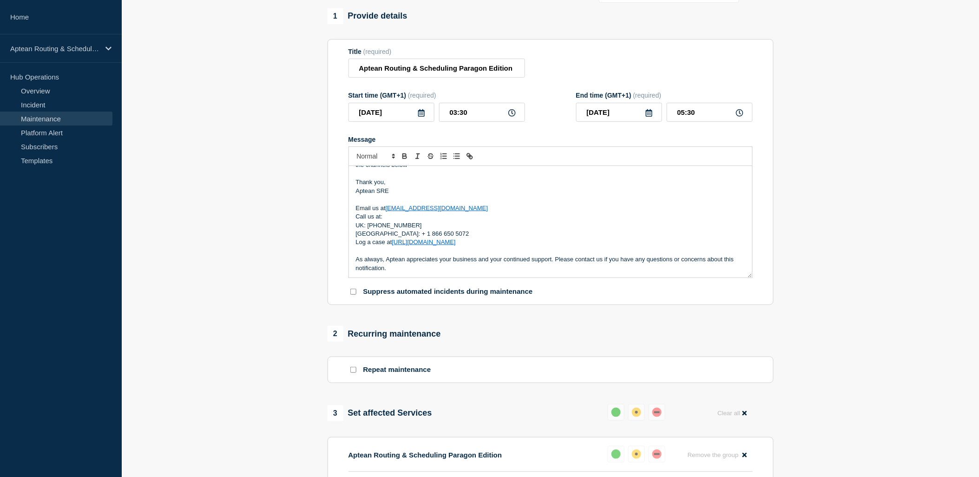
scroll to position [71, 0]
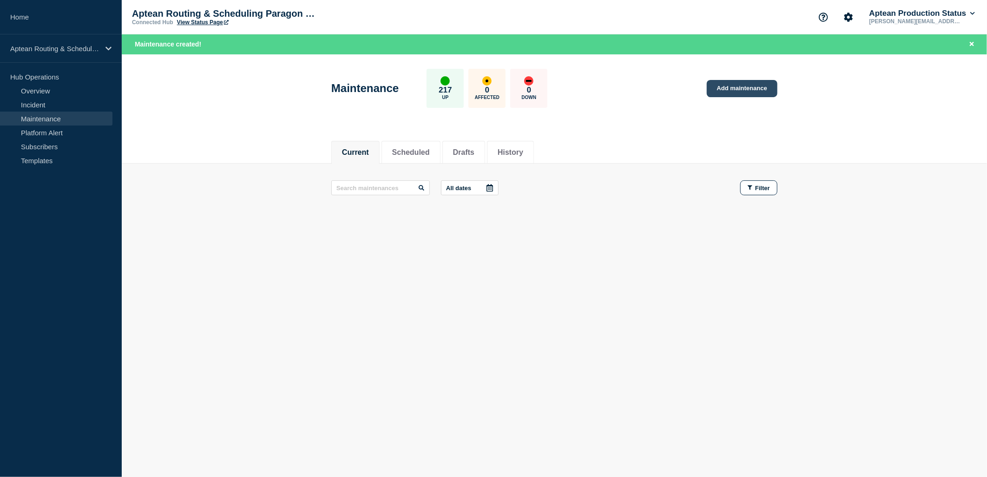
click at [733, 95] on link "Add maintenance" at bounding box center [742, 88] width 71 height 17
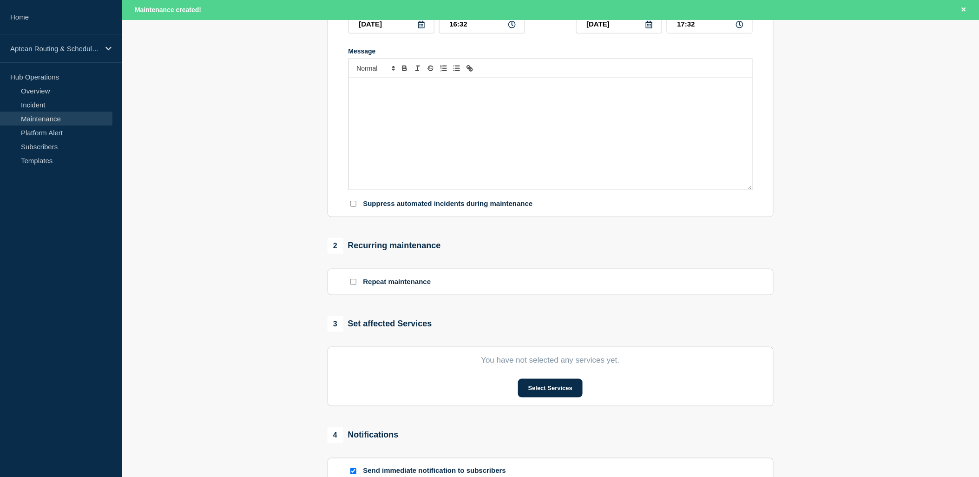
scroll to position [310, 0]
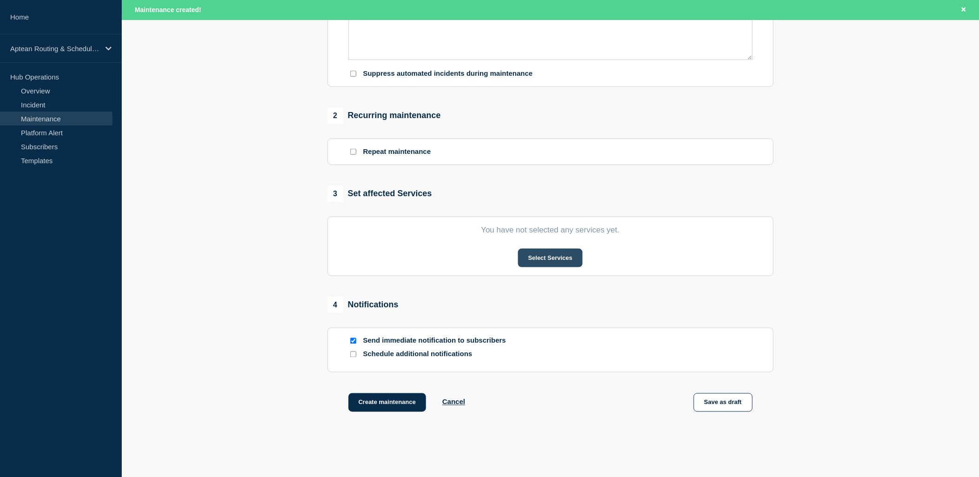
click at [561, 264] on button "Select Services" at bounding box center [550, 258] width 65 height 19
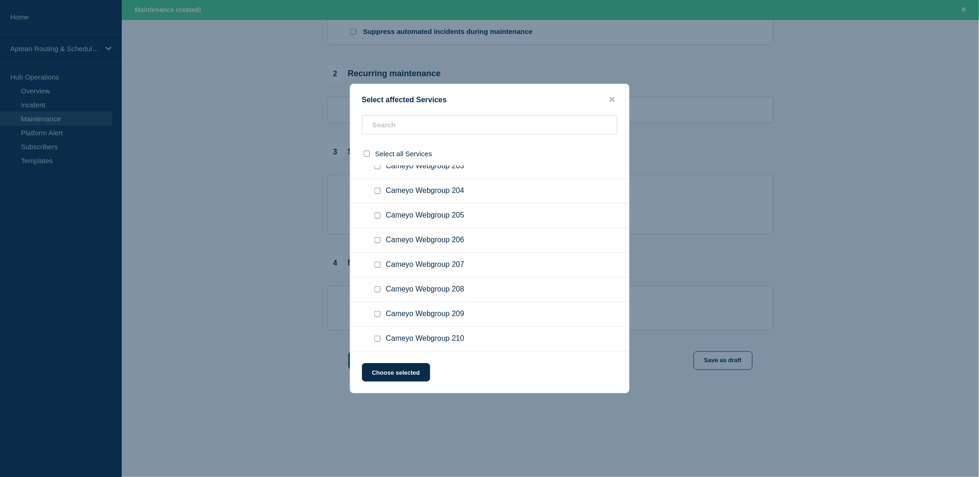
scroll to position [5124, 0]
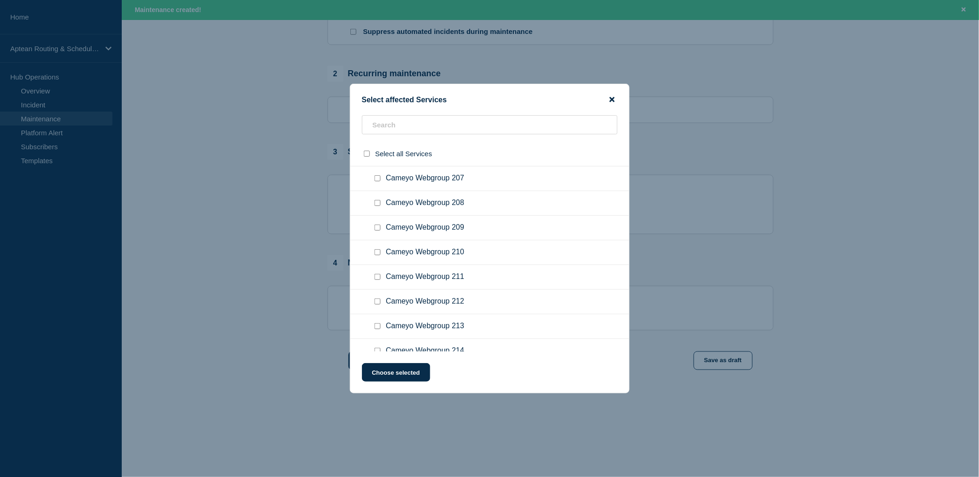
click at [612, 99] on icon "close button" at bounding box center [612, 99] width 5 height 5
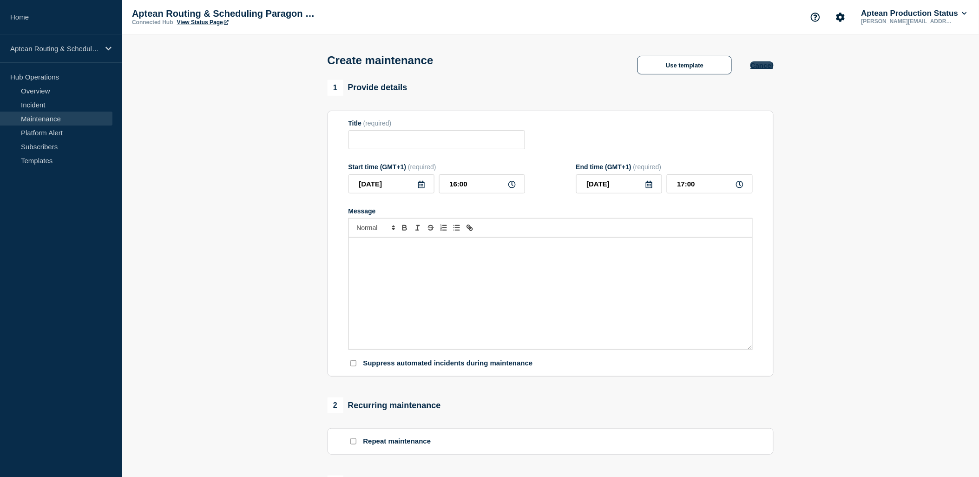
click at [757, 68] on button "Cancel" at bounding box center [762, 65] width 23 height 8
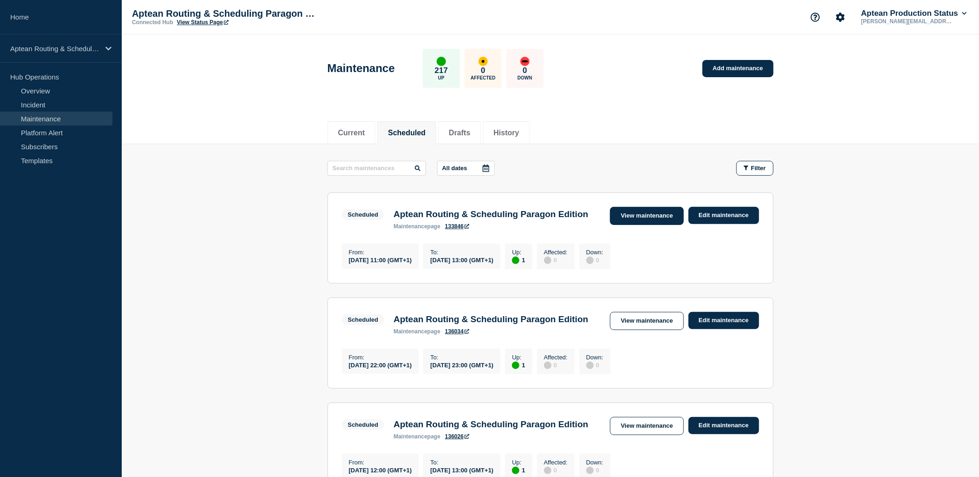
click at [638, 219] on link "View maintenance" at bounding box center [646, 216] width 73 height 18
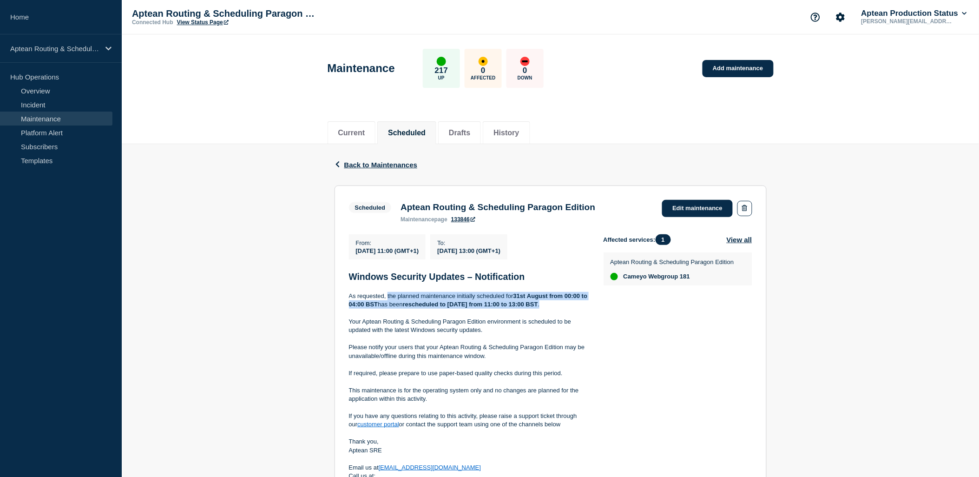
drag, startPoint x: 388, startPoint y: 298, endPoint x: 578, endPoint y: 310, distance: 190.9
click at [578, 309] on p "As requested, the planned maintenance initially scheduled for [DATE] from 00:00…" at bounding box center [469, 300] width 240 height 17
copy p "the planned maintenance initially scheduled for [DATE] from 00:00 to 04:00 BST …"
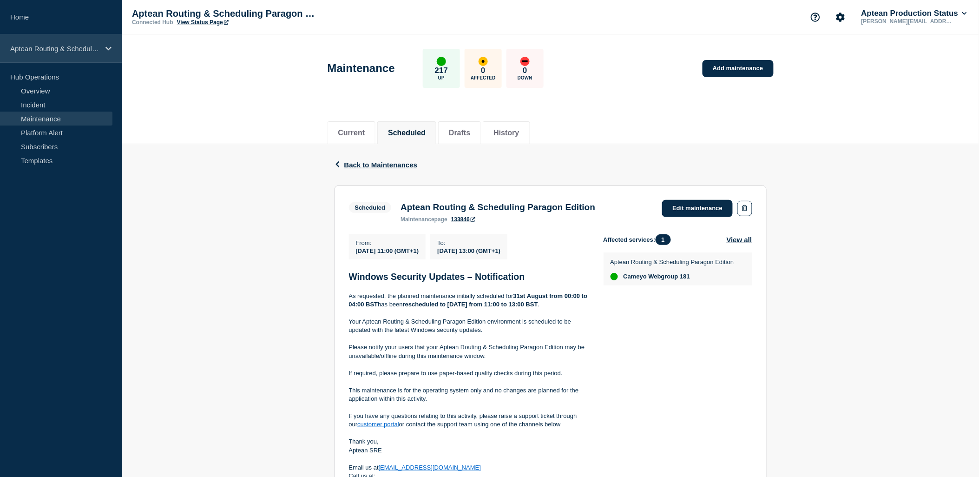
click at [52, 48] on p "Aptean Routing & Scheduling Paragon Edition" at bounding box center [54, 49] width 89 height 8
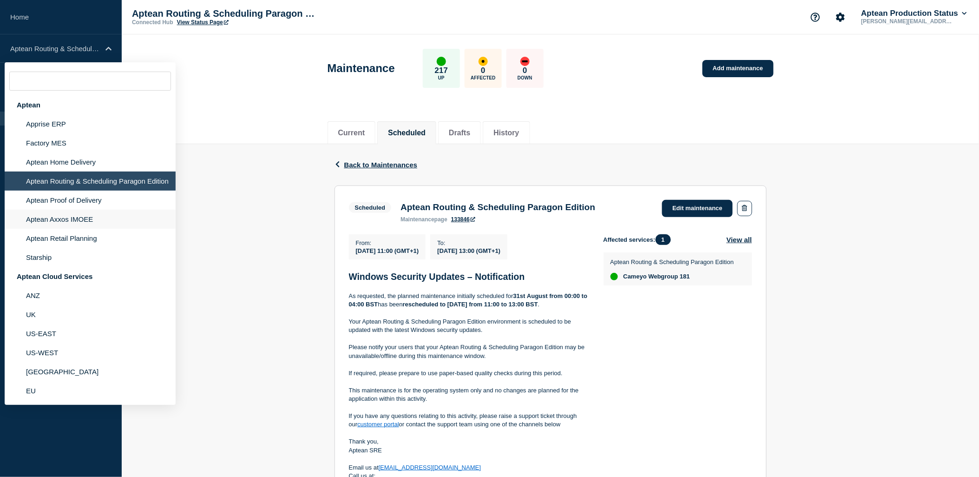
click at [57, 218] on li "Aptean Axxos IMOEE" at bounding box center [90, 219] width 171 height 19
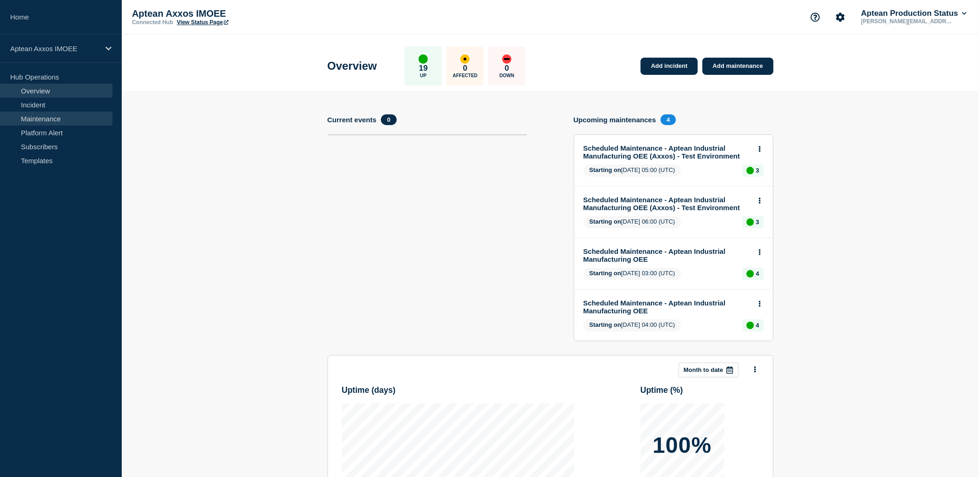
click at [64, 119] on link "Maintenance" at bounding box center [56, 119] width 112 height 14
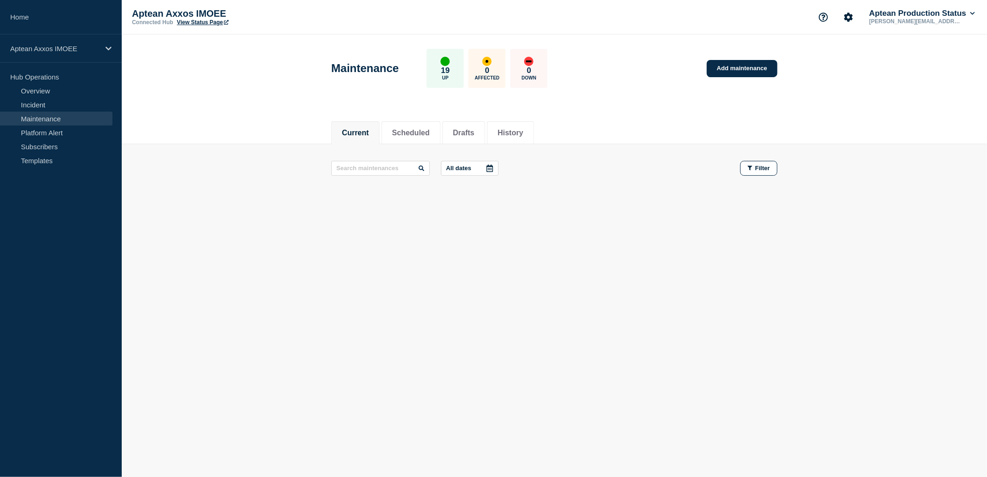
click at [266, 110] on header "Maintenance 19 Up 0 Affected 0 Down Add maintenance" at bounding box center [555, 73] width 866 height 78
click at [399, 129] on button "Scheduled" at bounding box center [411, 133] width 38 height 8
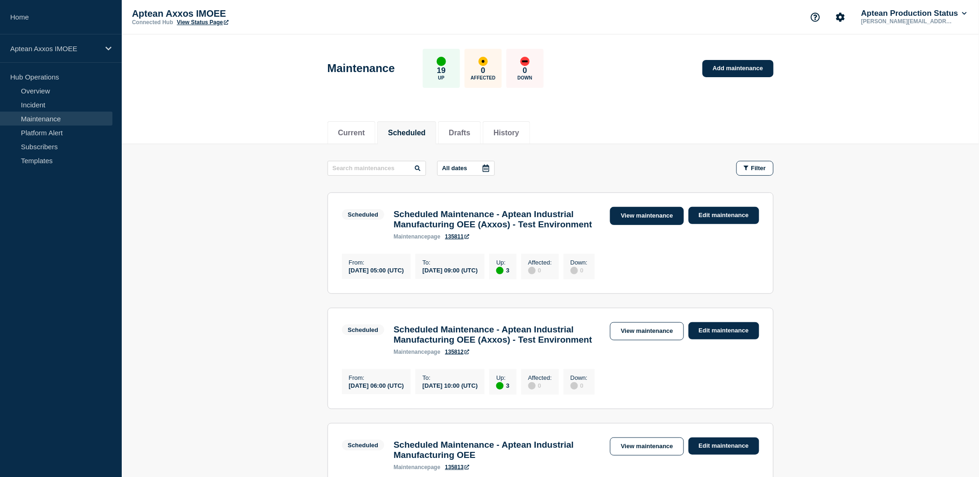
click at [647, 218] on link "View maintenance" at bounding box center [646, 216] width 73 height 18
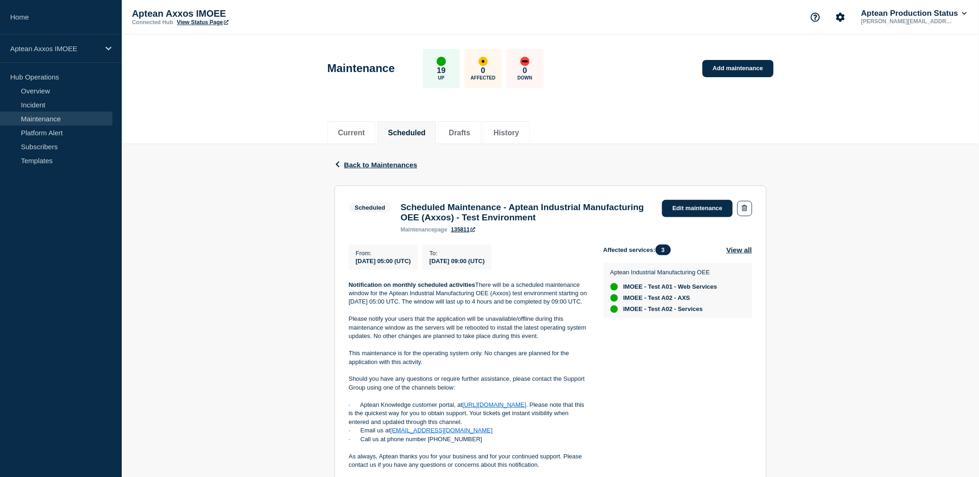
scroll to position [103, 0]
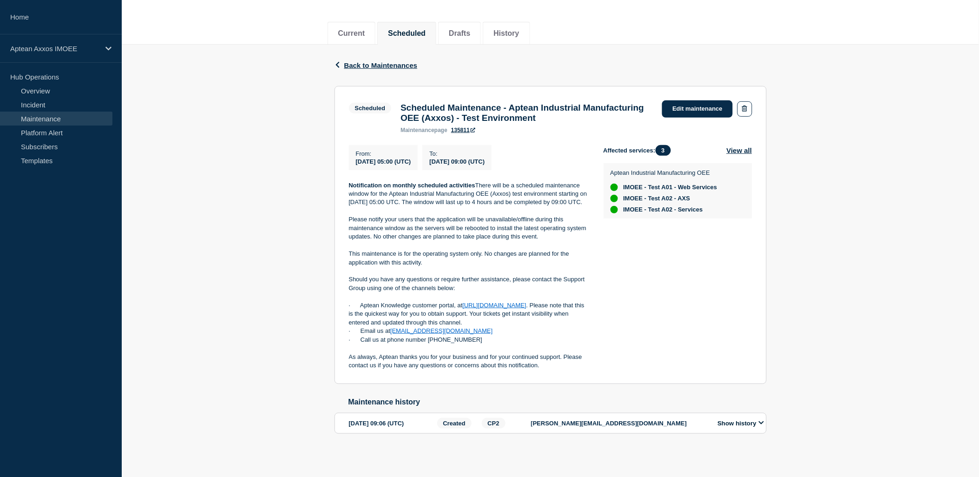
drag, startPoint x: 478, startPoint y: 187, endPoint x: 591, endPoint y: 208, distance: 115.3
click at [591, 208] on div "From : [DATE] 05:00 (UTC) To : [DATE] 09:00 (UTC) Notification on monthly sched…" at bounding box center [476, 257] width 255 height 225
drag, startPoint x: 591, startPoint y: 208, endPoint x: 560, endPoint y: 208, distance: 31.6
click at [560, 207] on p "Notification on monthly scheduled activities There will be a scheduled maintena…" at bounding box center [469, 194] width 240 height 26
drag, startPoint x: 559, startPoint y: 195, endPoint x: 582, endPoint y: 210, distance: 27.6
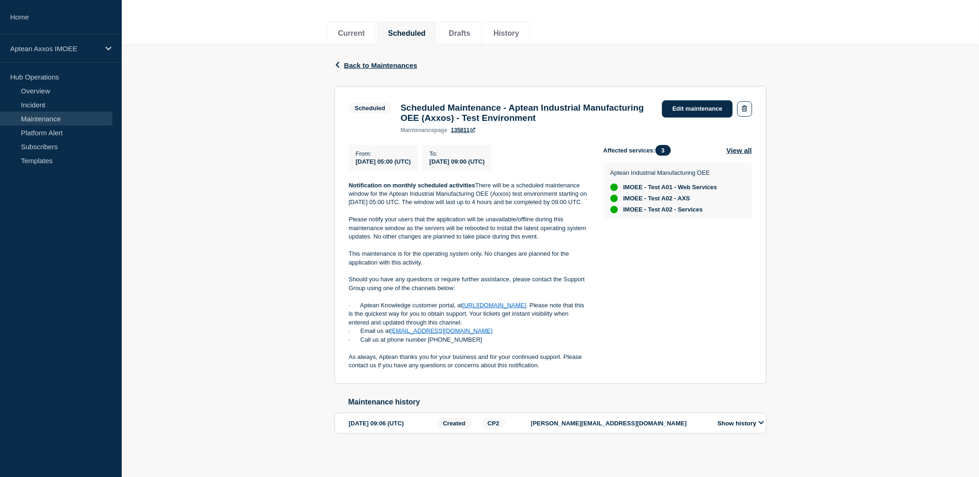
click at [582, 207] on p "Notification on monthly scheduled activities There will be a scheduled maintena…" at bounding box center [469, 194] width 240 height 26
copy p "starting on [DATE] 05:00 UTC. The window will last up to 4 hours and be complet…"
